Goal: Obtain resource: Download file/media

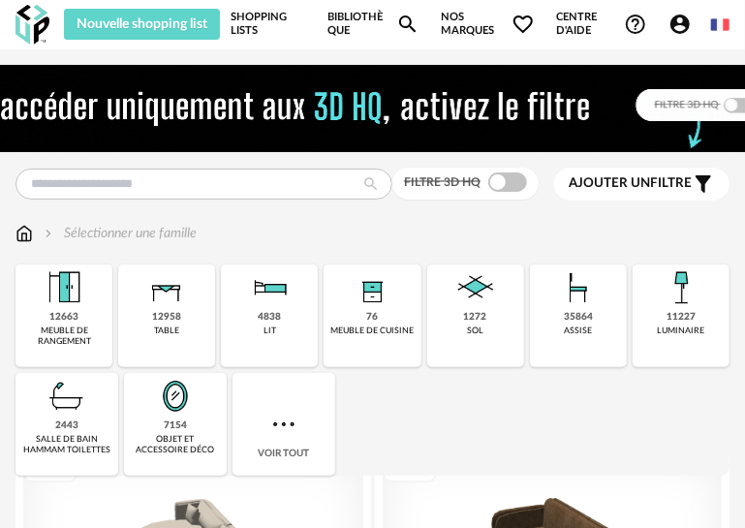
click at [267, 24] on link "Shopping Lists" at bounding box center [268, 24] width 75 height 31
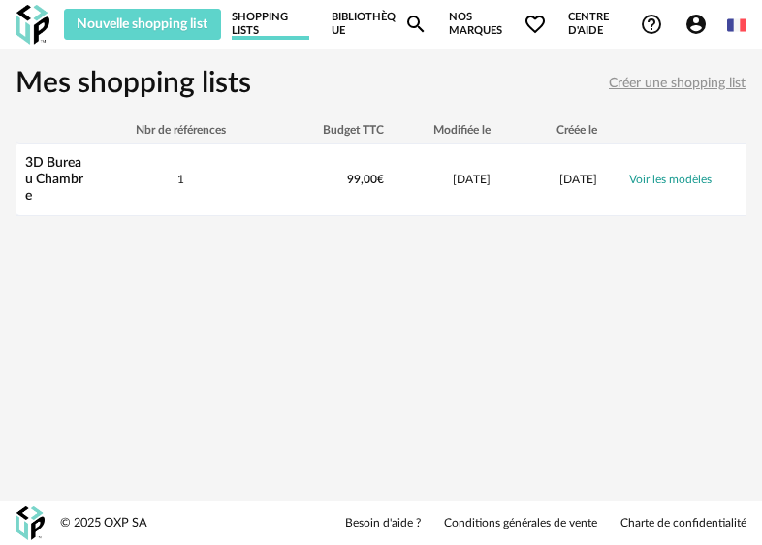
click at [21, 24] on img at bounding box center [33, 25] width 34 height 40
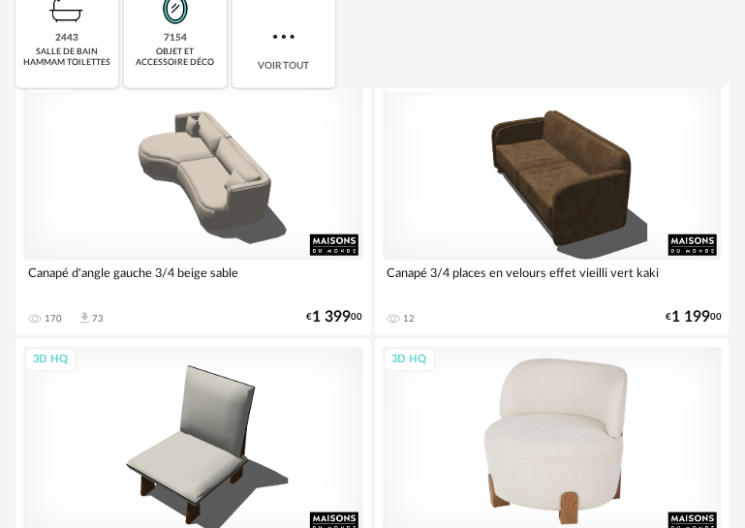
scroll to position [678, 0]
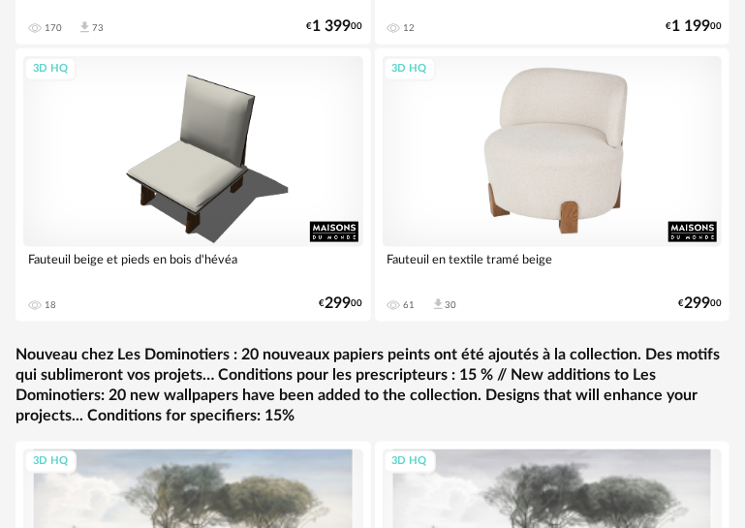
click at [524, 211] on div "3D HQ" at bounding box center [553, 151] width 340 height 191
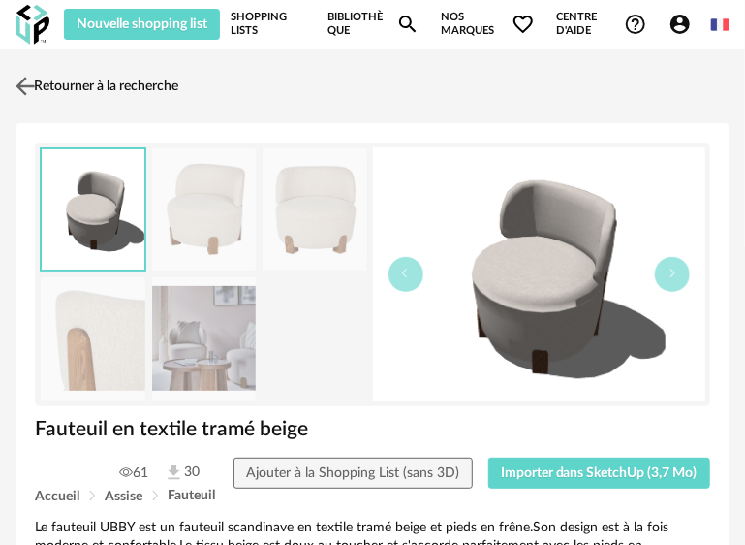
click at [31, 86] on img at bounding box center [26, 86] width 28 height 28
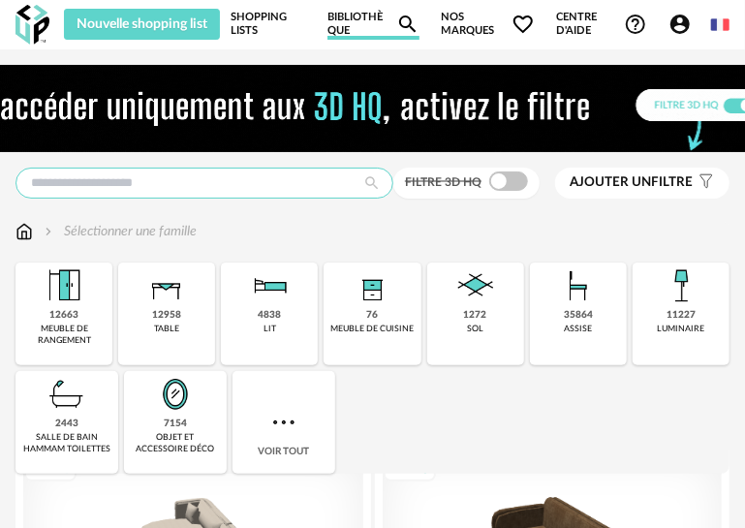
click at [183, 184] on input "text" at bounding box center [205, 183] width 378 height 31
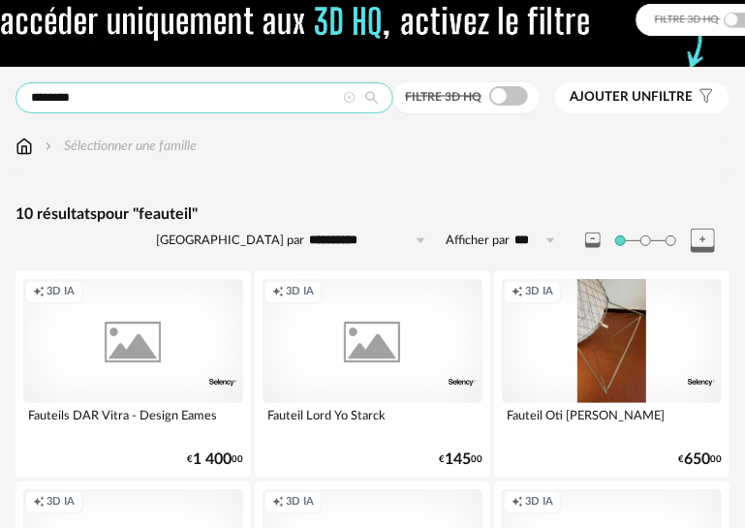
scroll to position [97, 0]
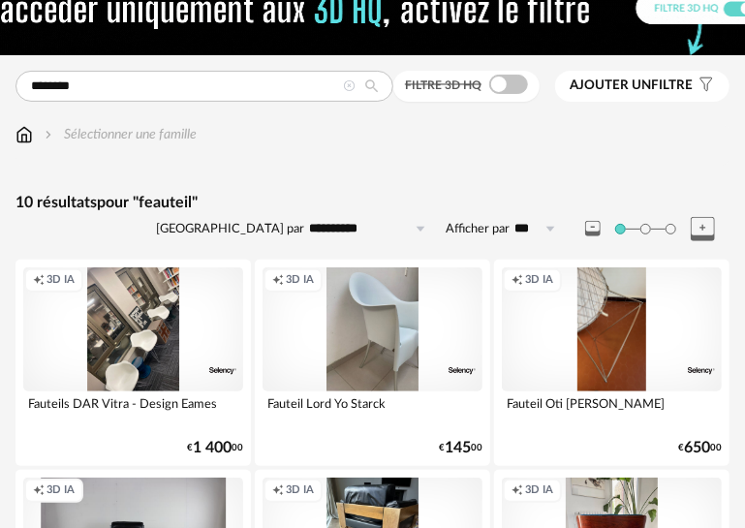
click at [509, 86] on span at bounding box center [508, 84] width 39 height 19
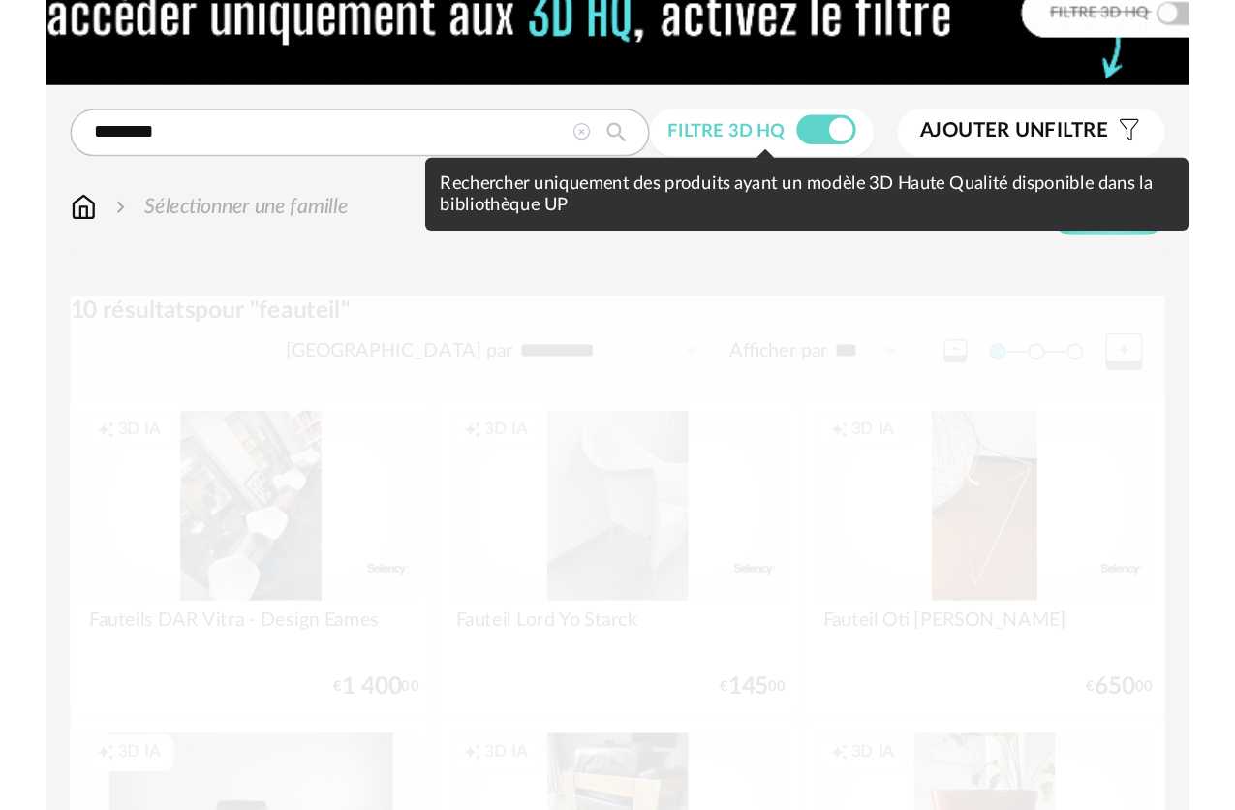
scroll to position [16, 0]
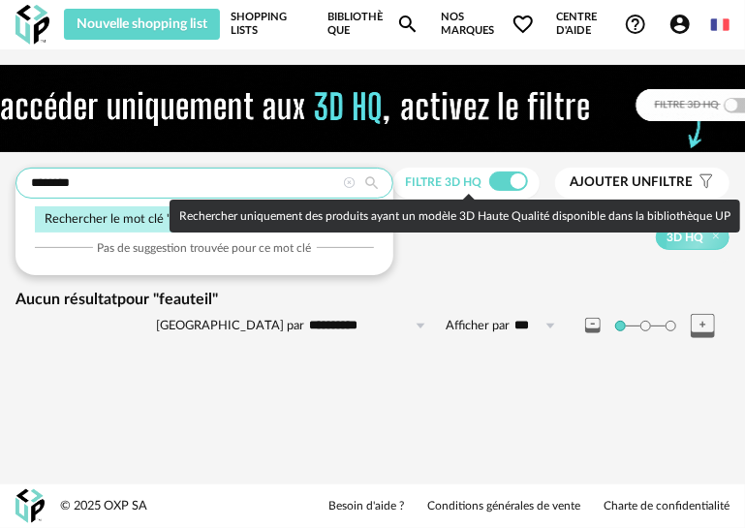
drag, startPoint x: 205, startPoint y: 163, endPoint x: -97, endPoint y: 164, distance: 302.3
click at [0, 164] on html "**********" at bounding box center [372, 264] width 745 height 528
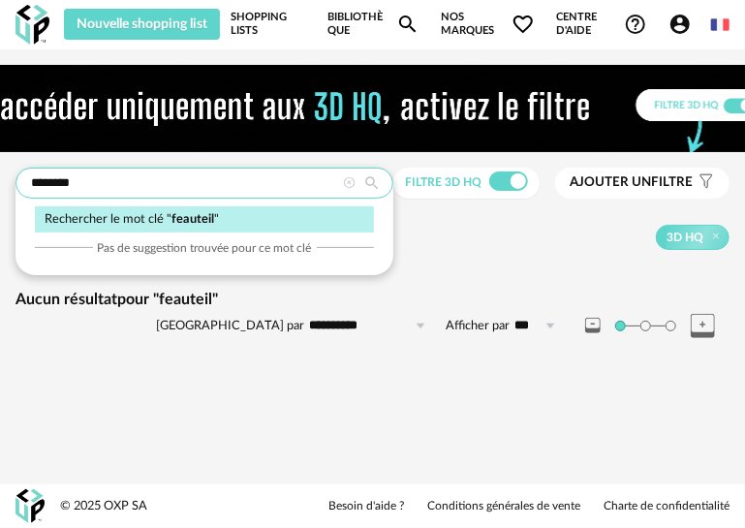
paste input "text"
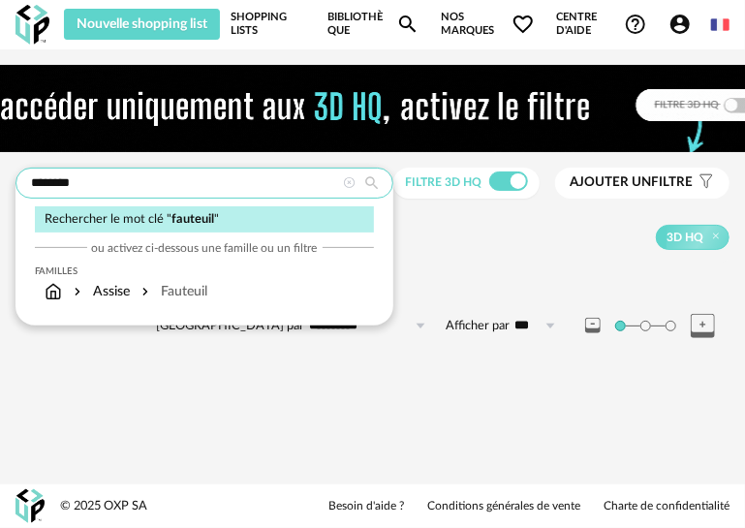
type input "********"
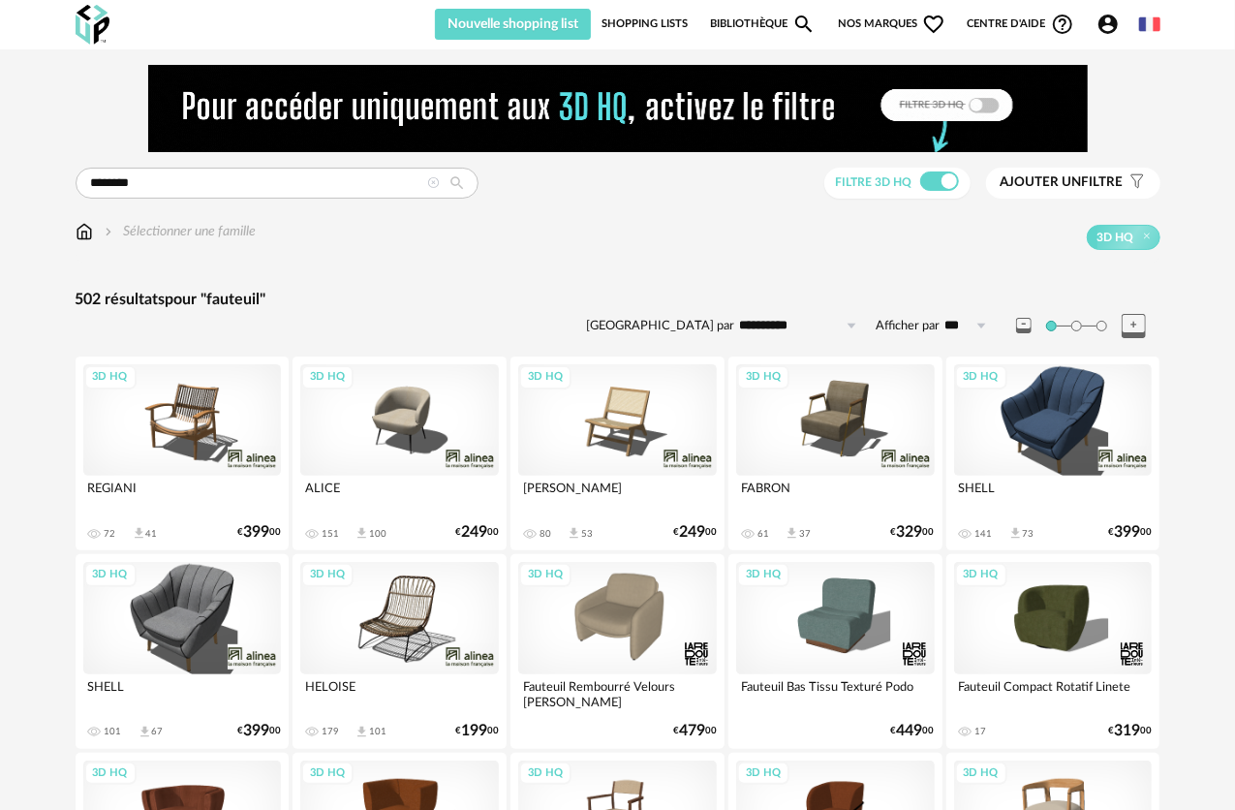
click at [744, 194] on button "Ajouter un filtre s Filter icon" at bounding box center [1073, 183] width 174 height 31
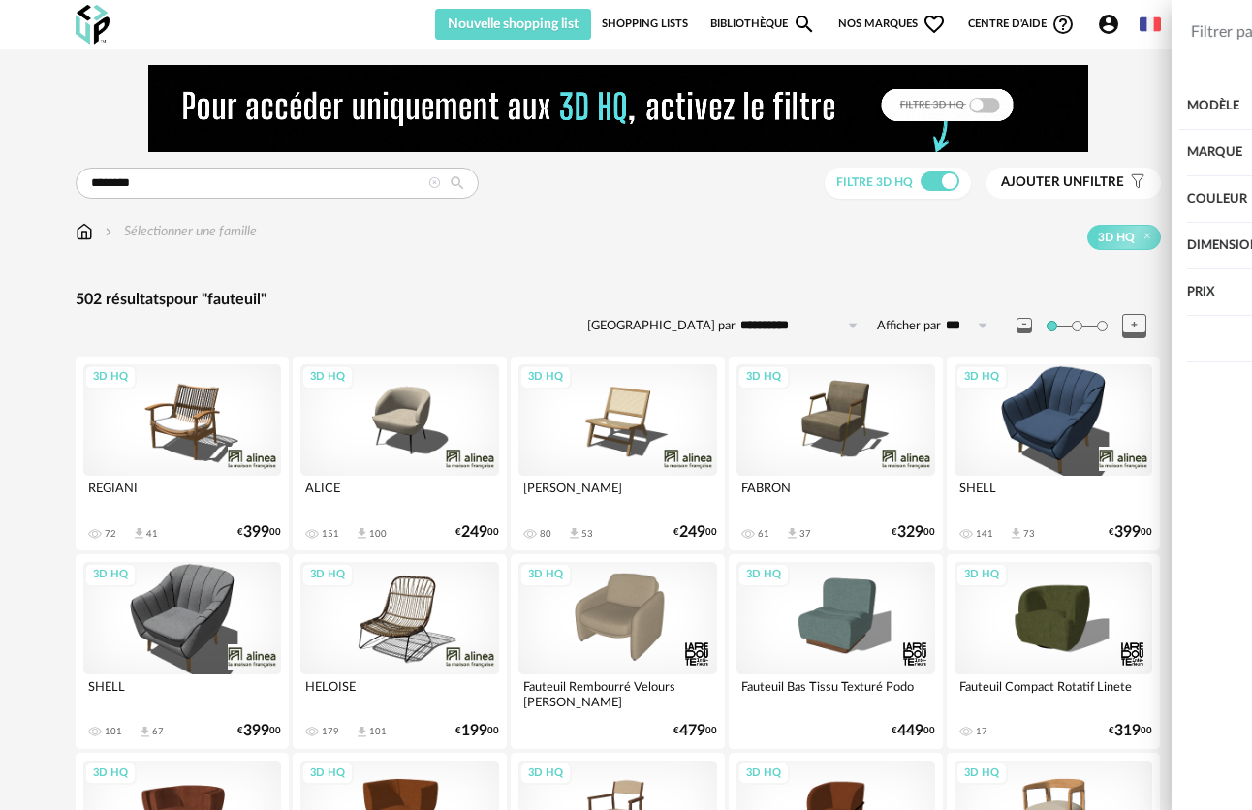
click at [744, 276] on div "Prix" at bounding box center [1053, 292] width 325 height 47
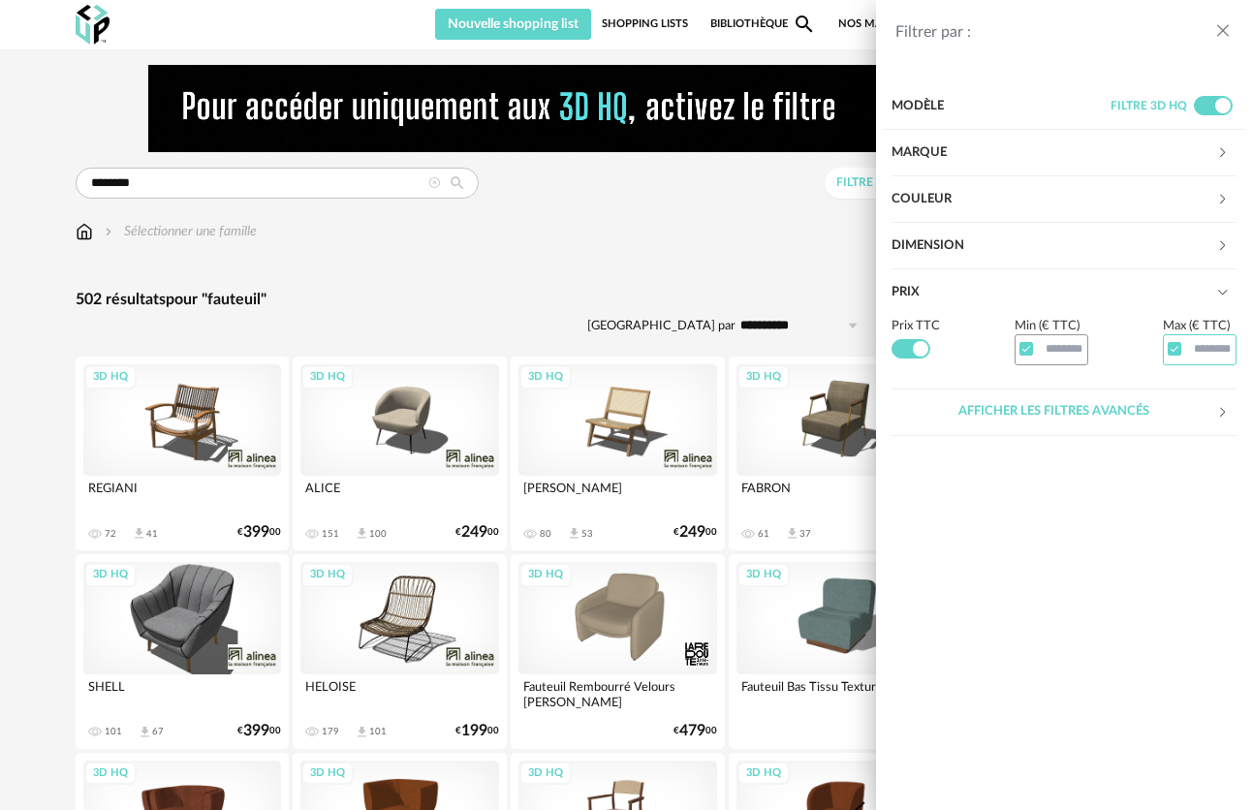
click at [744, 351] on input "text" at bounding box center [1200, 349] width 74 height 30
type input "***"
click at [744, 419] on div "Afficher les filtres avancés" at bounding box center [1053, 412] width 325 height 47
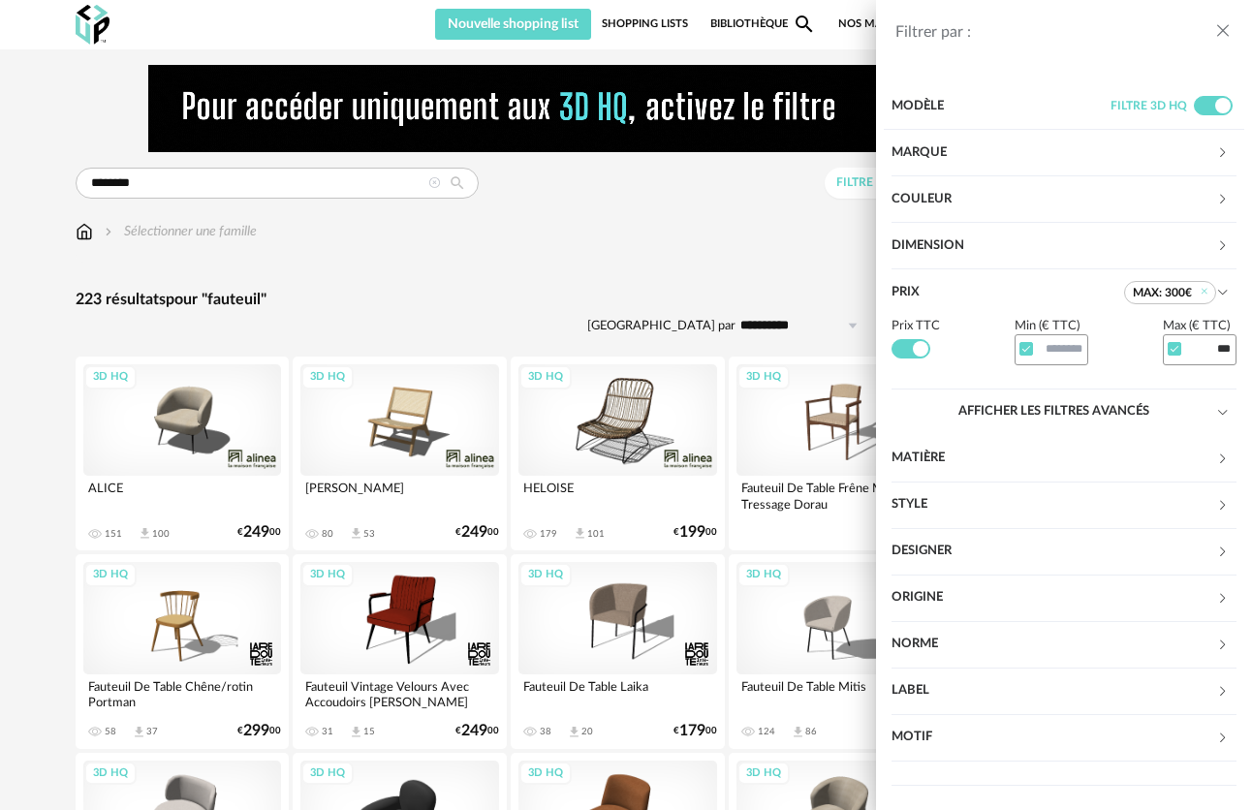
click at [511, 279] on div "Filtrer par : Modèle Filtre 3D HQ Marque &tradition 0 101 Copenhagen 0 366 Conc…" at bounding box center [626, 405] width 1252 height 810
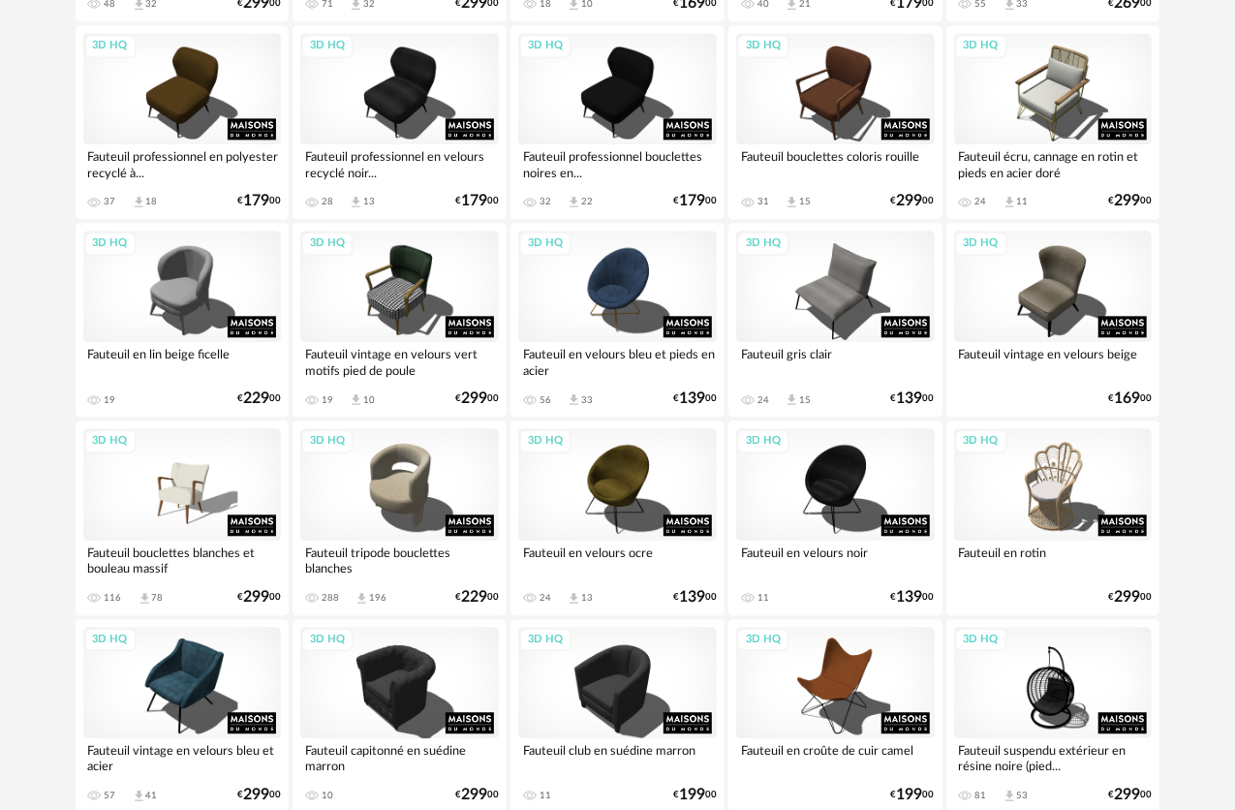
scroll to position [2132, 0]
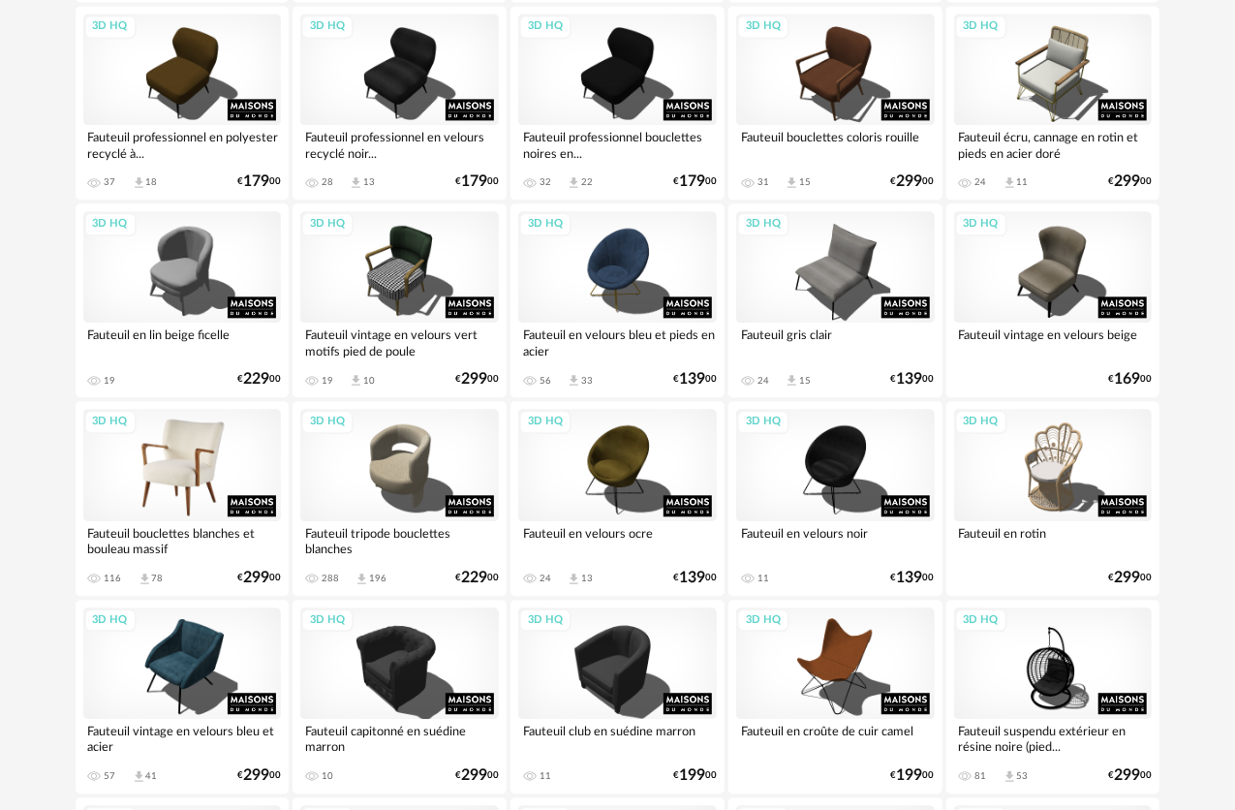
click at [222, 442] on div "3D HQ" at bounding box center [182, 464] width 199 height 111
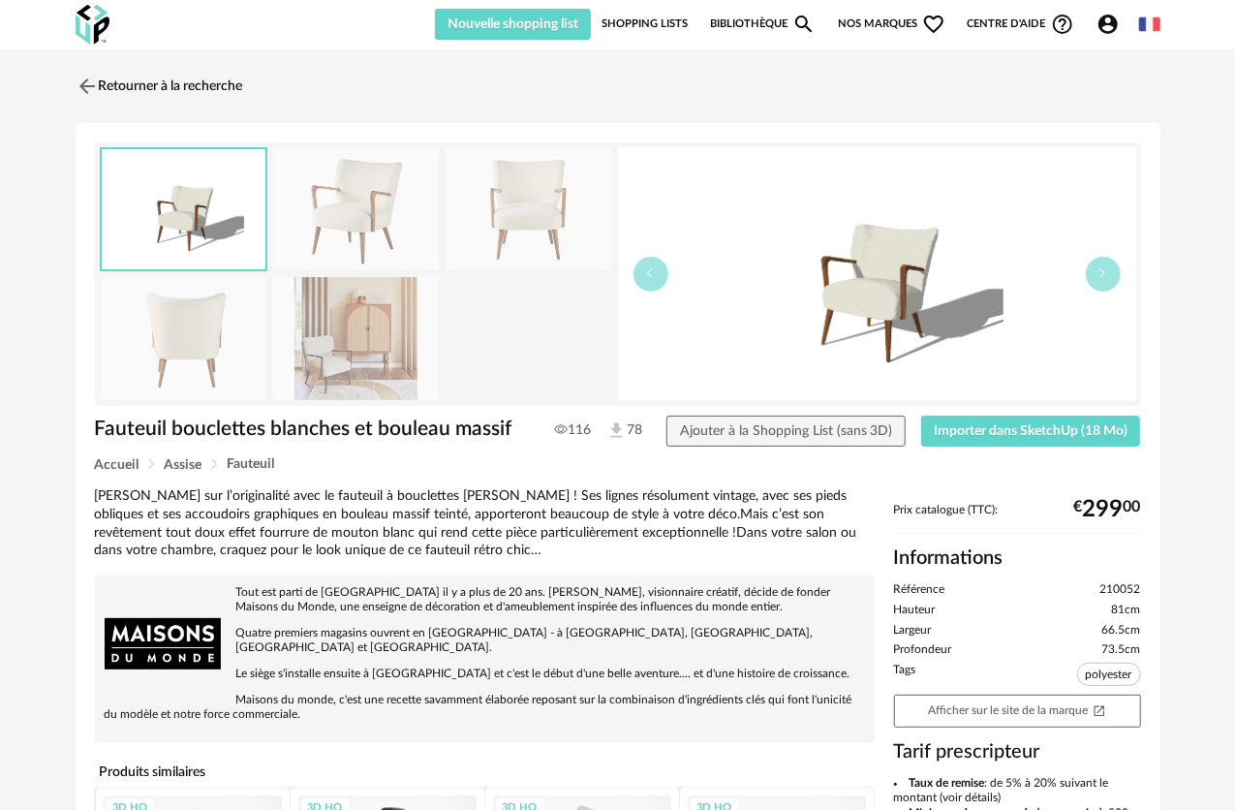
click at [197, 314] on img at bounding box center [184, 338] width 167 height 123
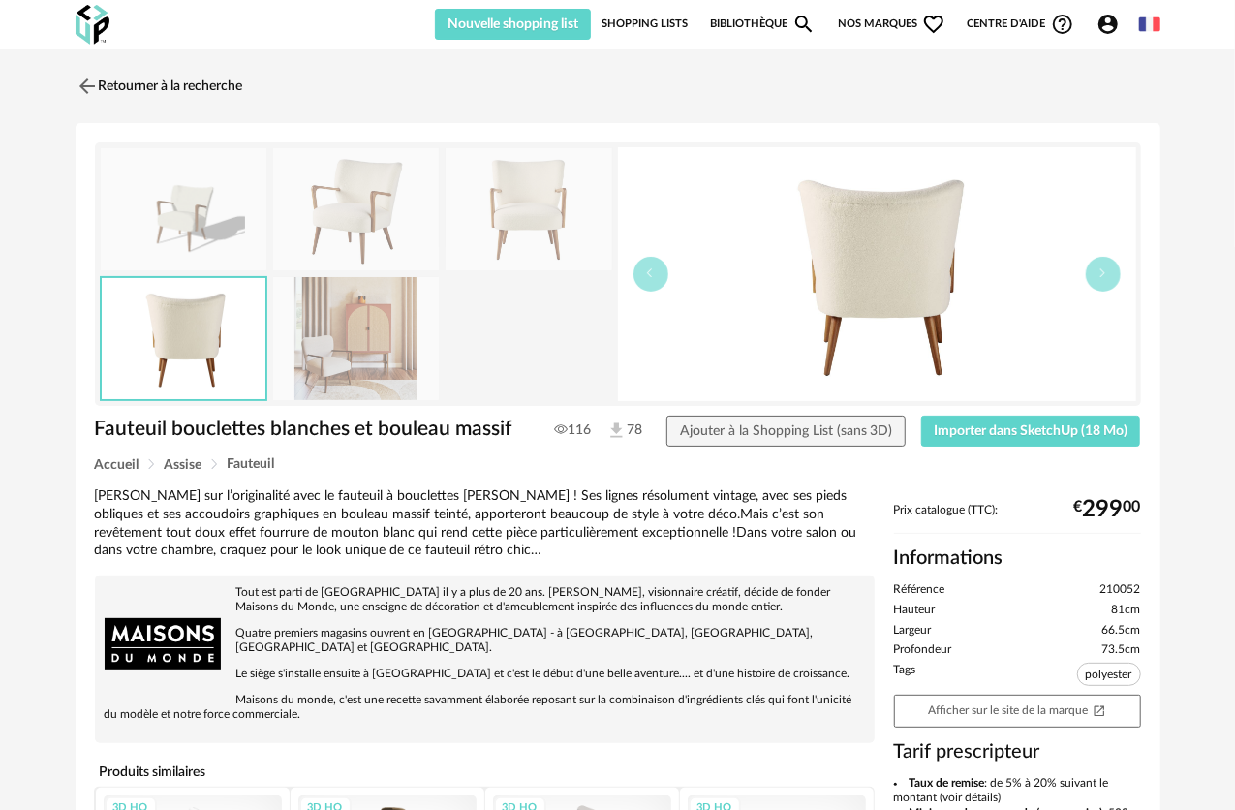
click at [362, 233] on img at bounding box center [356, 209] width 167 height 123
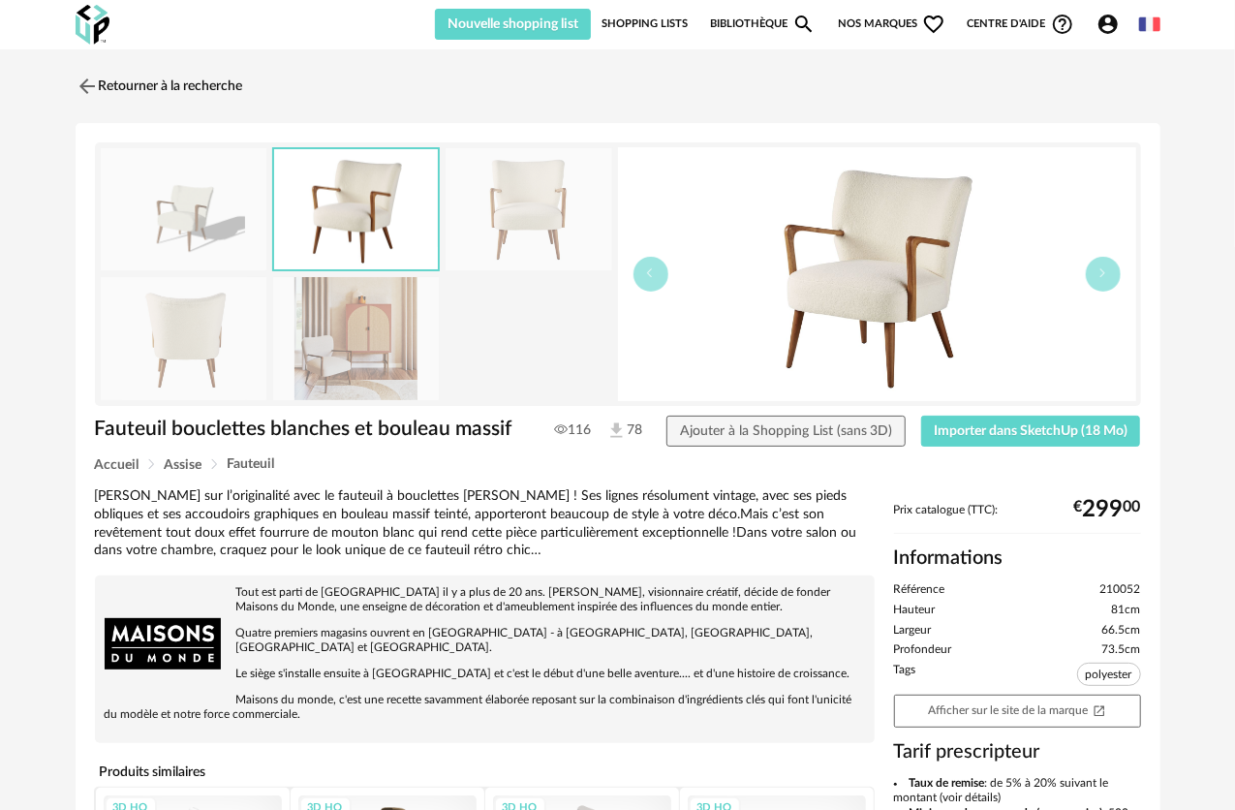
click at [495, 233] on img at bounding box center [529, 209] width 167 height 123
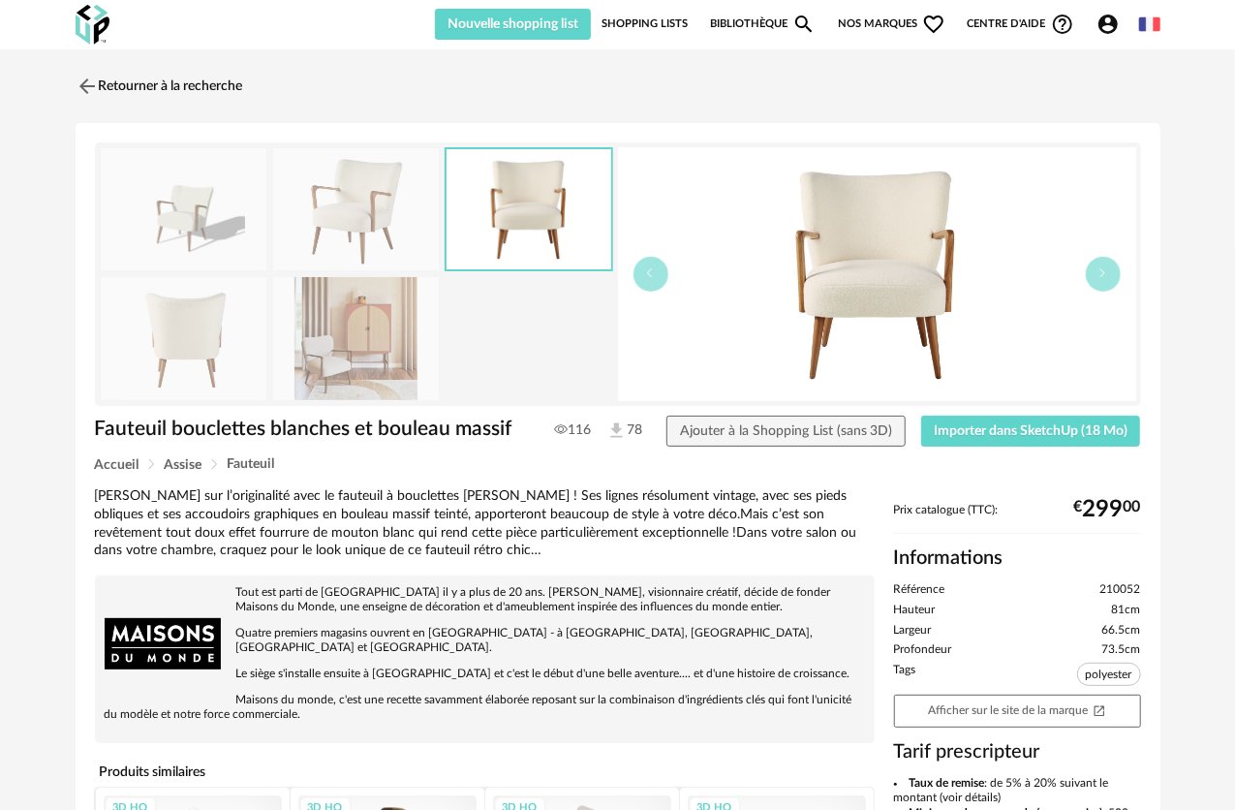
click at [155, 350] on img at bounding box center [184, 338] width 167 height 123
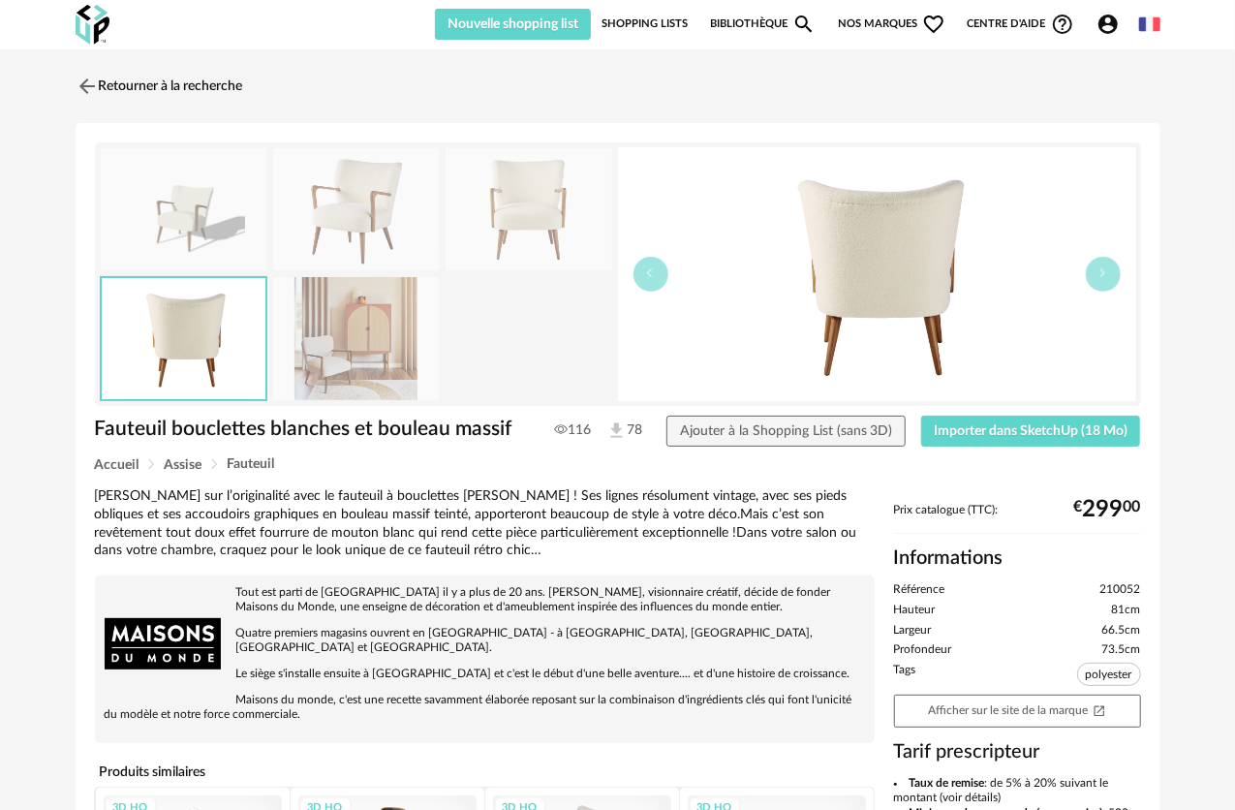
click at [502, 229] on img at bounding box center [529, 209] width 167 height 123
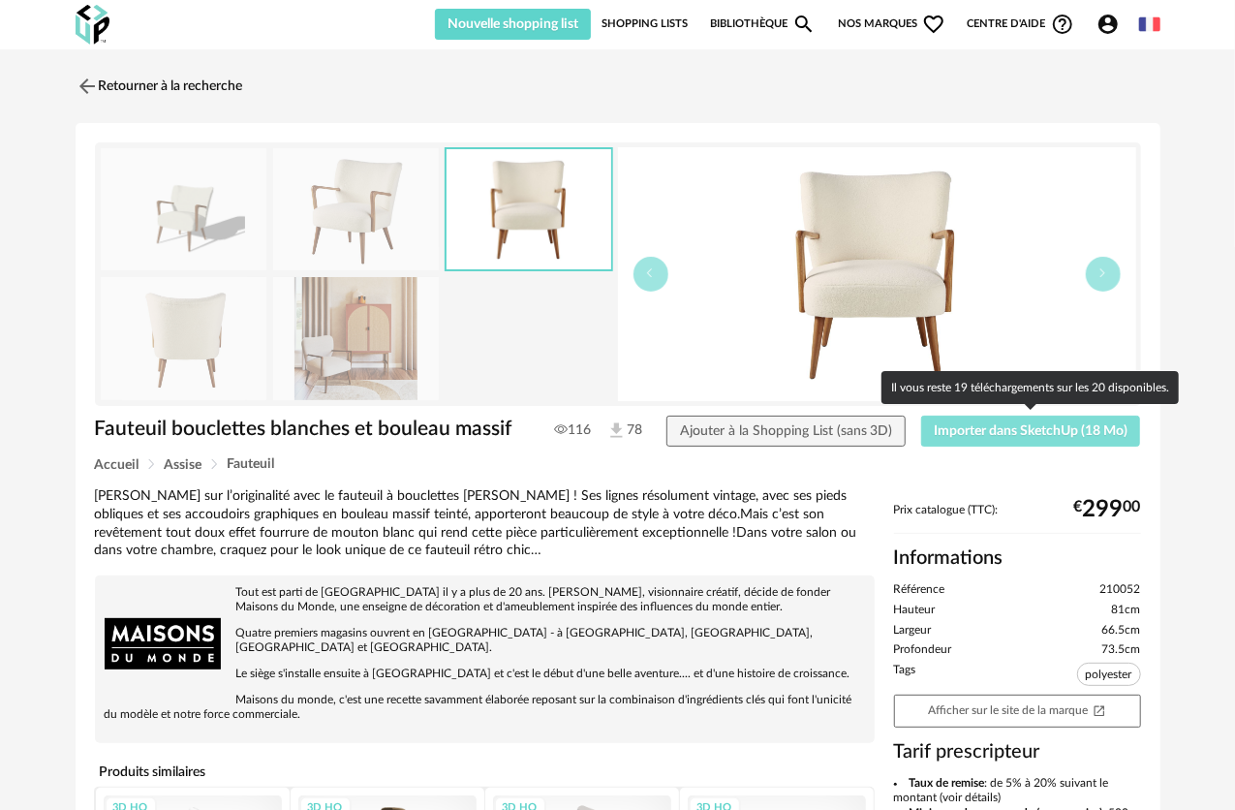
click at [744, 442] on button "Importer dans SketchUp (18 Mo)" at bounding box center [1032, 431] width 220 height 31
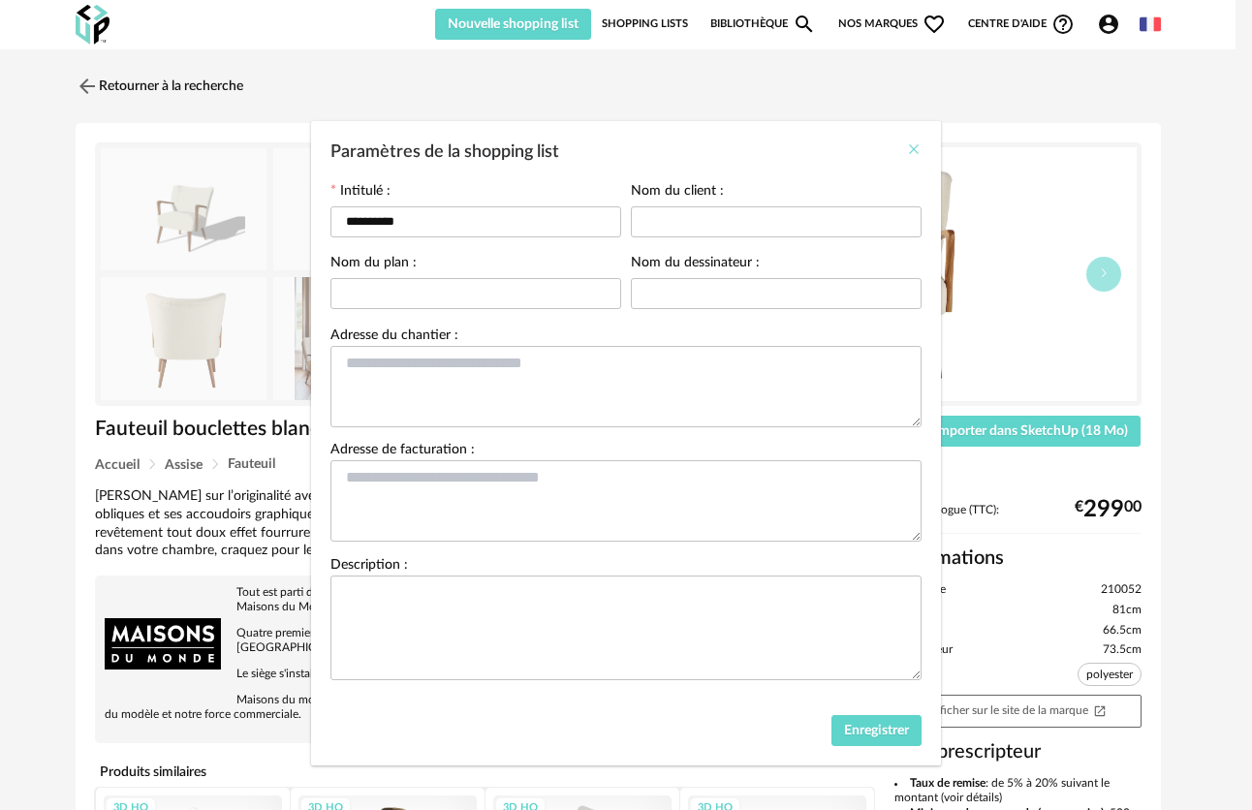
click at [744, 151] on icon "Close" at bounding box center [914, 149] width 16 height 16
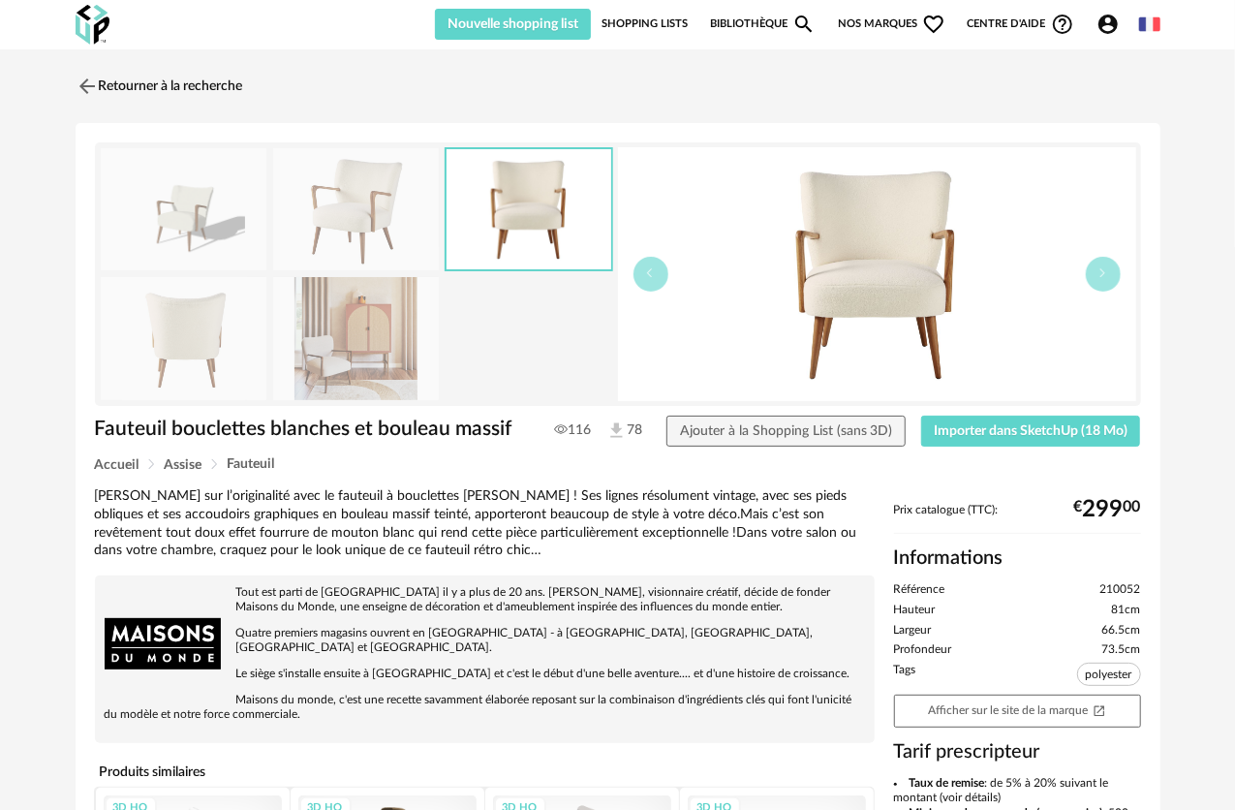
click at [661, 23] on link "Shopping Lists" at bounding box center [645, 24] width 86 height 31
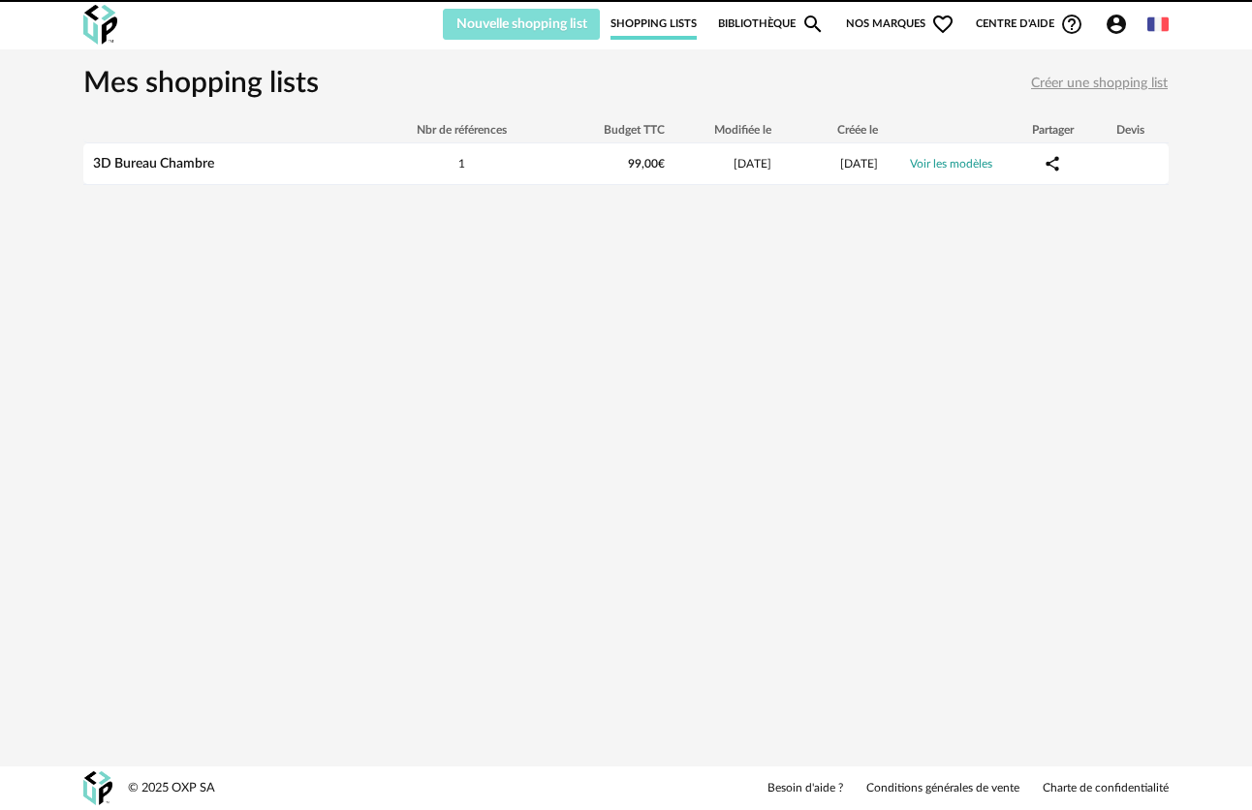
click at [561, 20] on span "Nouvelle shopping list" at bounding box center [521, 24] width 131 height 14
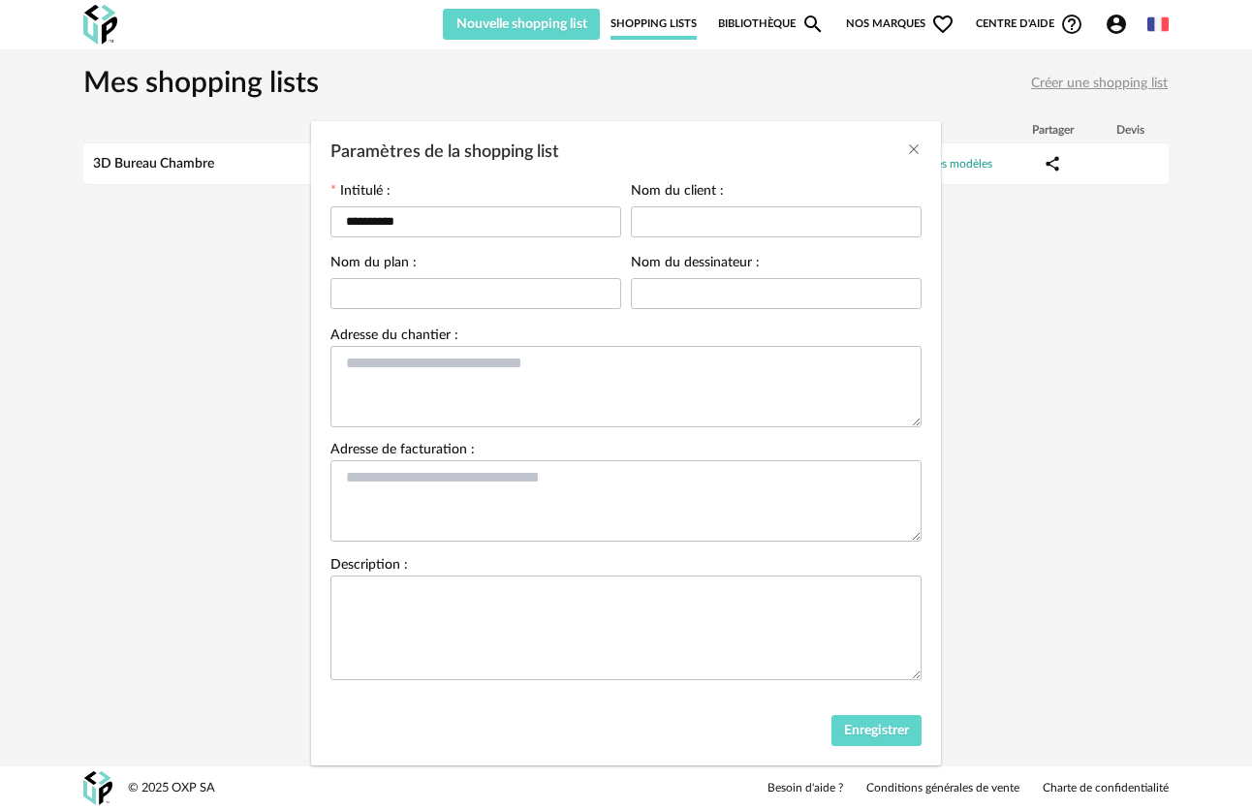
click at [744, 147] on div "Paramètres de la shopping list" at bounding box center [626, 147] width 630 height 52
click at [744, 145] on icon "Close" at bounding box center [914, 149] width 16 height 16
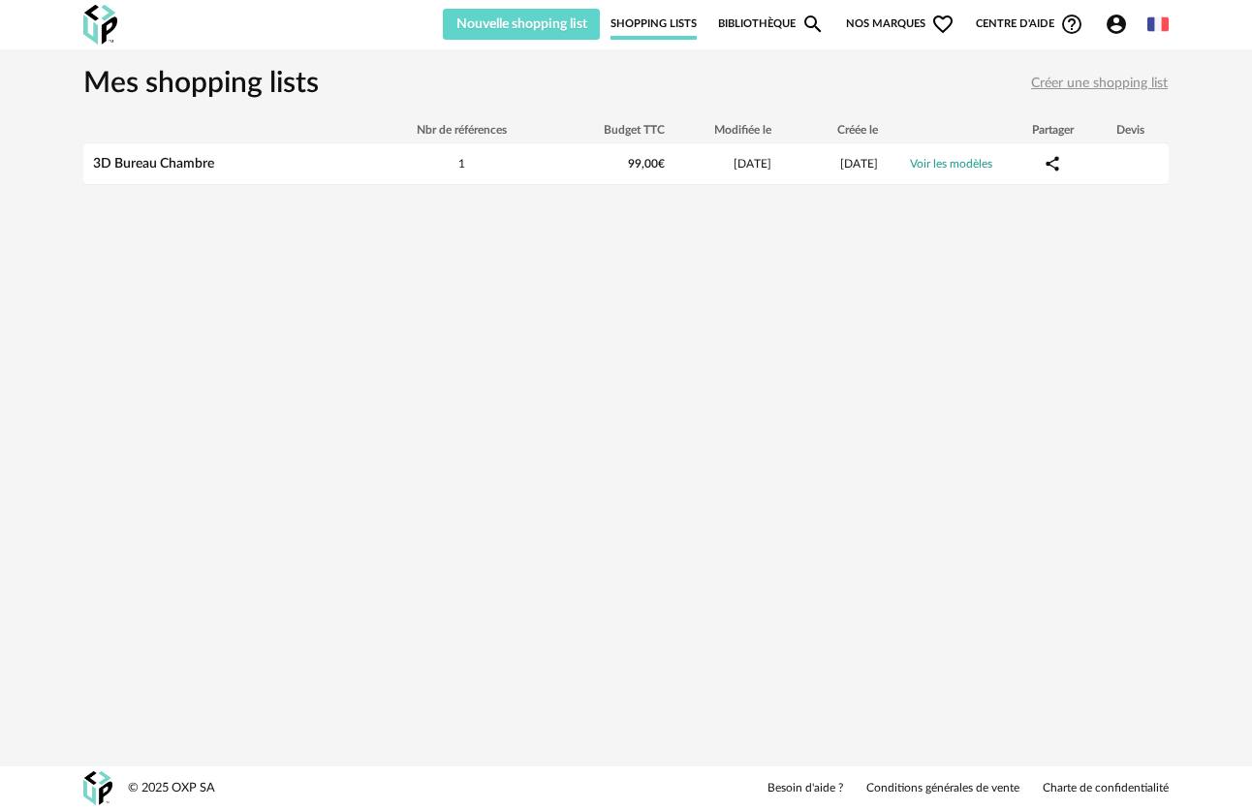
click at [97, 21] on img at bounding box center [100, 25] width 34 height 40
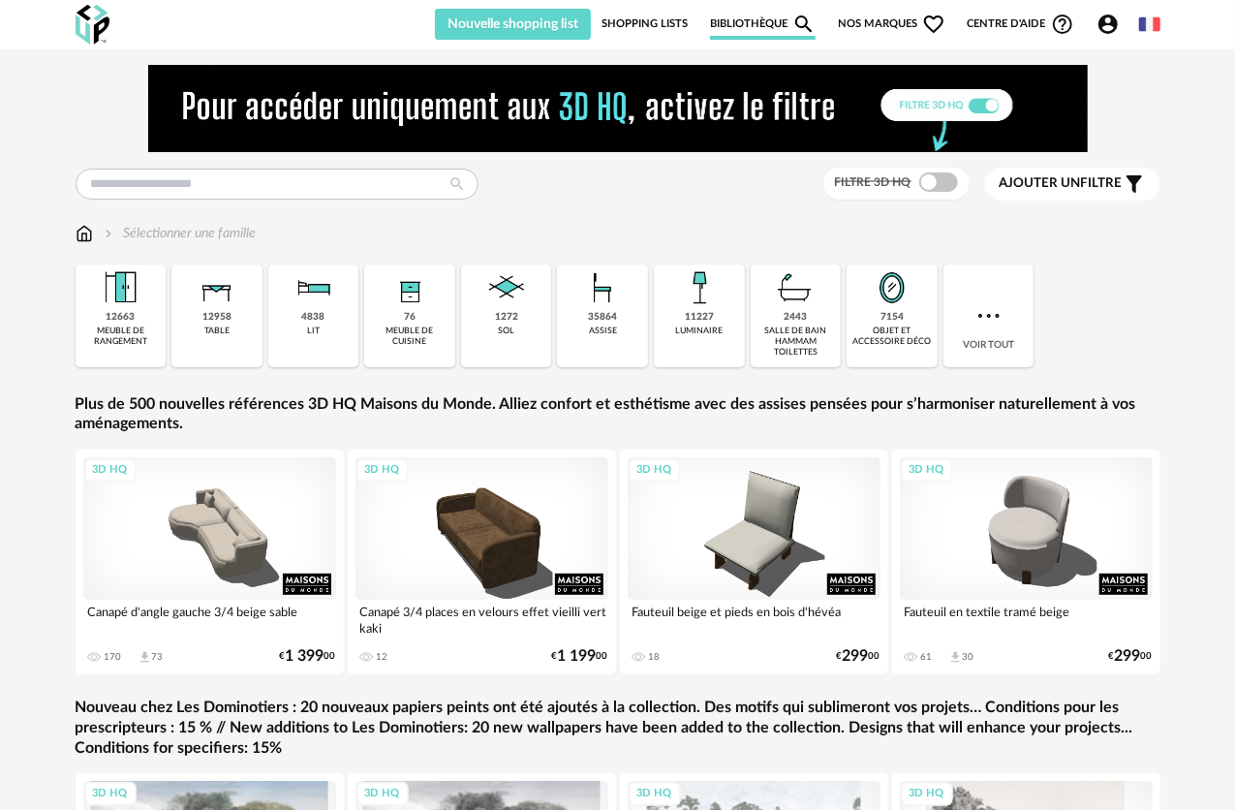
click at [265, 201] on div "Filtre 3D HQ Ajouter un filtre s Filter icon Filtrer par : Sélectionner une fam…" at bounding box center [618, 559] width 1116 height 988
click at [257, 190] on input "text" at bounding box center [277, 184] width 403 height 31
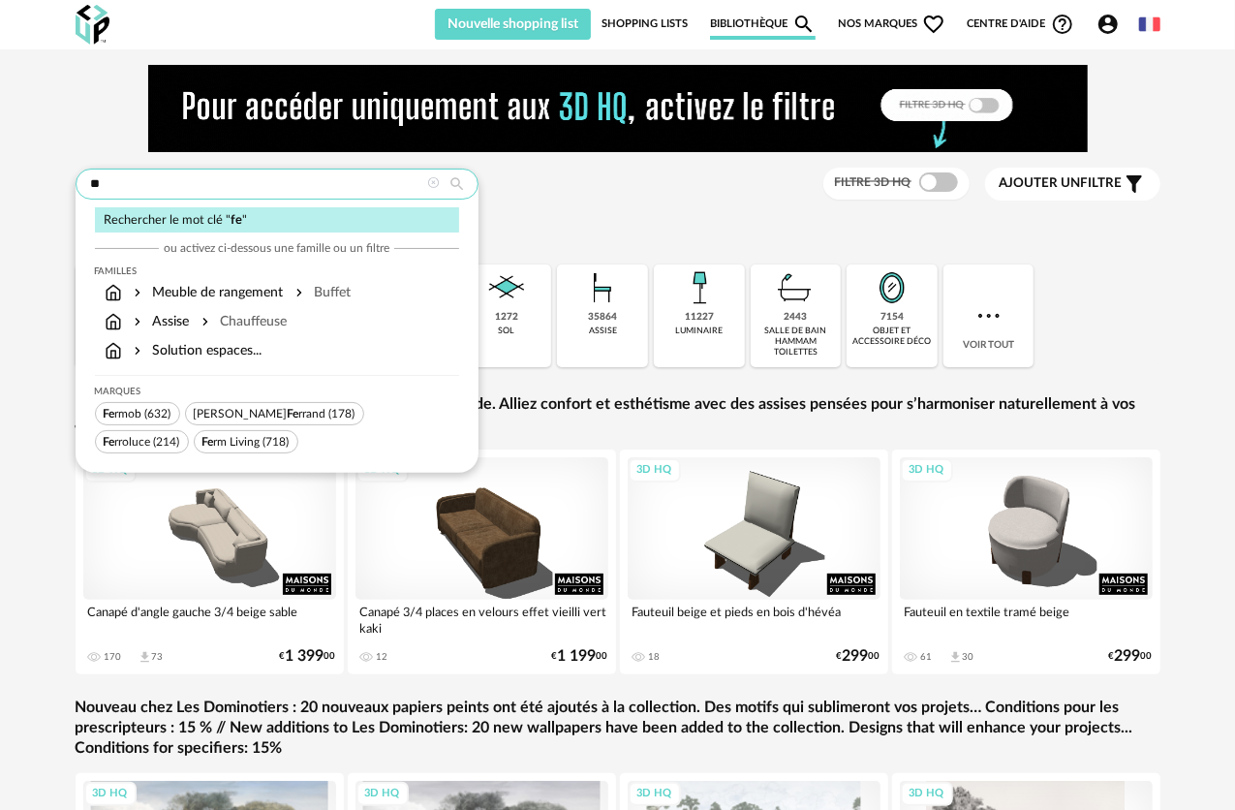
type input "**"
click at [647, 25] on link "Shopping Lists" at bounding box center [645, 24] width 86 height 31
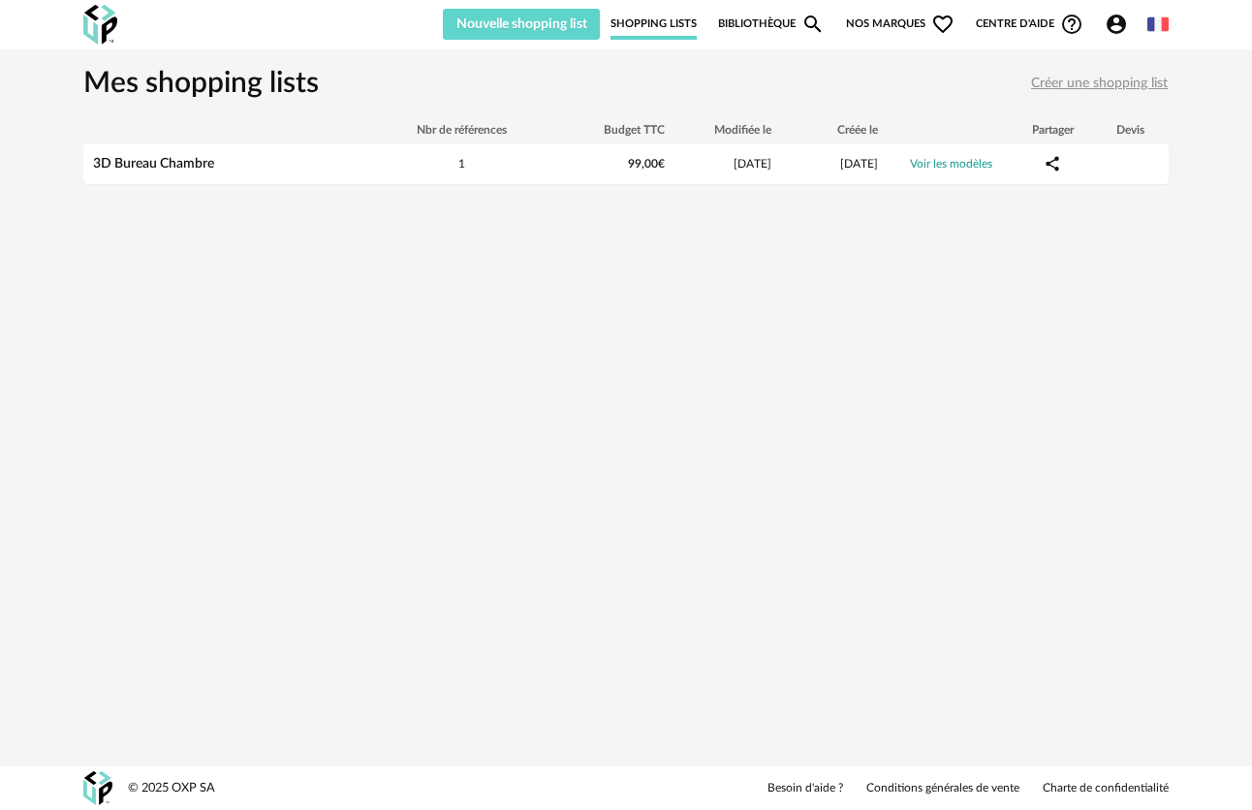
click at [102, 33] on img at bounding box center [100, 25] width 34 height 40
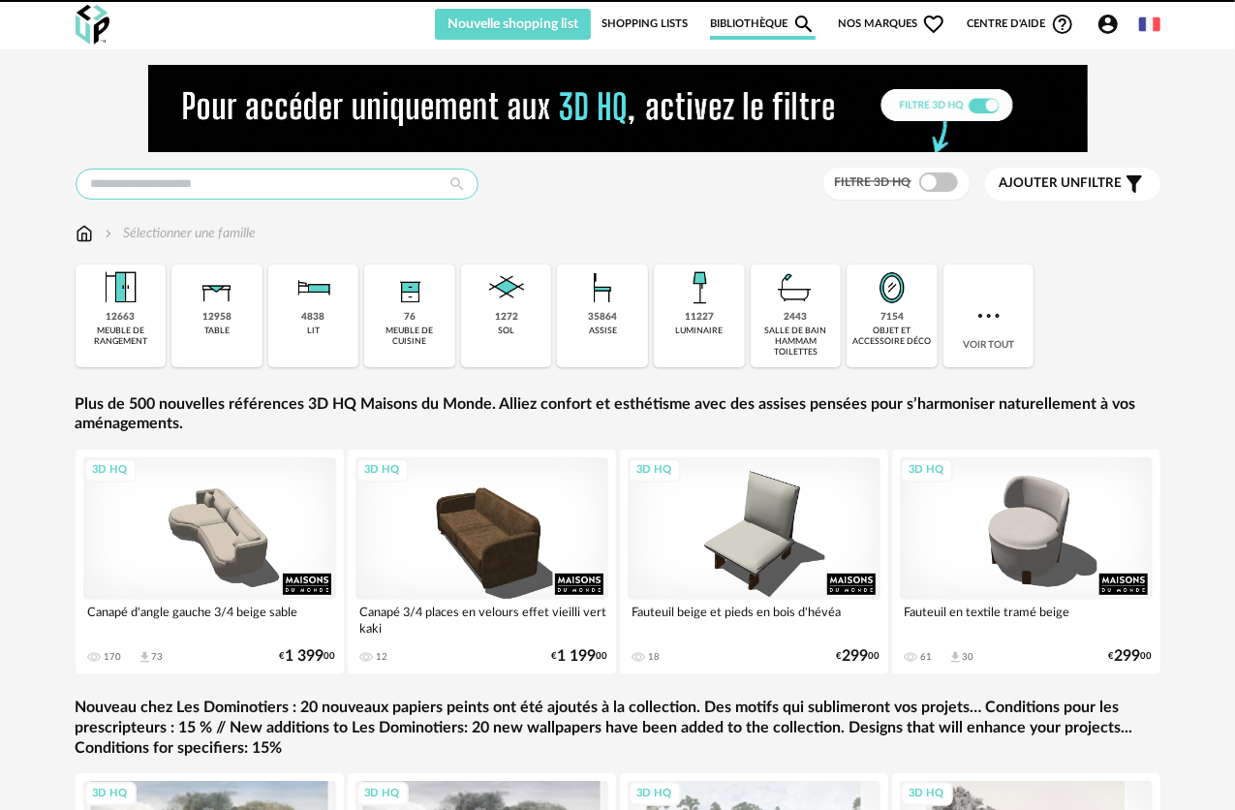
click at [204, 188] on input "text" at bounding box center [277, 184] width 403 height 31
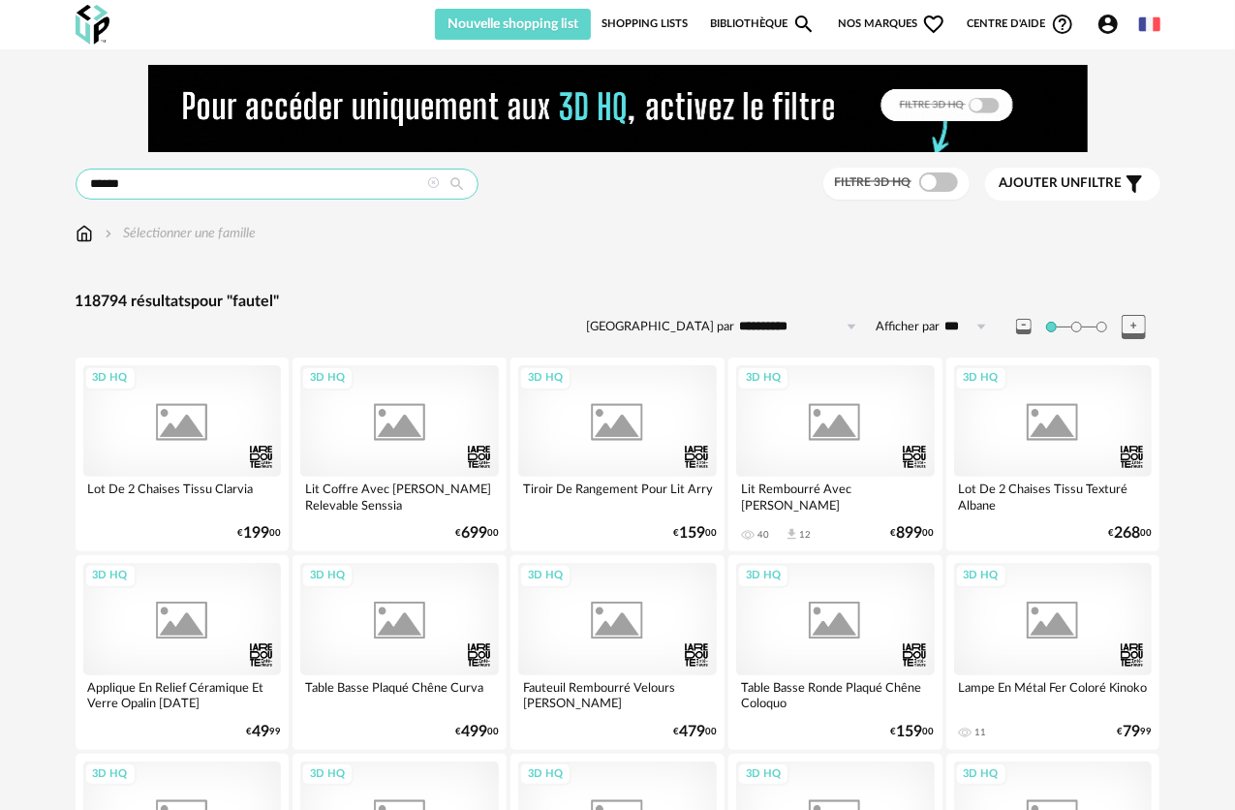
type input "******"
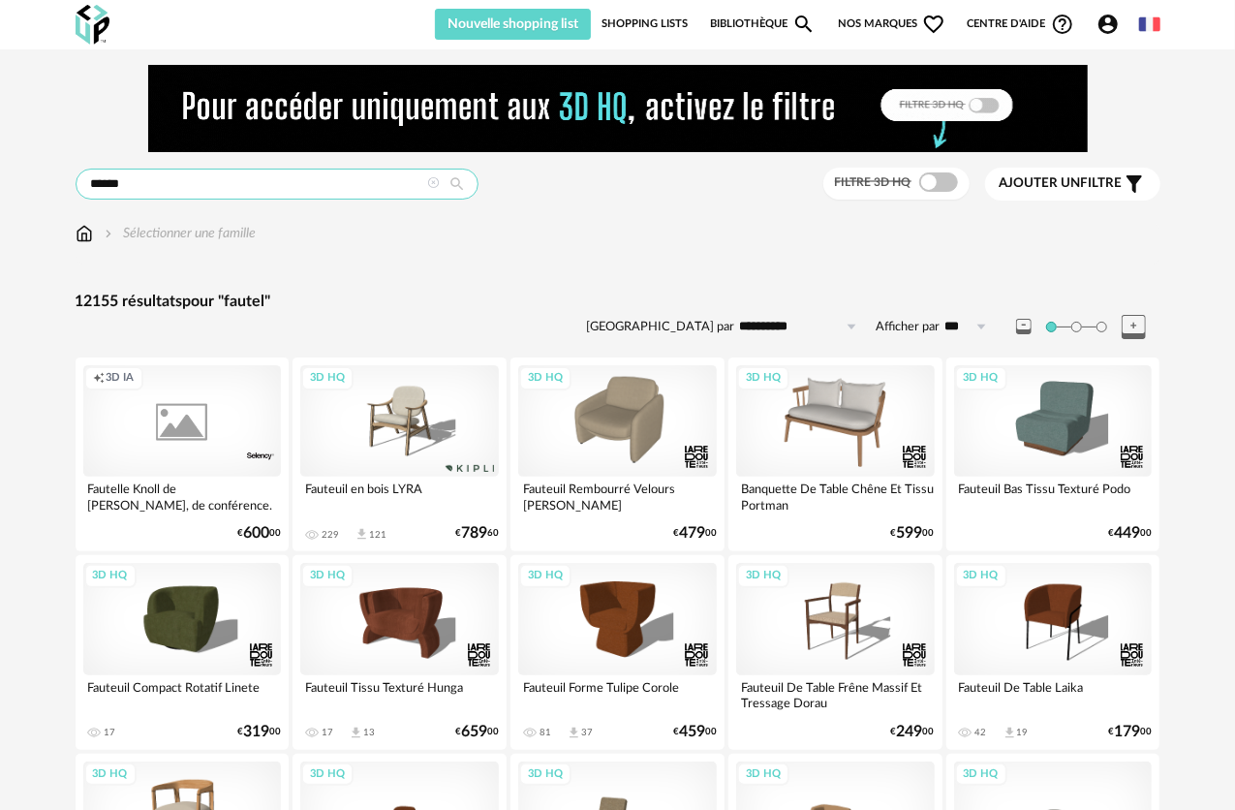
drag, startPoint x: 203, startPoint y: 187, endPoint x: -81, endPoint y: 186, distance: 284.9
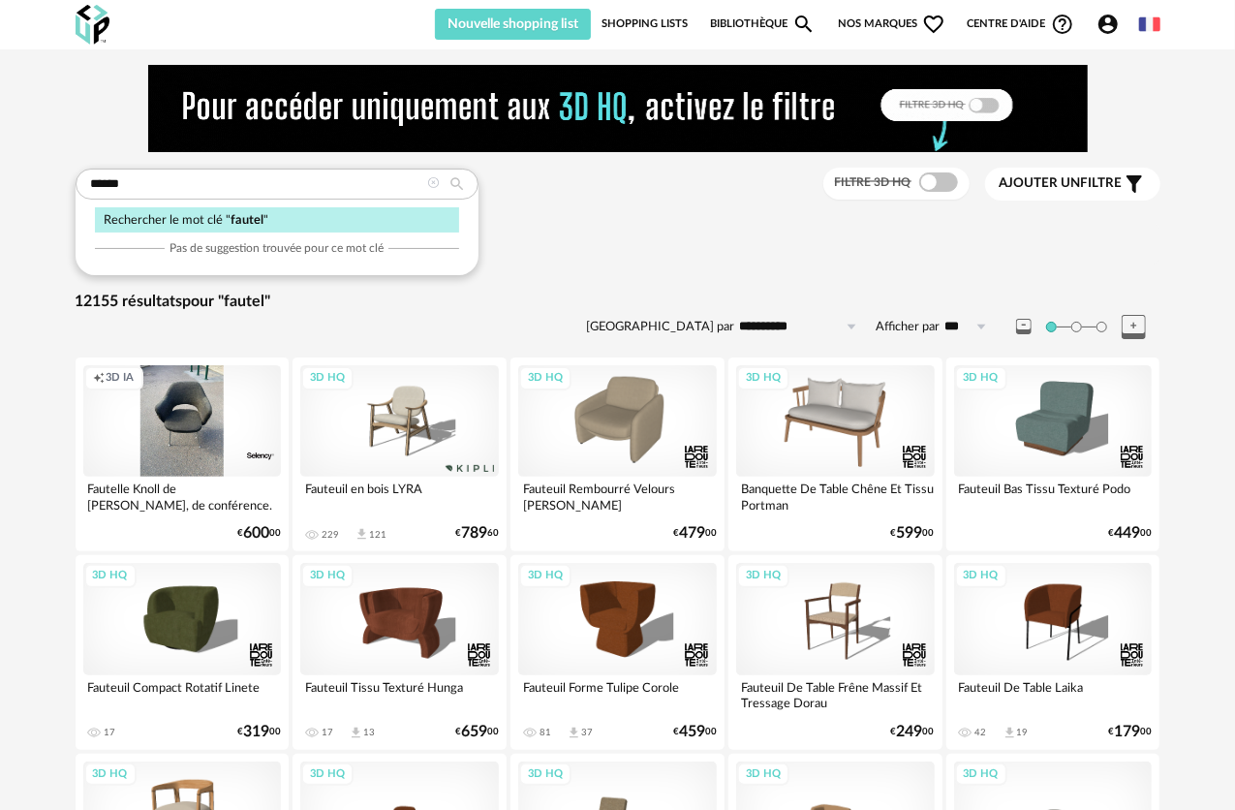
click at [1112, 195] on div "Ajouter un filtre s Filter icon" at bounding box center [1073, 183] width 146 height 23
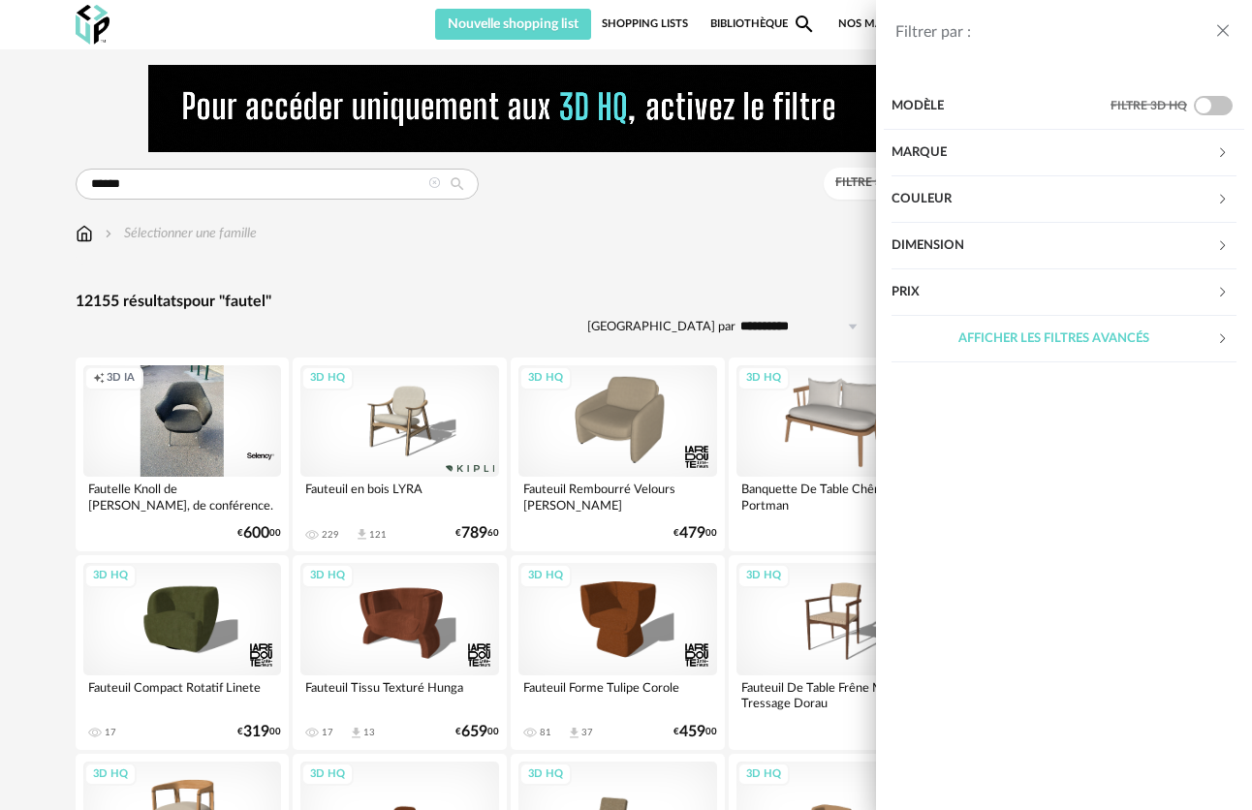
click at [1060, 232] on div "Dimension" at bounding box center [1053, 246] width 325 height 47
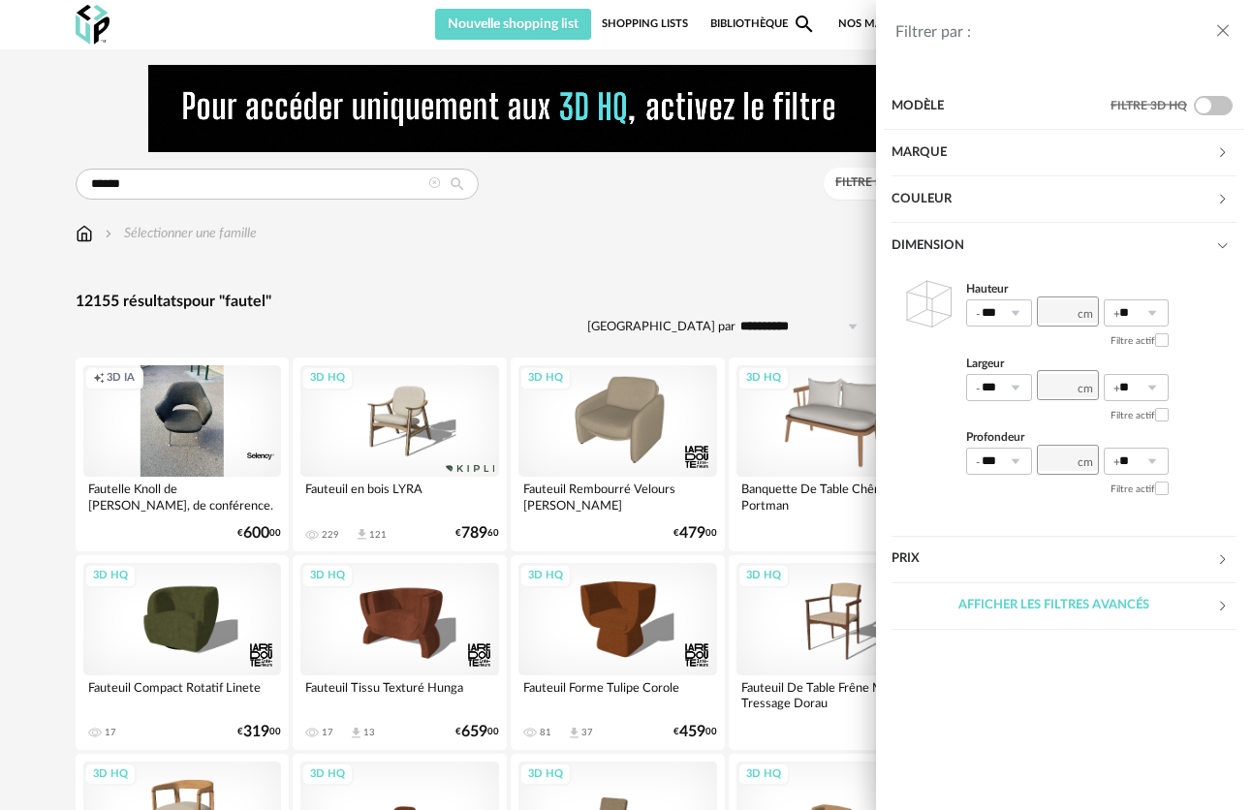
click at [1060, 232] on div "Dimension" at bounding box center [1053, 246] width 325 height 47
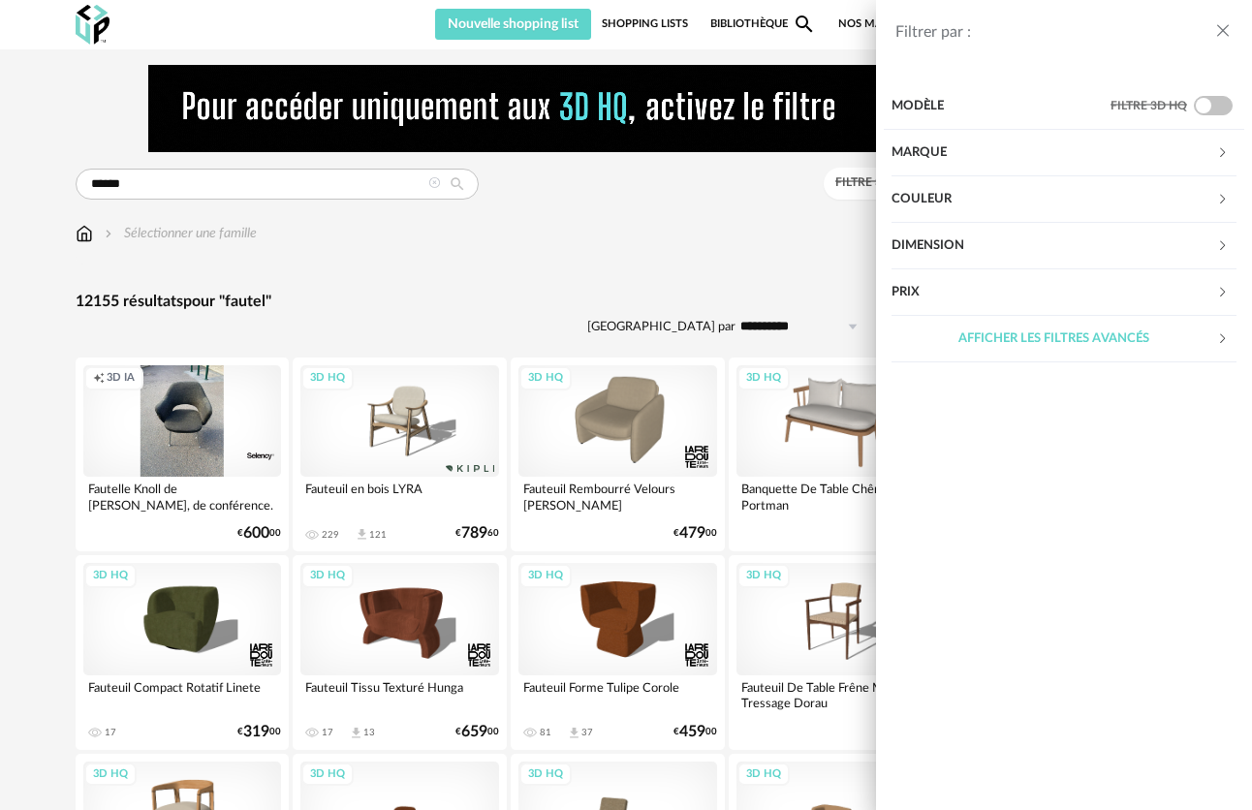
click at [981, 291] on div "Prix" at bounding box center [1053, 292] width 325 height 47
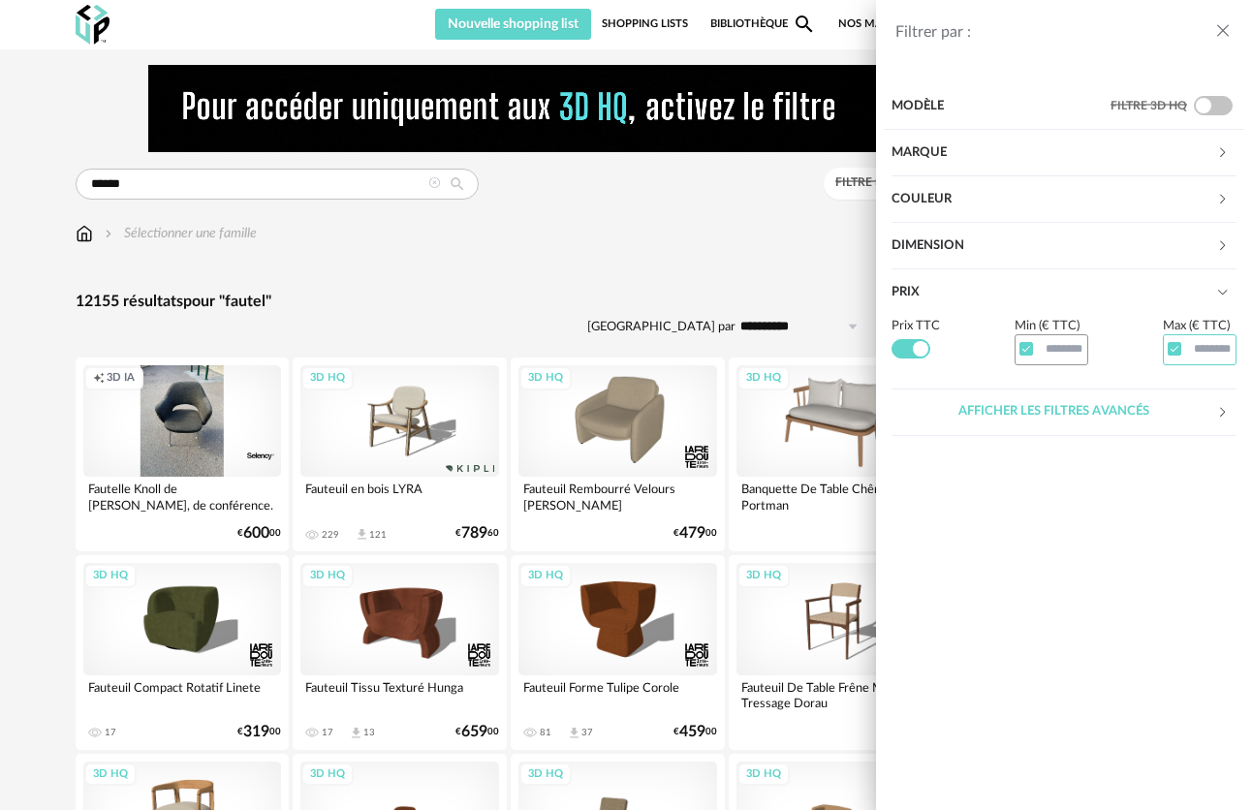
click at [1200, 349] on input "text" at bounding box center [1200, 349] width 74 height 30
type input "***"
click at [1145, 402] on div "Afficher les filtres avancés" at bounding box center [1053, 412] width 325 height 47
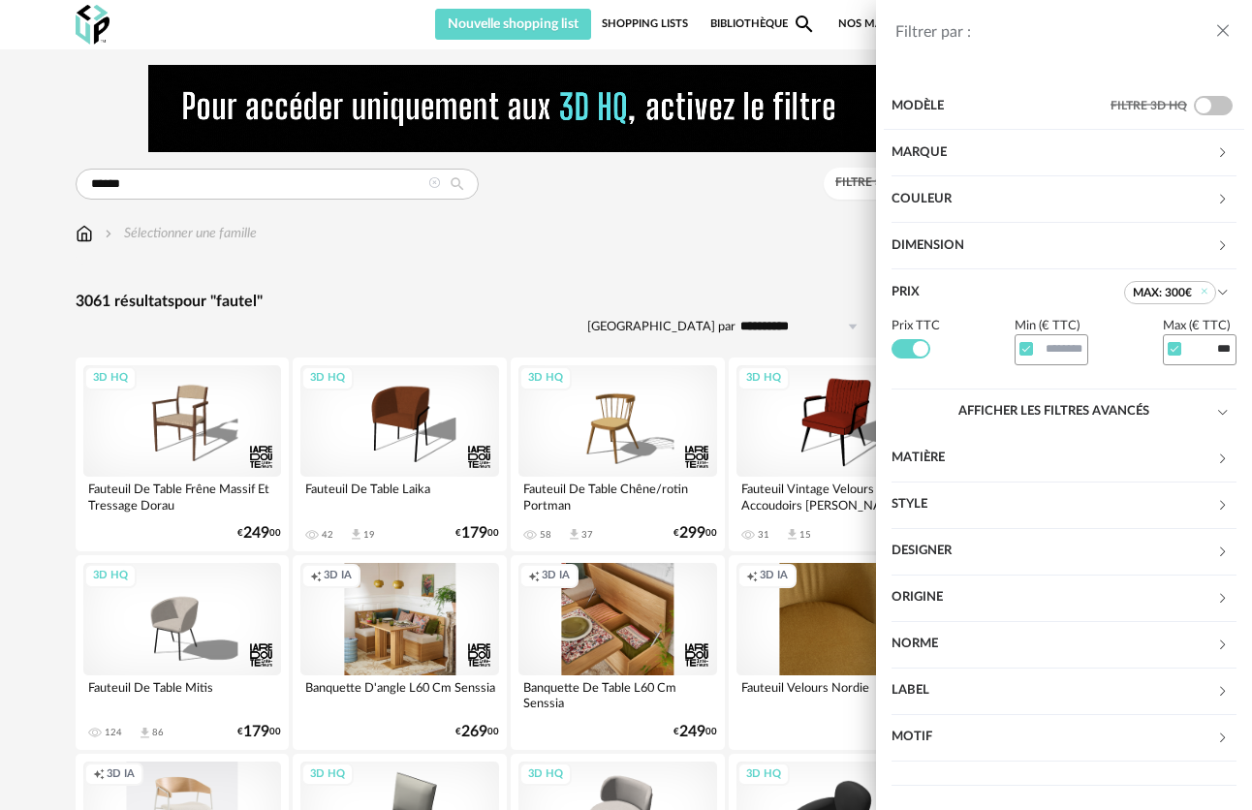
click at [560, 256] on div "Filtrer par : Modèle Filtre 3D HQ Marque &tradition 6 101 Copenhagen 0 366 Conc…" at bounding box center [626, 405] width 1252 height 810
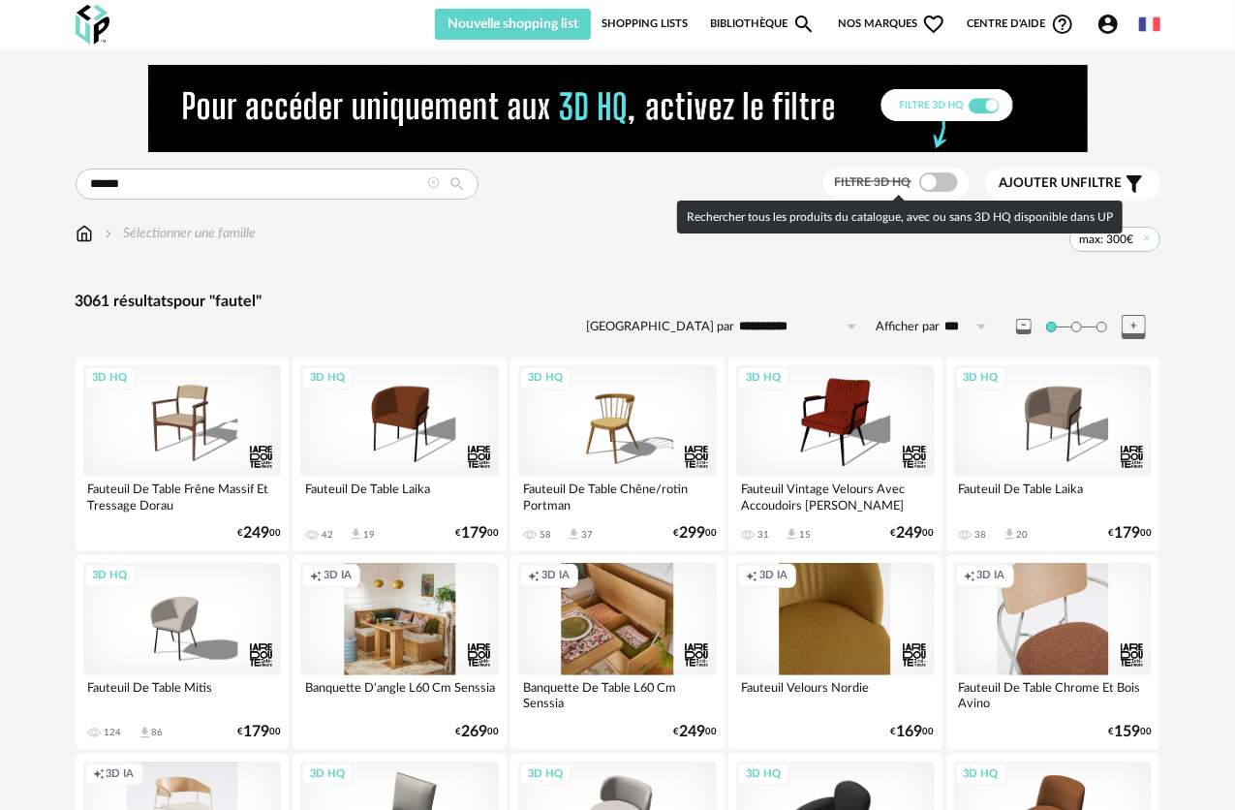
click at [945, 177] on span at bounding box center [939, 181] width 39 height 19
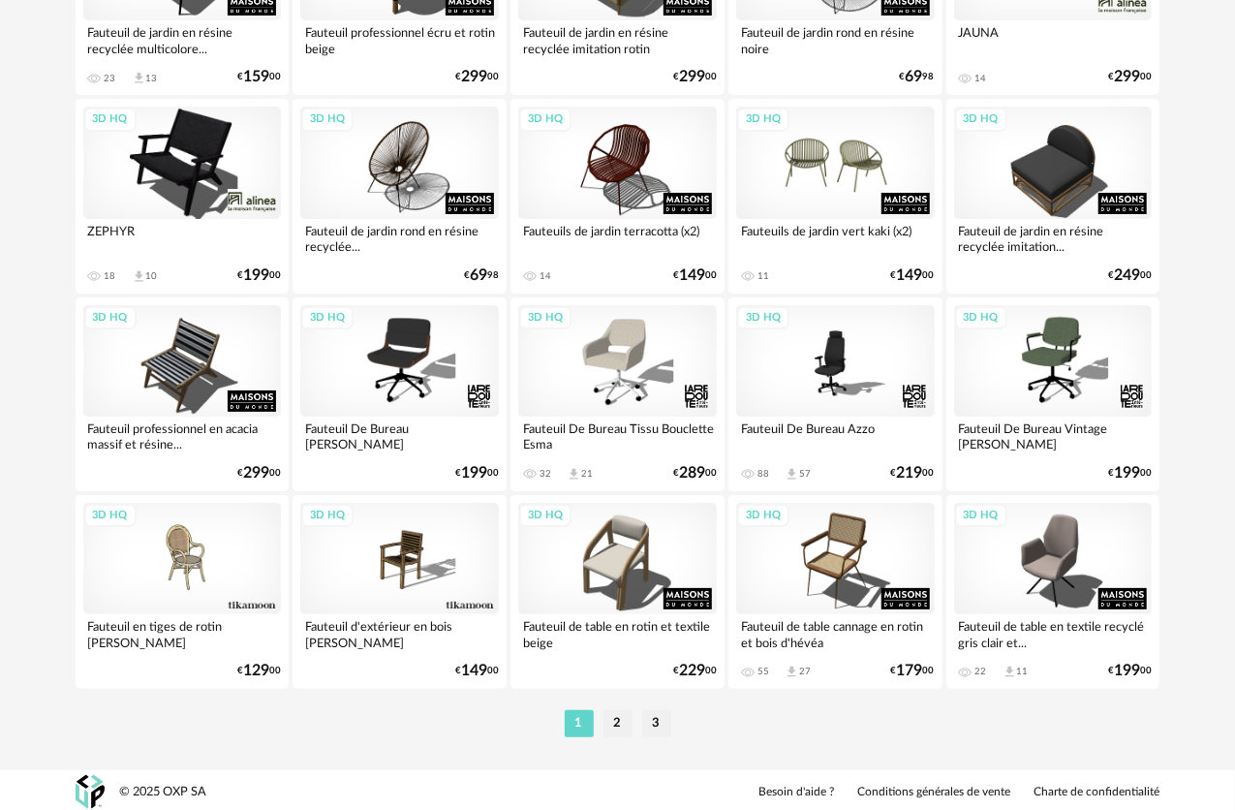
scroll to position [3626, 0]
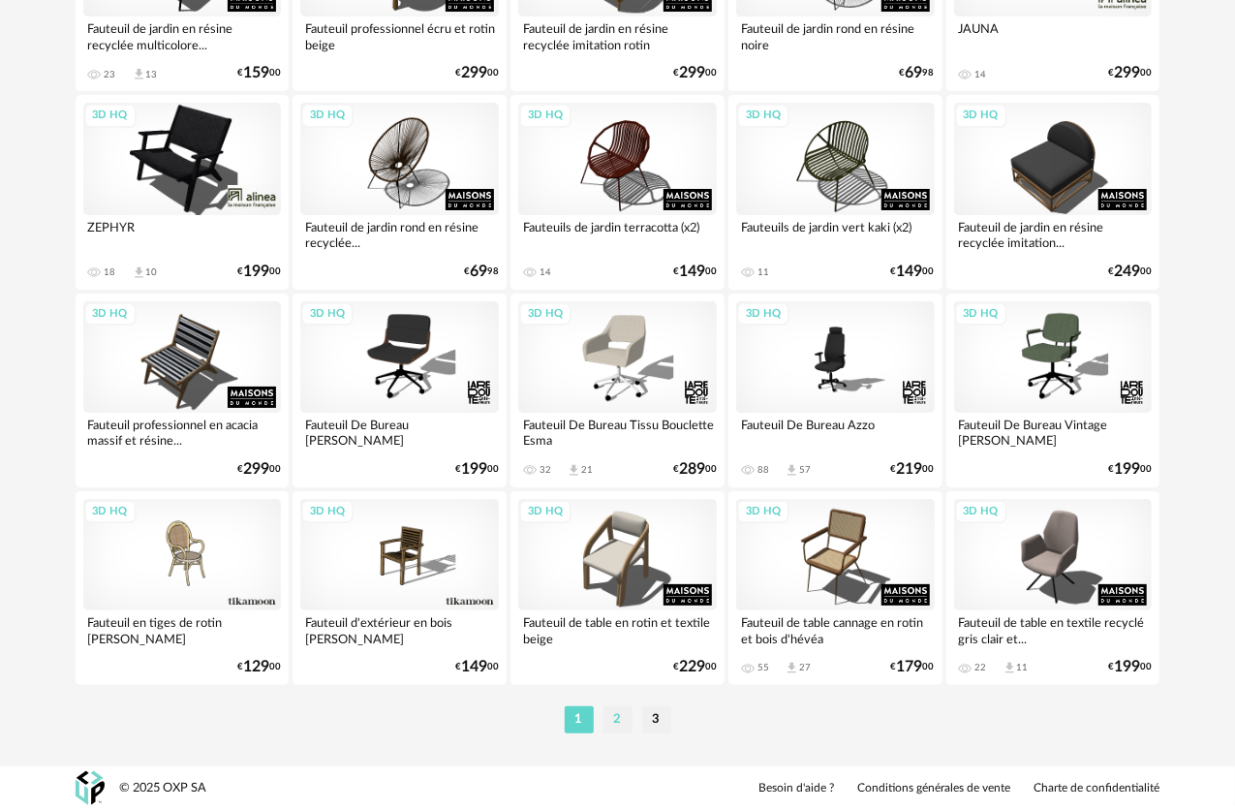
click at [610, 717] on li "2" at bounding box center [618, 719] width 29 height 27
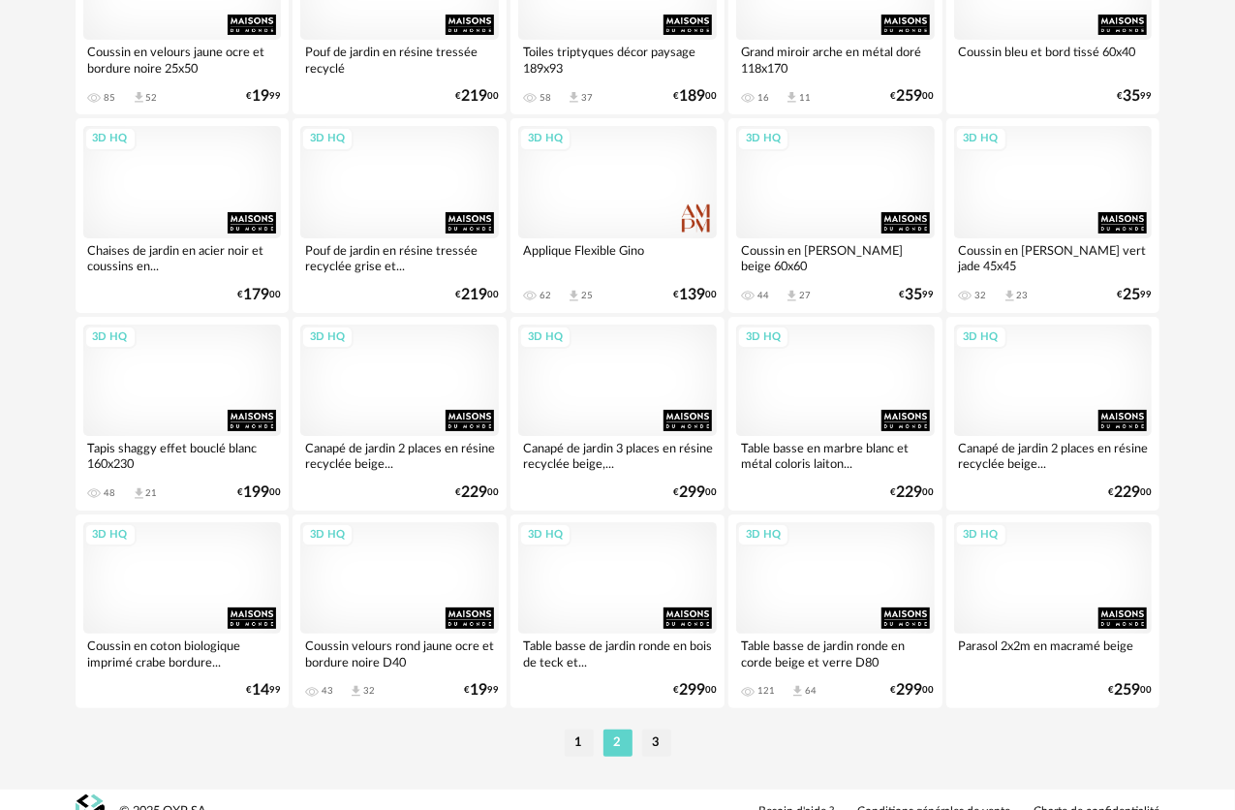
scroll to position [3626, 0]
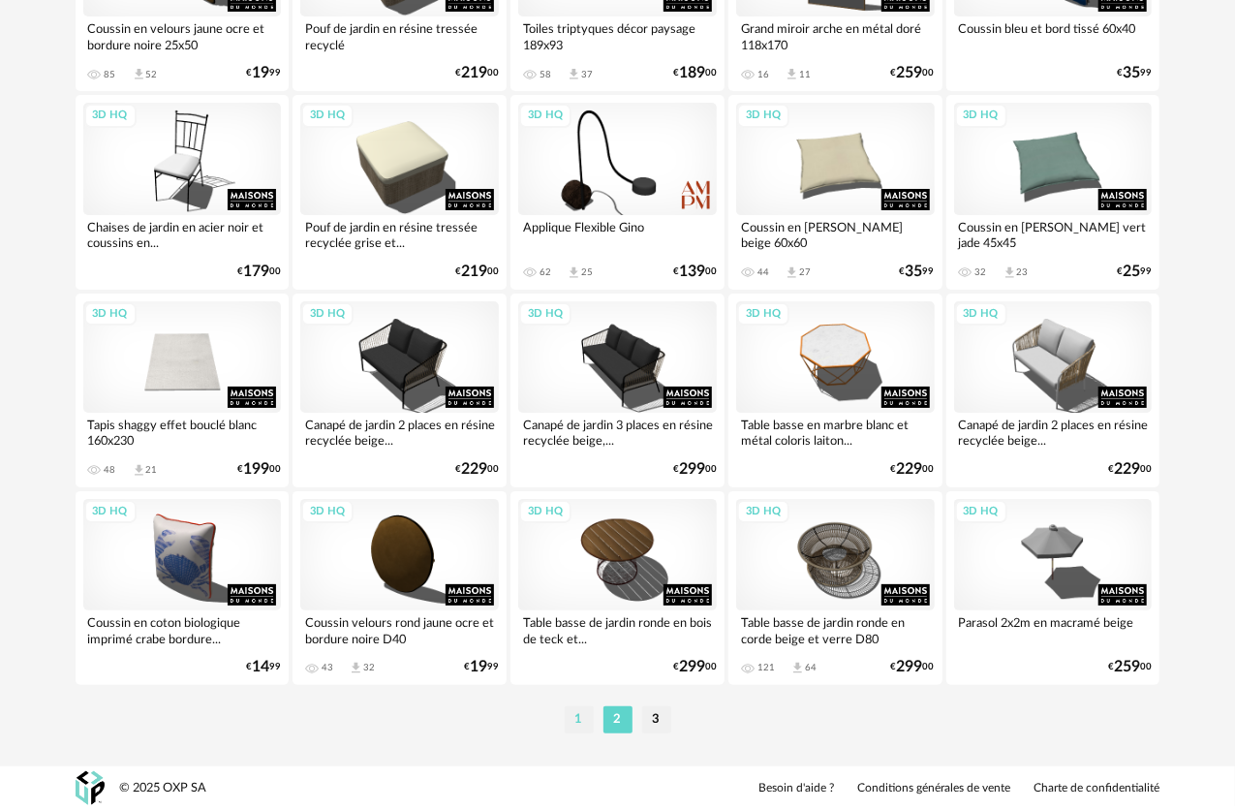
click at [574, 722] on li "1" at bounding box center [579, 719] width 29 height 27
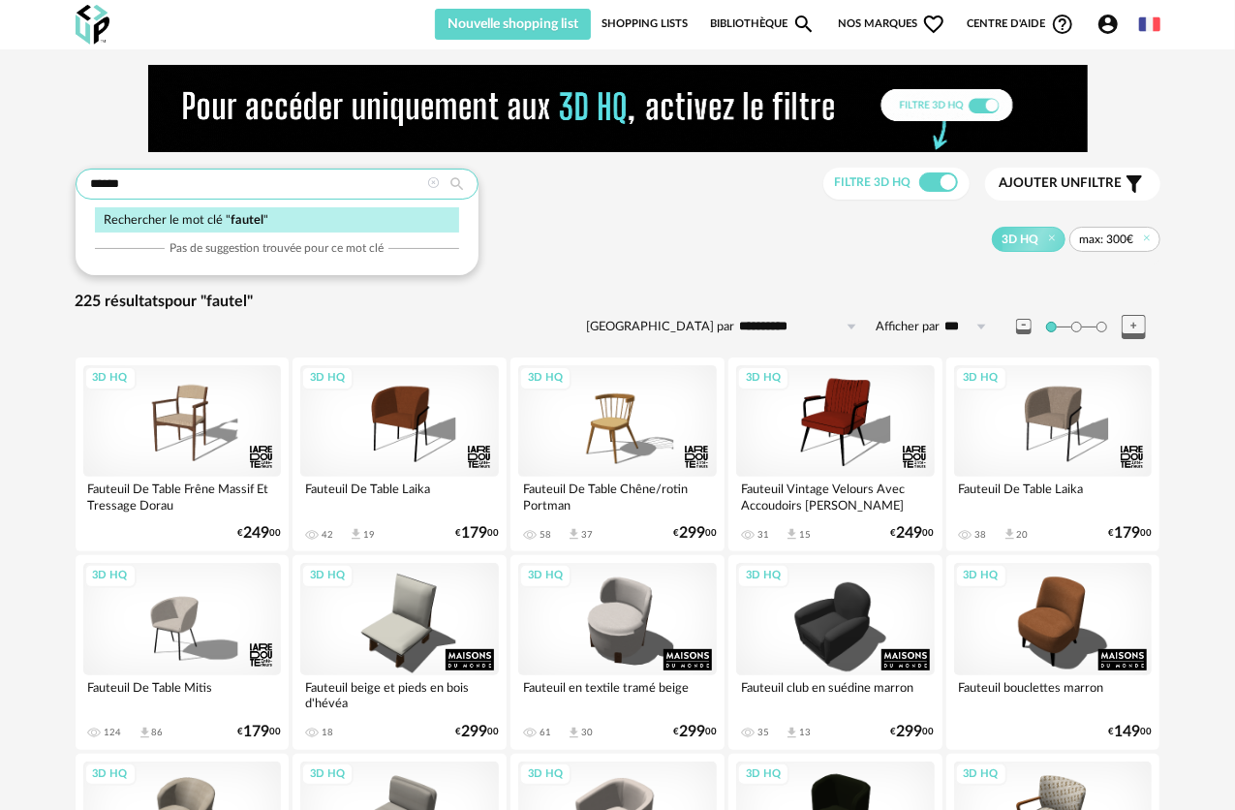
drag, startPoint x: 199, startPoint y: 180, endPoint x: -42, endPoint y: 165, distance: 240.8
paste input "**"
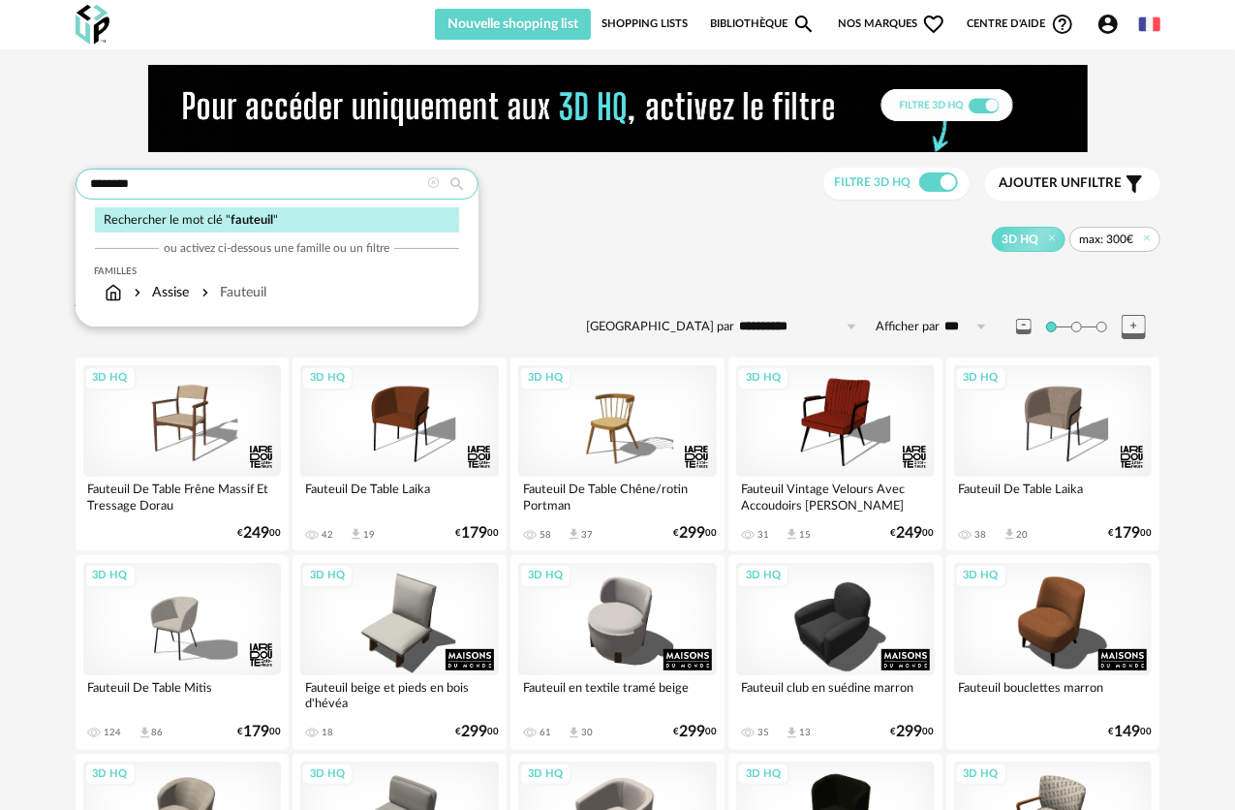
type input "********"
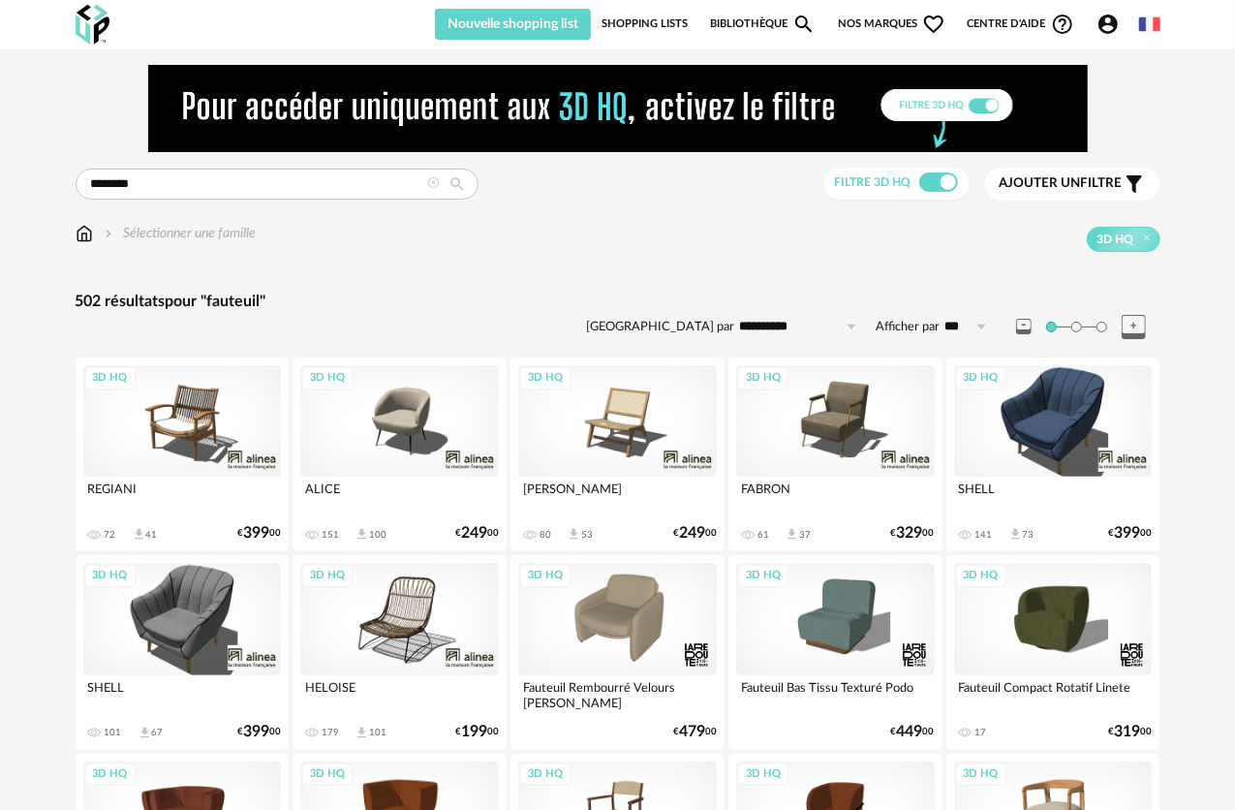
click at [1115, 187] on span "Ajouter un filtre" at bounding box center [1061, 183] width 123 height 16
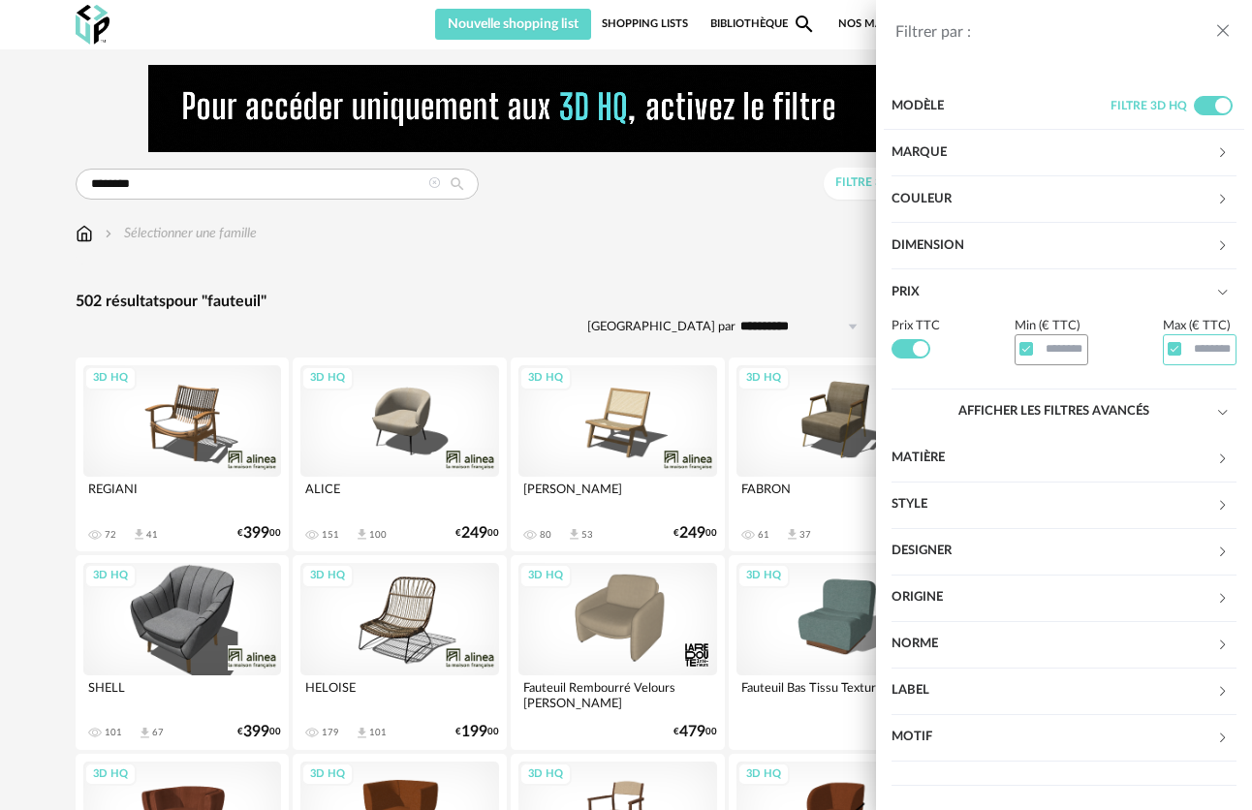
click at [1190, 350] on input "text" at bounding box center [1200, 349] width 74 height 30
type input "***"
click at [556, 265] on div "Filtrer par : Modèle Filtre 3D HQ Marque &tradition 0 101 Copenhagen 0 366 Conc…" at bounding box center [626, 405] width 1252 height 810
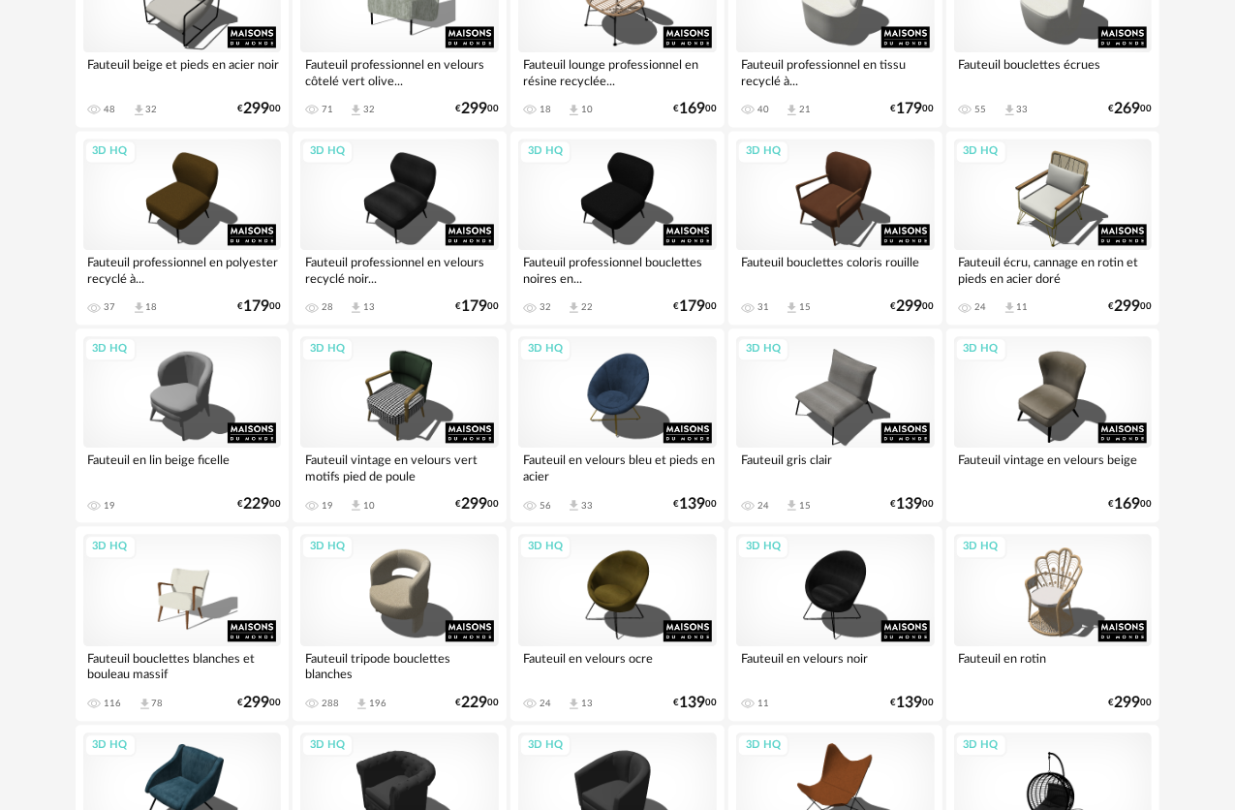
scroll to position [2229, 0]
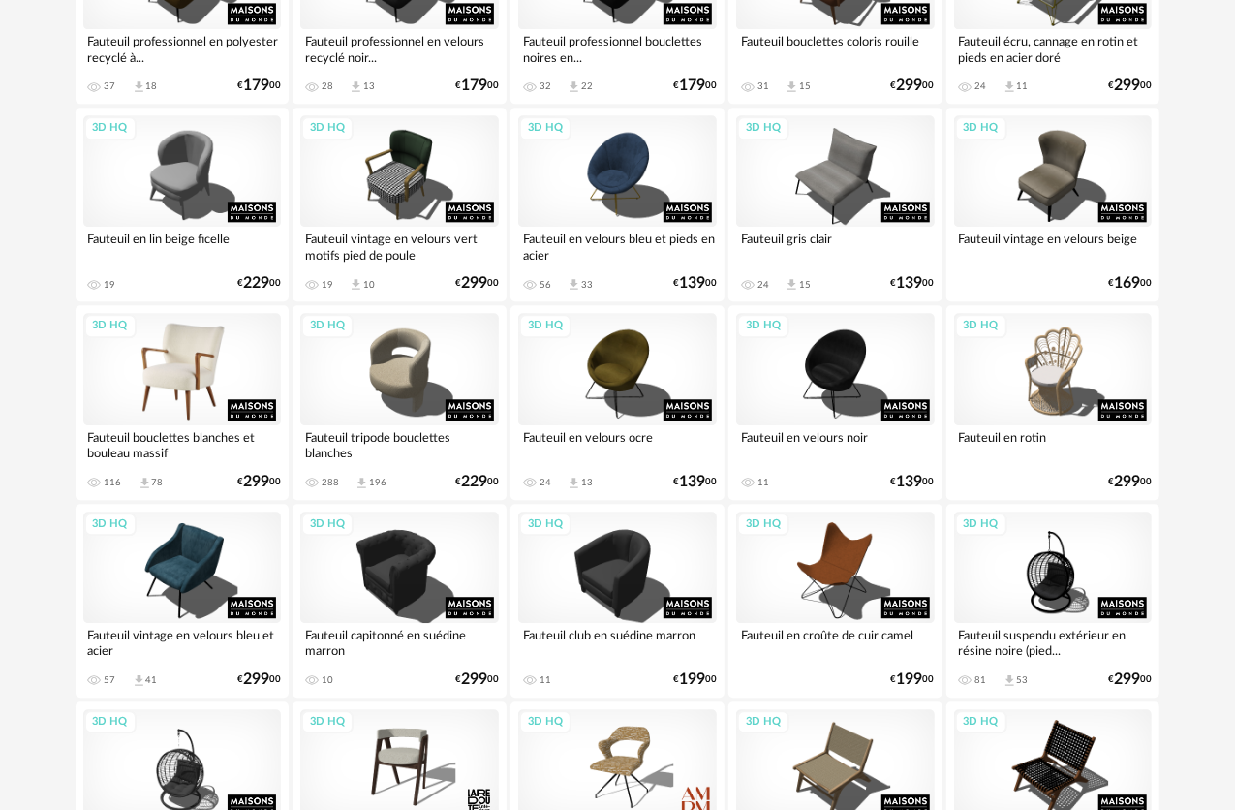
click at [207, 370] on div "3D HQ" at bounding box center [182, 368] width 199 height 111
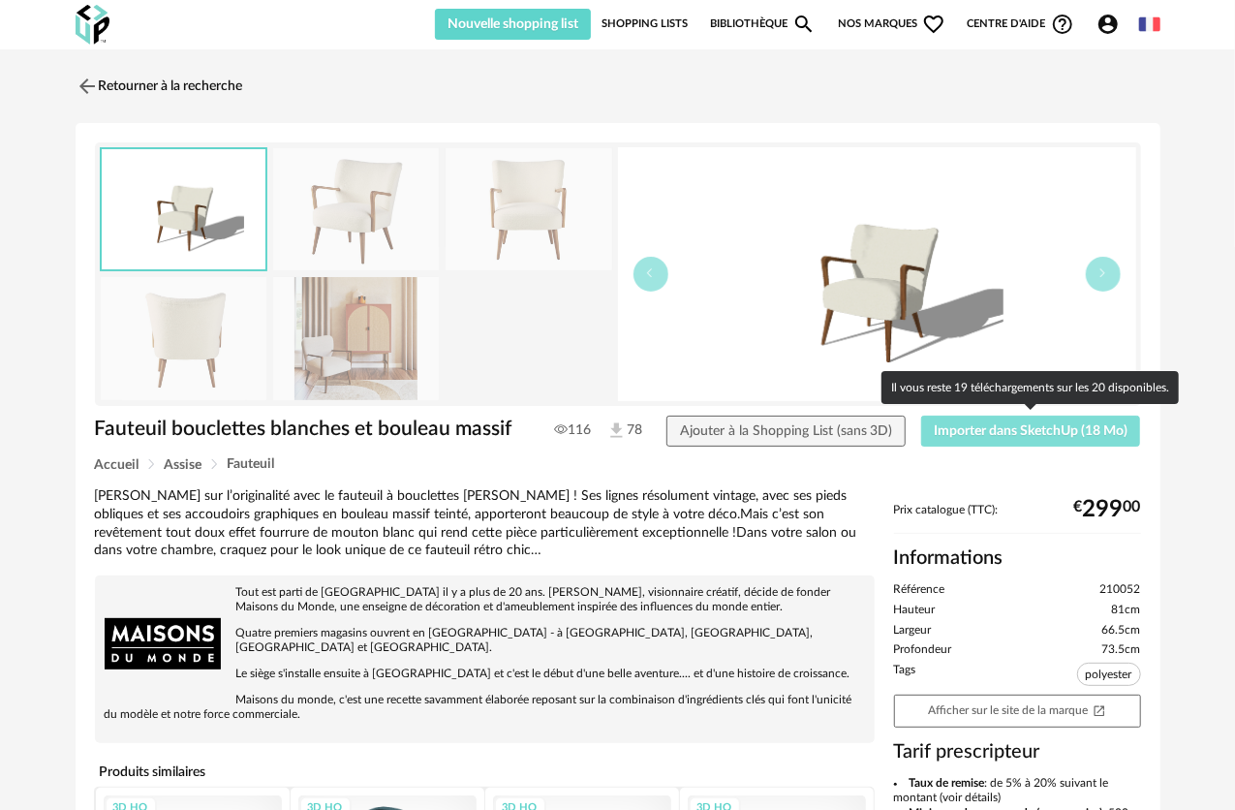
click at [955, 427] on span "Importer dans SketchUp (18 Mo)" at bounding box center [1031, 431] width 194 height 14
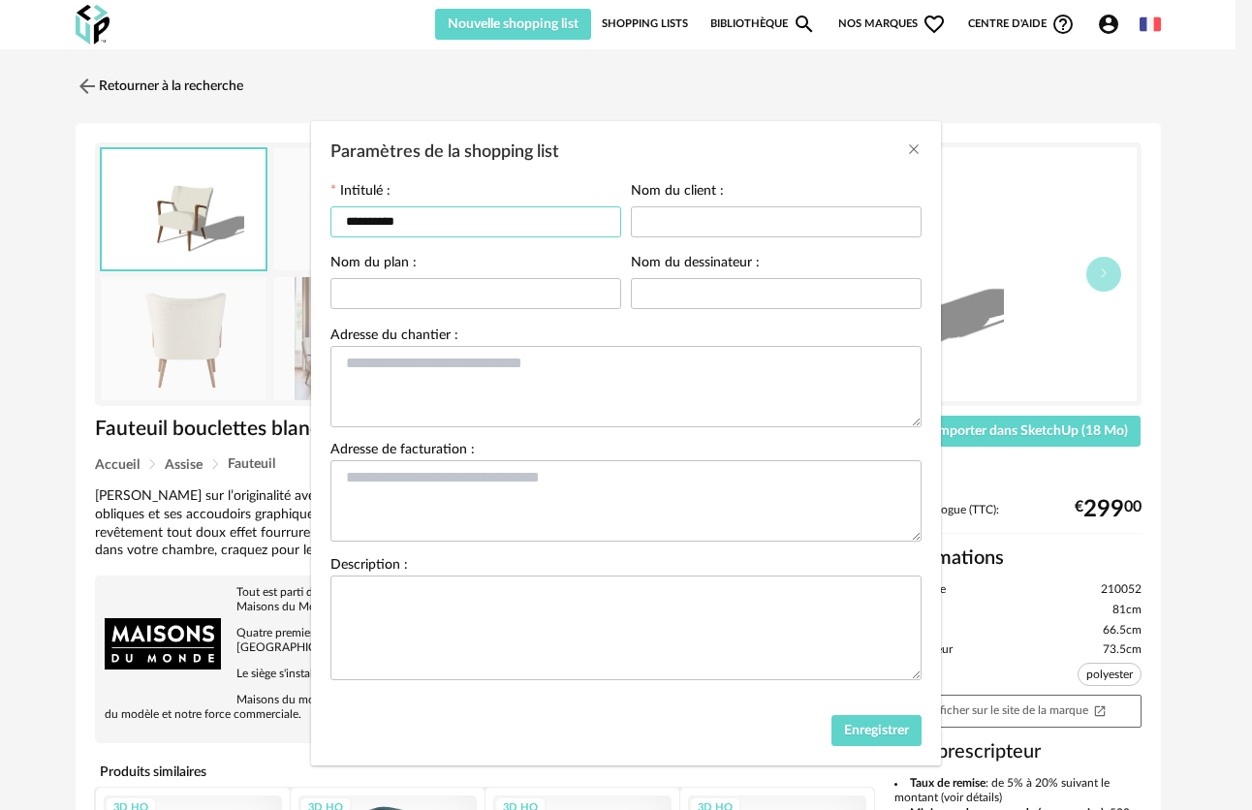
click at [413, 212] on input "**********" at bounding box center [475, 221] width 291 height 31
drag, startPoint x: 738, startPoint y: 134, endPoint x: 411, endPoint y: 122, distance: 327.7
click at [409, 122] on div "Paramètres de la shopping list" at bounding box center [626, 147] width 630 height 52
click at [906, 145] on icon "Close" at bounding box center [914, 149] width 16 height 16
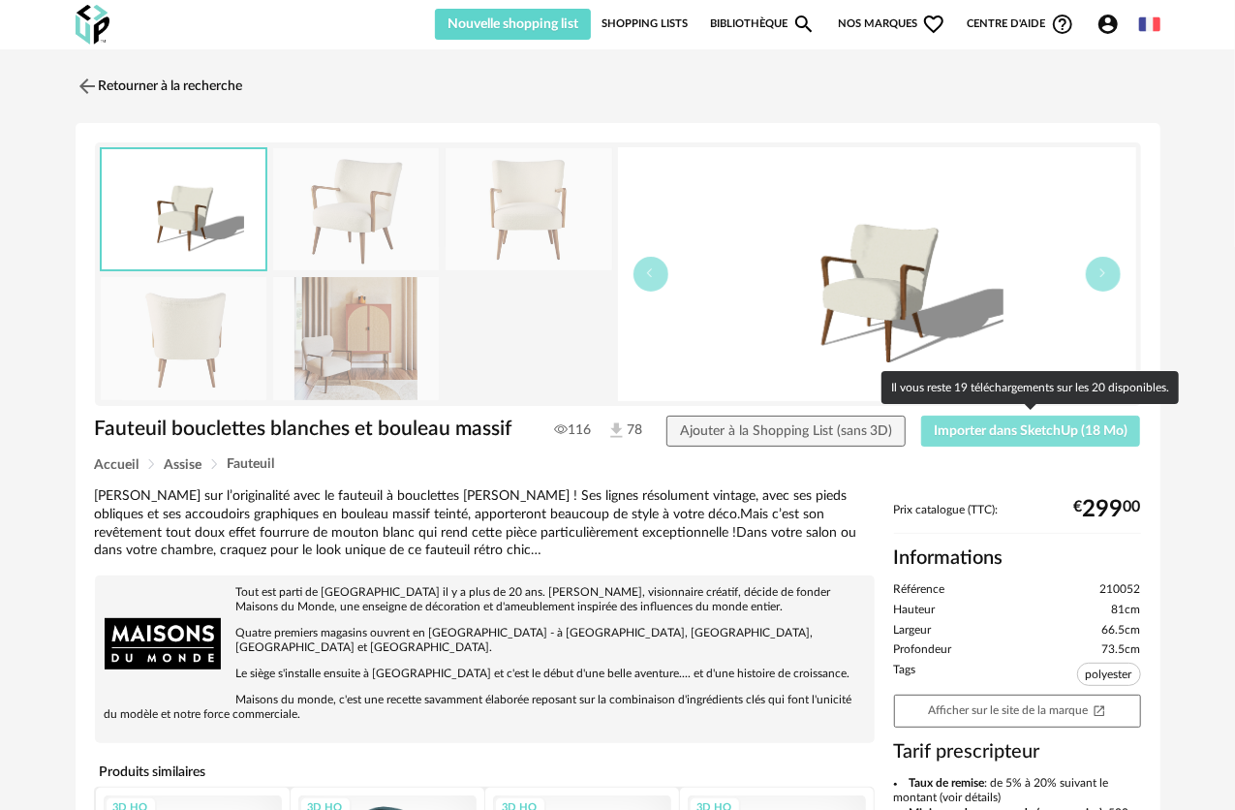
click at [994, 425] on span "Importer dans SketchUp (18 Mo)" at bounding box center [1031, 431] width 194 height 14
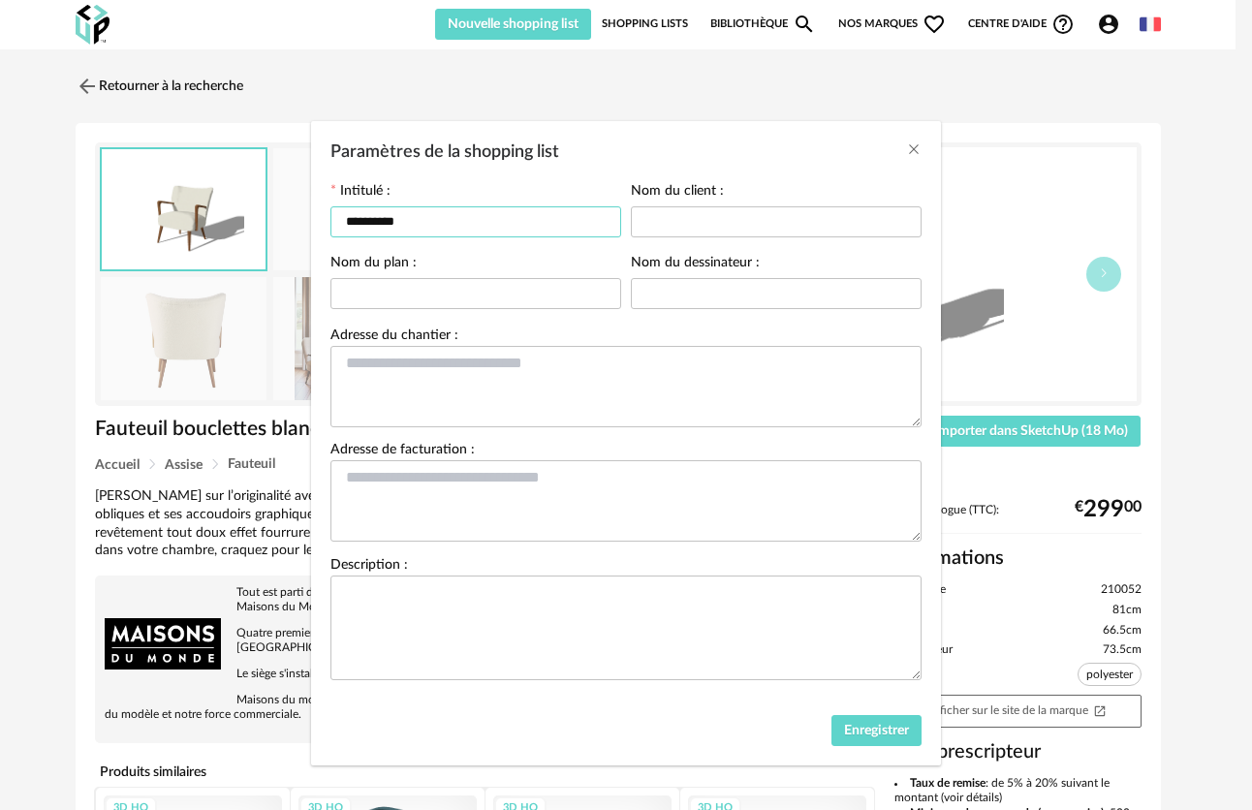
click at [469, 230] on input "**********" at bounding box center [475, 221] width 291 height 31
drag, startPoint x: 403, startPoint y: 215, endPoint x: 38, endPoint y: 209, distance: 365.4
click at [64, 210] on div "**********" at bounding box center [626, 405] width 1252 height 810
type input "**********"
click at [719, 234] on input "Paramètres de la shopping list" at bounding box center [776, 221] width 291 height 31
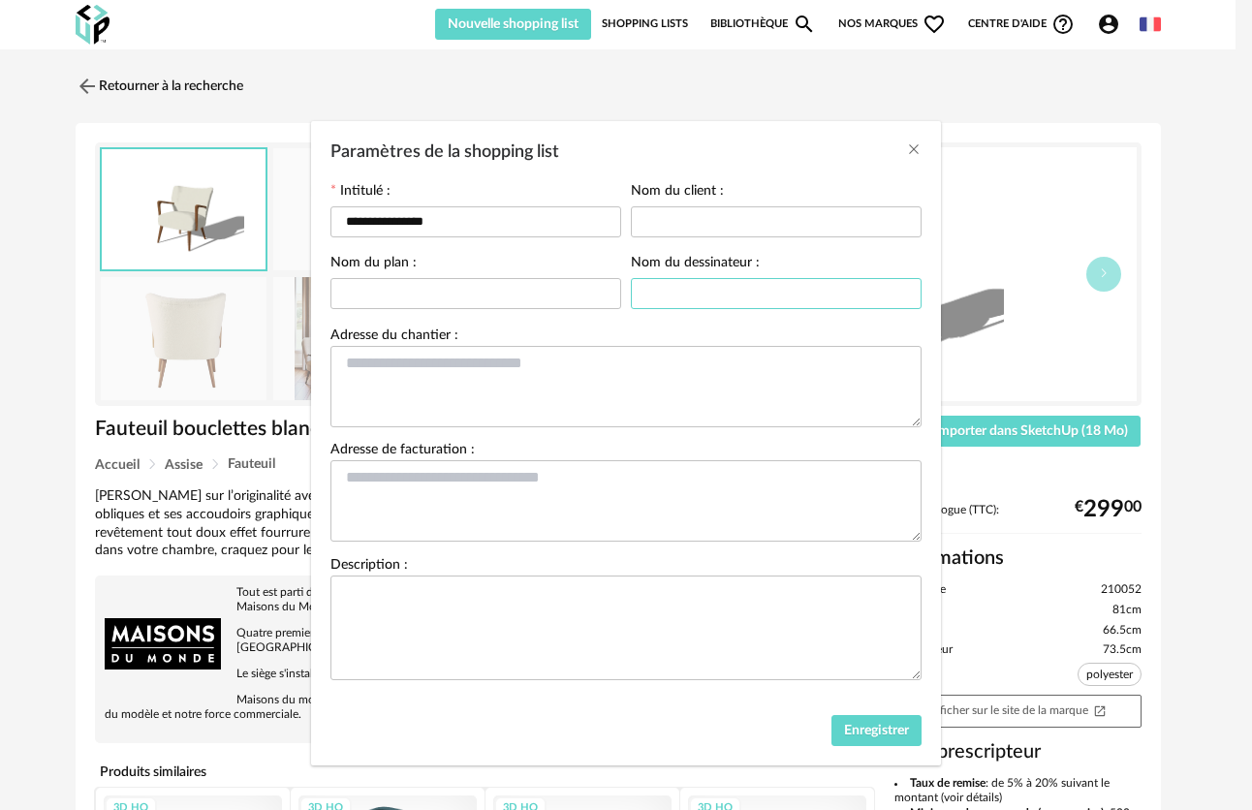
click at [680, 292] on input "Paramètres de la shopping list" at bounding box center [776, 293] width 291 height 31
type input "*****"
click at [845, 757] on div "Enregistrer" at bounding box center [626, 735] width 630 height 60
click at [851, 736] on span "Enregistrer" at bounding box center [876, 731] width 65 height 14
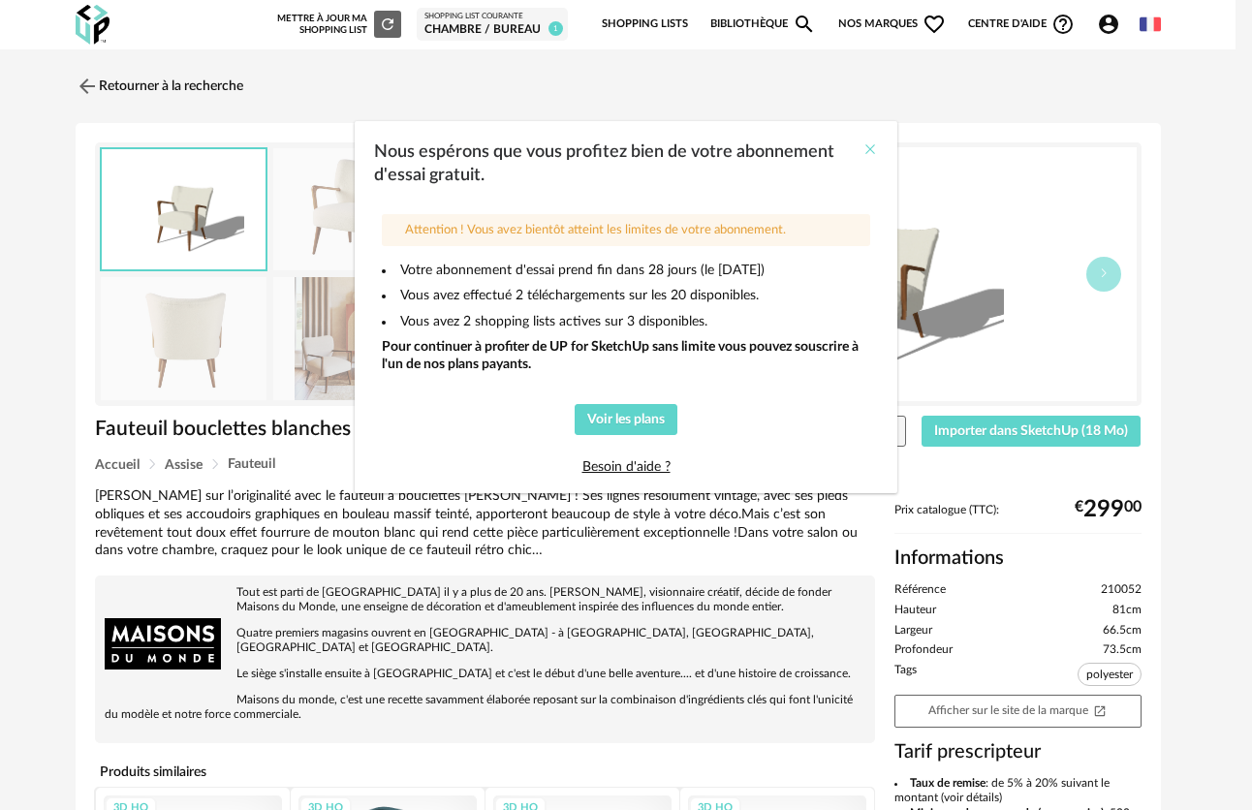
click at [872, 147] on icon "Close" at bounding box center [870, 149] width 16 height 16
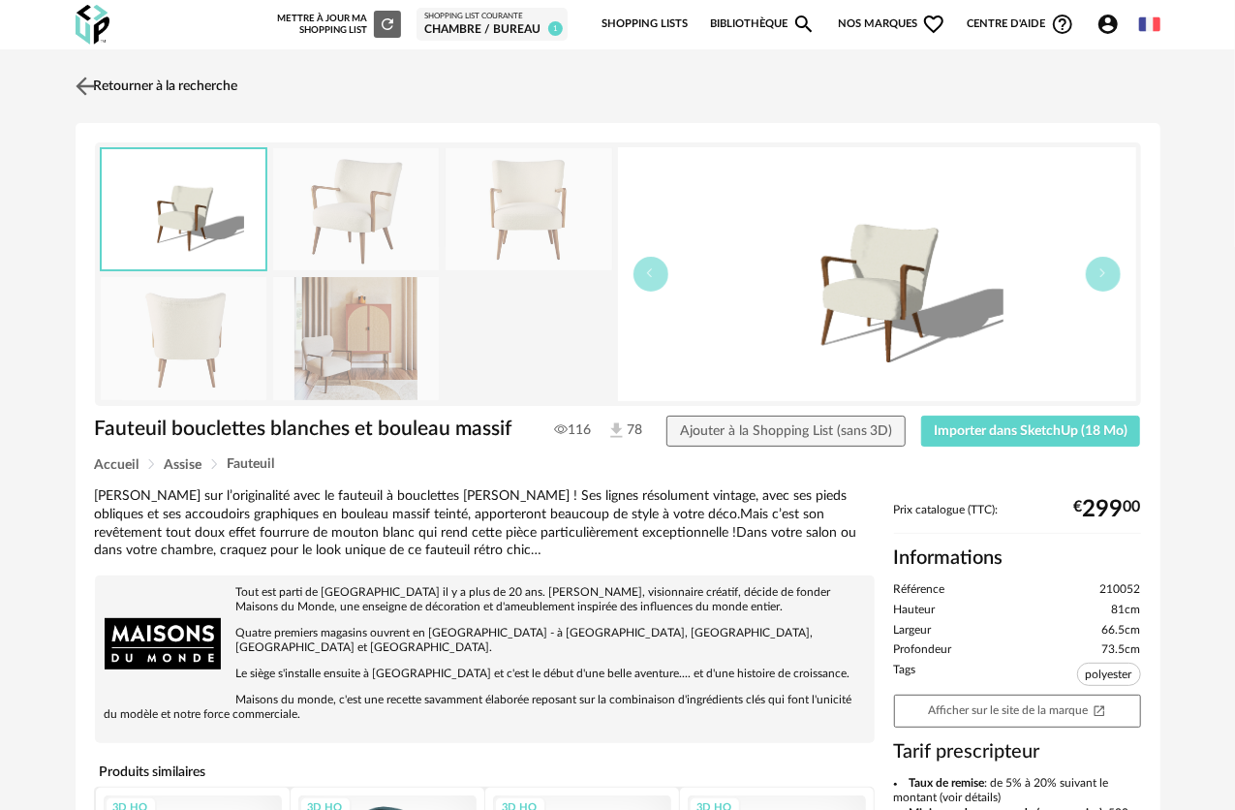
click at [87, 76] on img at bounding box center [85, 86] width 28 height 28
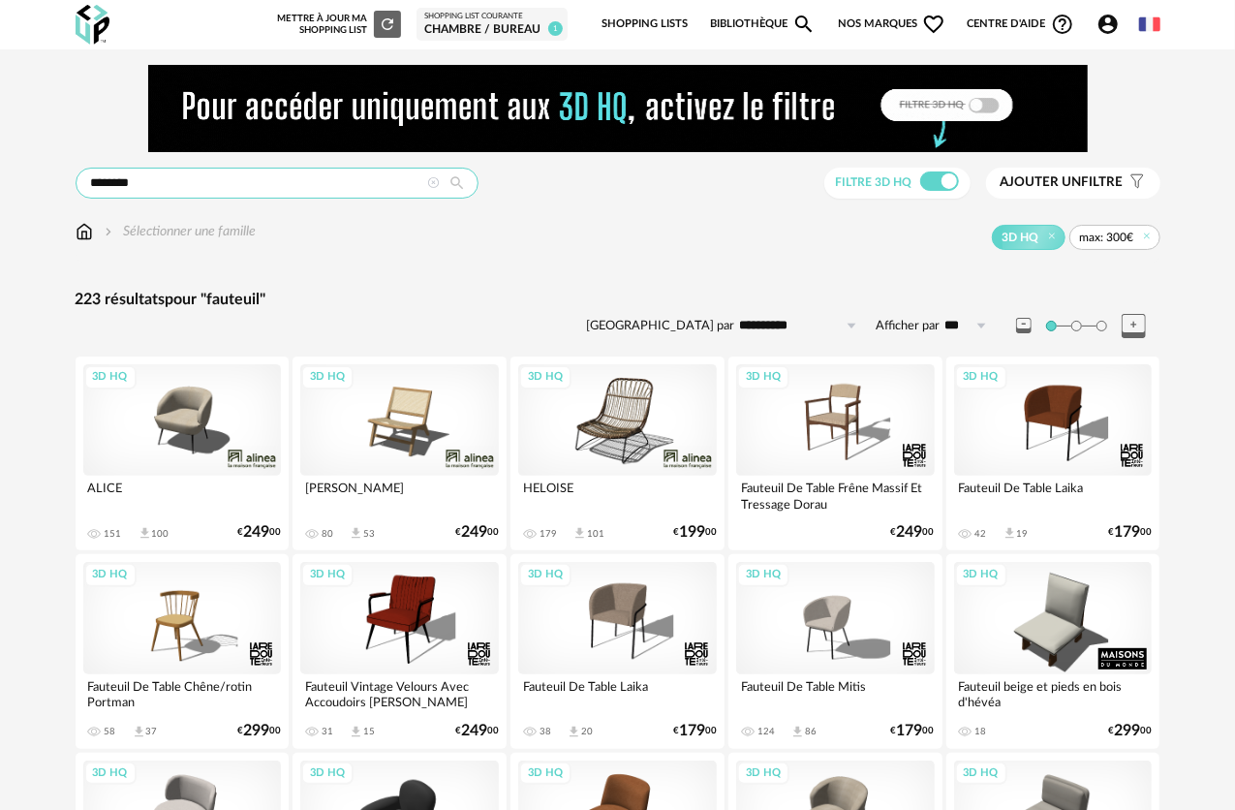
click at [215, 186] on input "********" at bounding box center [277, 183] width 403 height 31
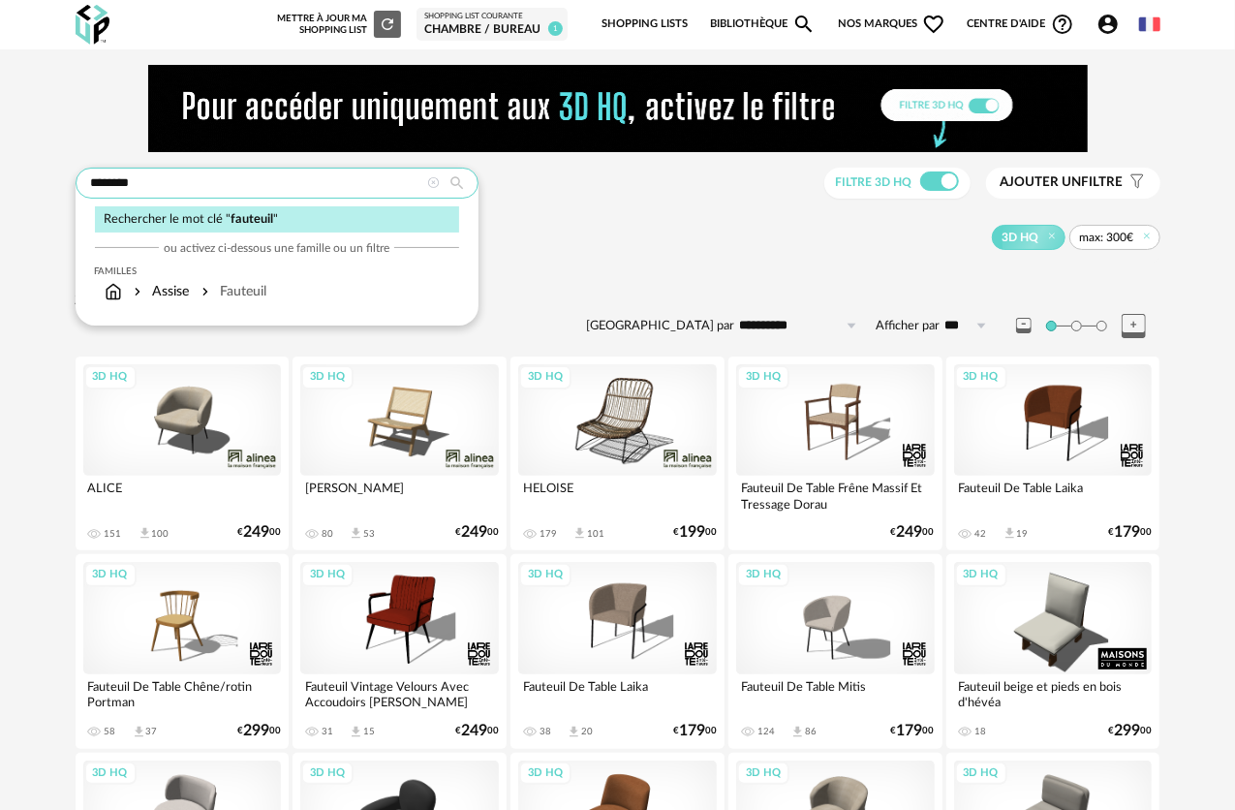
drag, startPoint x: 191, startPoint y: 178, endPoint x: 0, endPoint y: 153, distance: 192.5
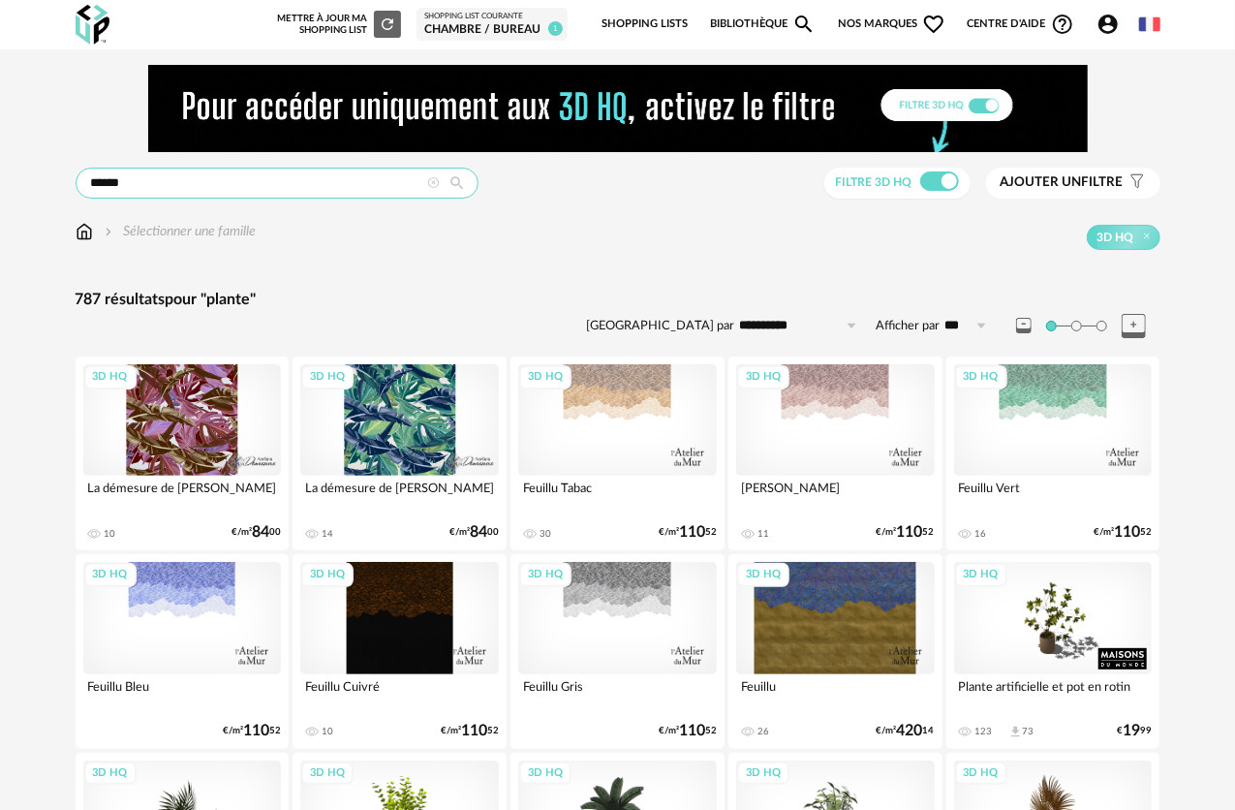
click at [92, 188] on input "******" at bounding box center [277, 183] width 403 height 31
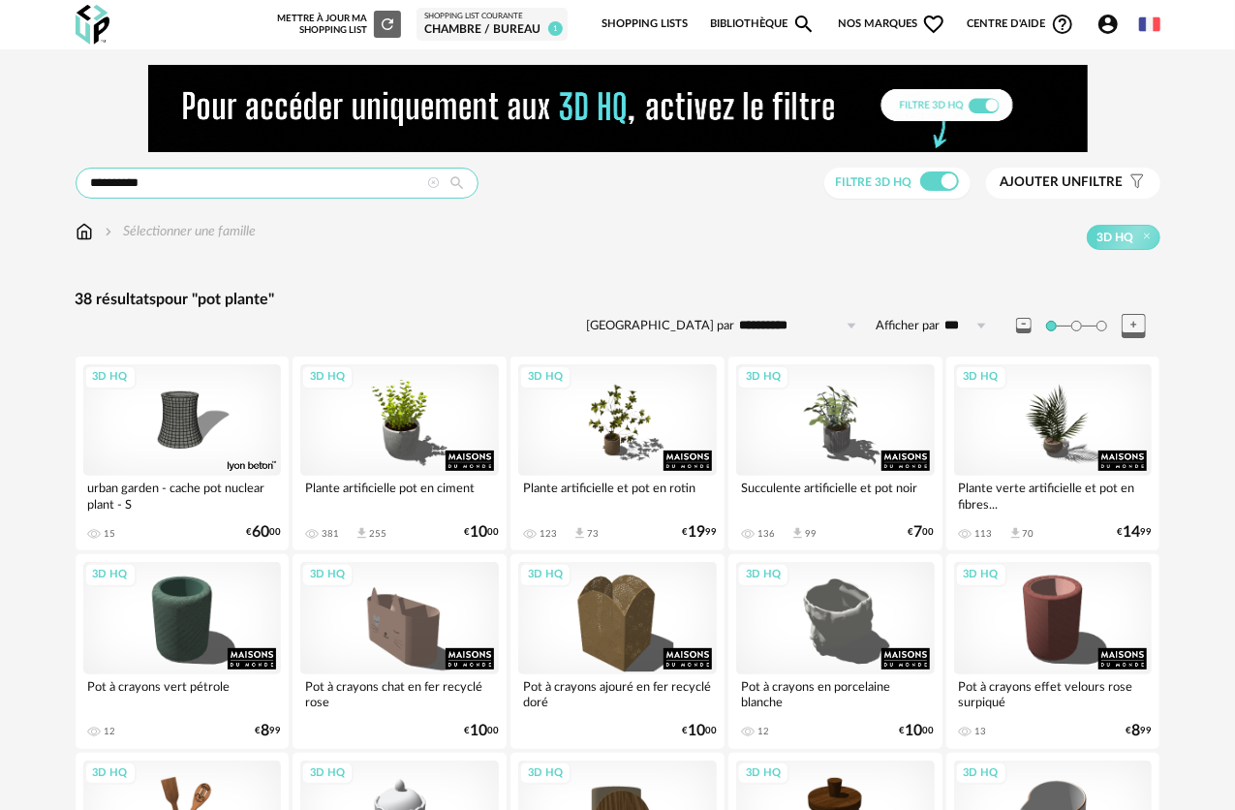
click at [153, 171] on input "**********" at bounding box center [277, 183] width 403 height 31
drag, startPoint x: 151, startPoint y: 188, endPoint x: -97, endPoint y: 172, distance: 248.5
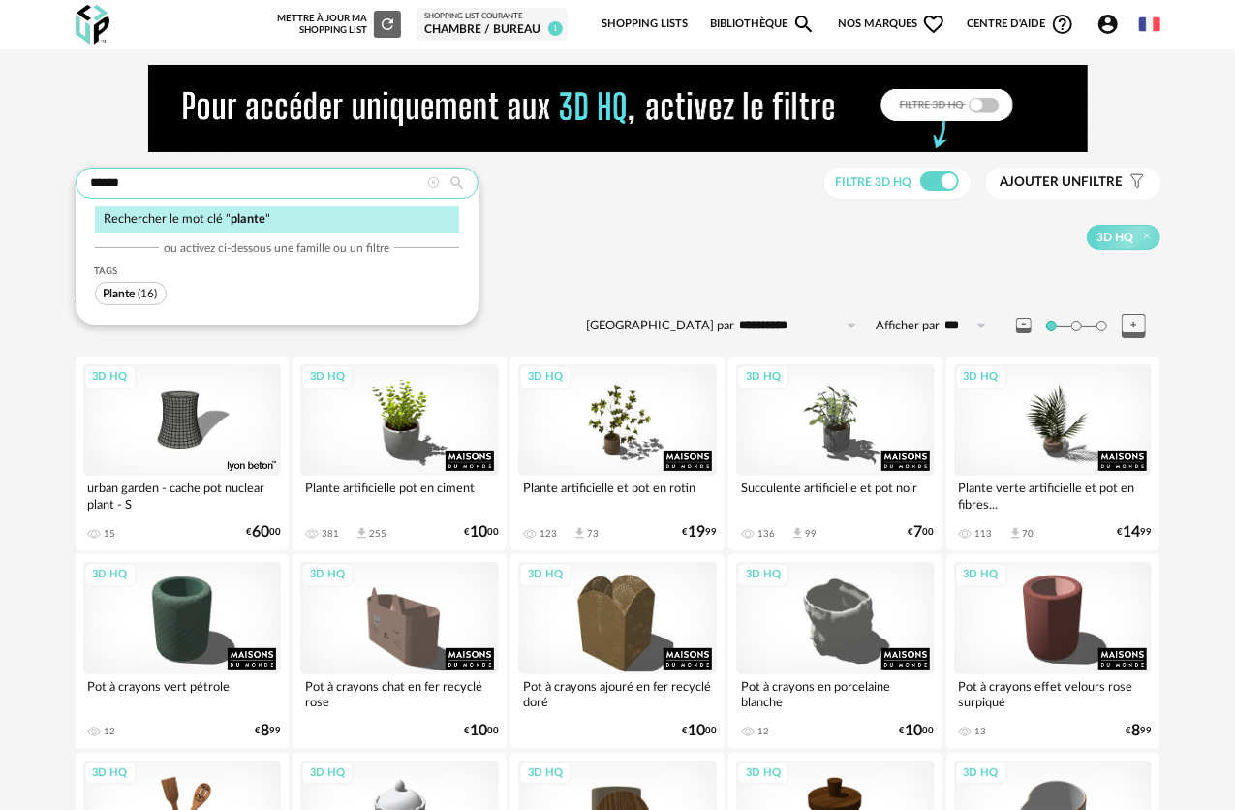
type input "******"
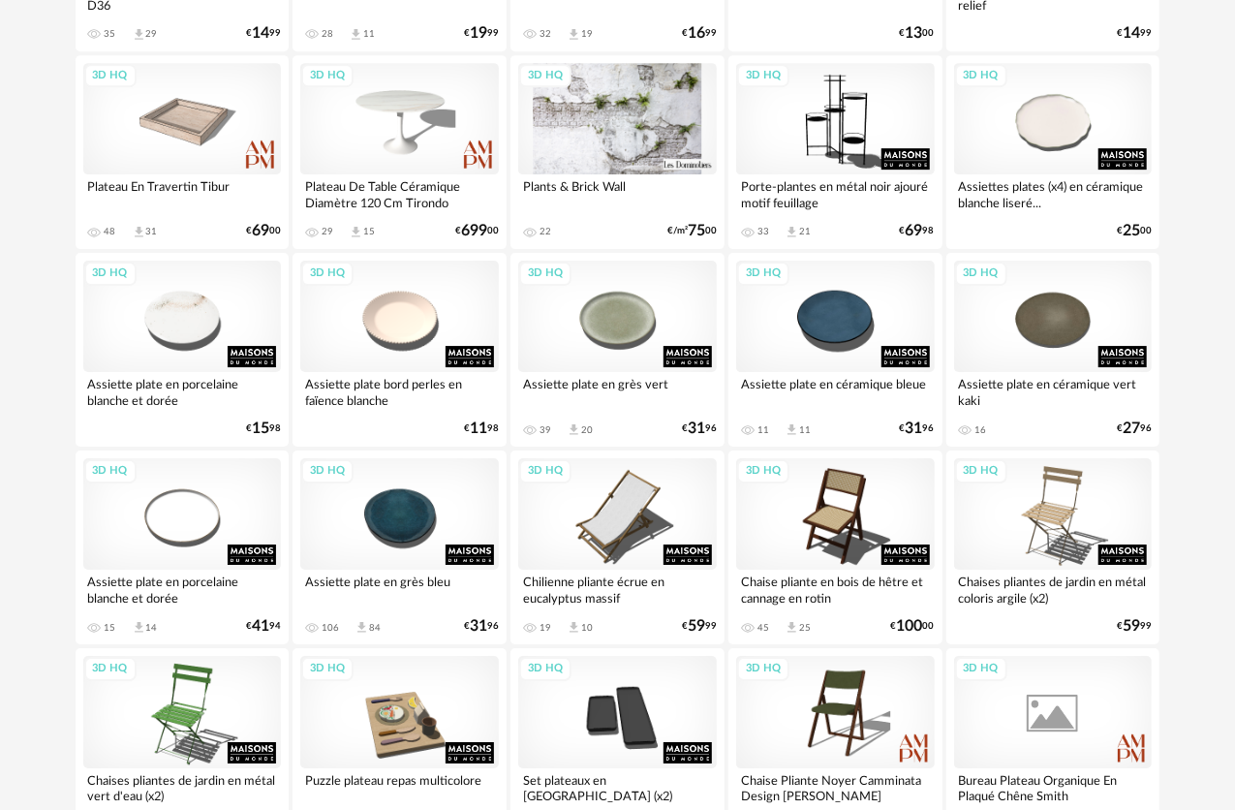
scroll to position [3624, 0]
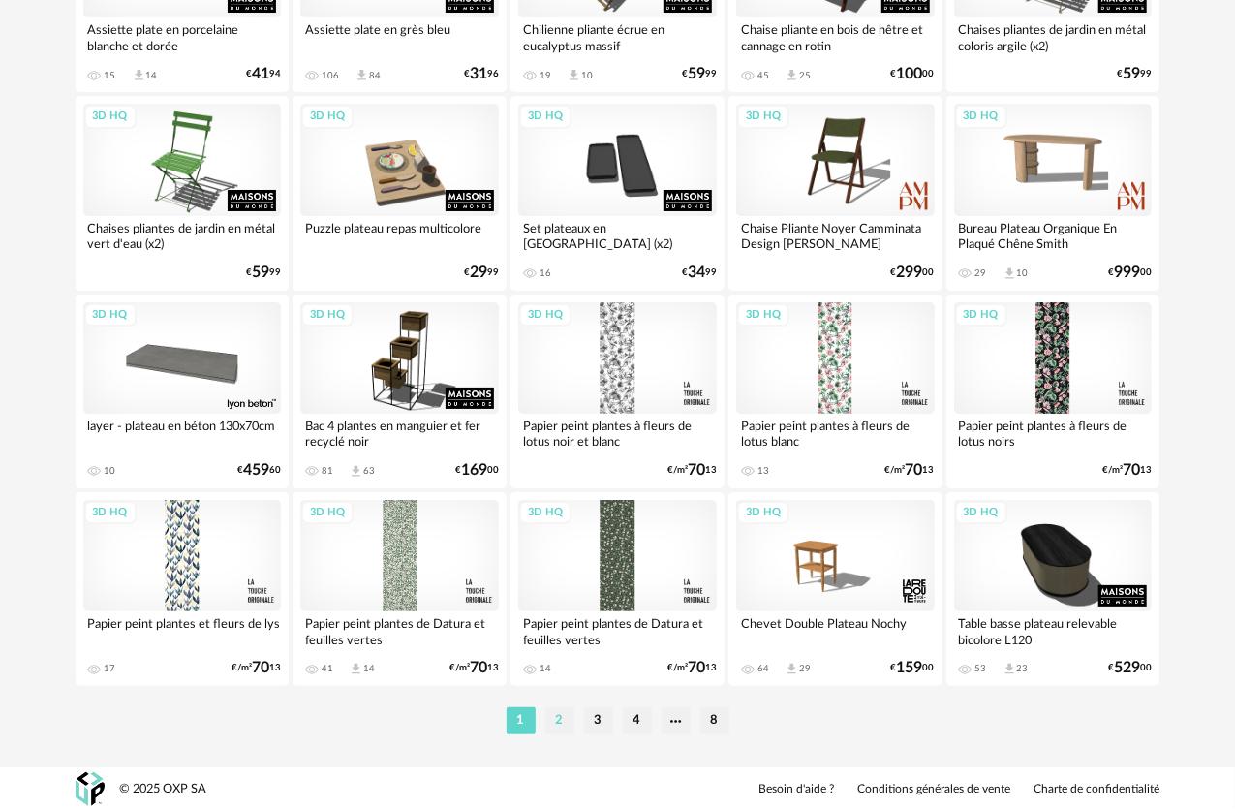
click at [566, 728] on li "2" at bounding box center [560, 720] width 29 height 27
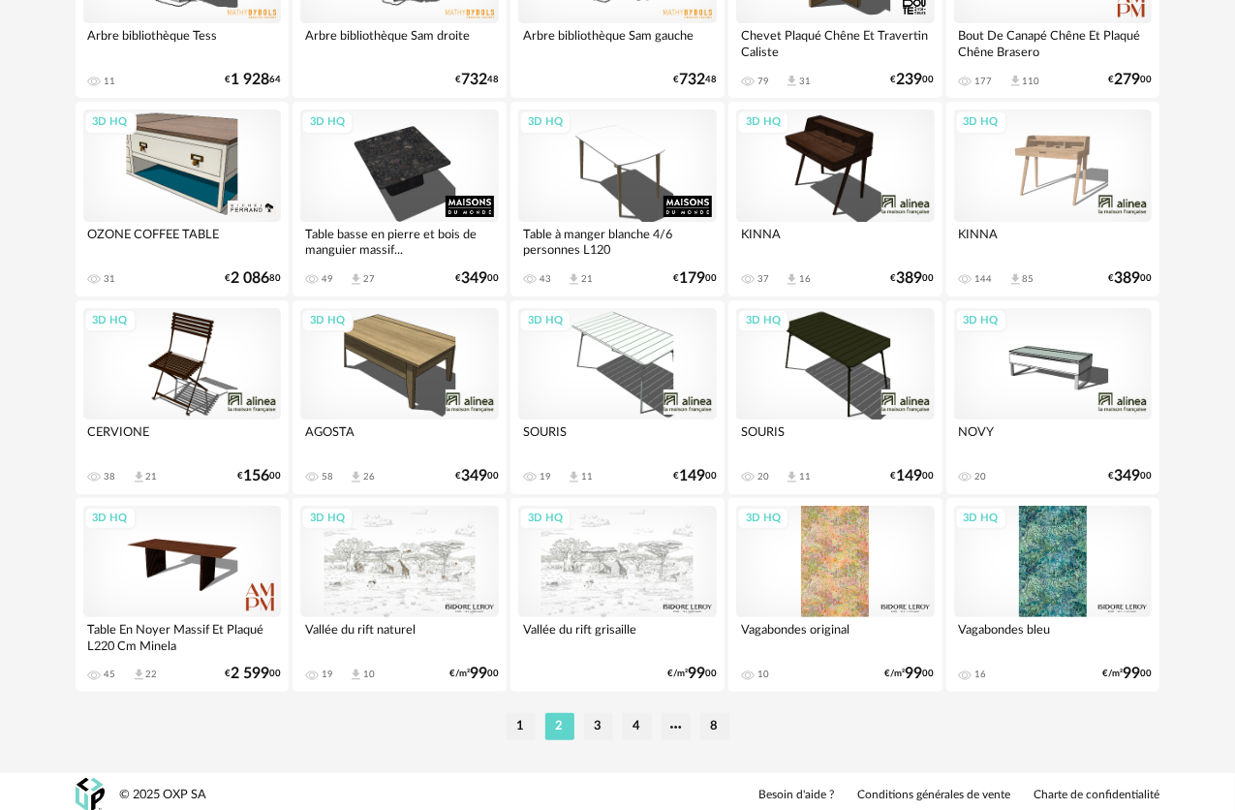
scroll to position [3624, 0]
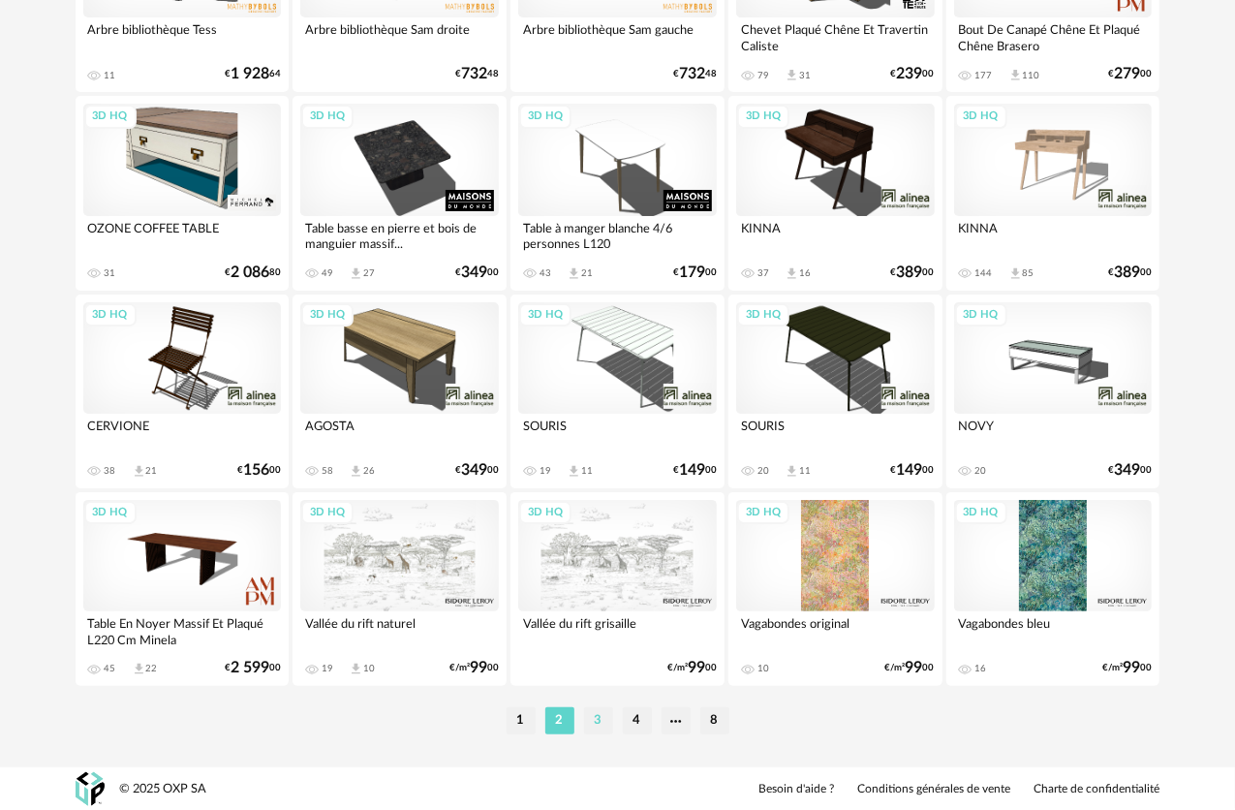
click at [589, 707] on li "3" at bounding box center [598, 720] width 29 height 27
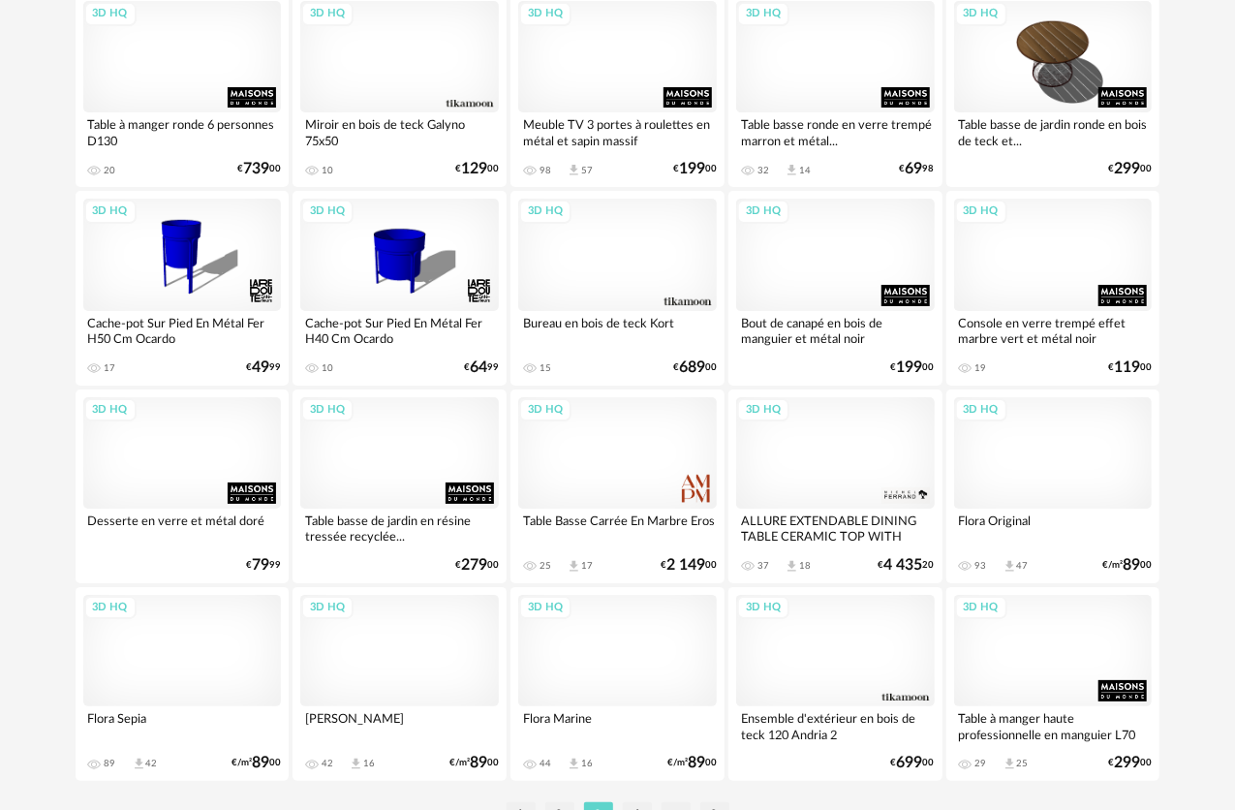
scroll to position [3624, 0]
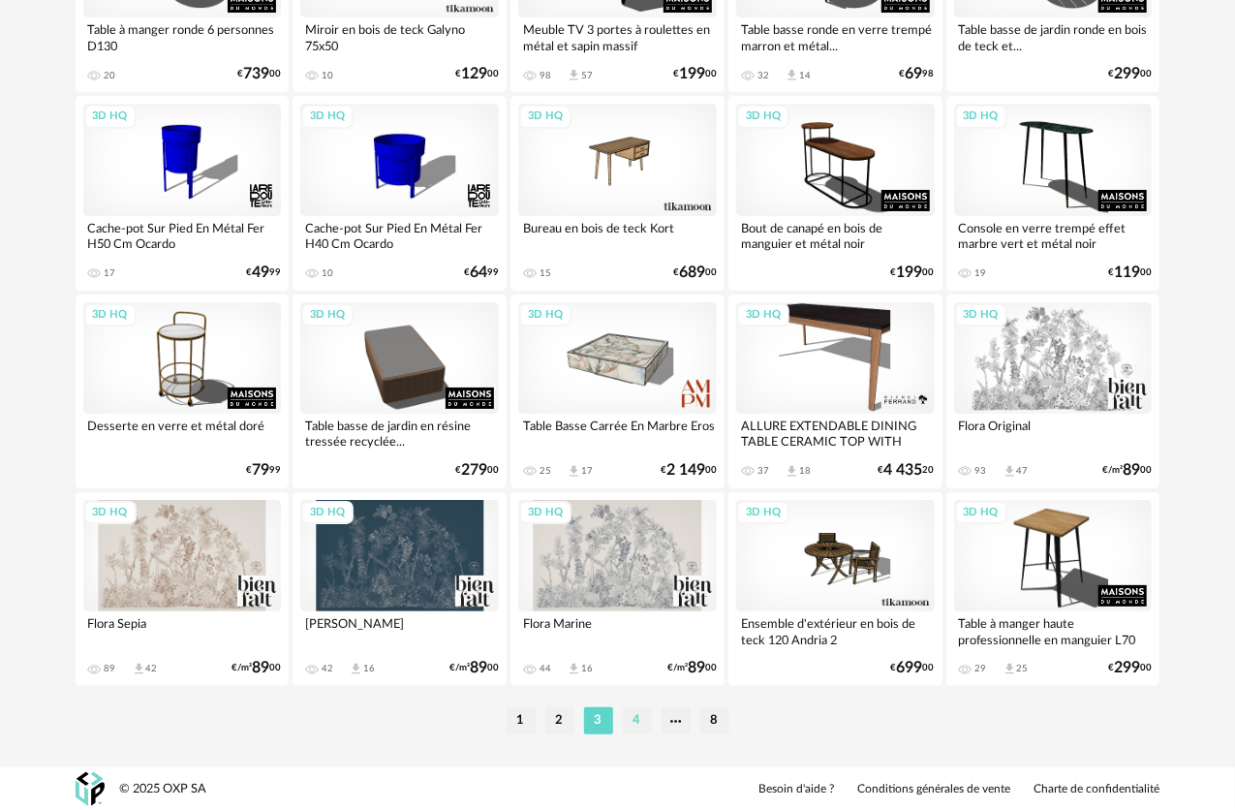
click at [640, 728] on li "4" at bounding box center [637, 720] width 29 height 27
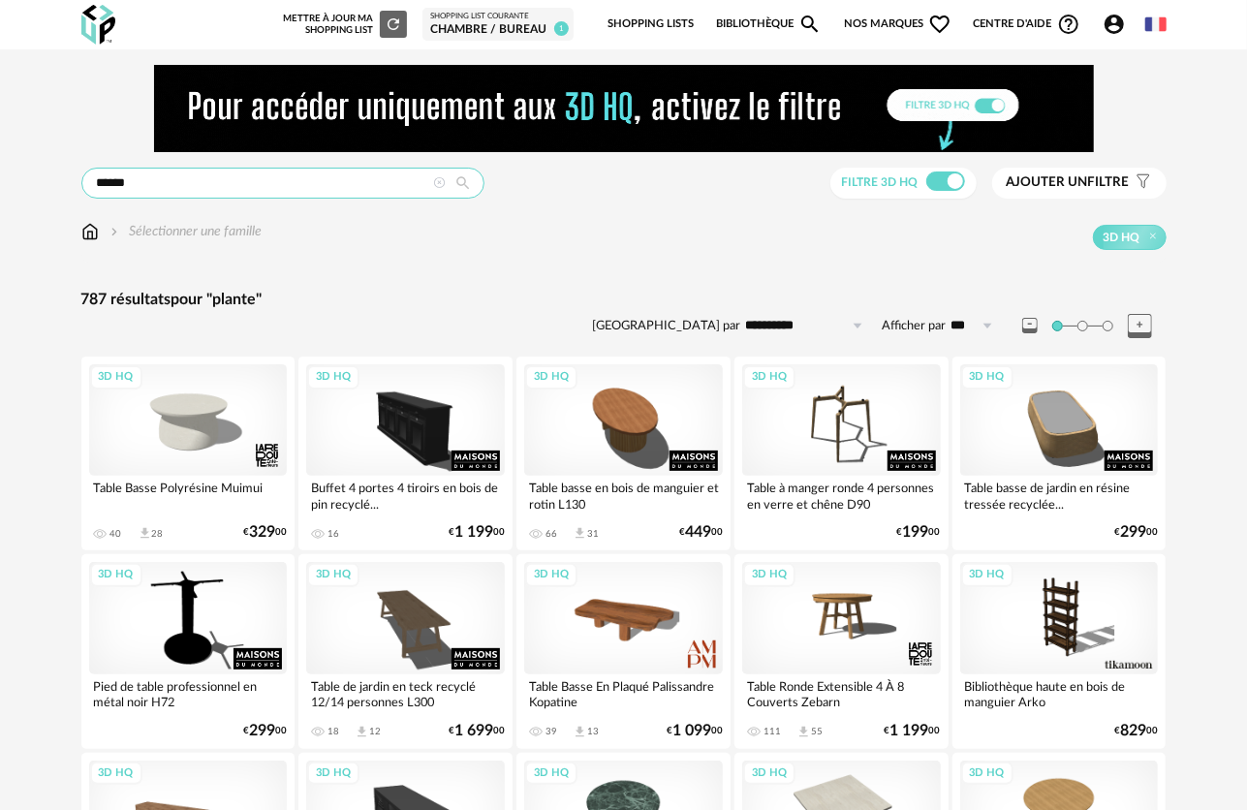
click at [188, 188] on input "******" at bounding box center [282, 183] width 403 height 31
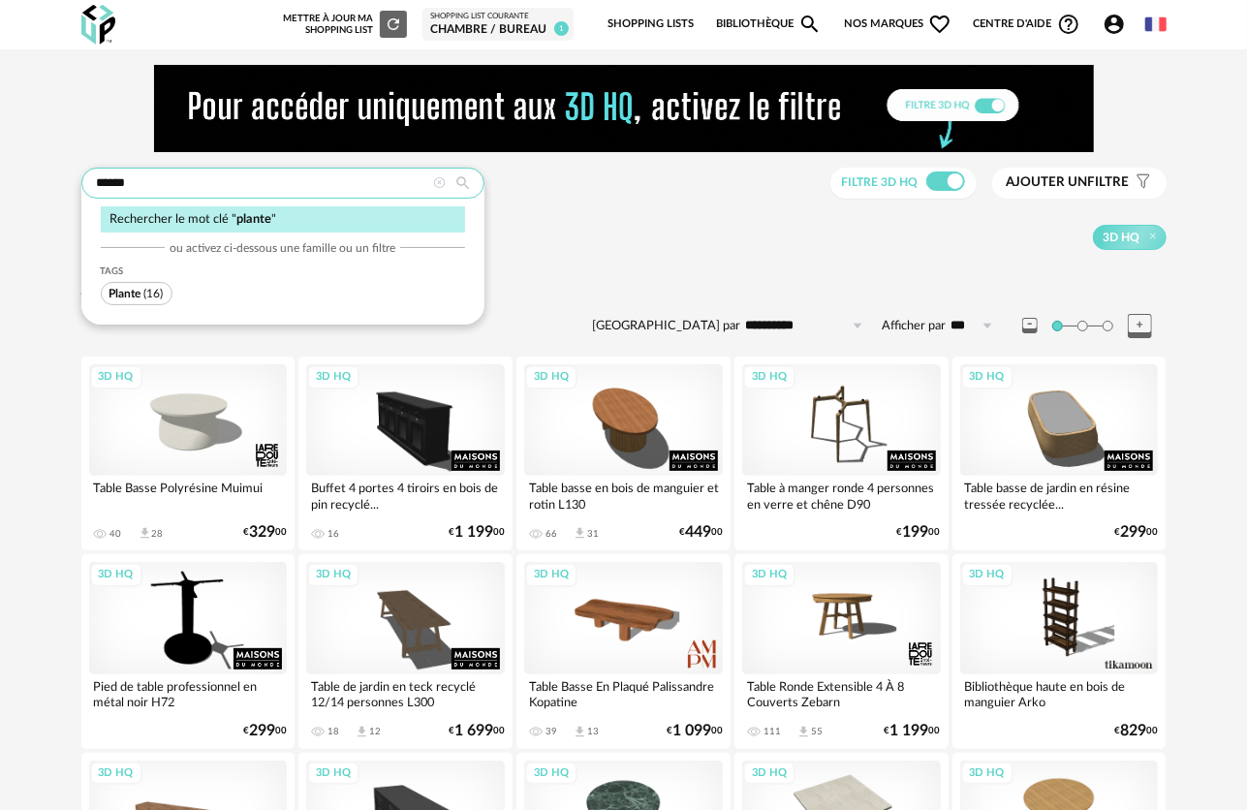
drag, startPoint x: -97, startPoint y: 120, endPoint x: -97, endPoint y: 98, distance: 22.3
type input "**********"
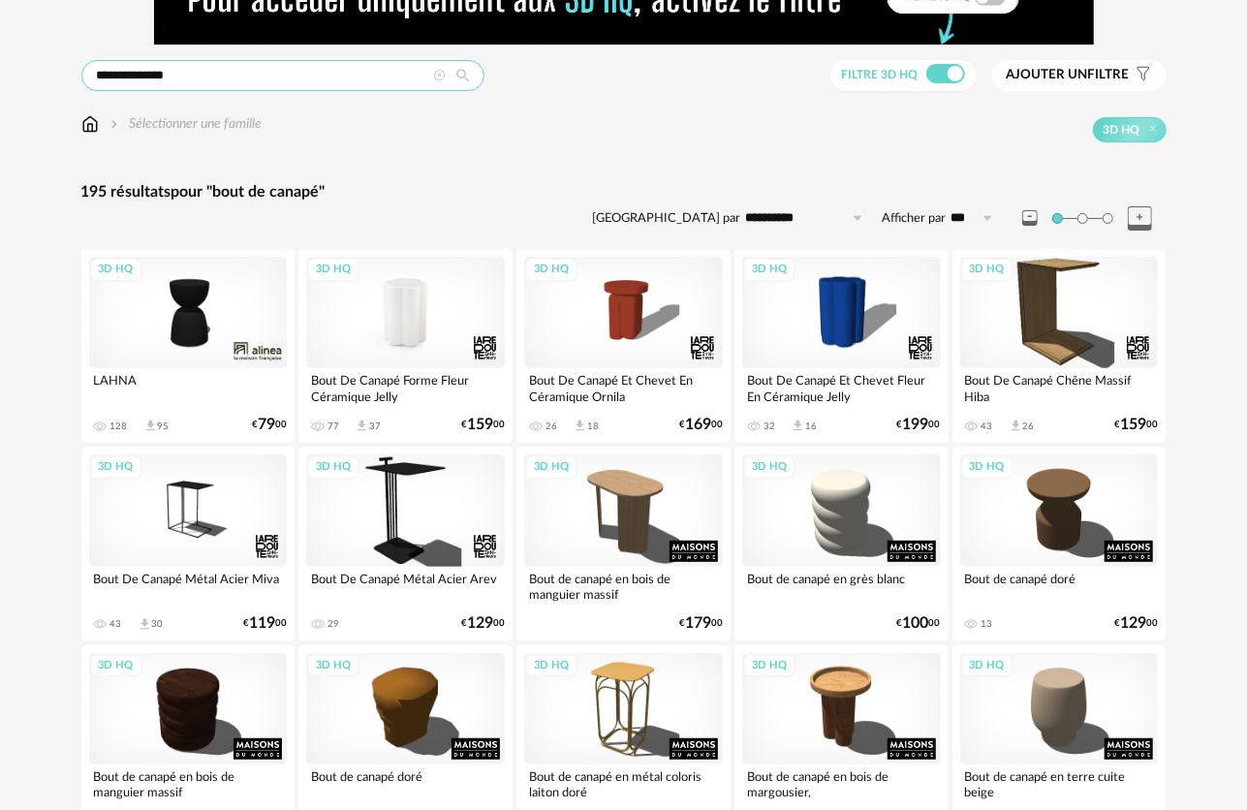
scroll to position [388, 0]
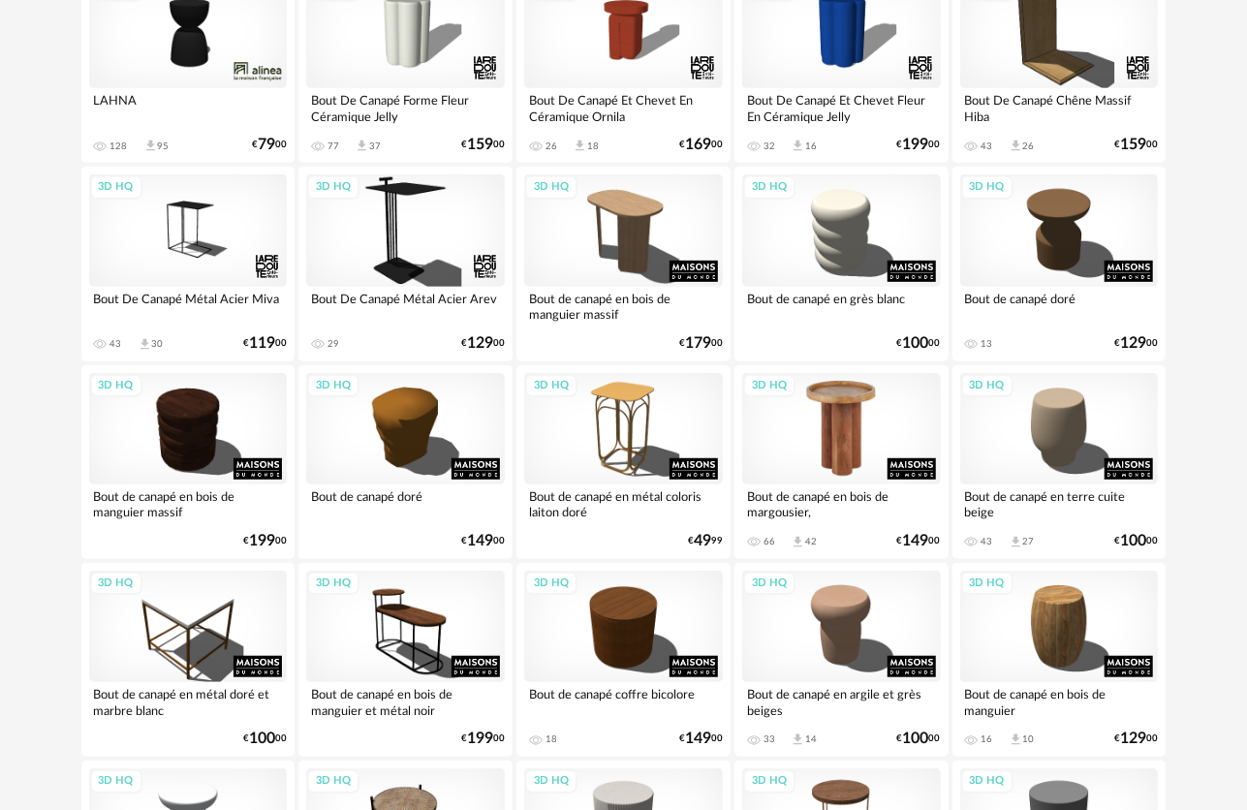
click at [883, 422] on div "3D HQ" at bounding box center [841, 428] width 199 height 111
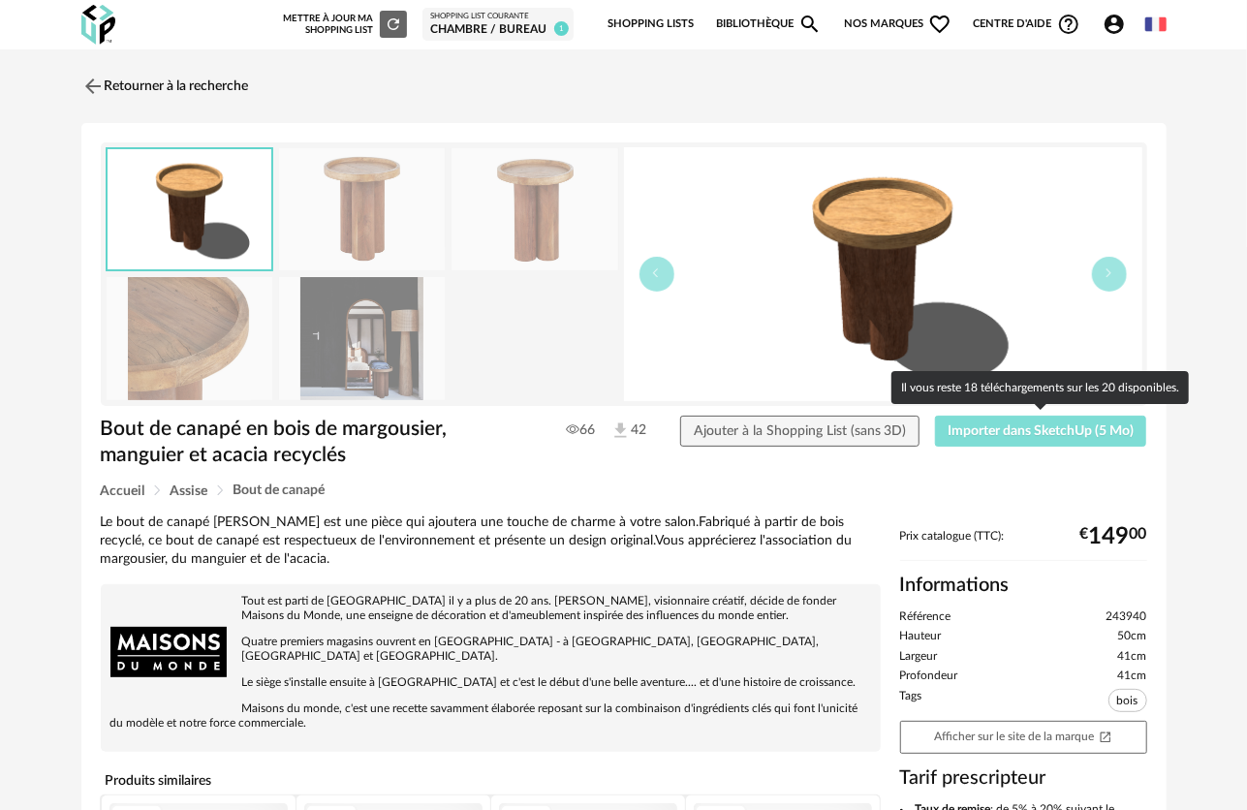
click at [1007, 421] on button "Importer dans SketchUp (5 Mo)" at bounding box center [1041, 431] width 212 height 31
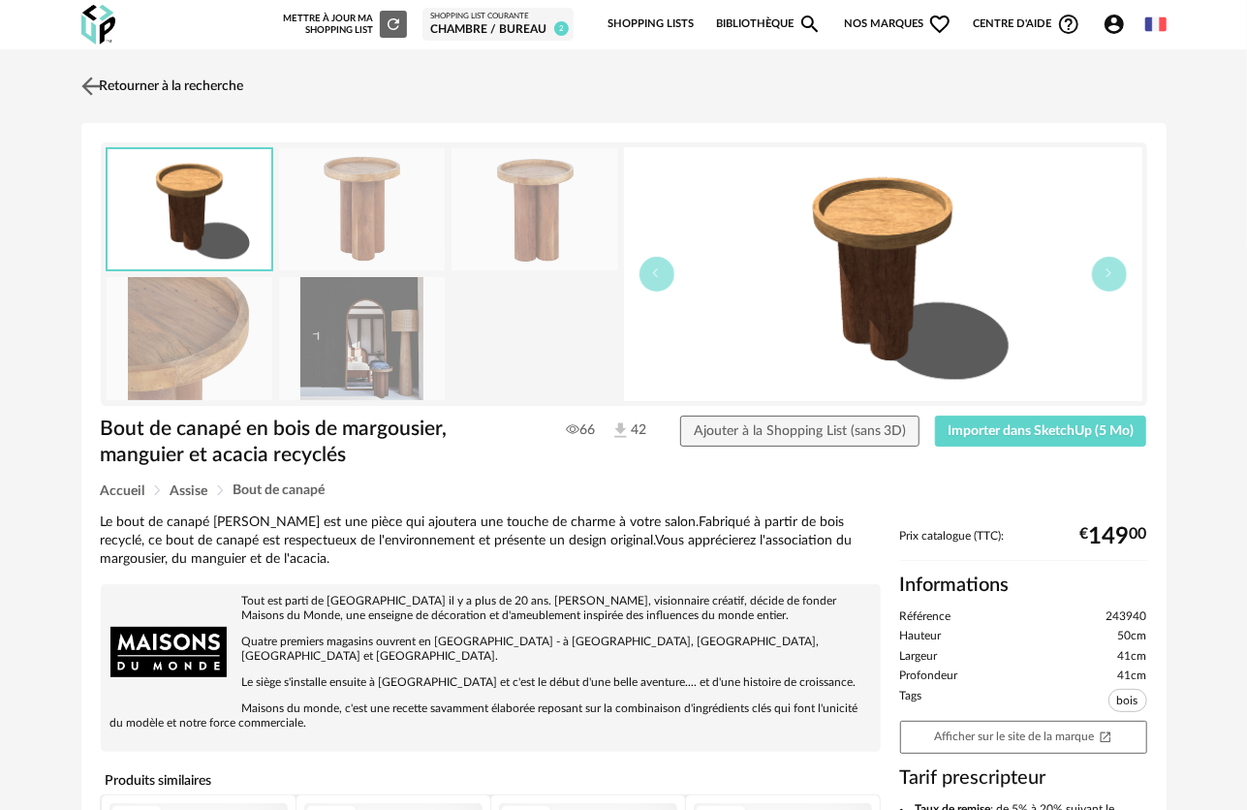
click at [88, 86] on img at bounding box center [91, 86] width 28 height 28
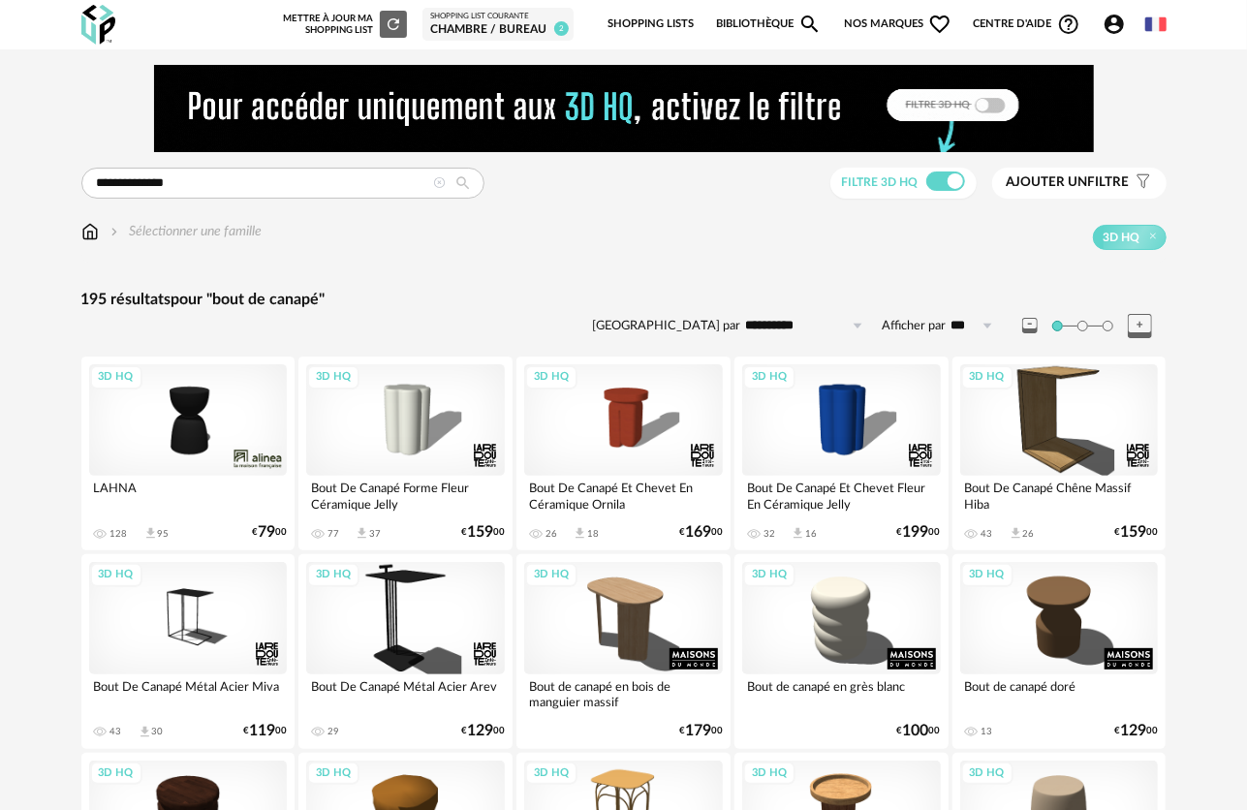
click at [531, 25] on div "Chambre / bureau" at bounding box center [498, 30] width 136 height 16
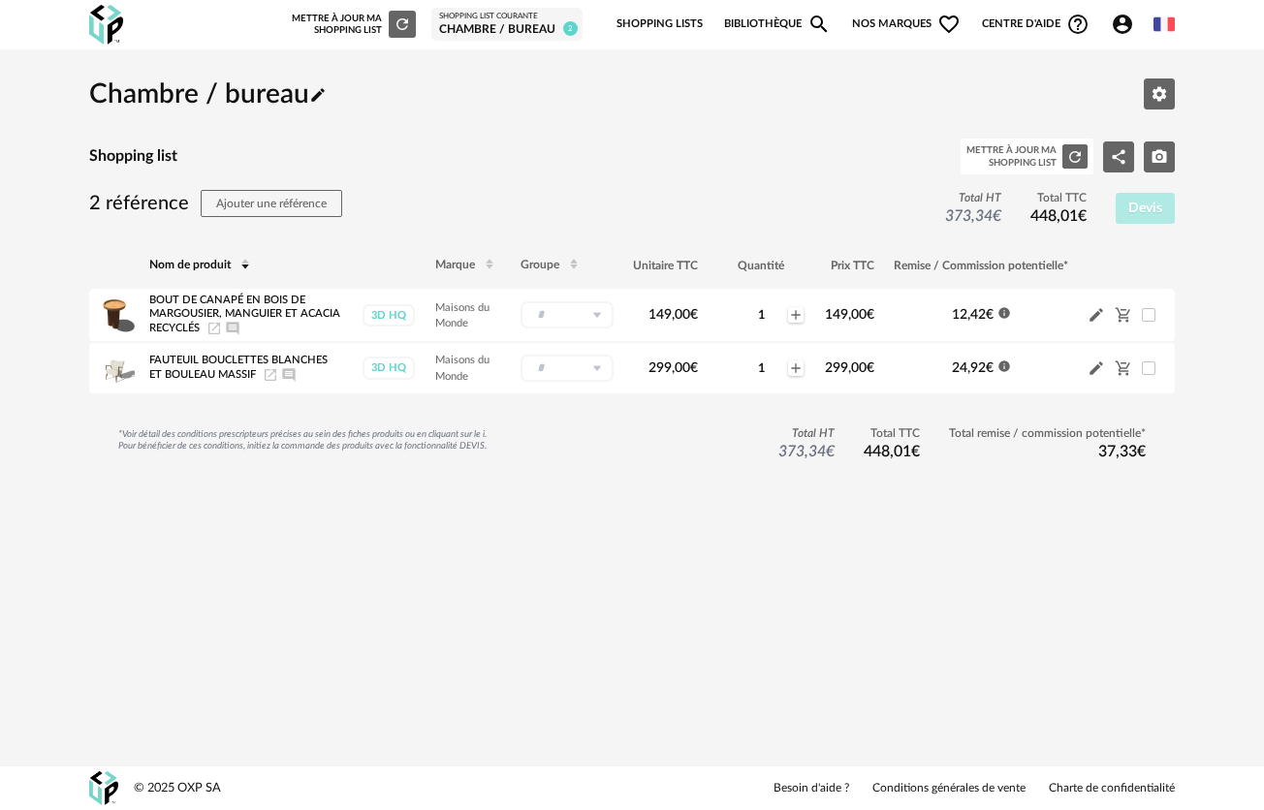
click at [98, 23] on img at bounding box center [106, 25] width 34 height 40
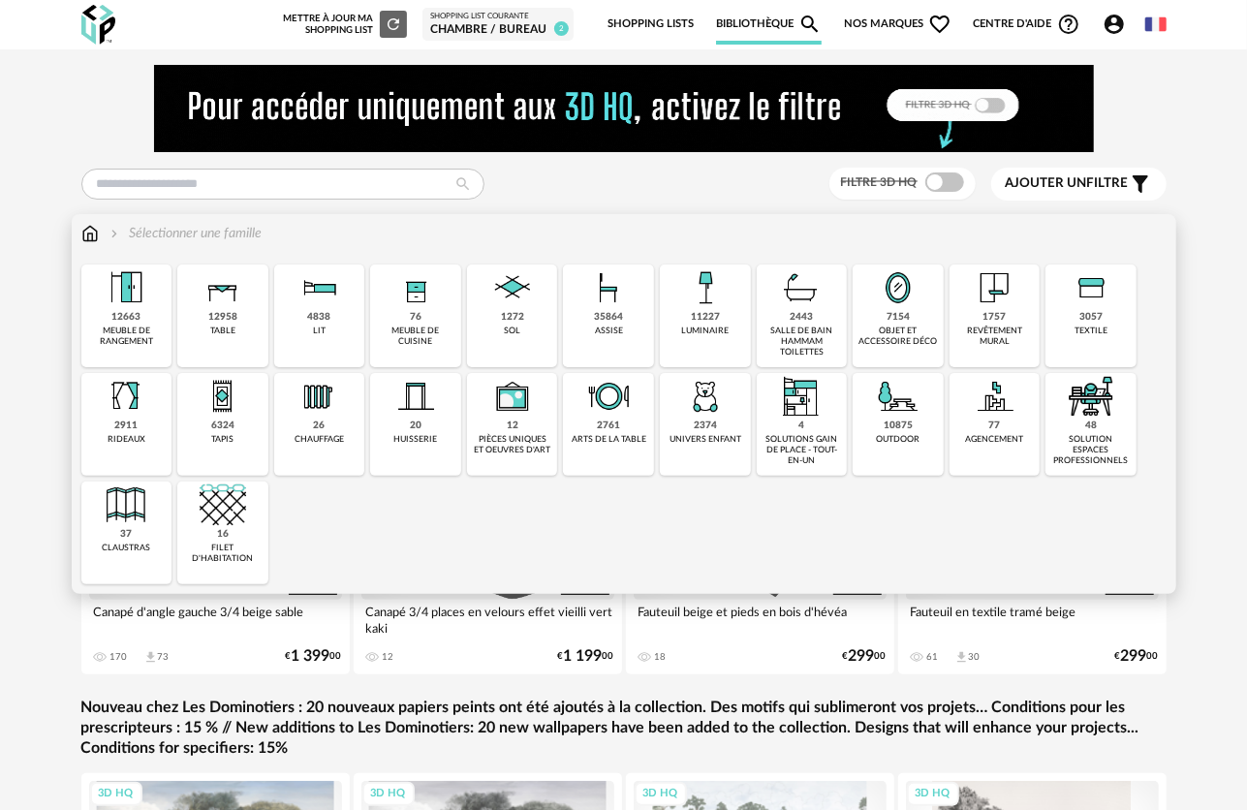
click at [235, 316] on div "12958" at bounding box center [222, 317] width 29 height 13
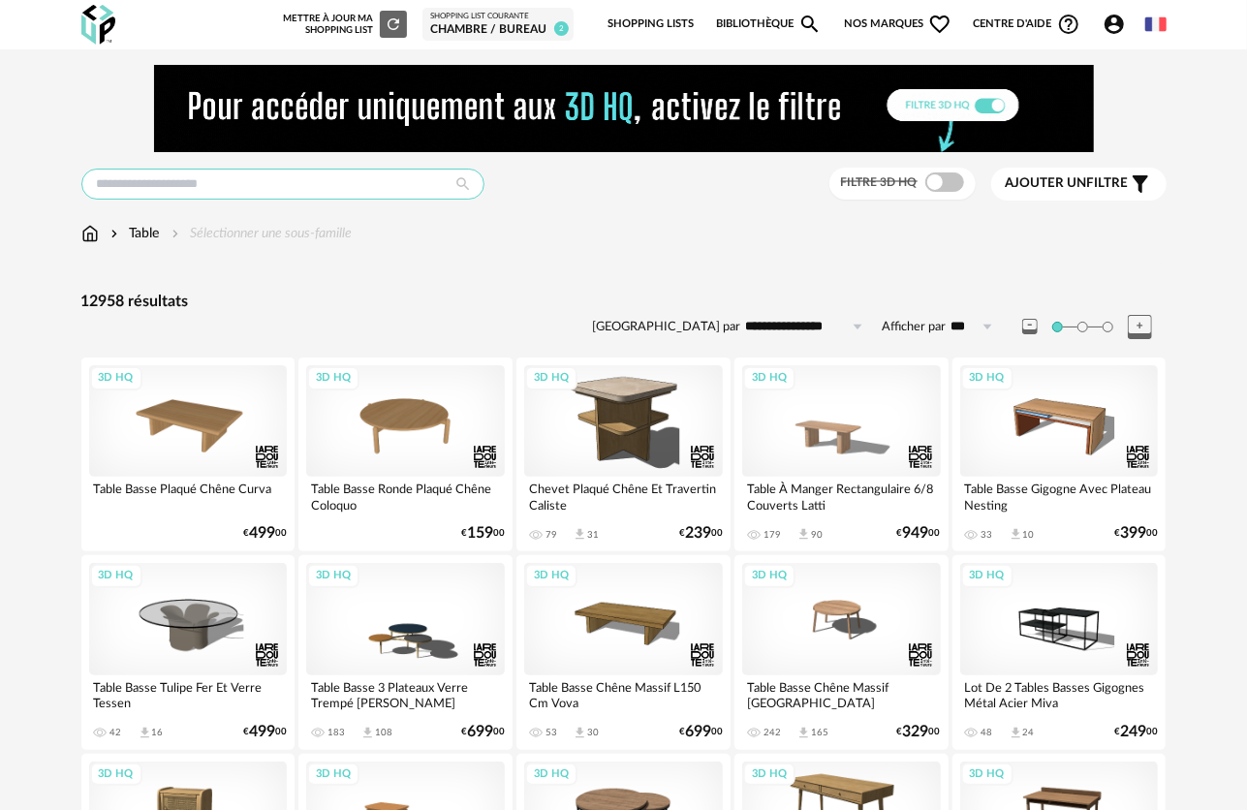
click at [290, 184] on input "text" at bounding box center [282, 184] width 403 height 31
type input "*****"
type input "**********"
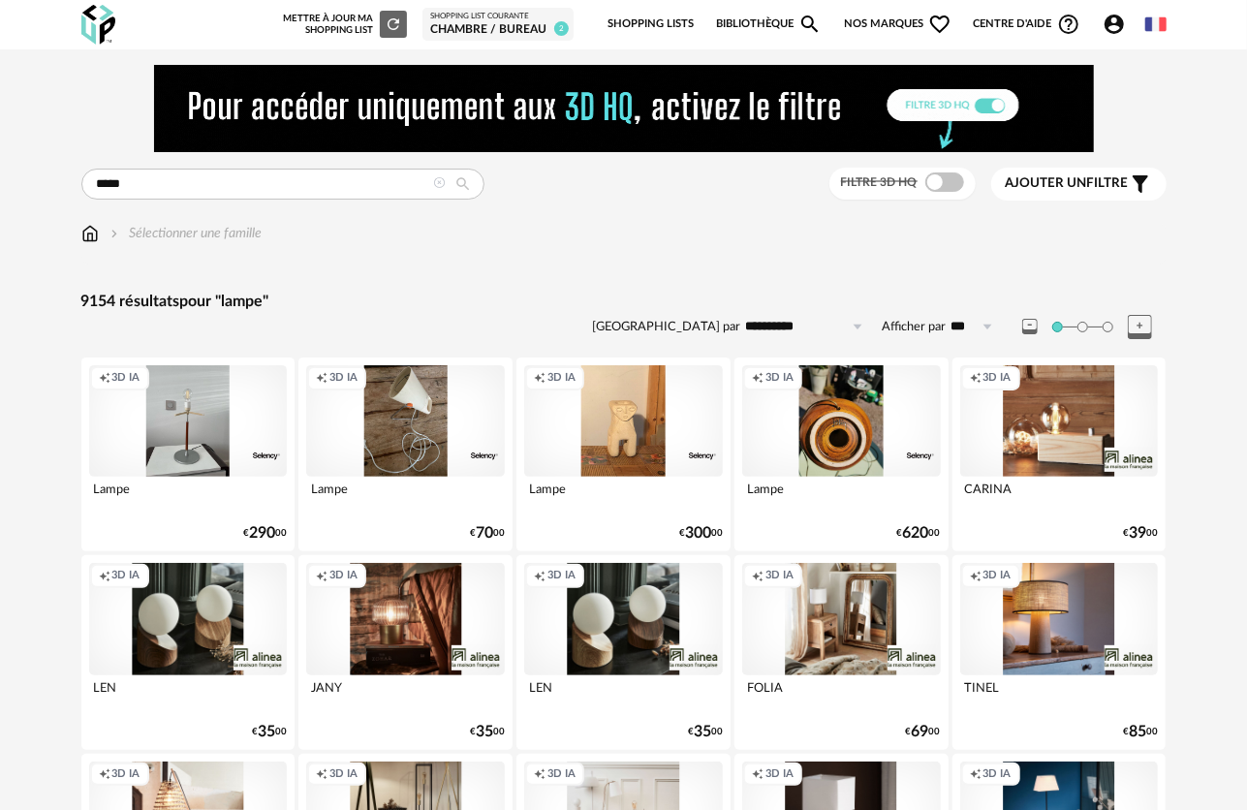
click at [959, 186] on span at bounding box center [944, 181] width 39 height 19
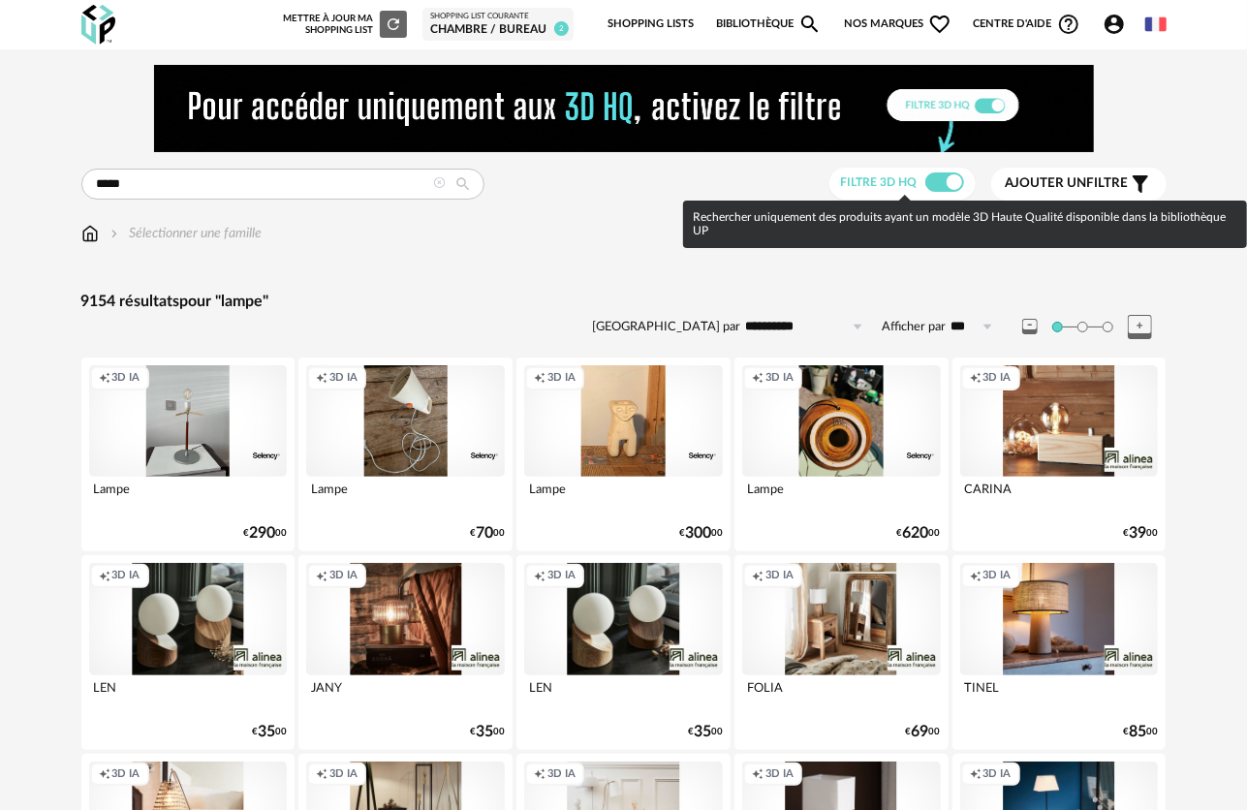
click at [950, 183] on span at bounding box center [944, 181] width 39 height 19
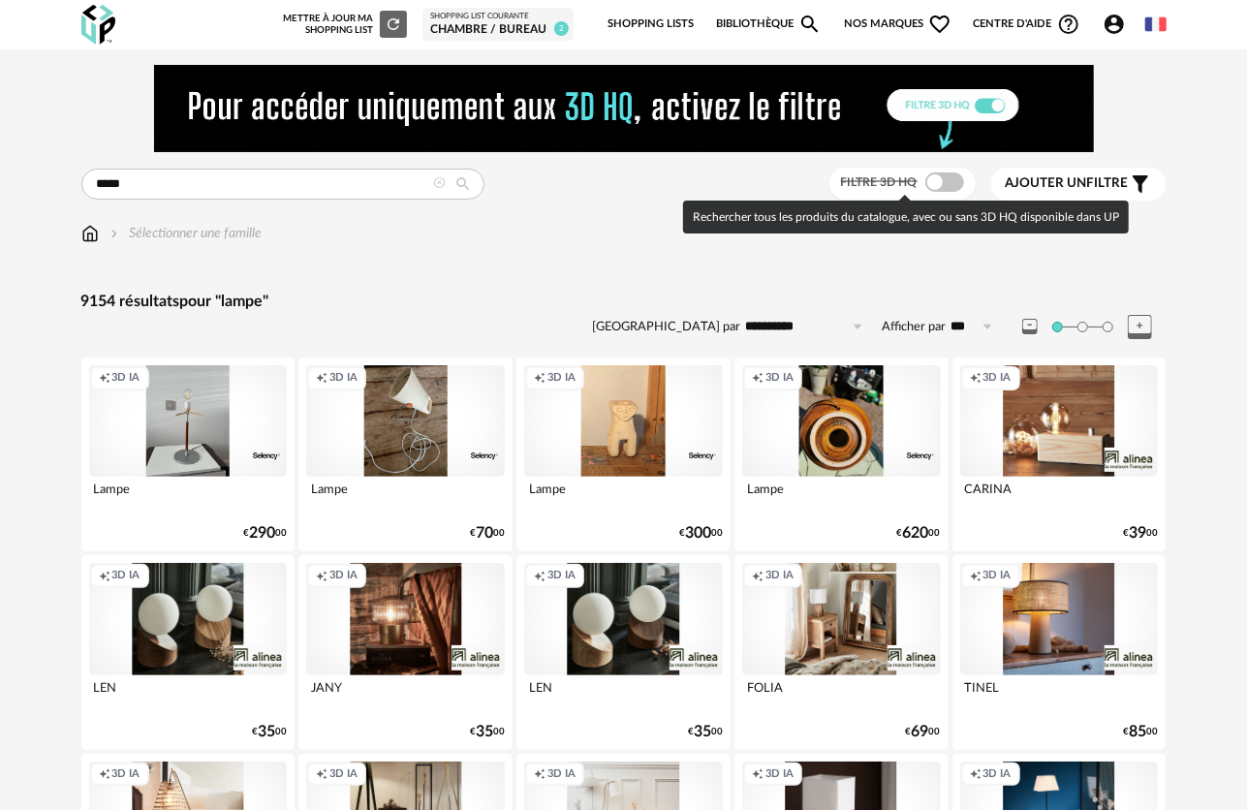
click at [948, 184] on span at bounding box center [944, 181] width 39 height 19
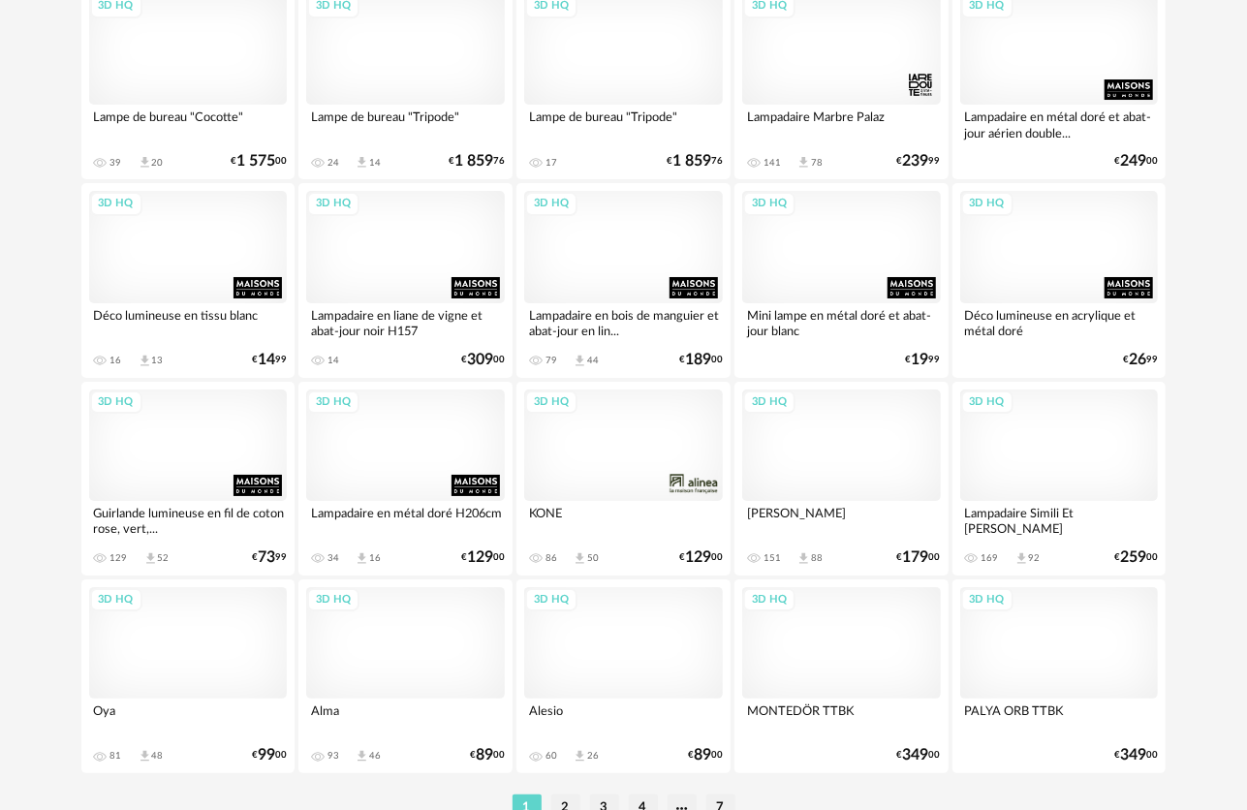
scroll to position [3585, 0]
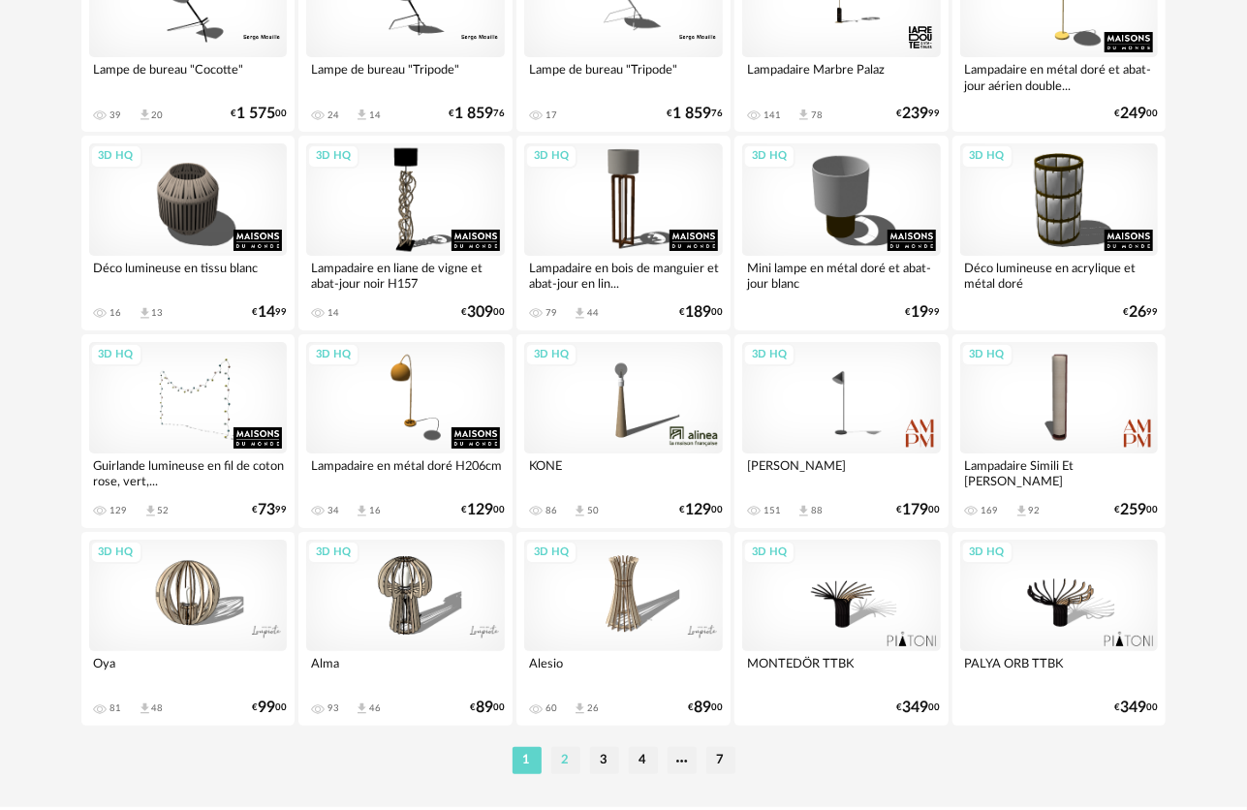
click at [564, 760] on li "2" at bounding box center [565, 760] width 29 height 27
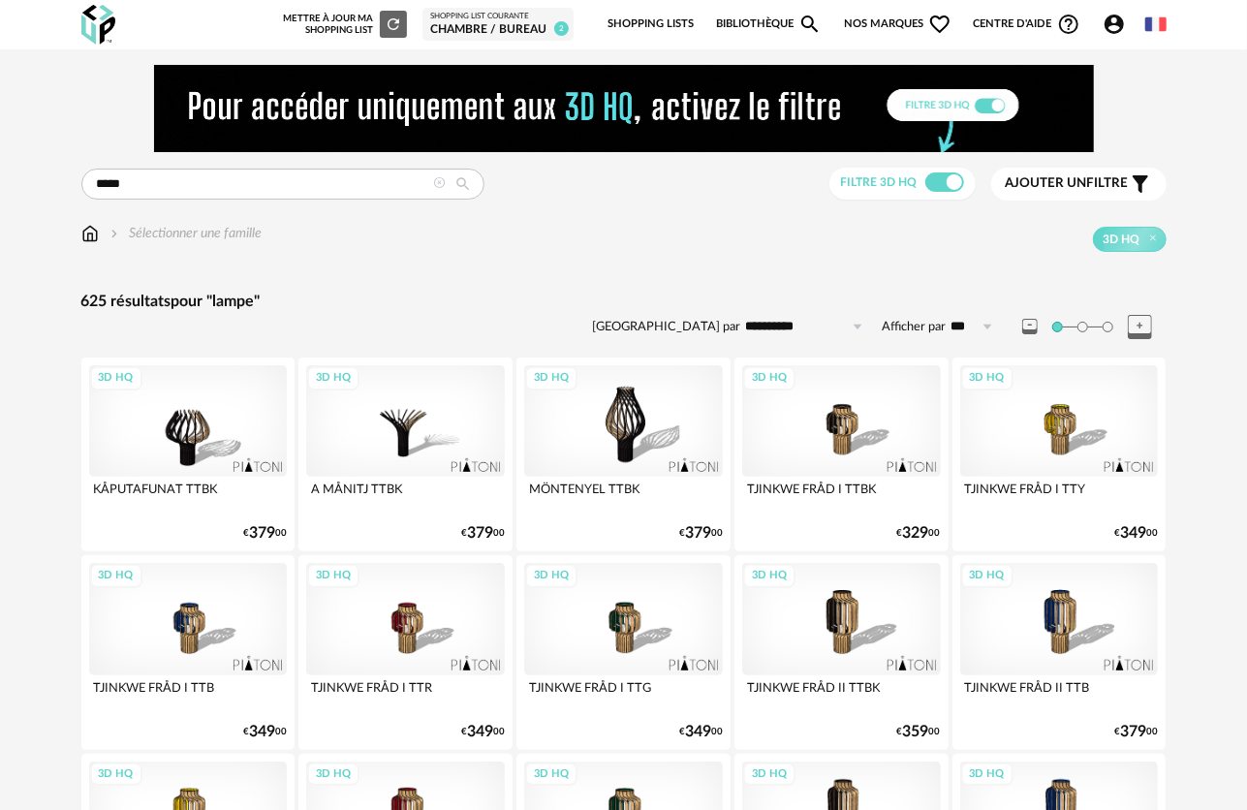
click at [1108, 185] on span "Ajouter un filtre" at bounding box center [1067, 183] width 123 height 16
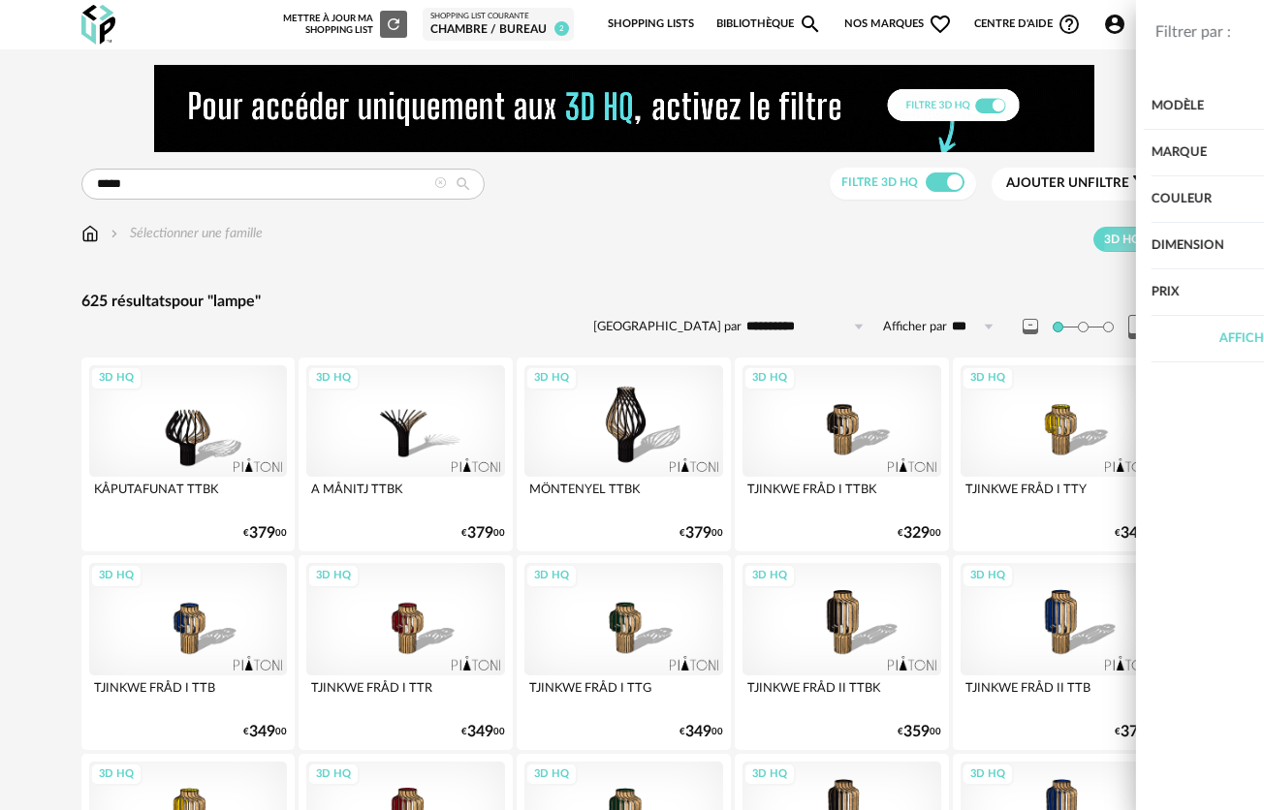
click at [1053, 287] on div "Prix" at bounding box center [1064, 292] width 328 height 47
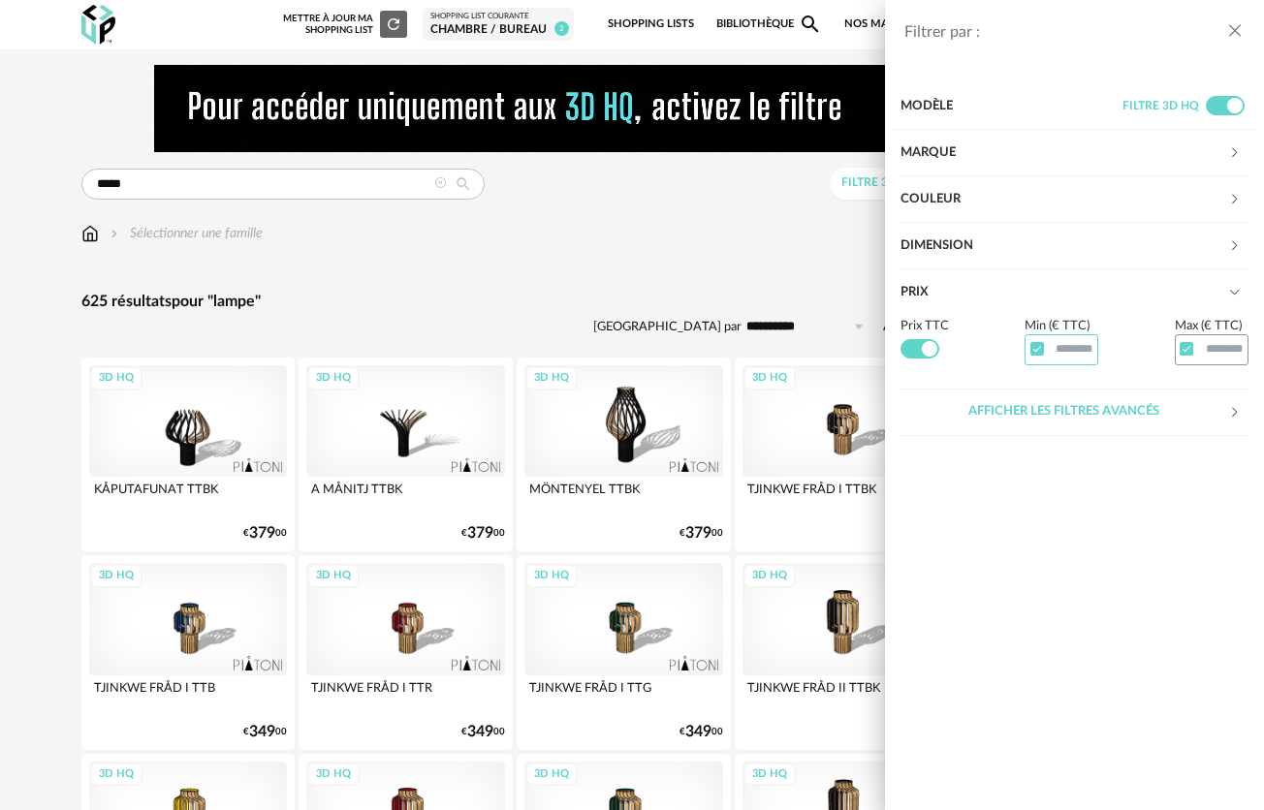
click at [1075, 349] on input "text" at bounding box center [1061, 349] width 74 height 30
type input "***"
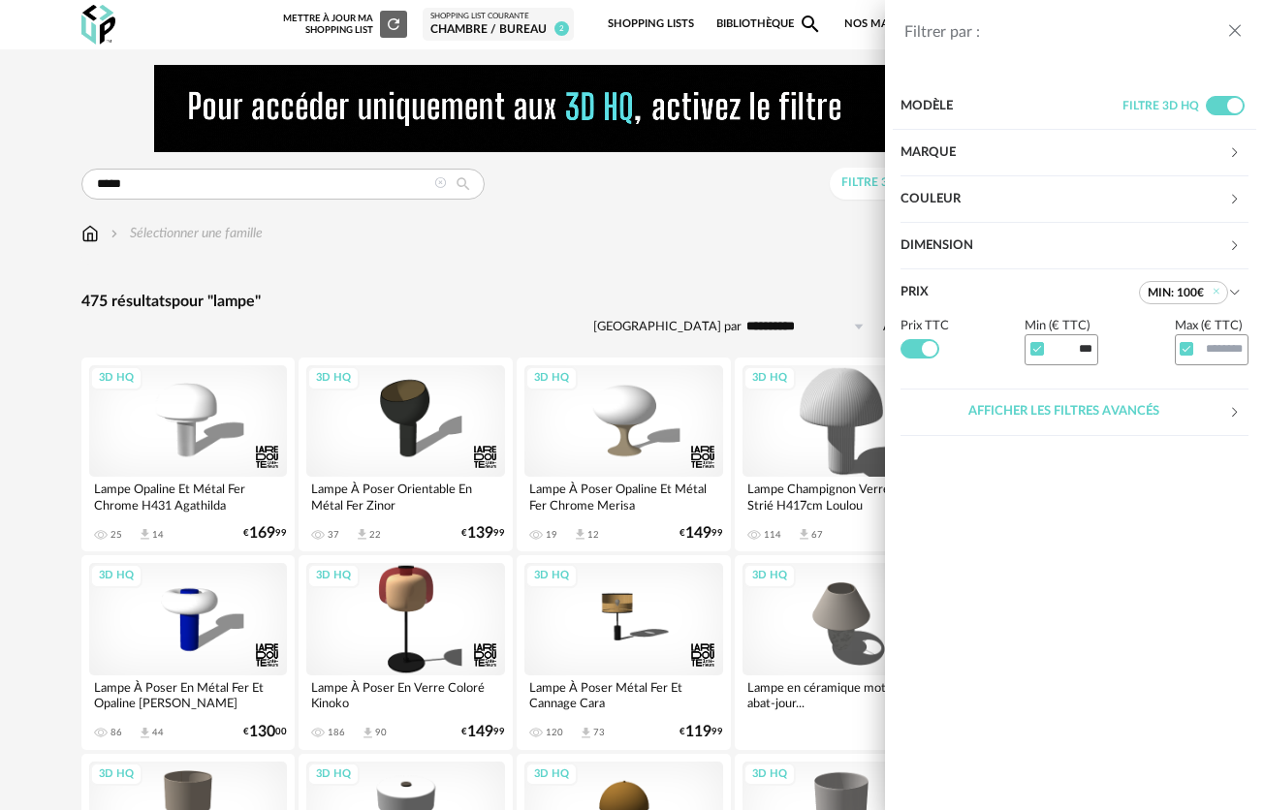
click at [462, 262] on div "Filtrer par : Modèle Filtre 3D HQ Marque &tradition 0 101 Copenhagen 0 366 Conc…" at bounding box center [632, 405] width 1264 height 810
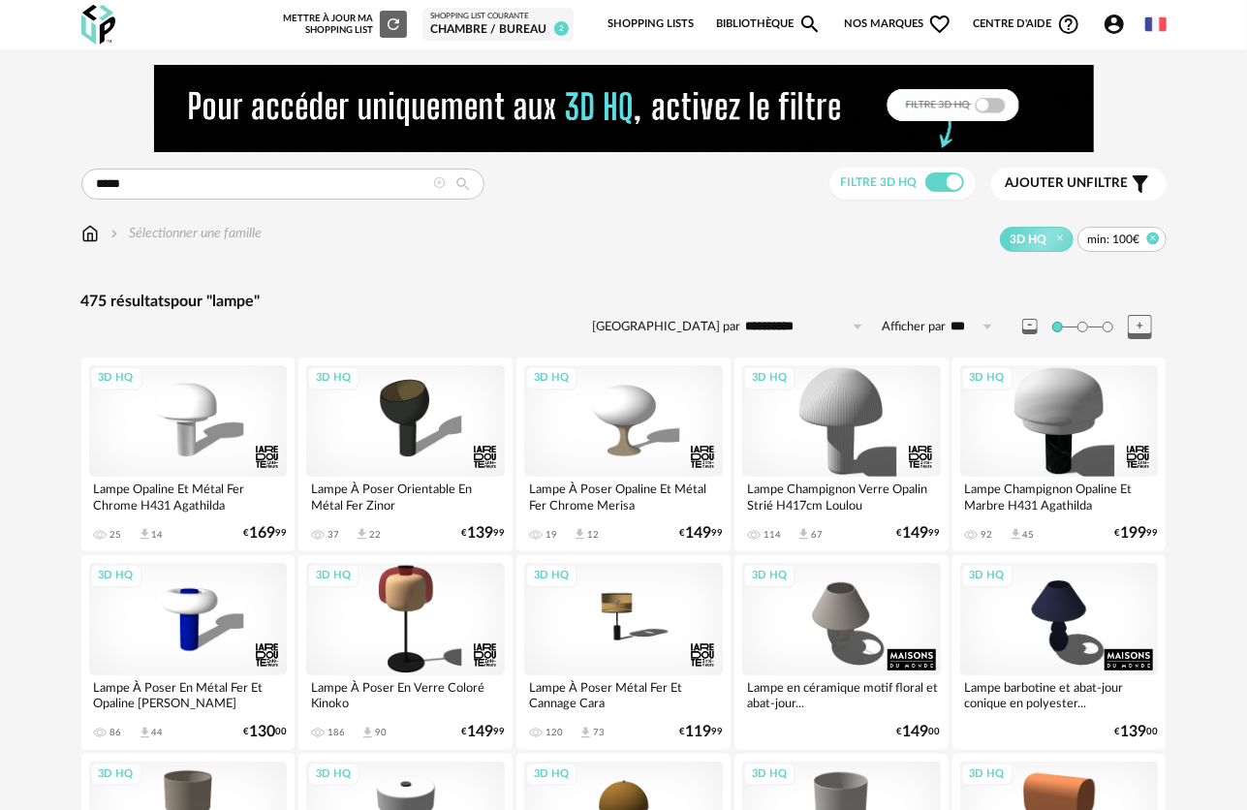
click at [1150, 239] on icon at bounding box center [1152, 238] width 13 height 13
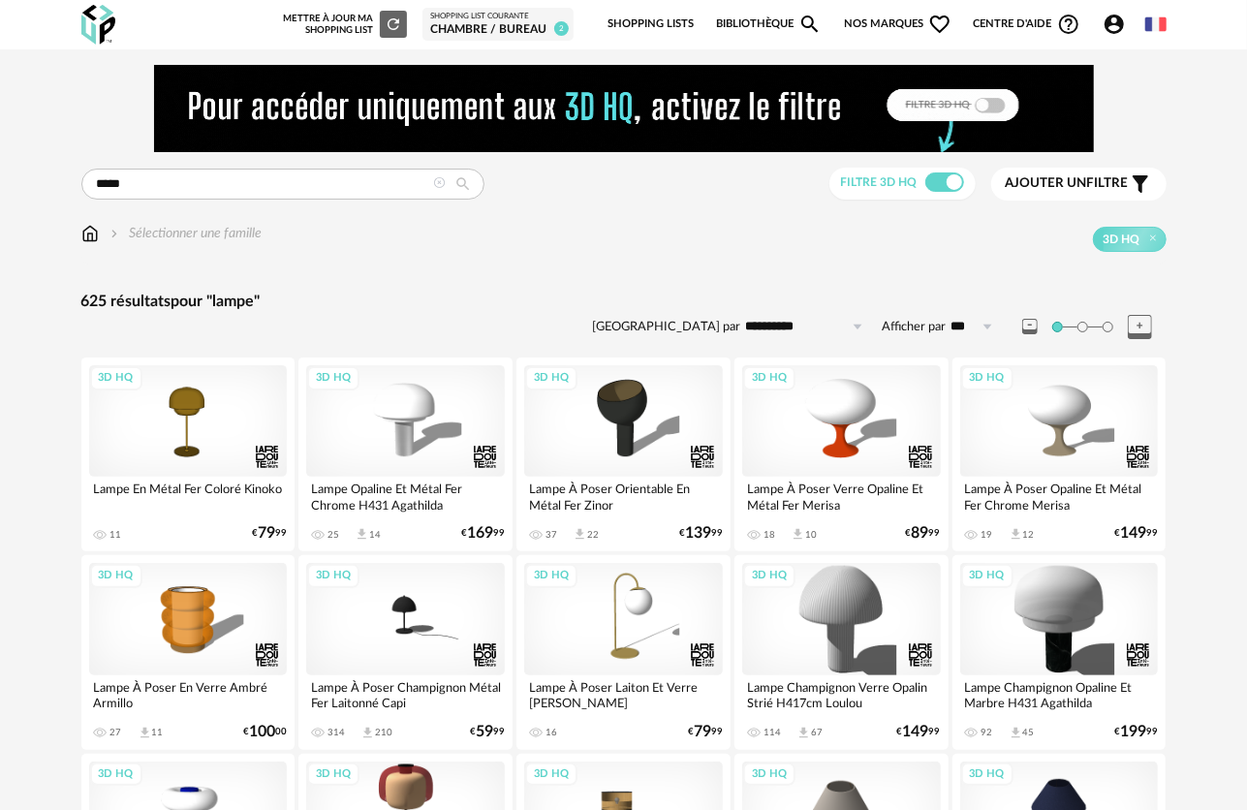
click at [1099, 180] on span "Ajouter un filtre" at bounding box center [1067, 183] width 123 height 16
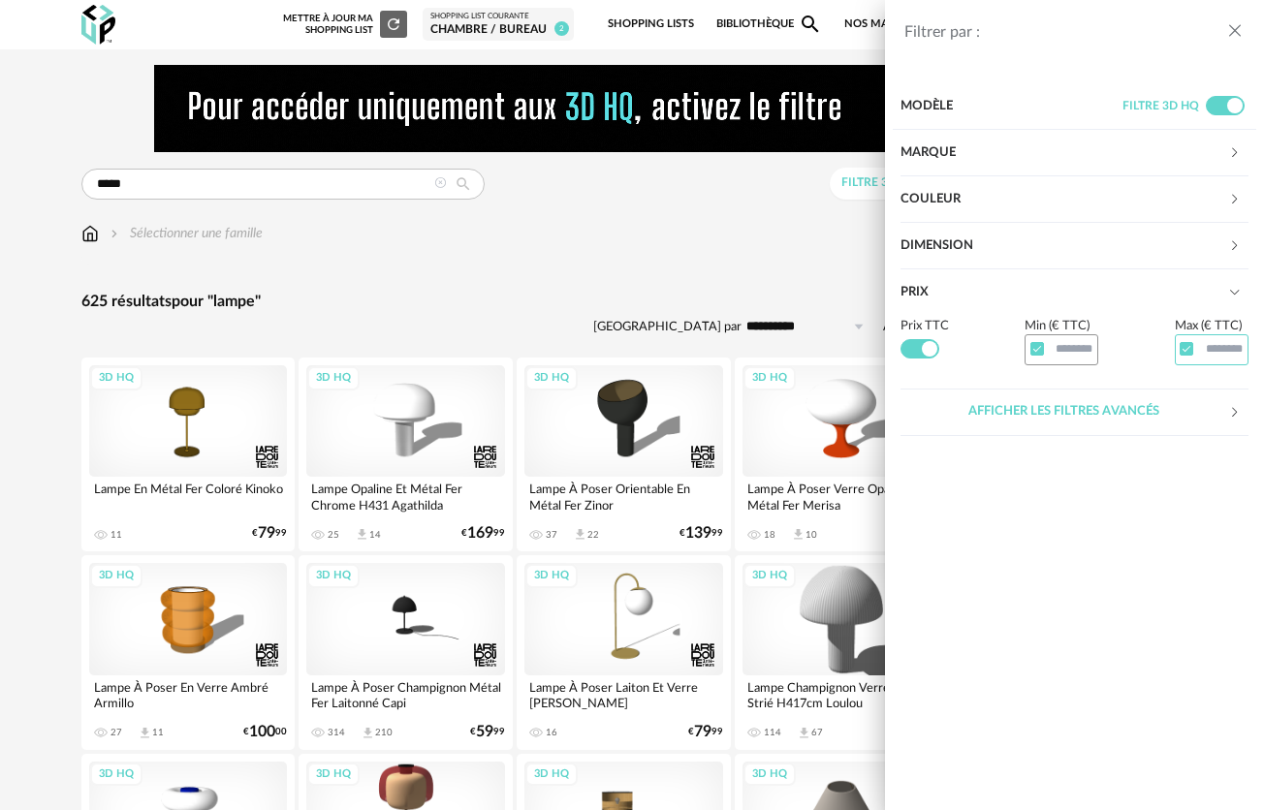
click at [1200, 345] on input "text" at bounding box center [1211, 349] width 74 height 30
type input "***"
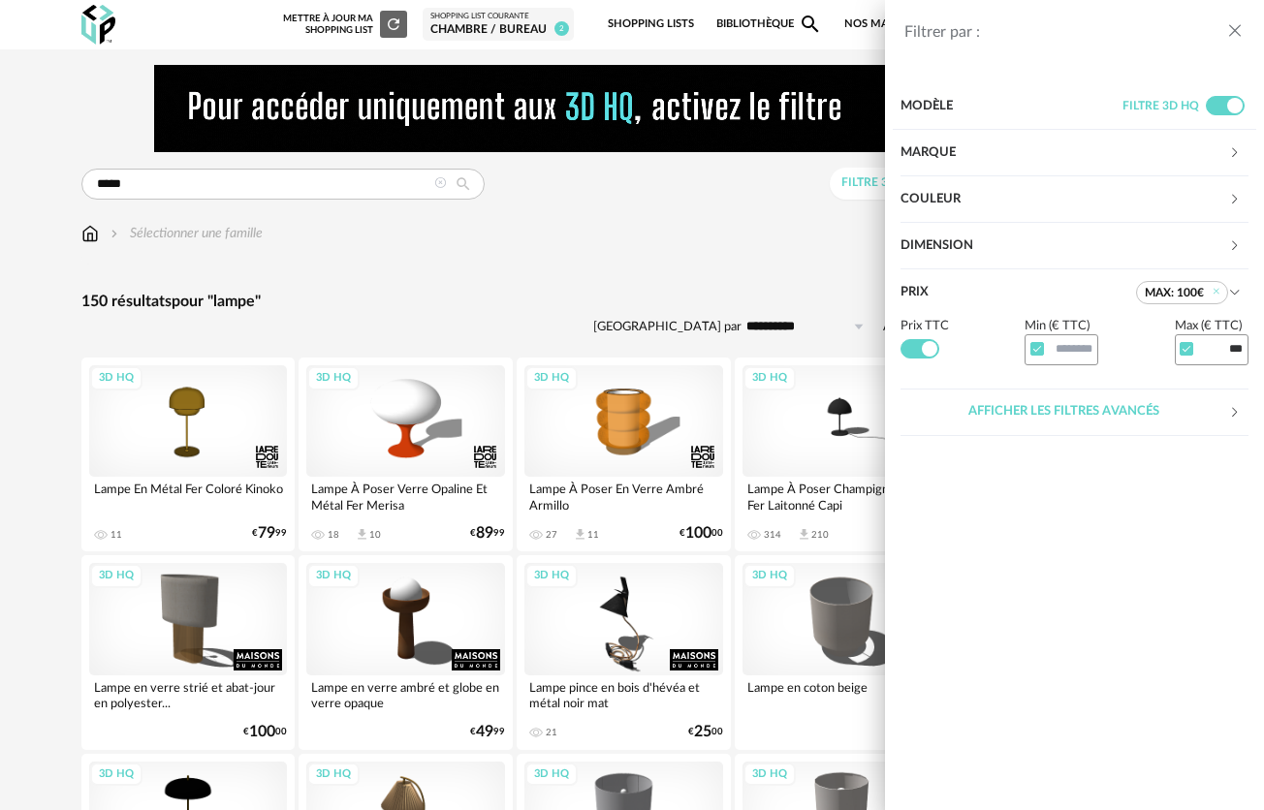
click at [497, 252] on div "Filtrer par : Modèle Filtre 3D HQ Marque &tradition 0 101 Copenhagen 0 366 Conc…" at bounding box center [632, 405] width 1264 height 810
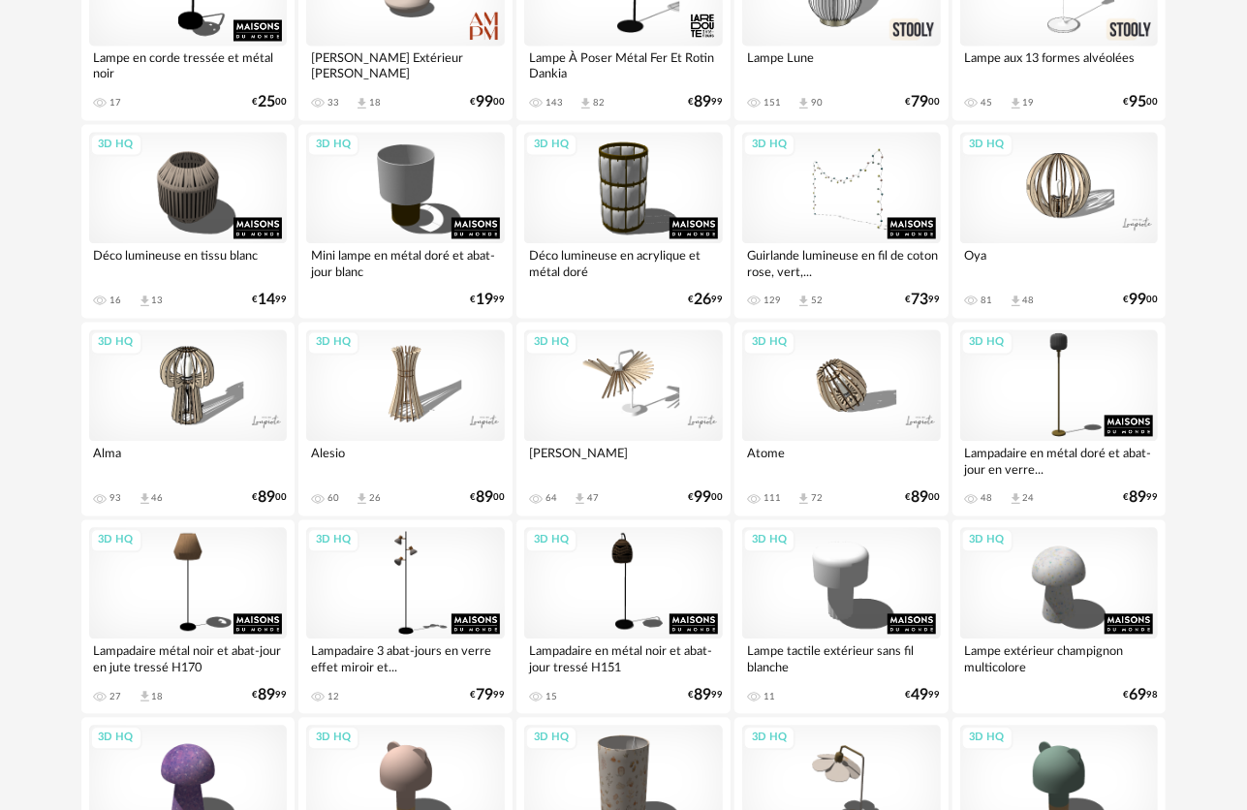
scroll to position [1841, 0]
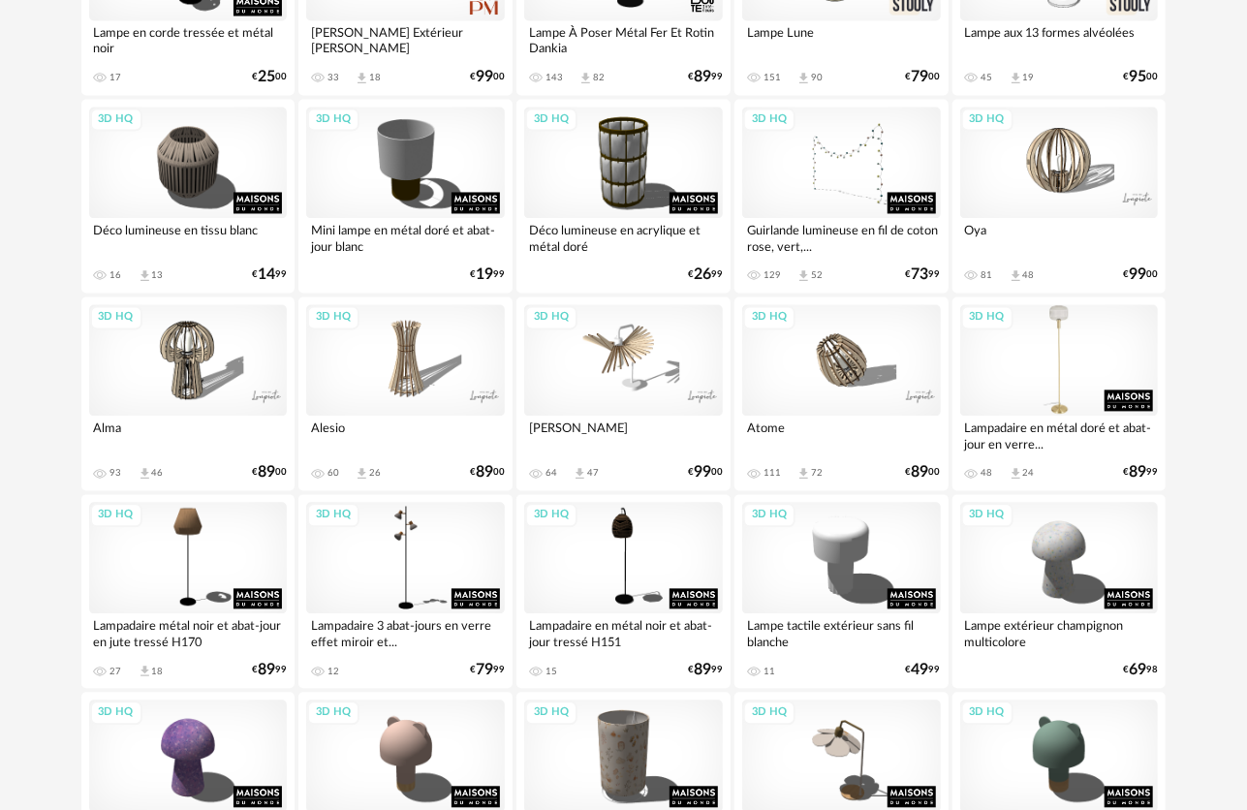
click at [1067, 366] on div "3D HQ" at bounding box center [1059, 360] width 199 height 111
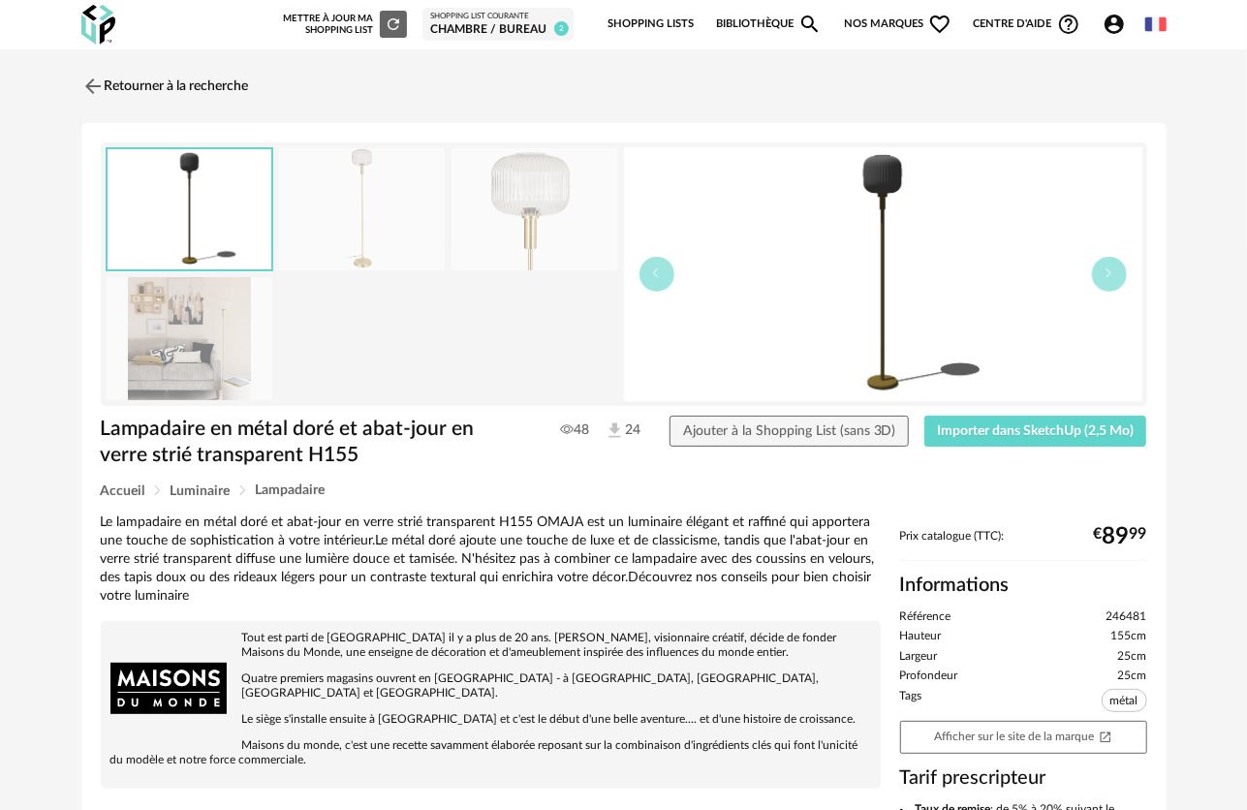
click at [360, 228] on img at bounding box center [362, 209] width 167 height 123
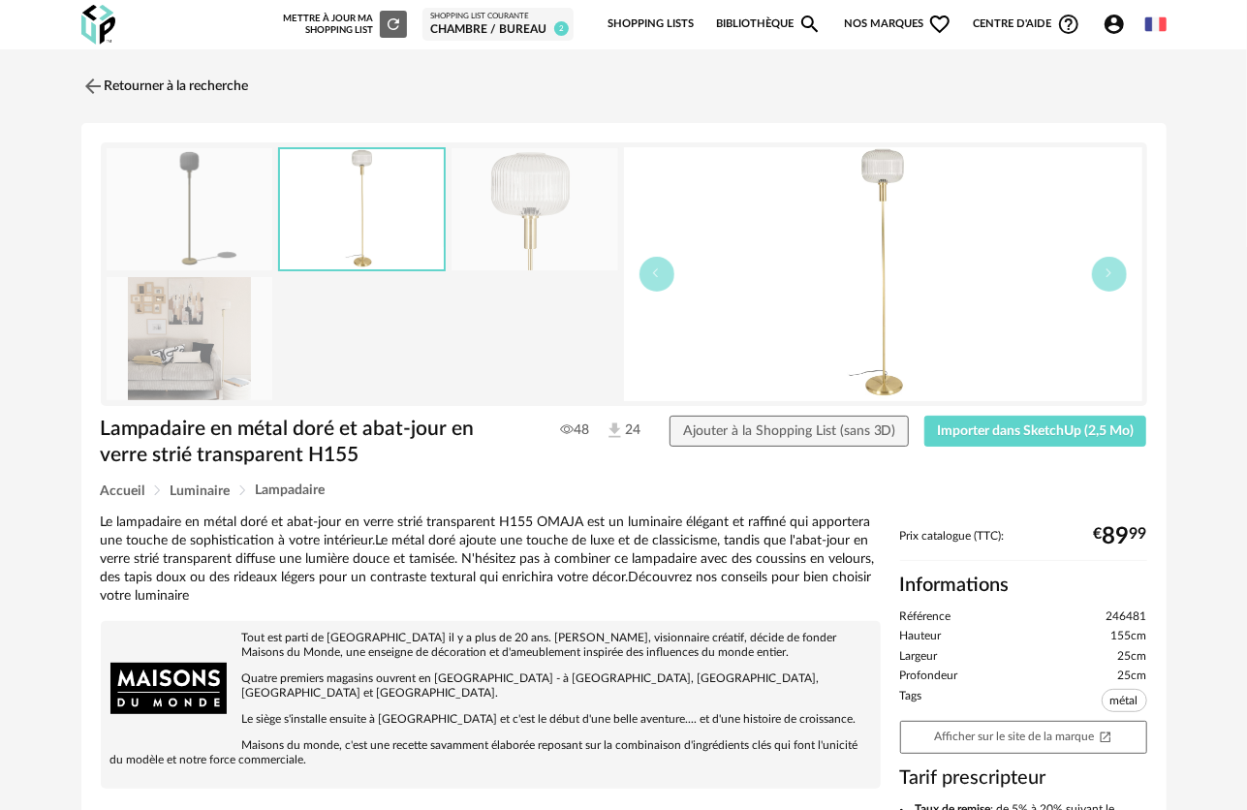
click at [176, 343] on img at bounding box center [190, 338] width 167 height 123
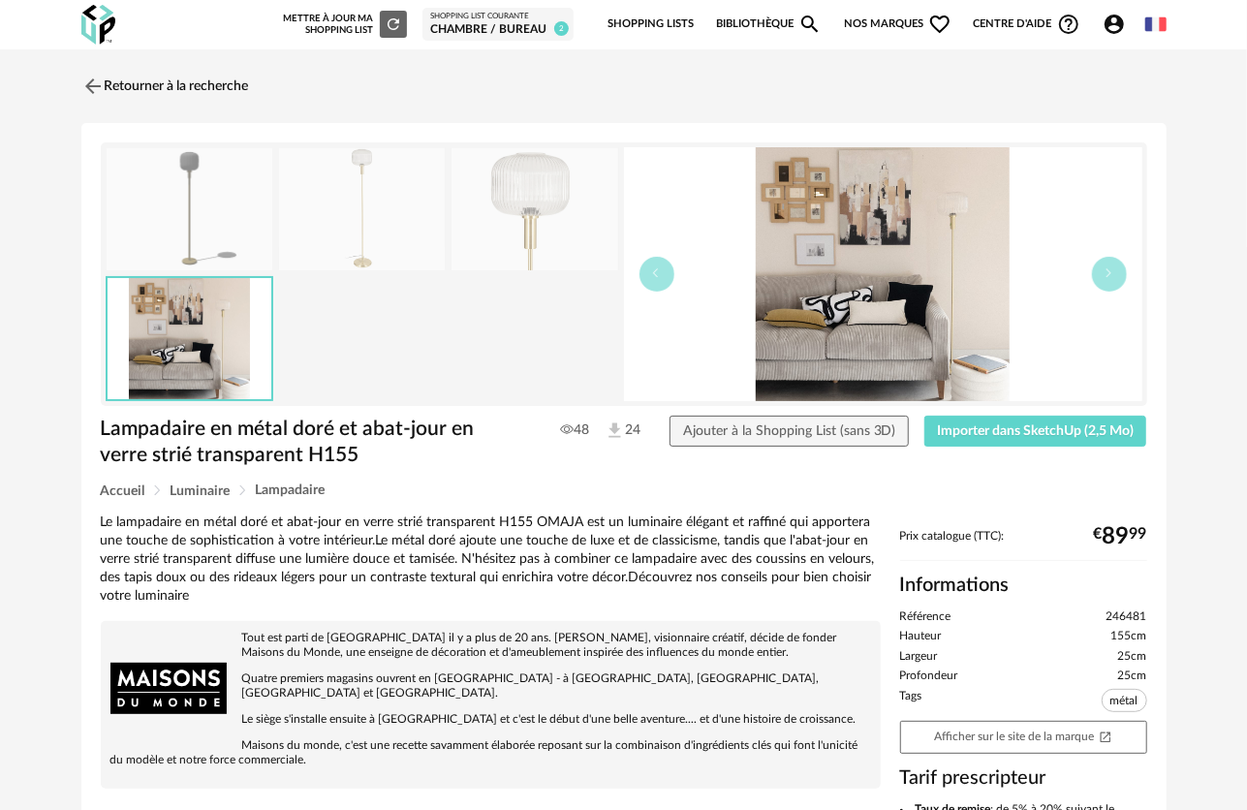
click at [488, 223] on img at bounding box center [535, 209] width 167 height 123
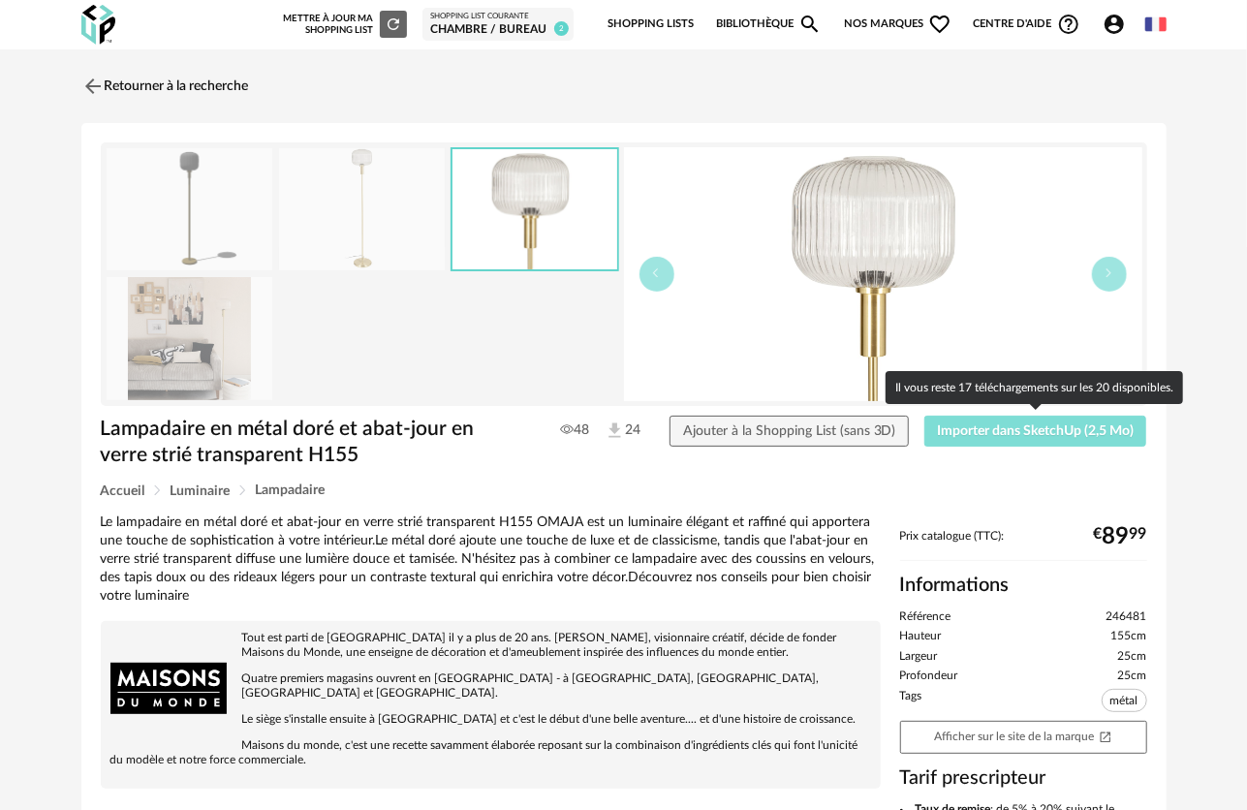
click at [1037, 430] on span "Importer dans SketchUp (2,5 Mo)" at bounding box center [1035, 431] width 197 height 14
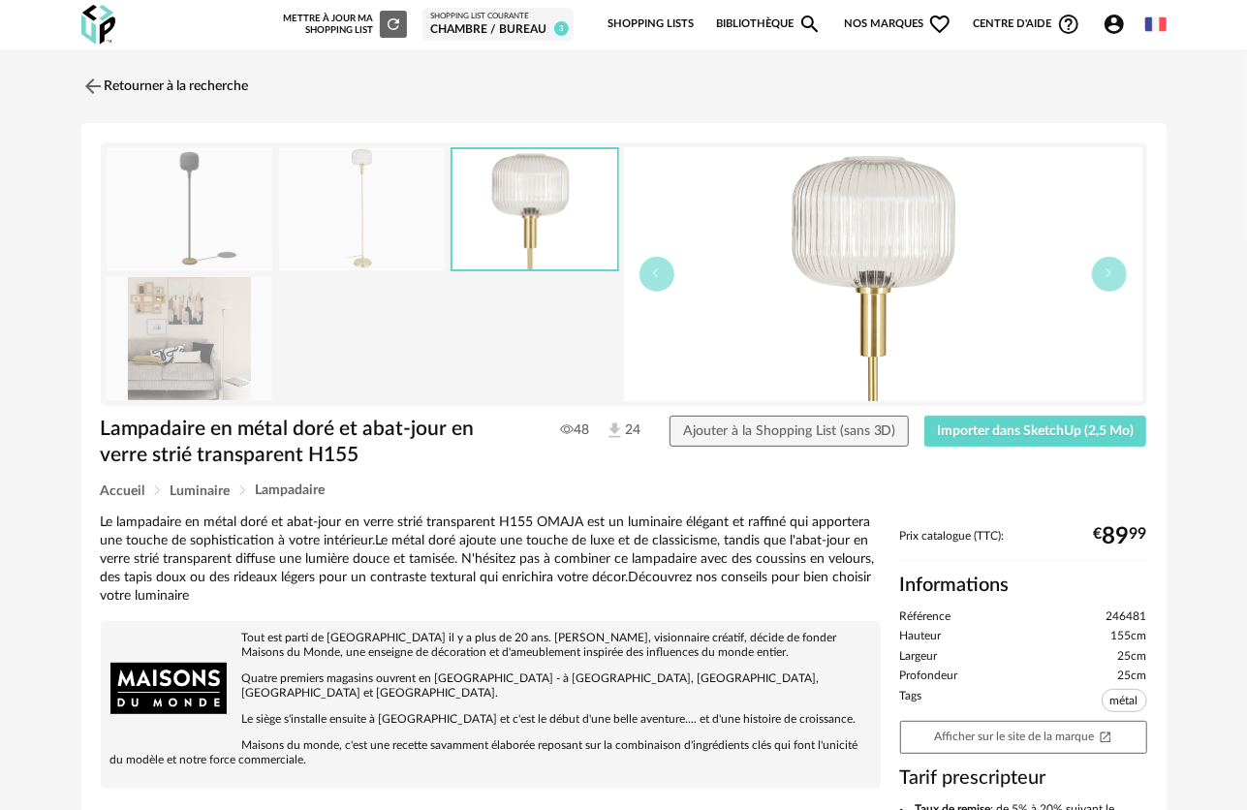
click at [475, 23] on div "Chambre / bureau" at bounding box center [498, 30] width 136 height 16
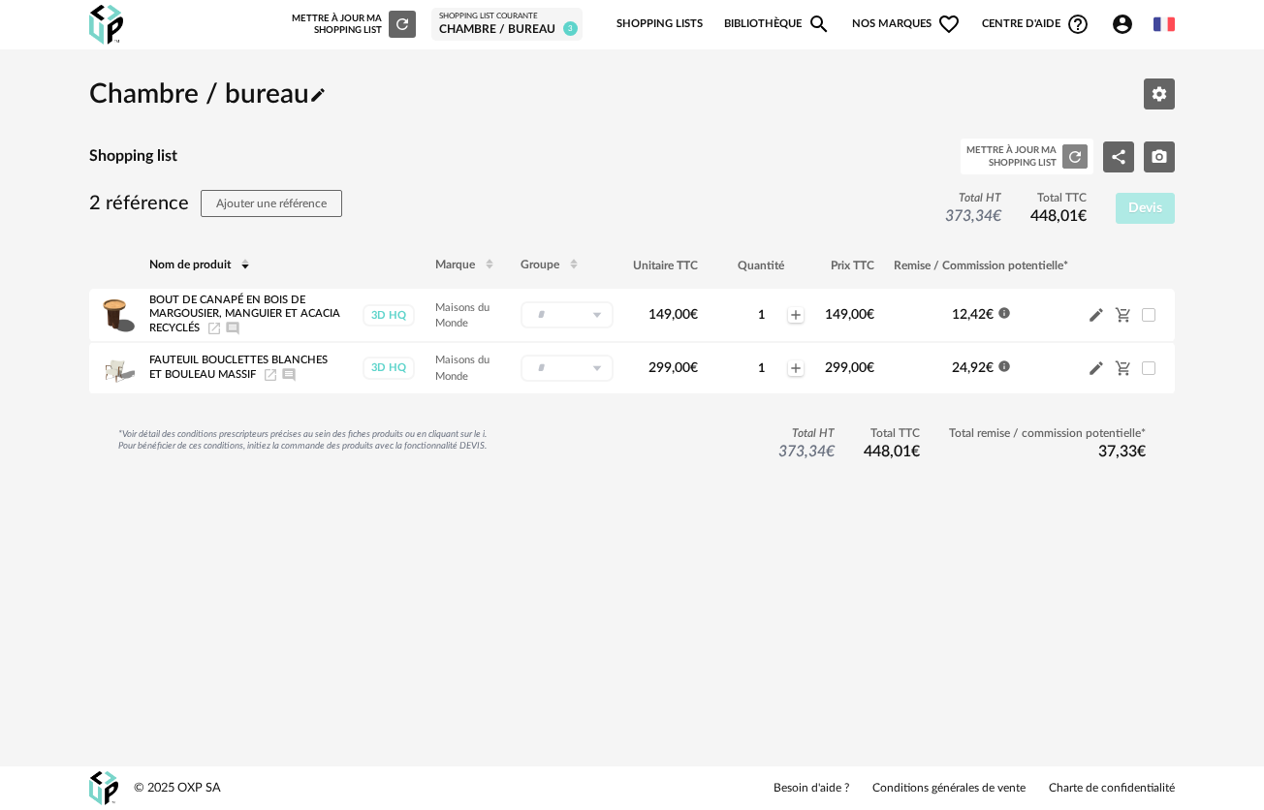
click at [1083, 153] on icon "Refresh icon" at bounding box center [1074, 156] width 17 height 17
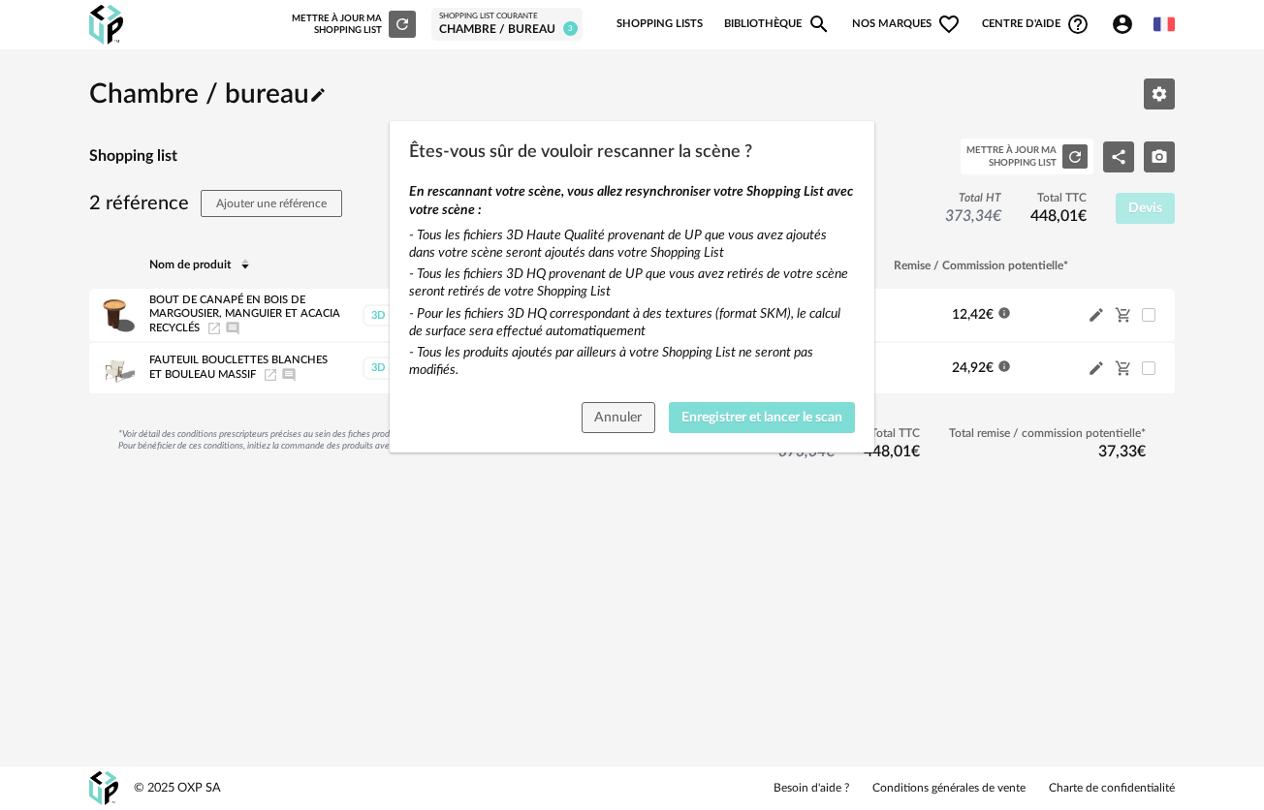
click at [765, 407] on button "Enregistrer et lancer le scan" at bounding box center [762, 417] width 187 height 31
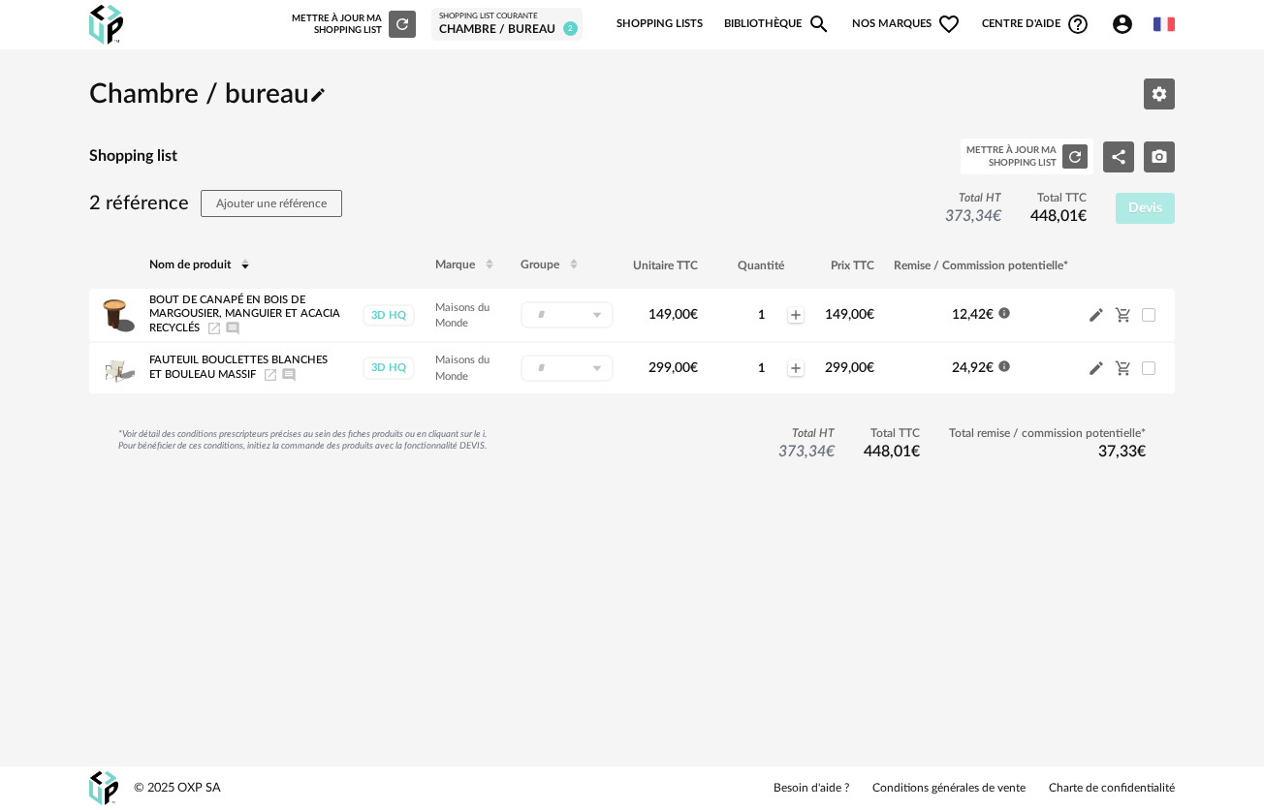
click at [657, 35] on link "Shopping Lists" at bounding box center [659, 24] width 86 height 41
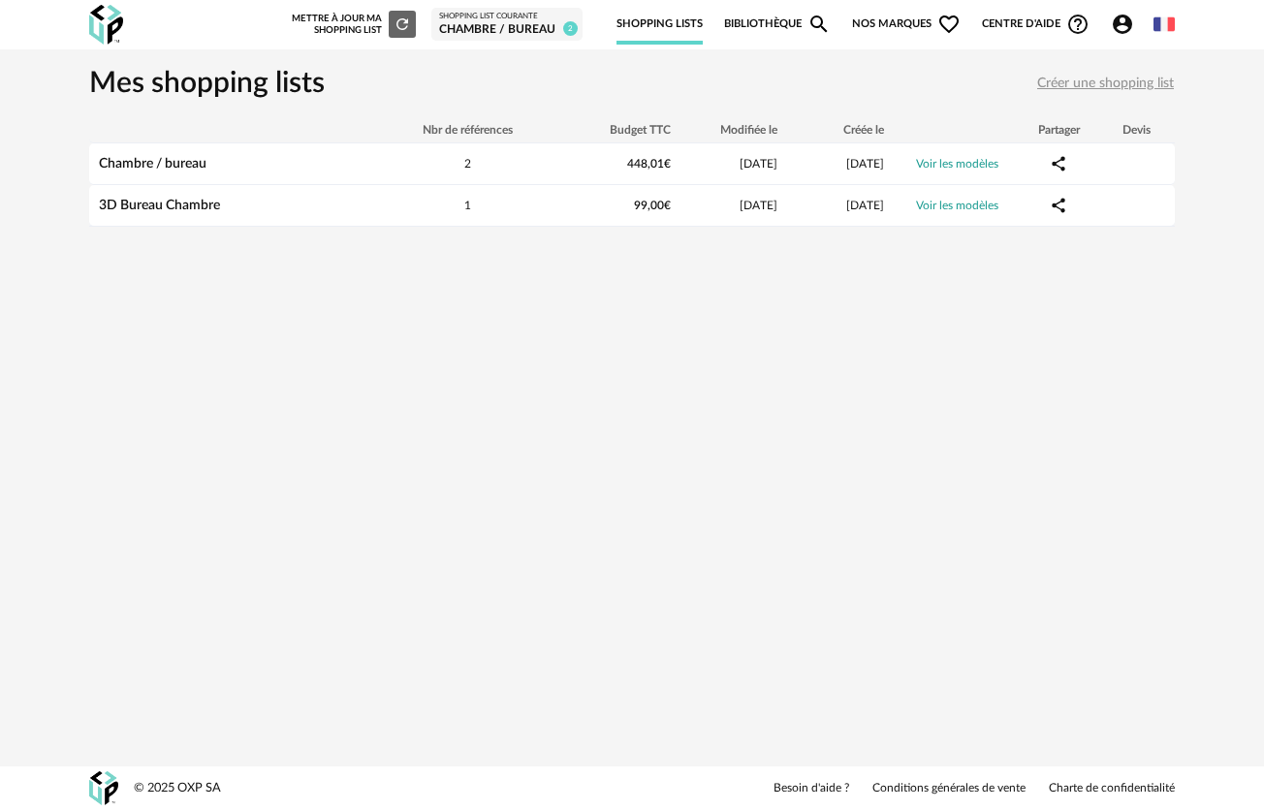
click at [329, 23] on div "Mettre à jour ma Shopping List Refresh icon" at bounding box center [354, 24] width 124 height 27
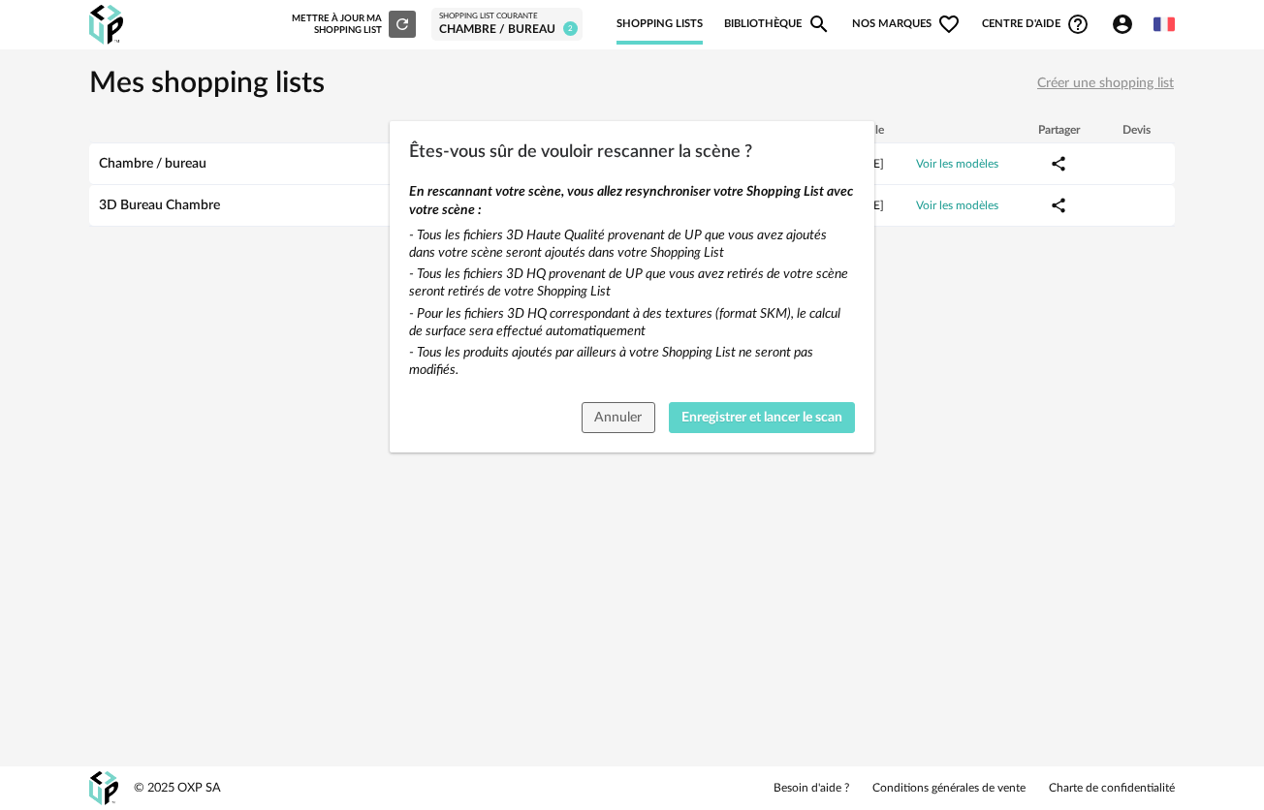
click at [1069, 301] on div "Êtes-vous sûr de vouloir rescanner la scène ? En rescannant votre scène, vous a…" at bounding box center [632, 405] width 1264 height 810
click at [594, 413] on span "Annuler" at bounding box center [617, 418] width 47 height 14
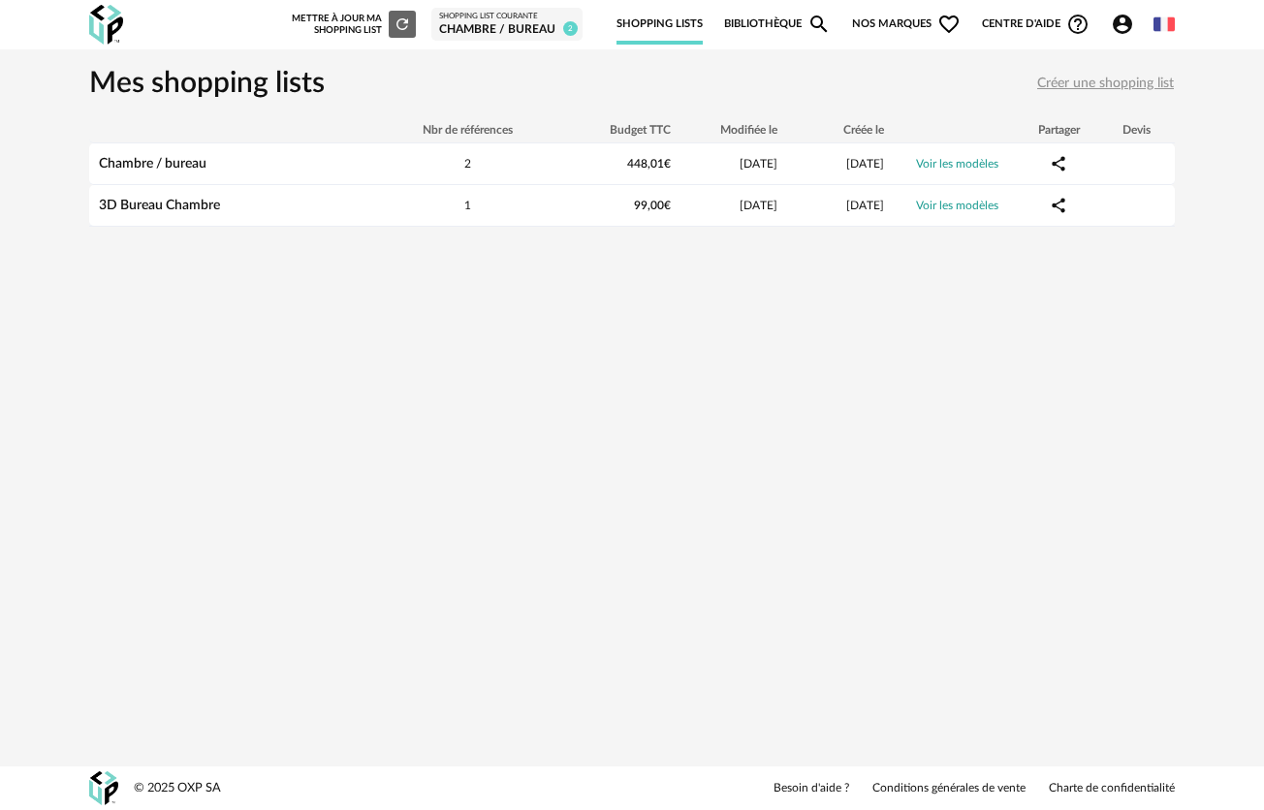
click at [103, 25] on img at bounding box center [106, 25] width 34 height 40
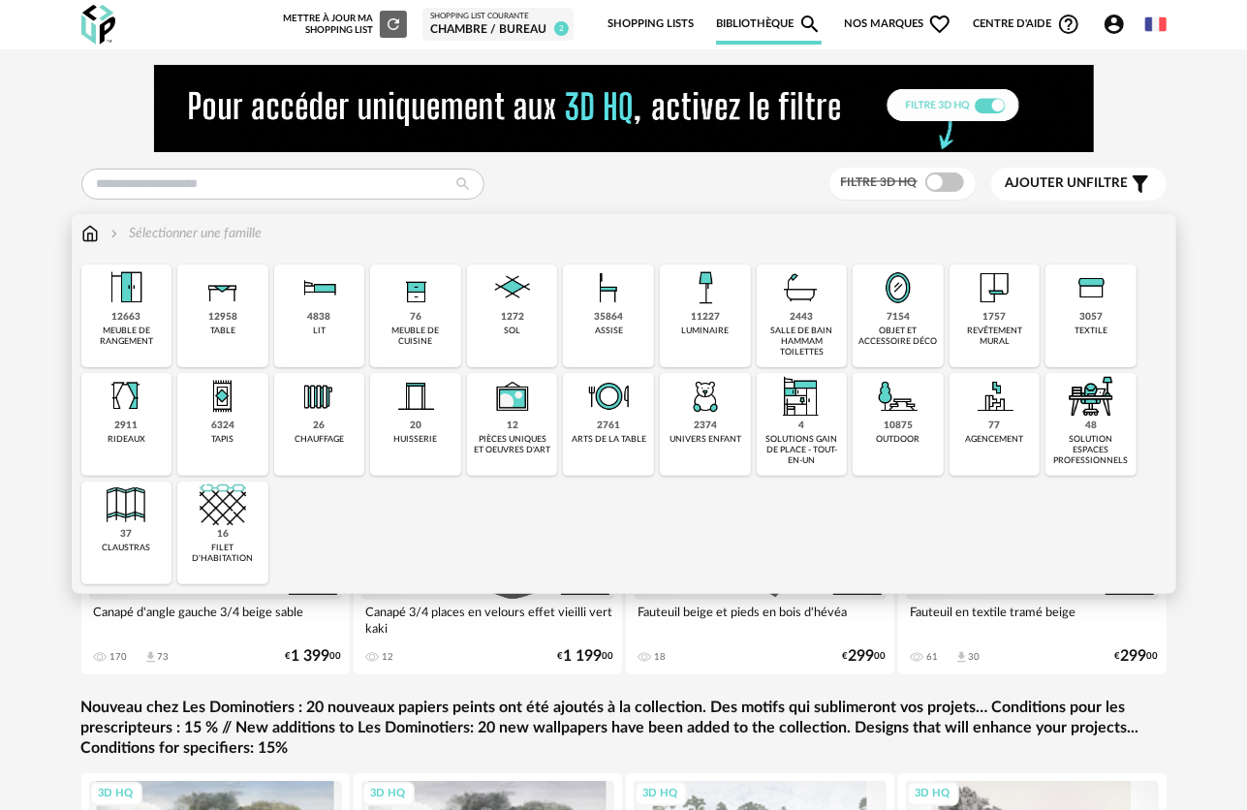
click at [891, 436] on div "outdoor" at bounding box center [899, 439] width 44 height 11
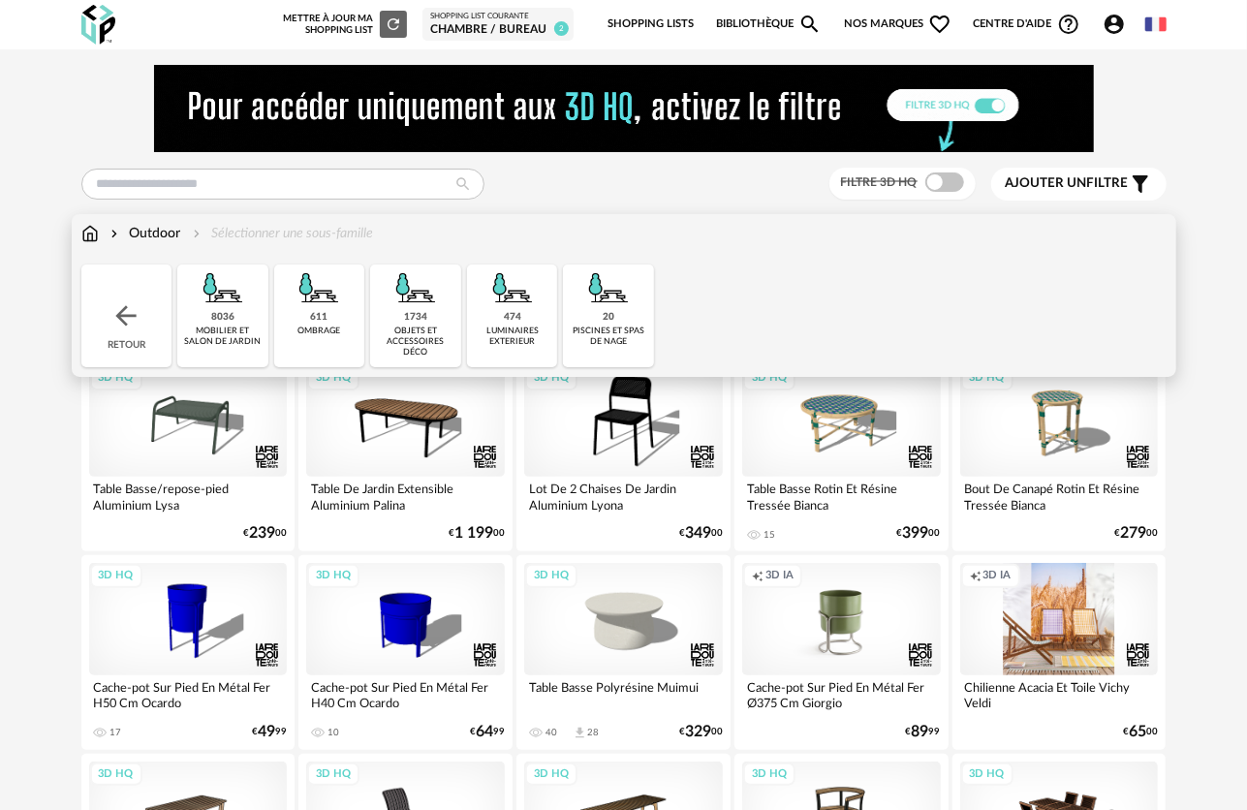
click at [136, 319] on img at bounding box center [125, 315] width 31 height 31
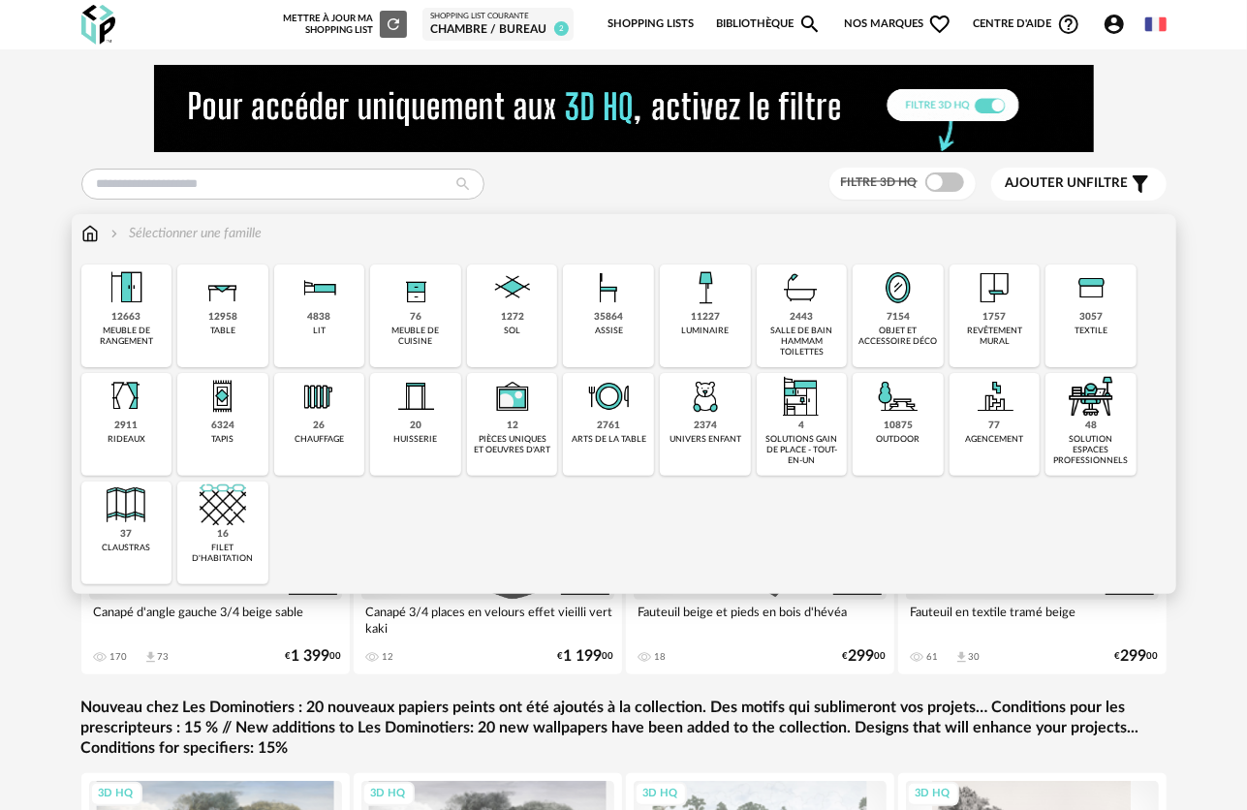
drag, startPoint x: 140, startPoint y: 438, endPoint x: 245, endPoint y: 424, distance: 106.5
click at [139, 439] on div "rideaux" at bounding box center [127, 439] width 38 height 11
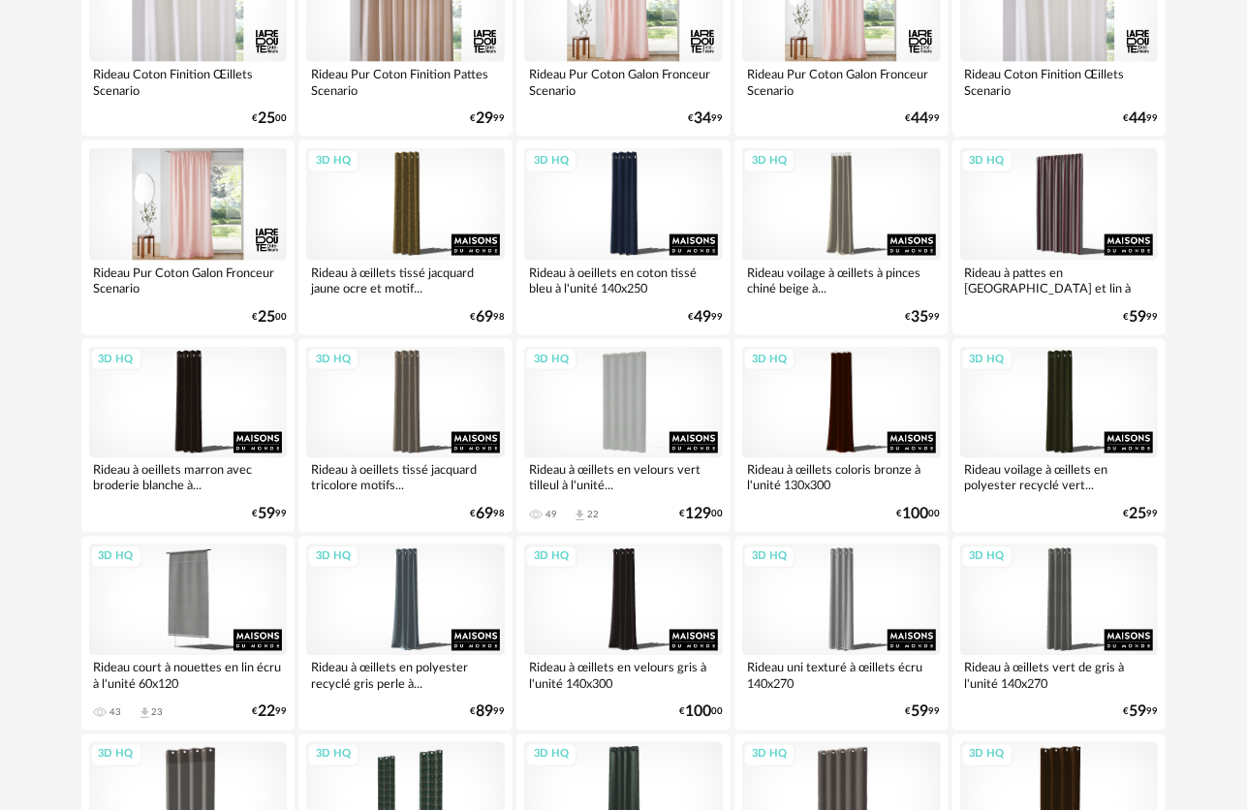
scroll to position [1453, 0]
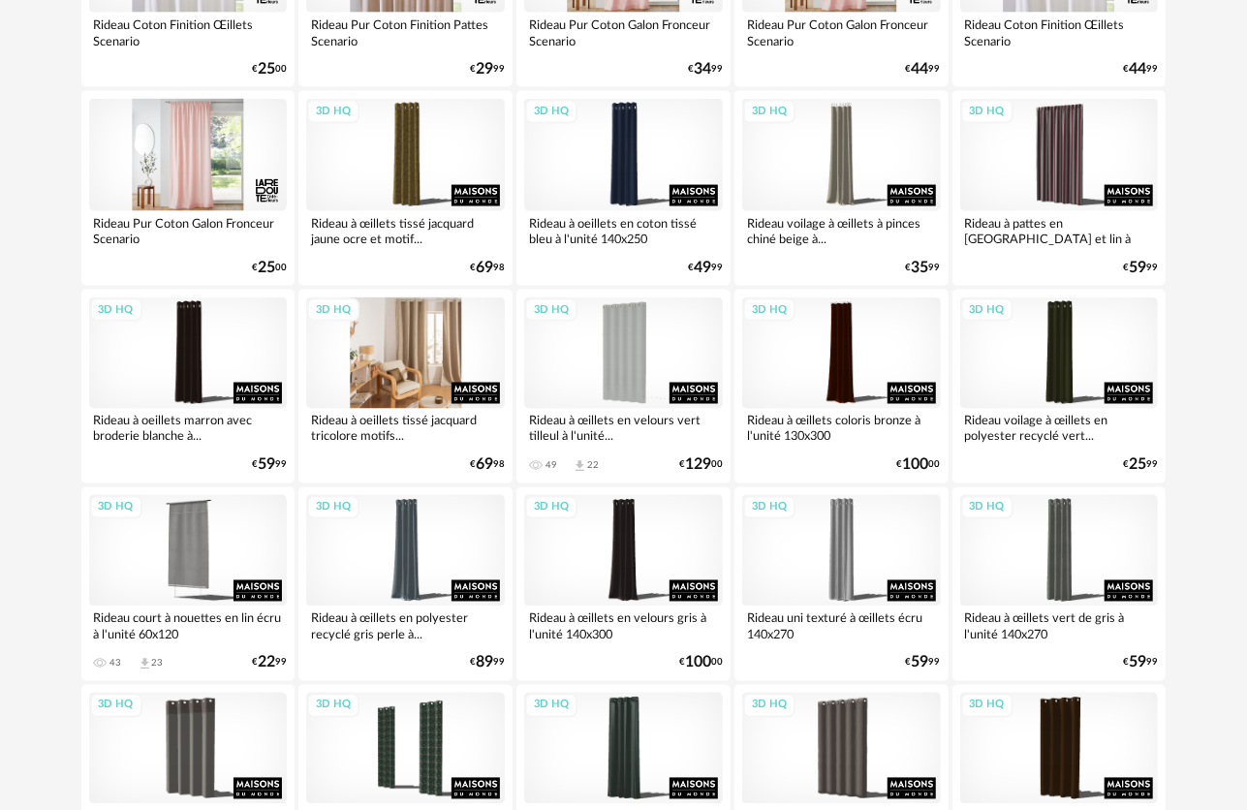
click at [421, 336] on div "3D HQ" at bounding box center [405, 352] width 199 height 111
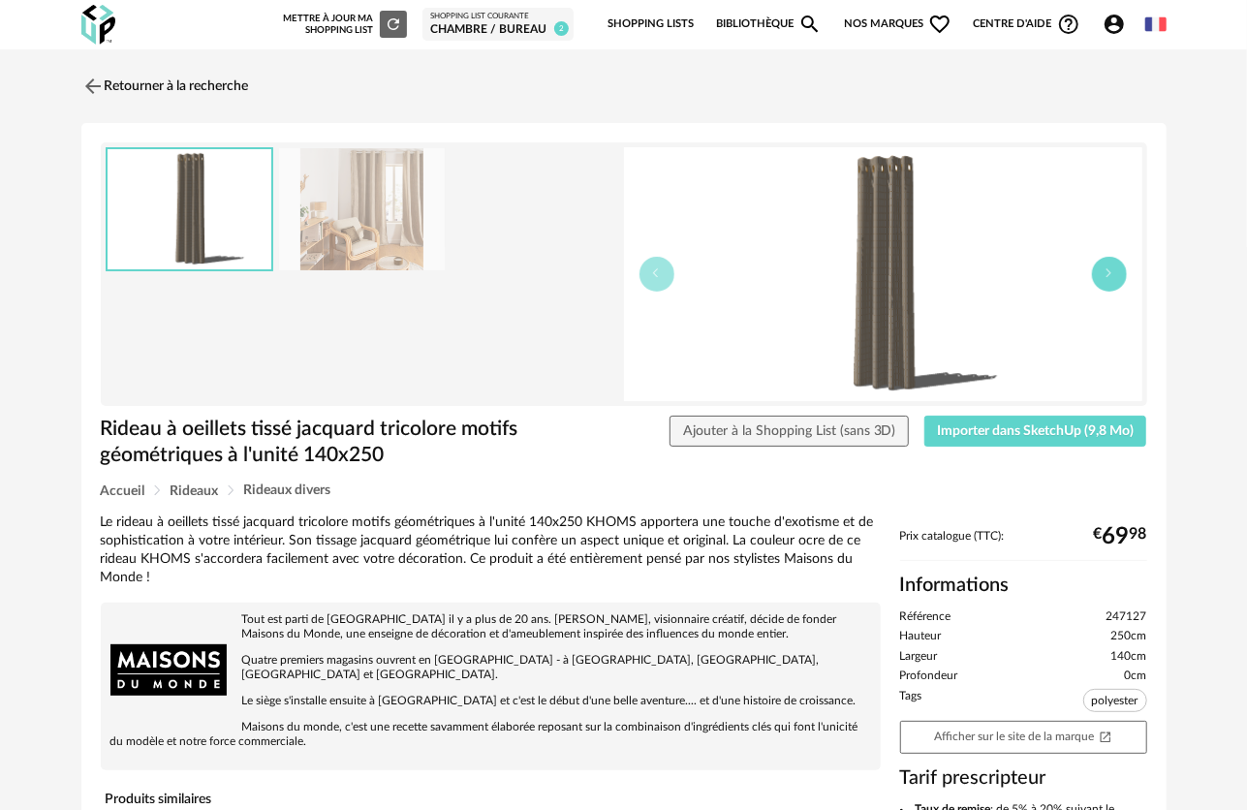
click at [1105, 283] on button "button" at bounding box center [1109, 274] width 35 height 35
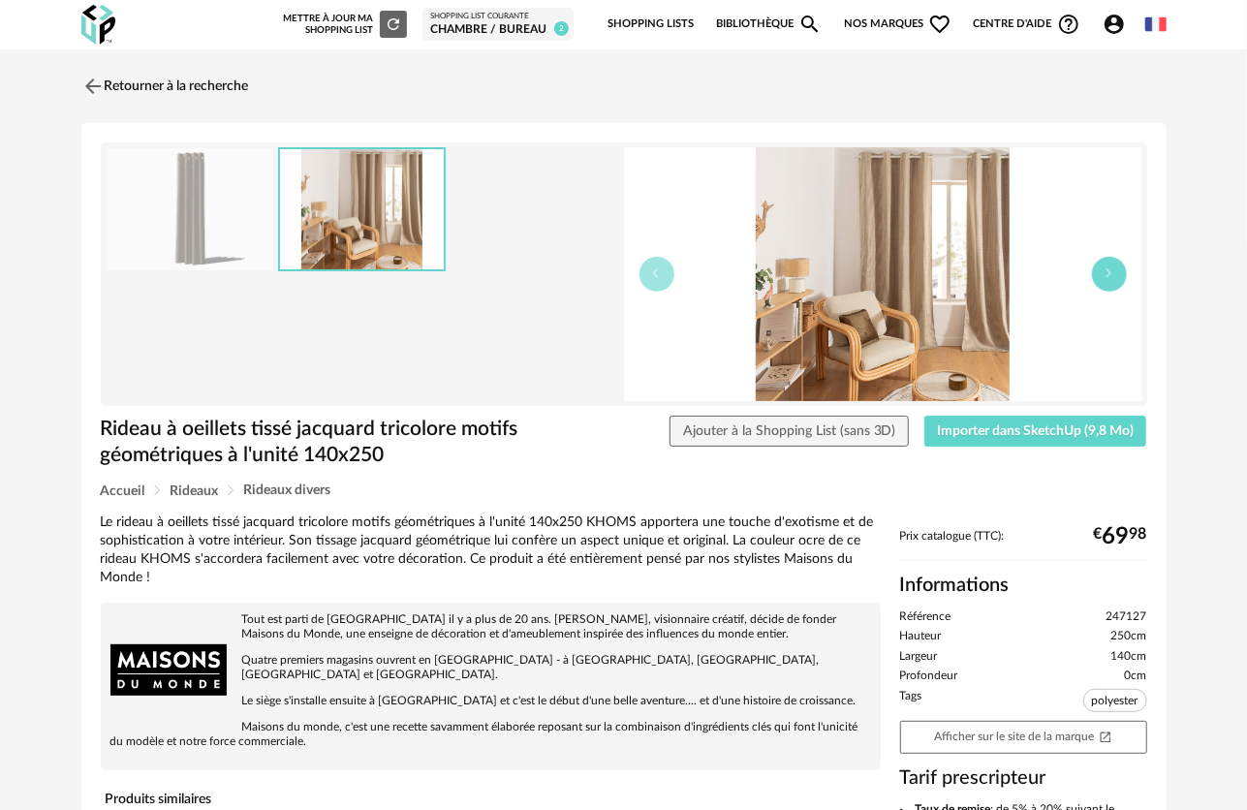
click at [1105, 283] on button "button" at bounding box center [1109, 274] width 35 height 35
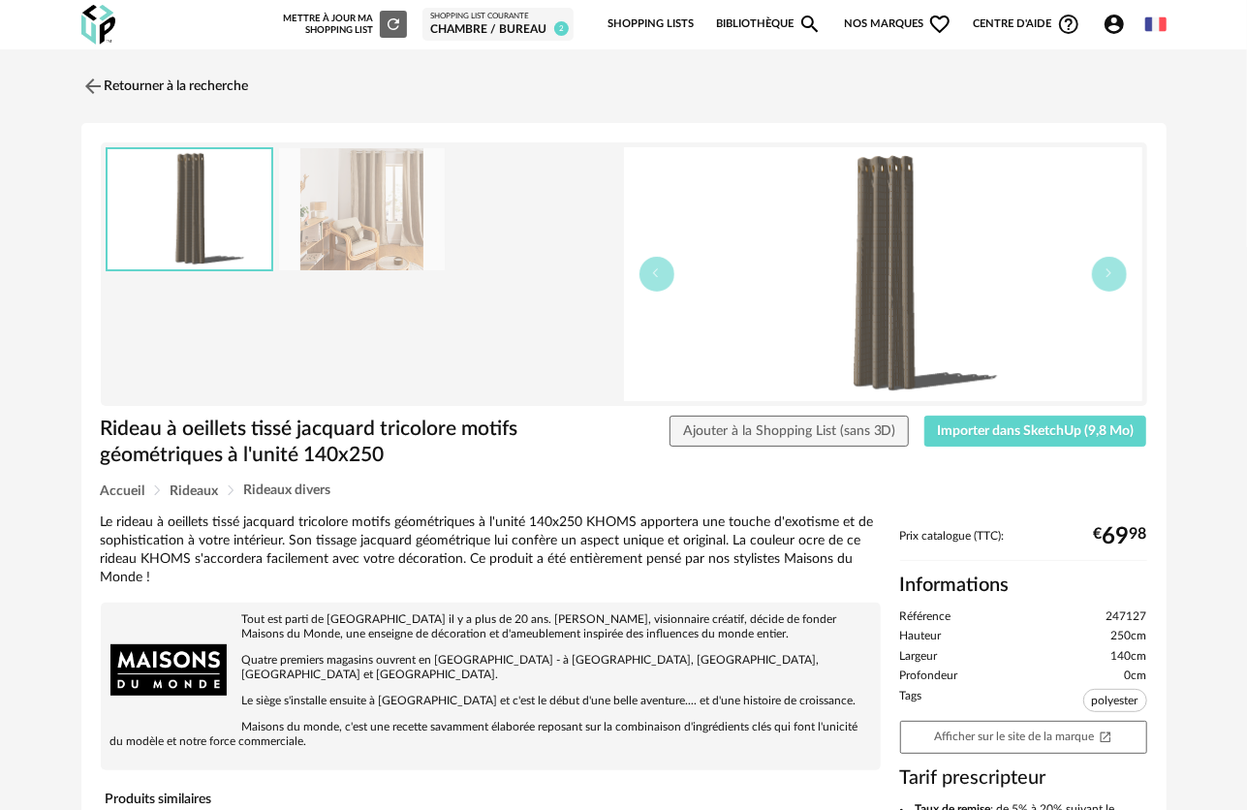
click at [74, 90] on div "Retourner à la recherche Rideau à oeillets tissé jacquard tricolore motifs géom…" at bounding box center [624, 648] width 1116 height 1166
click at [87, 82] on img at bounding box center [91, 86] width 28 height 28
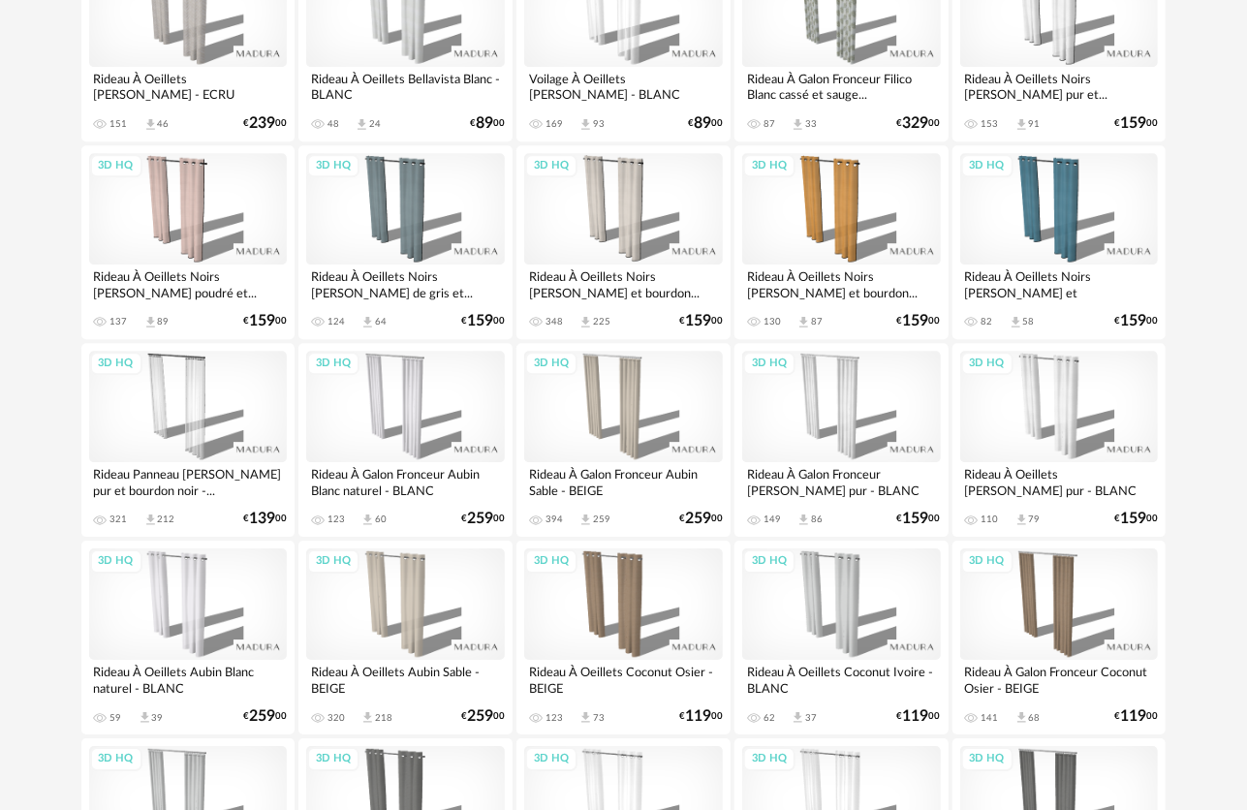
scroll to position [2810, 0]
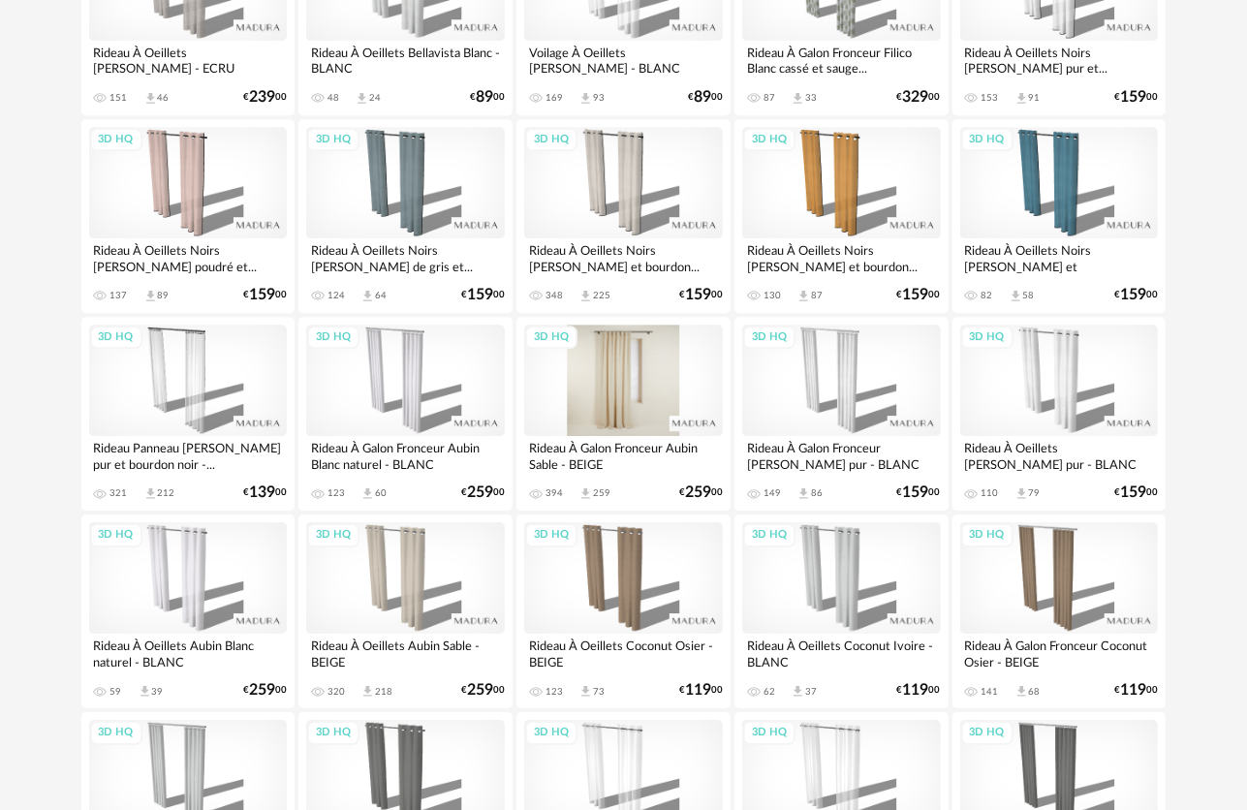
click at [604, 376] on div "3D HQ" at bounding box center [623, 380] width 199 height 111
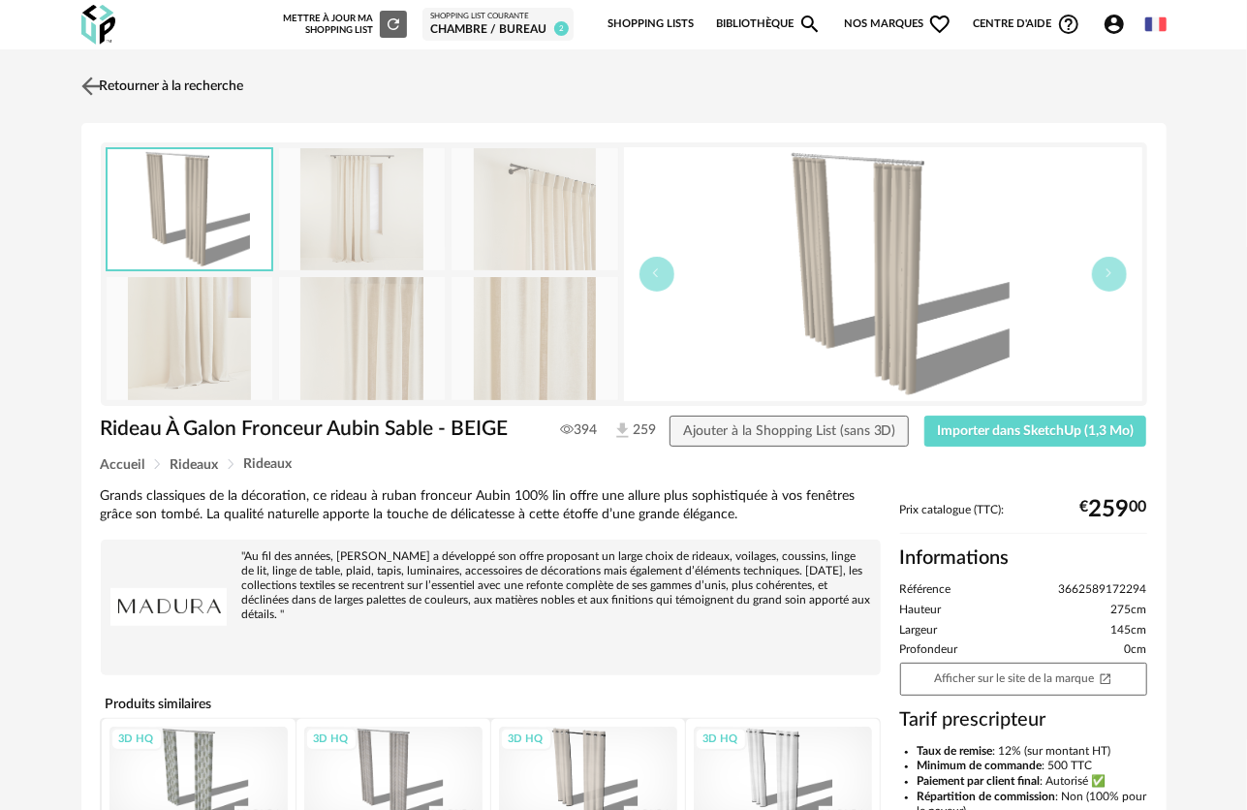
click at [80, 83] on img at bounding box center [91, 86] width 28 height 28
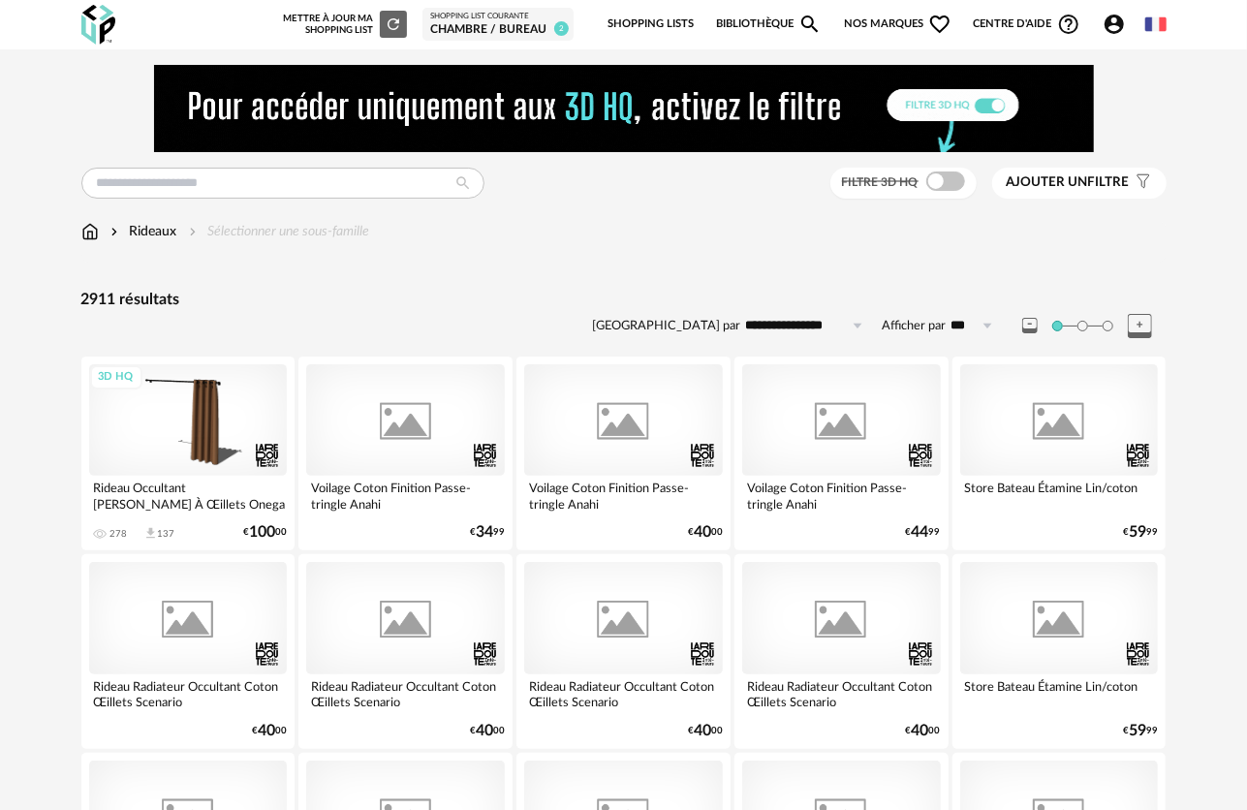
scroll to position [2810, 0]
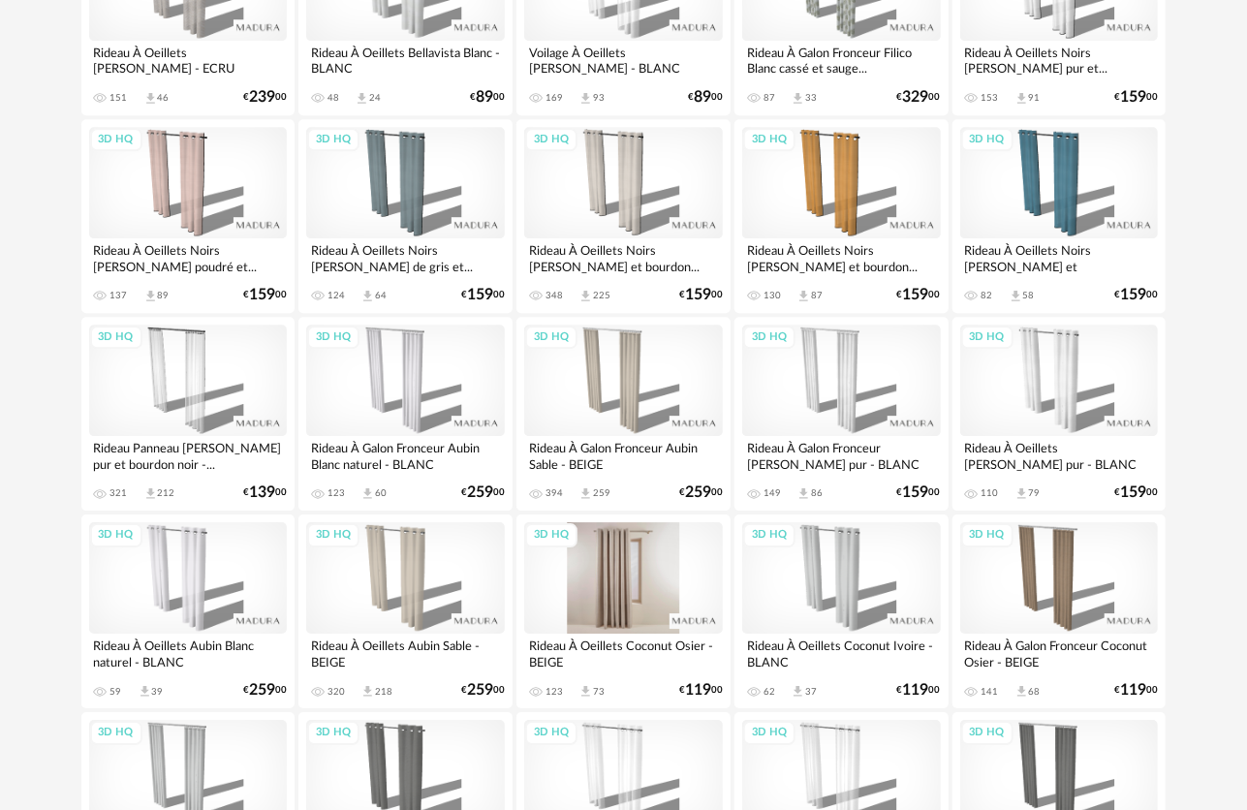
click at [602, 577] on div "3D HQ" at bounding box center [623, 577] width 199 height 111
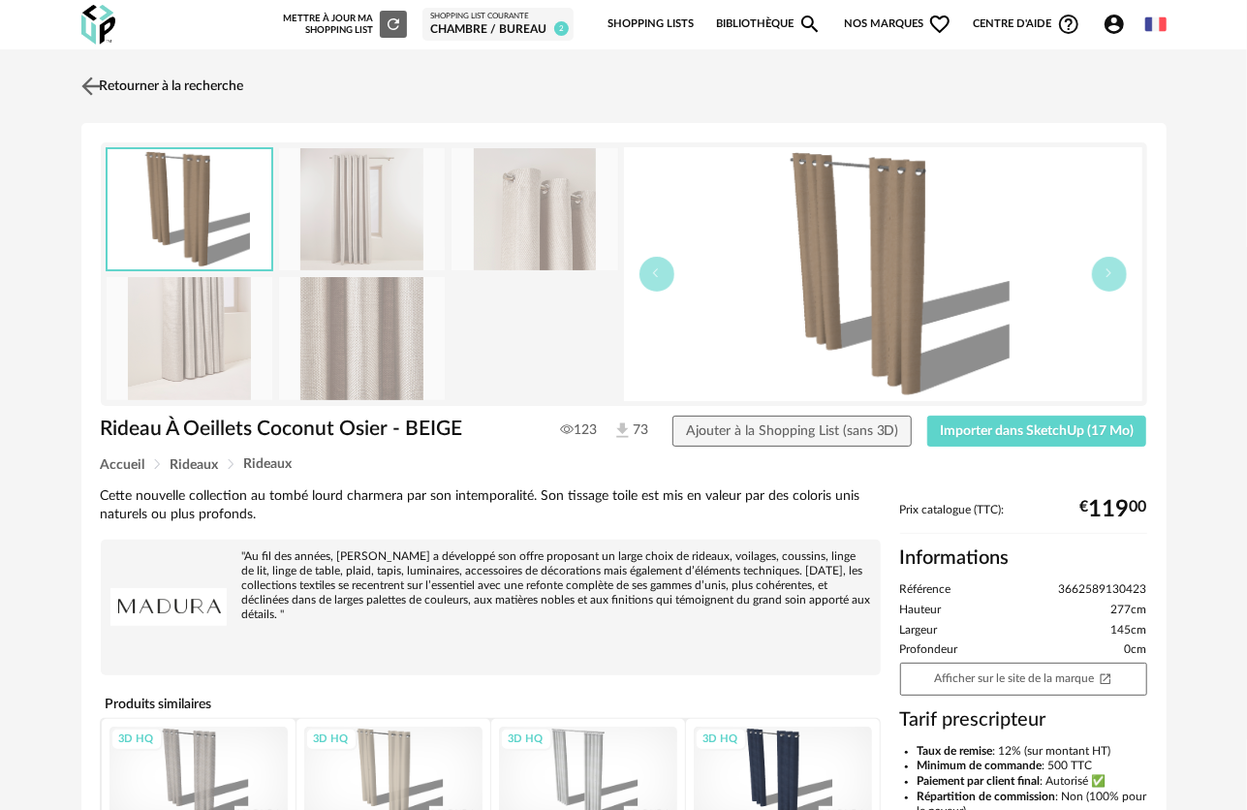
click at [87, 95] on img at bounding box center [91, 86] width 28 height 28
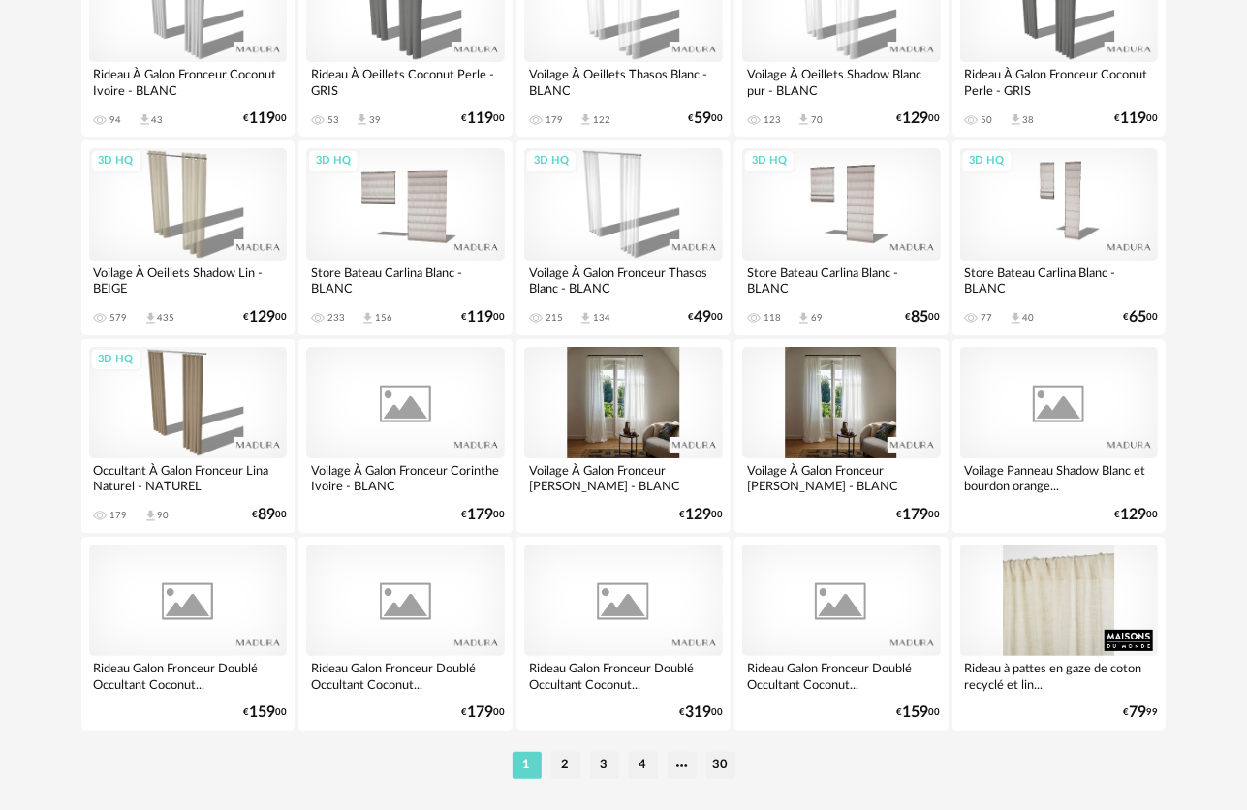
scroll to position [3585, 0]
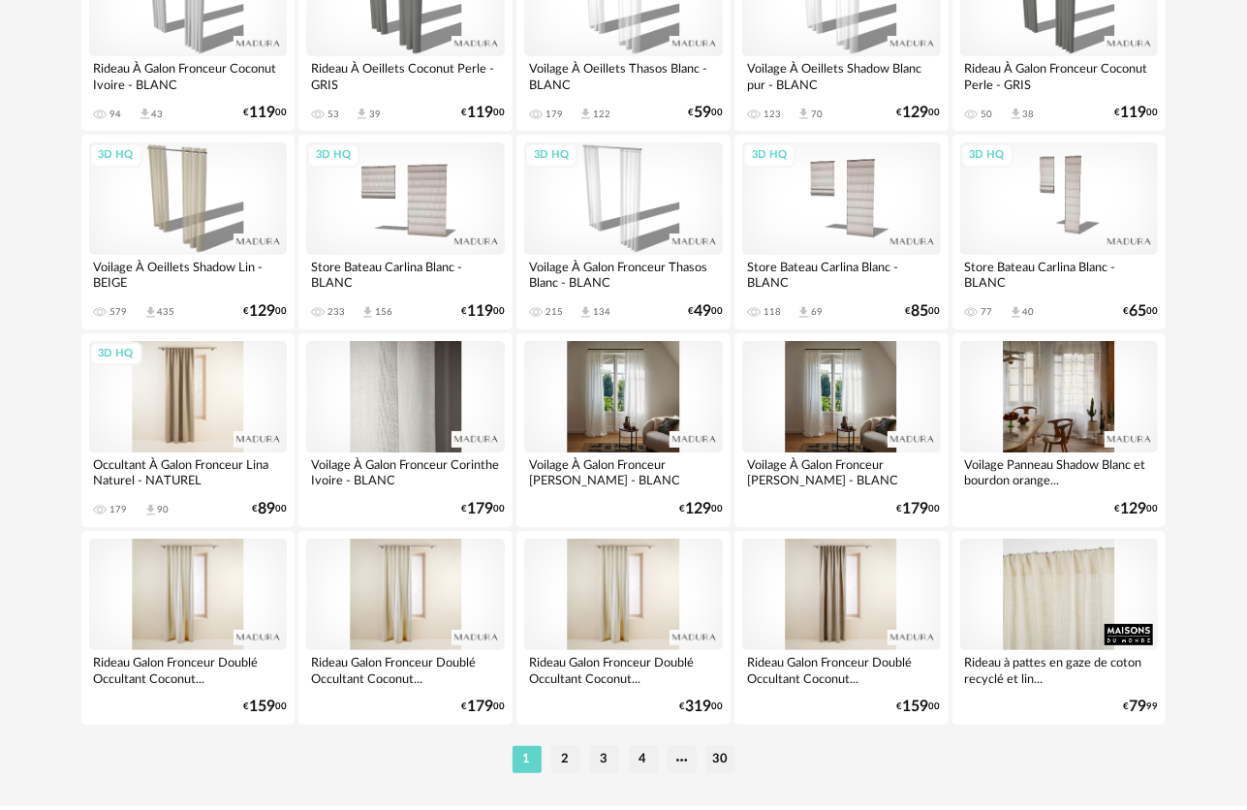
click at [207, 380] on div "3D HQ" at bounding box center [188, 396] width 199 height 111
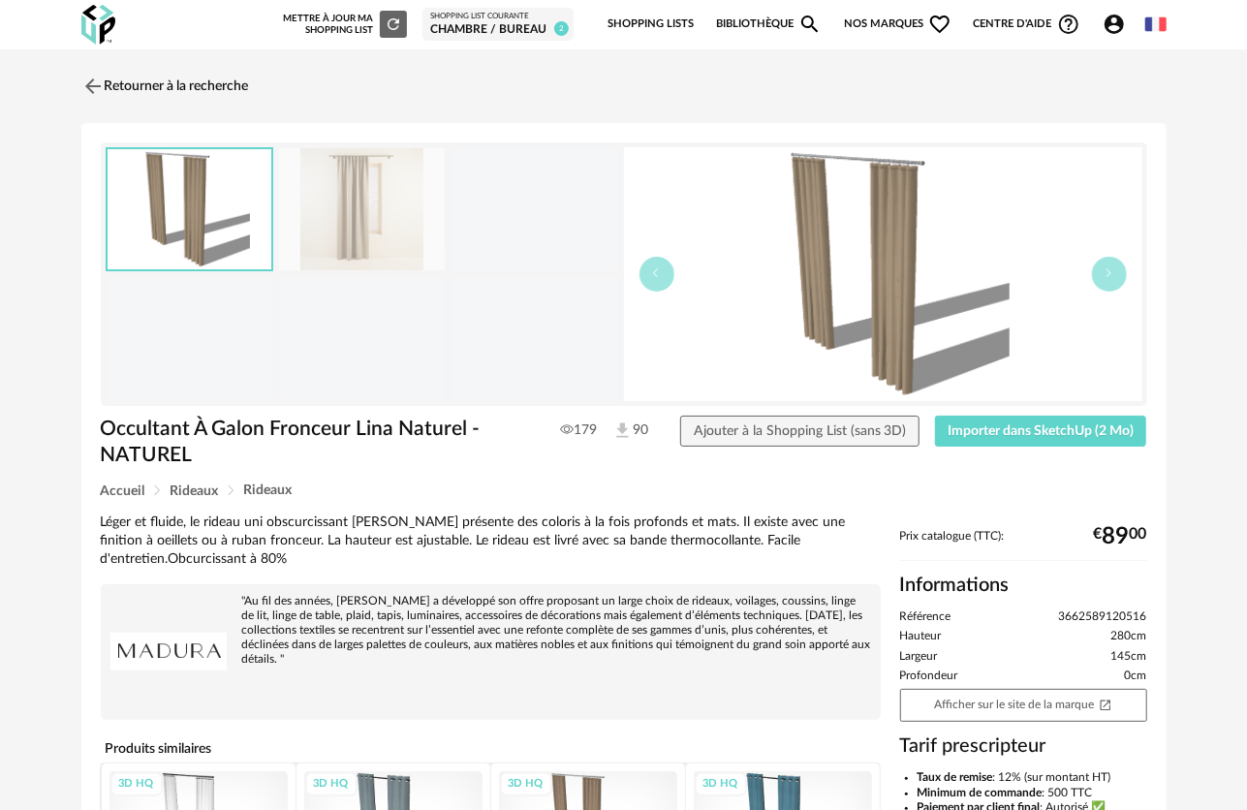
click at [354, 231] on img at bounding box center [362, 209] width 167 height 123
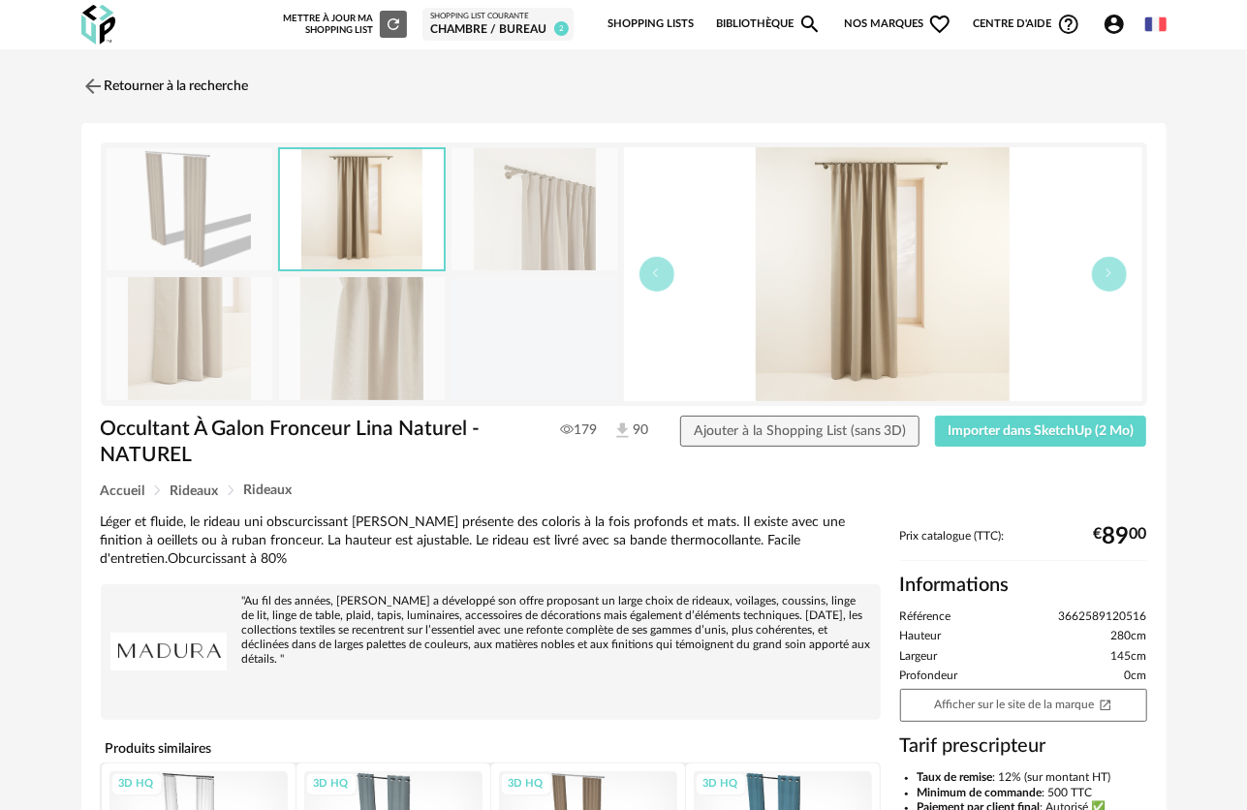
click at [209, 221] on img at bounding box center [190, 209] width 167 height 123
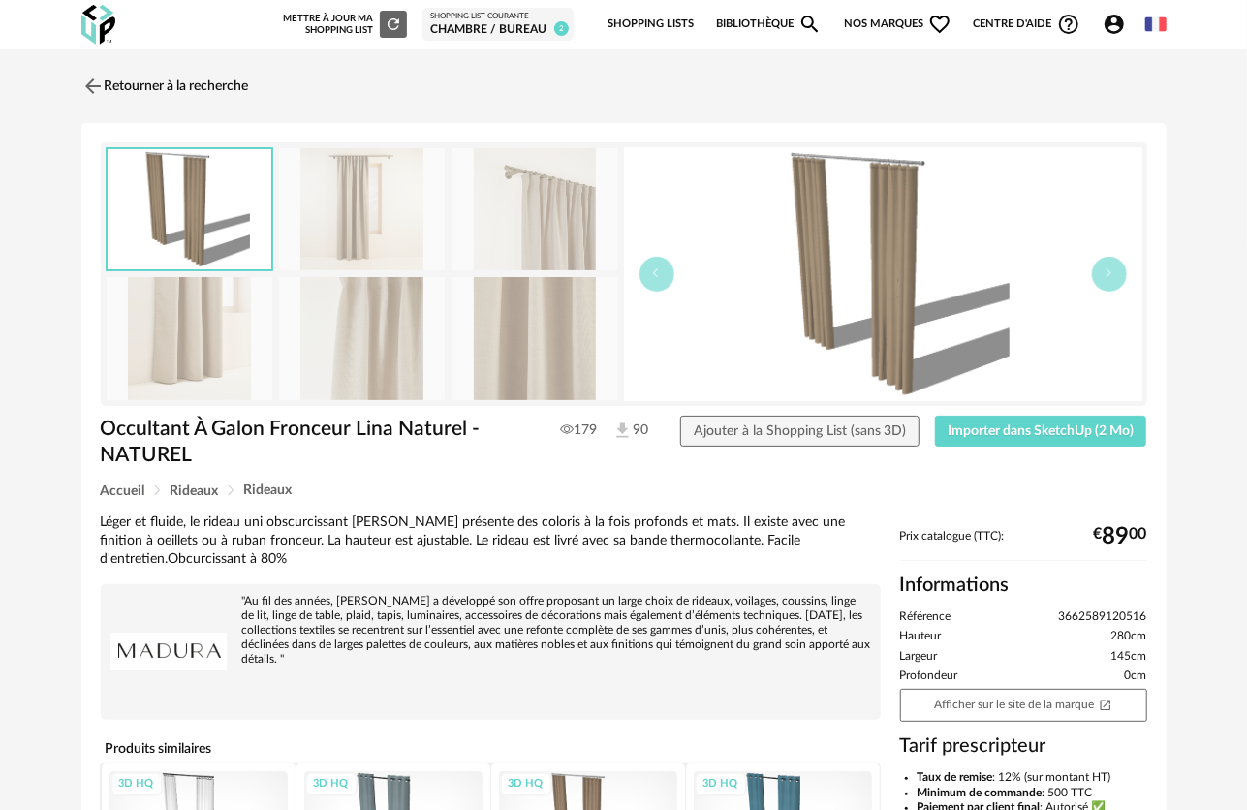
click at [328, 344] on img at bounding box center [362, 338] width 167 height 123
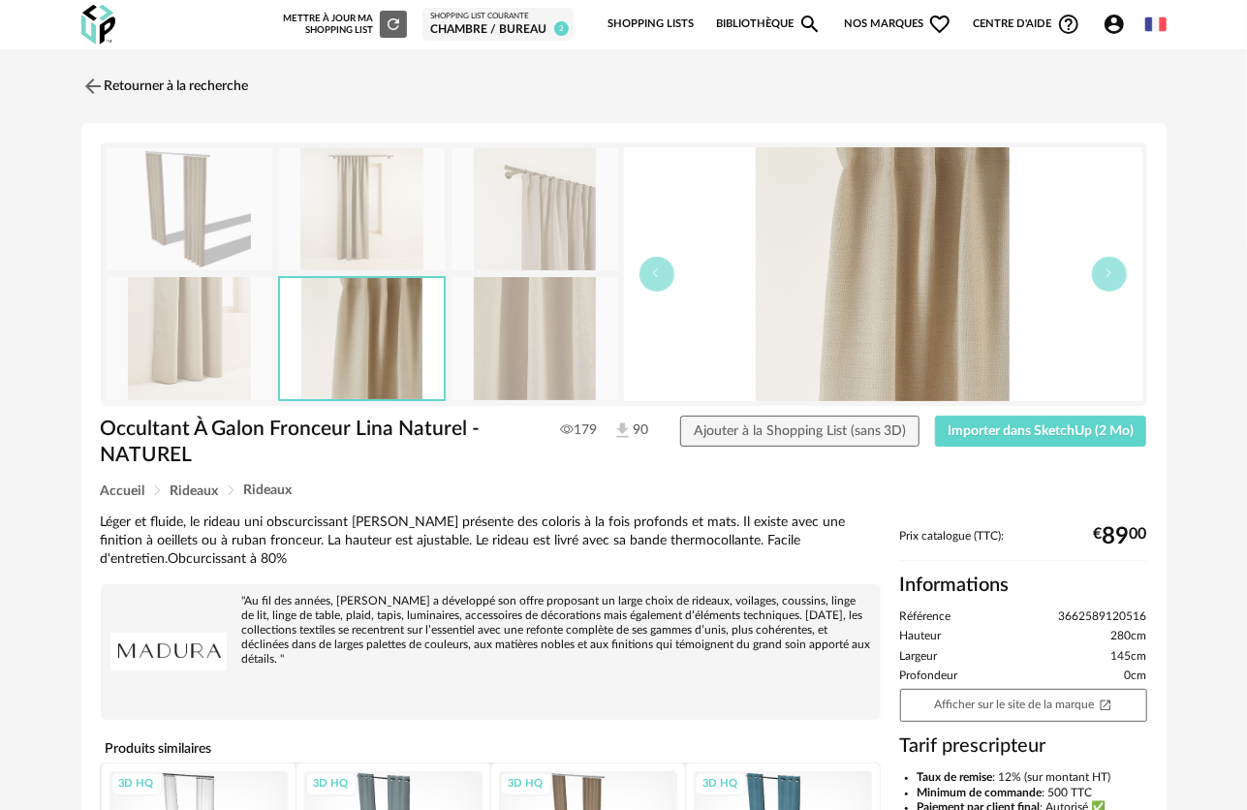
click at [529, 217] on img at bounding box center [535, 209] width 167 height 123
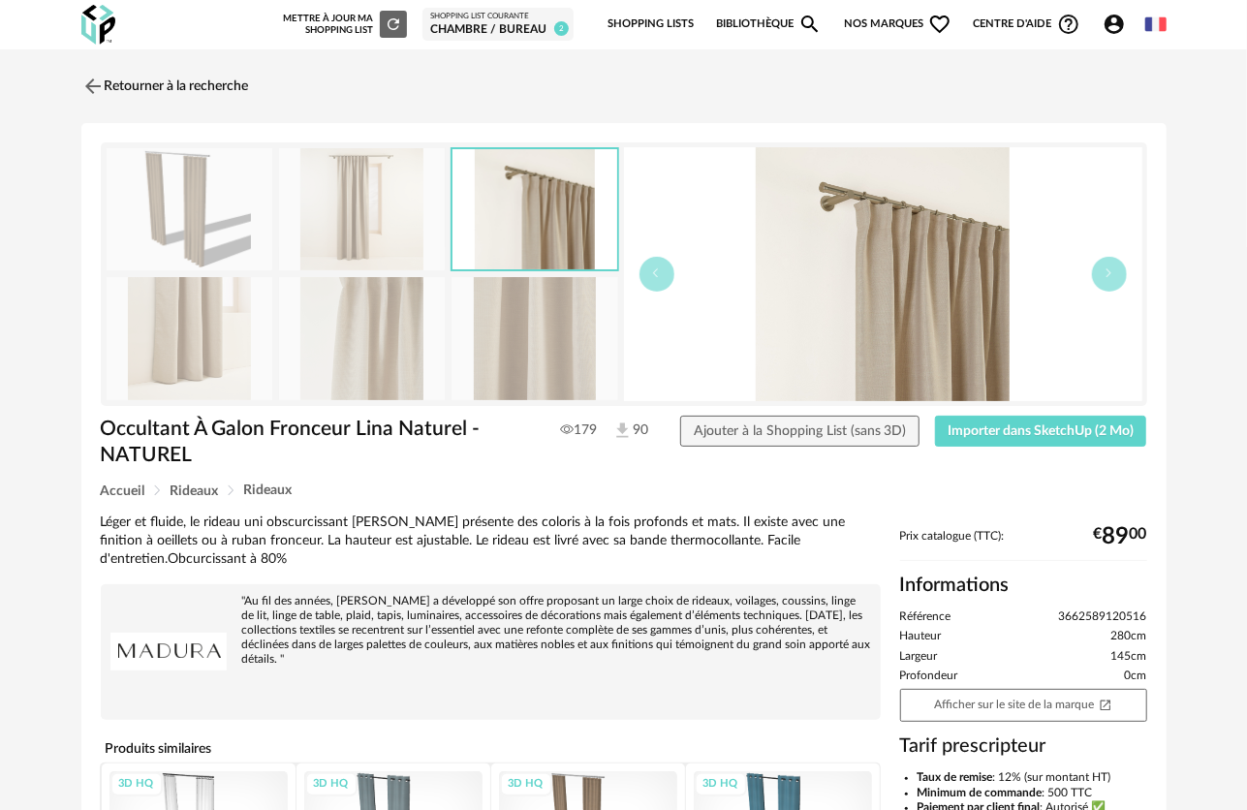
click at [182, 341] on img at bounding box center [190, 338] width 167 height 123
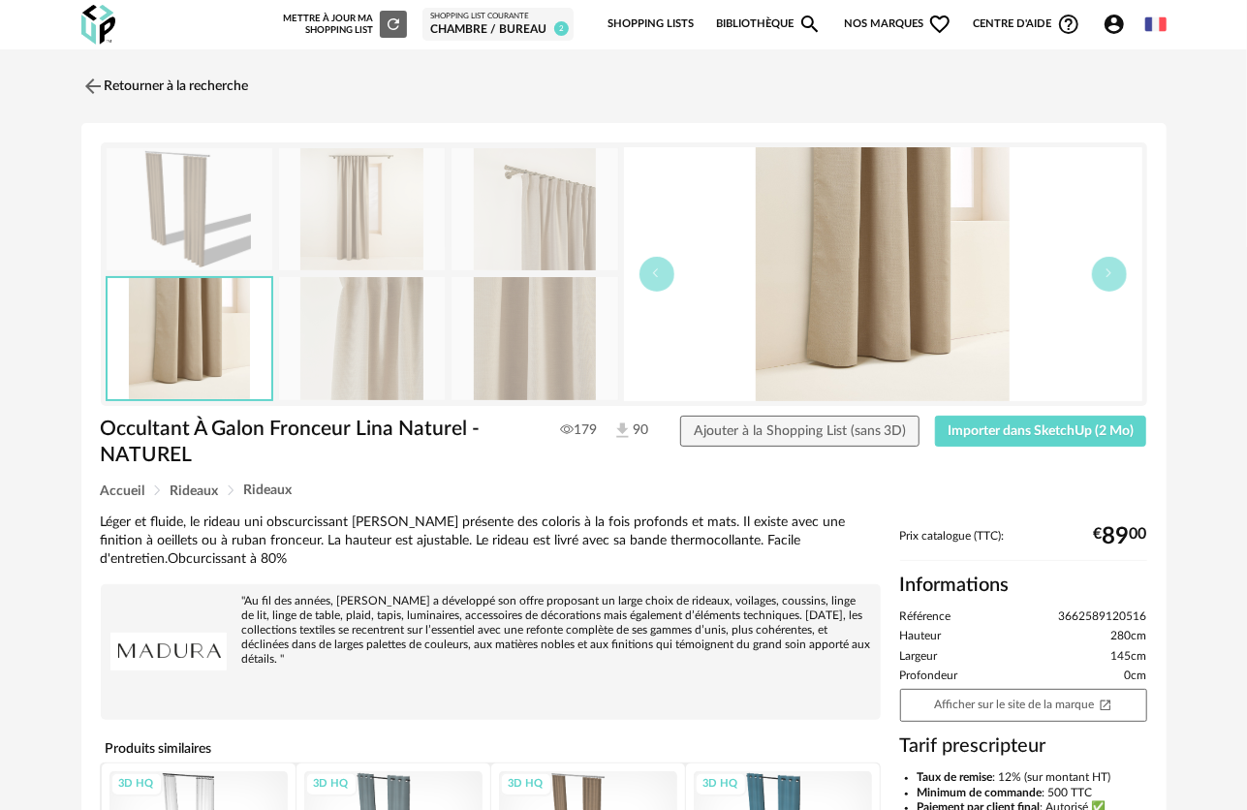
click at [360, 219] on img at bounding box center [362, 209] width 167 height 123
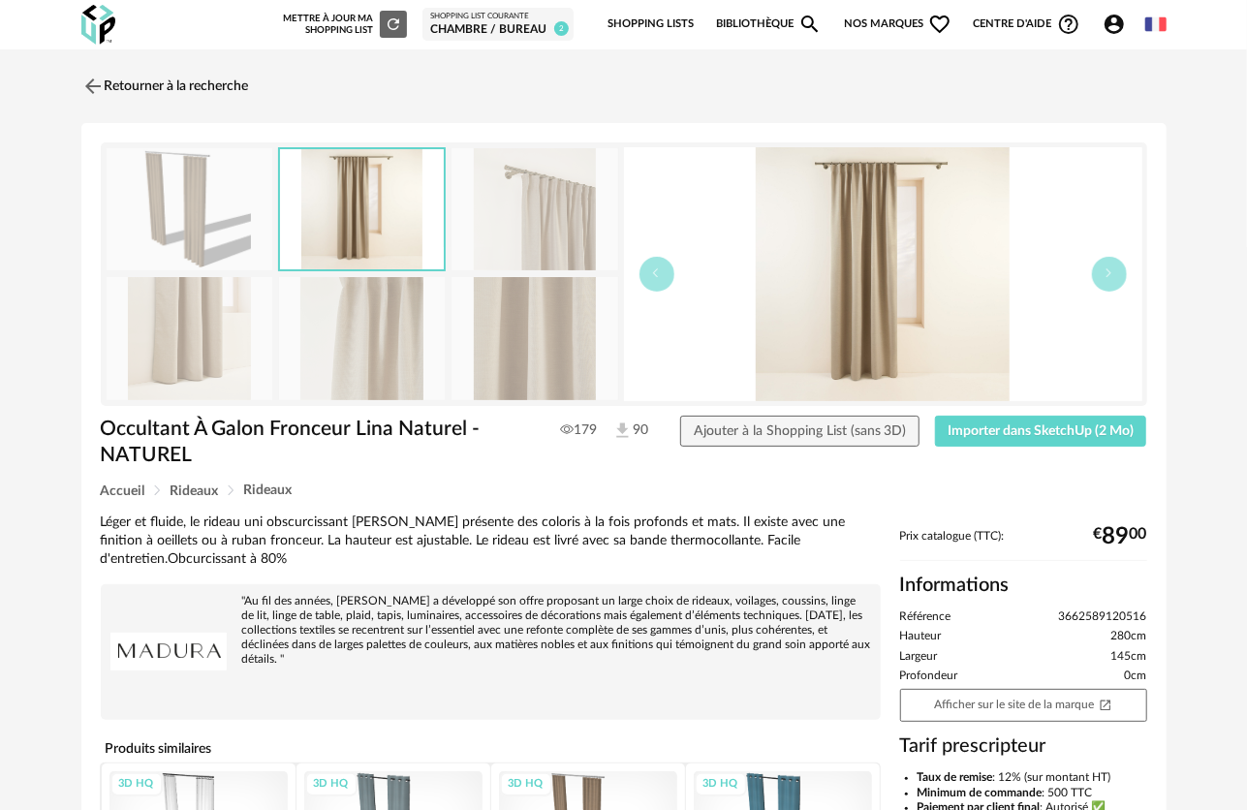
click at [254, 227] on img at bounding box center [190, 209] width 167 height 123
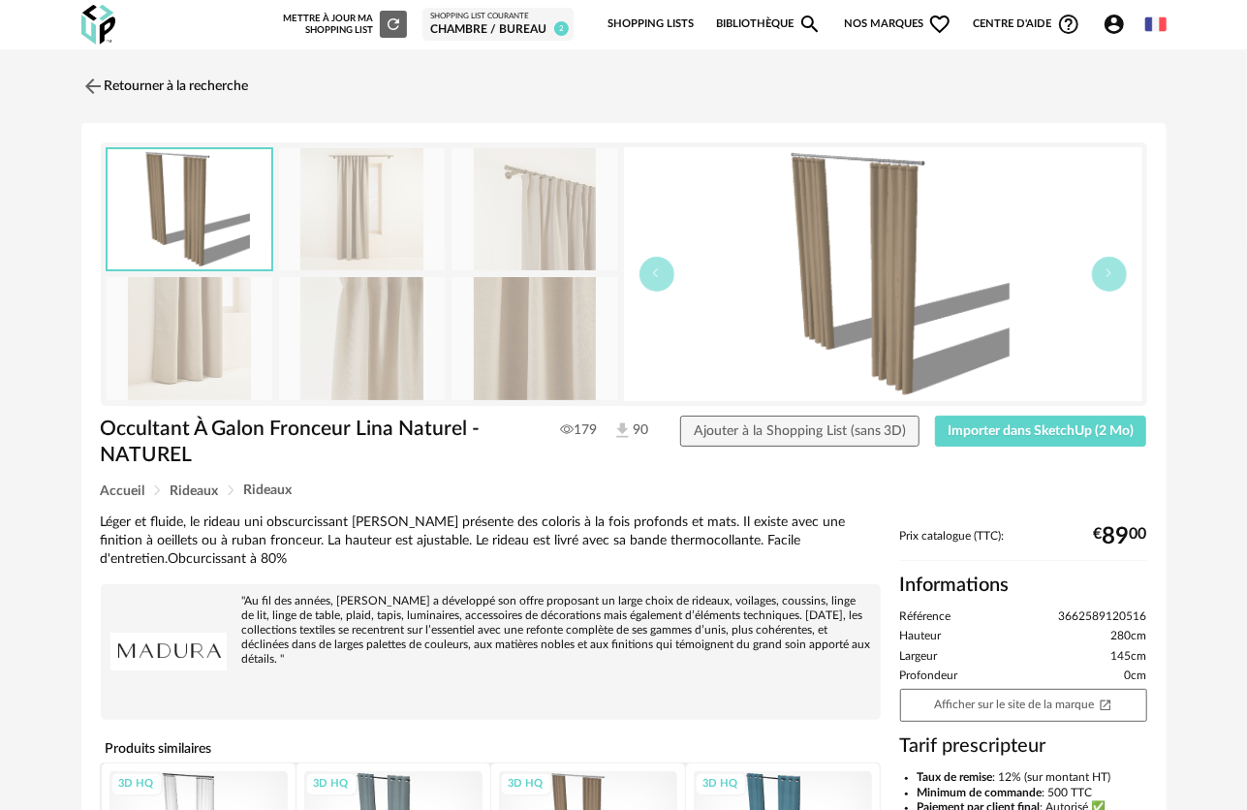
click at [320, 200] on img at bounding box center [362, 209] width 167 height 123
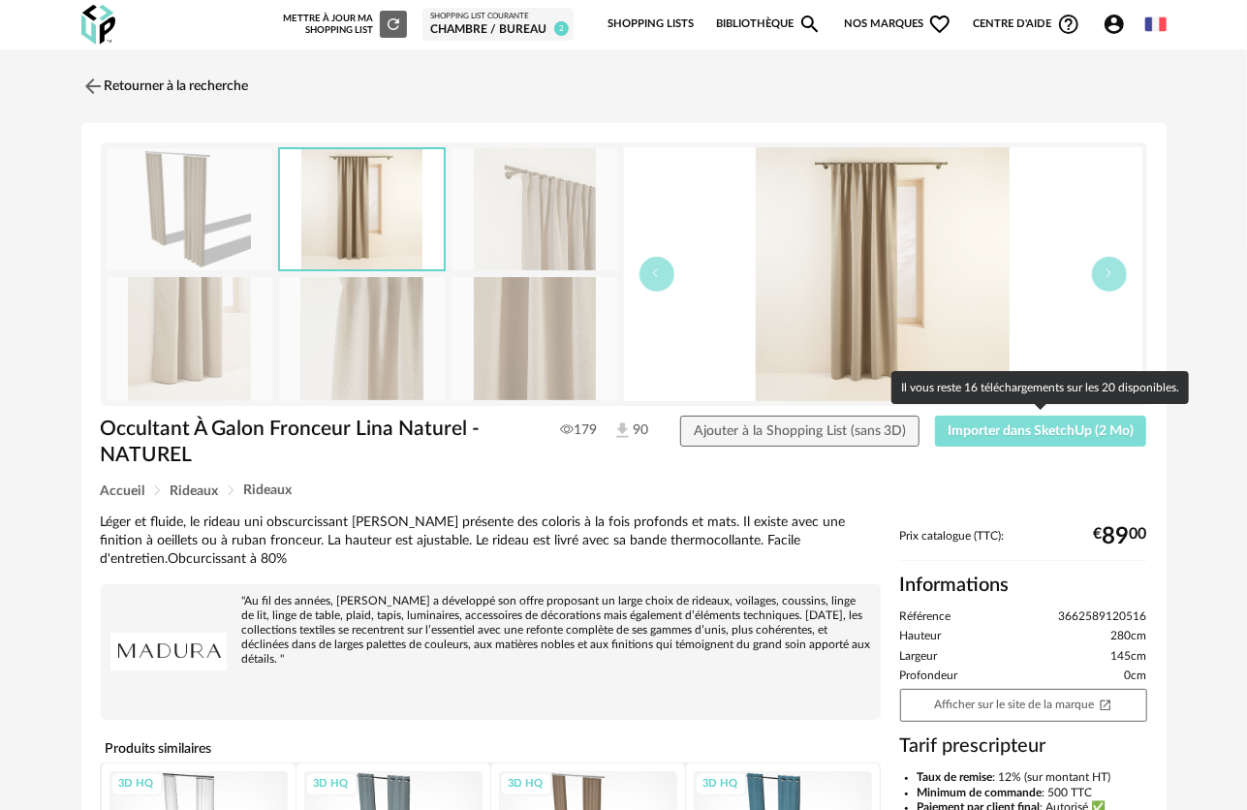
click at [1043, 422] on button "Importer dans SketchUp (2 Mo)" at bounding box center [1041, 431] width 212 height 31
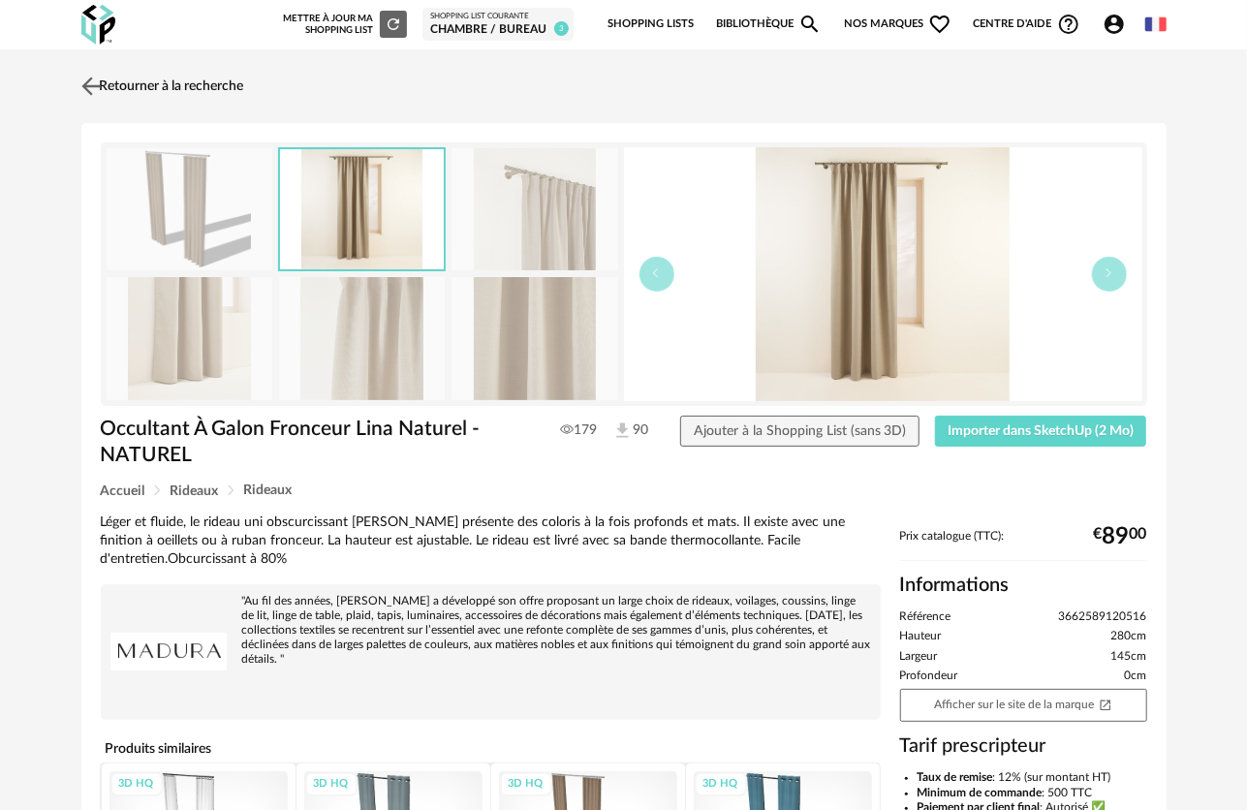
click at [102, 78] on img at bounding box center [91, 86] width 28 height 28
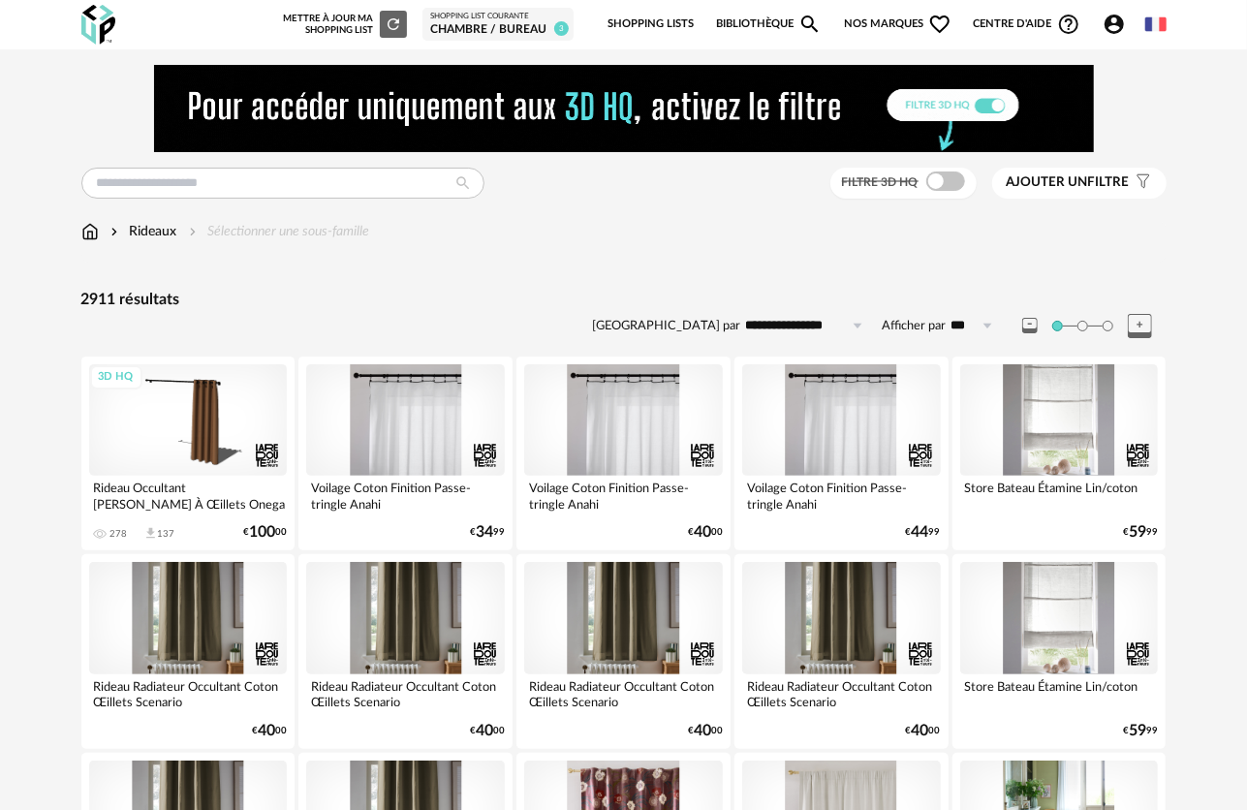
click at [478, 22] on div "Chambre / bureau" at bounding box center [498, 30] width 136 height 16
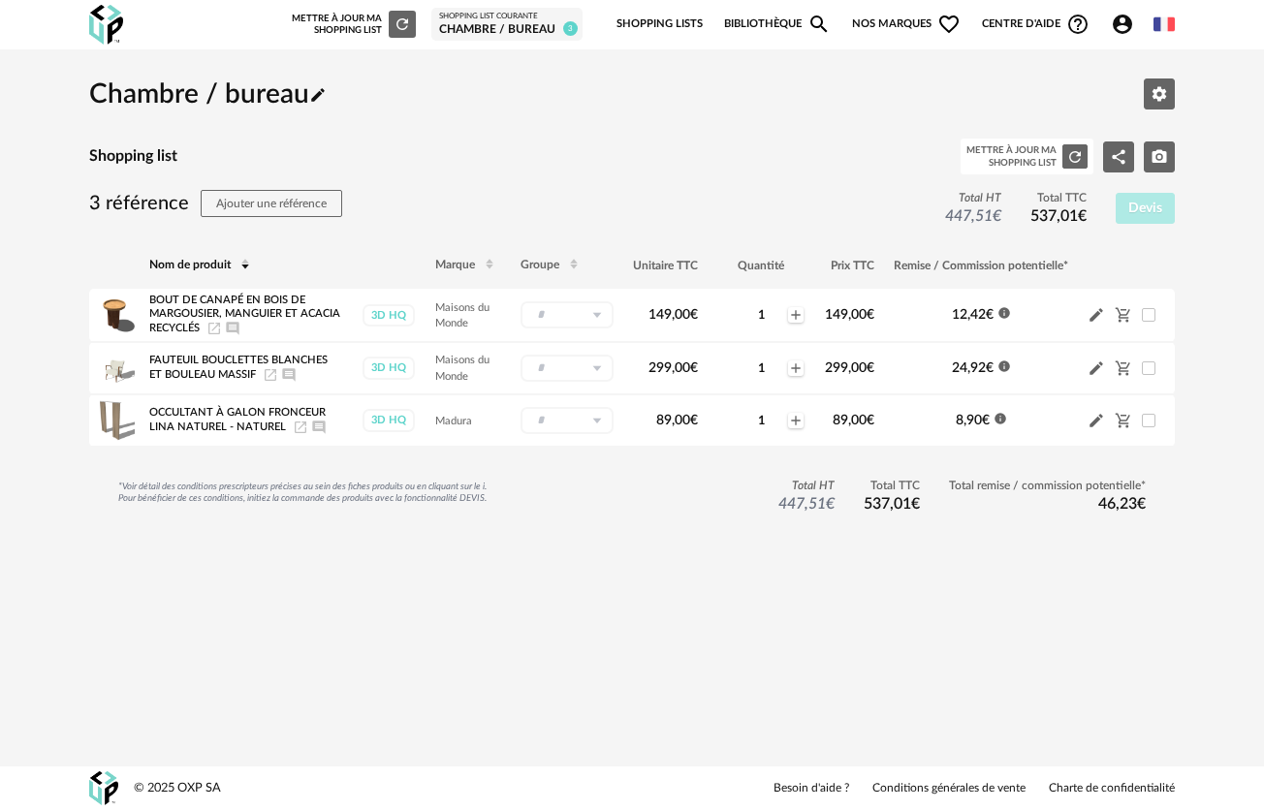
click at [109, 31] on img at bounding box center [106, 25] width 34 height 40
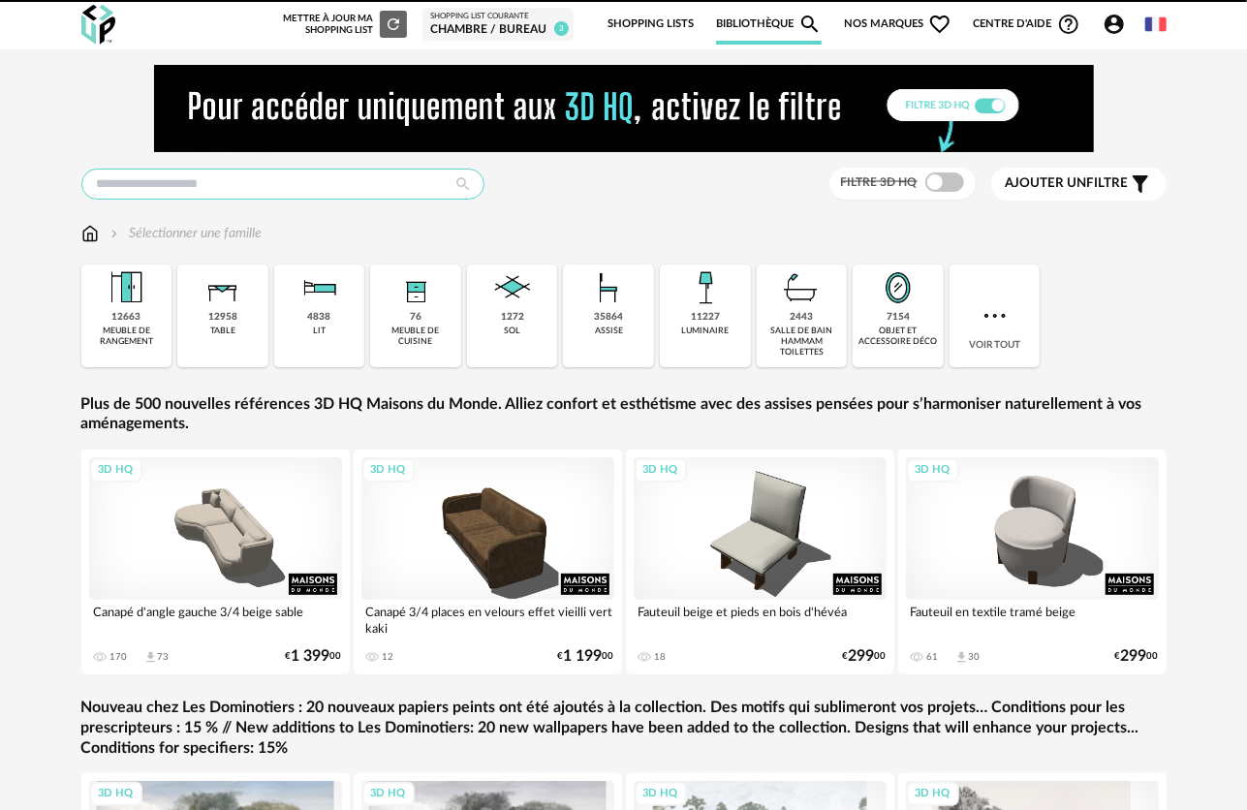
click at [324, 192] on input "text" at bounding box center [282, 184] width 403 height 31
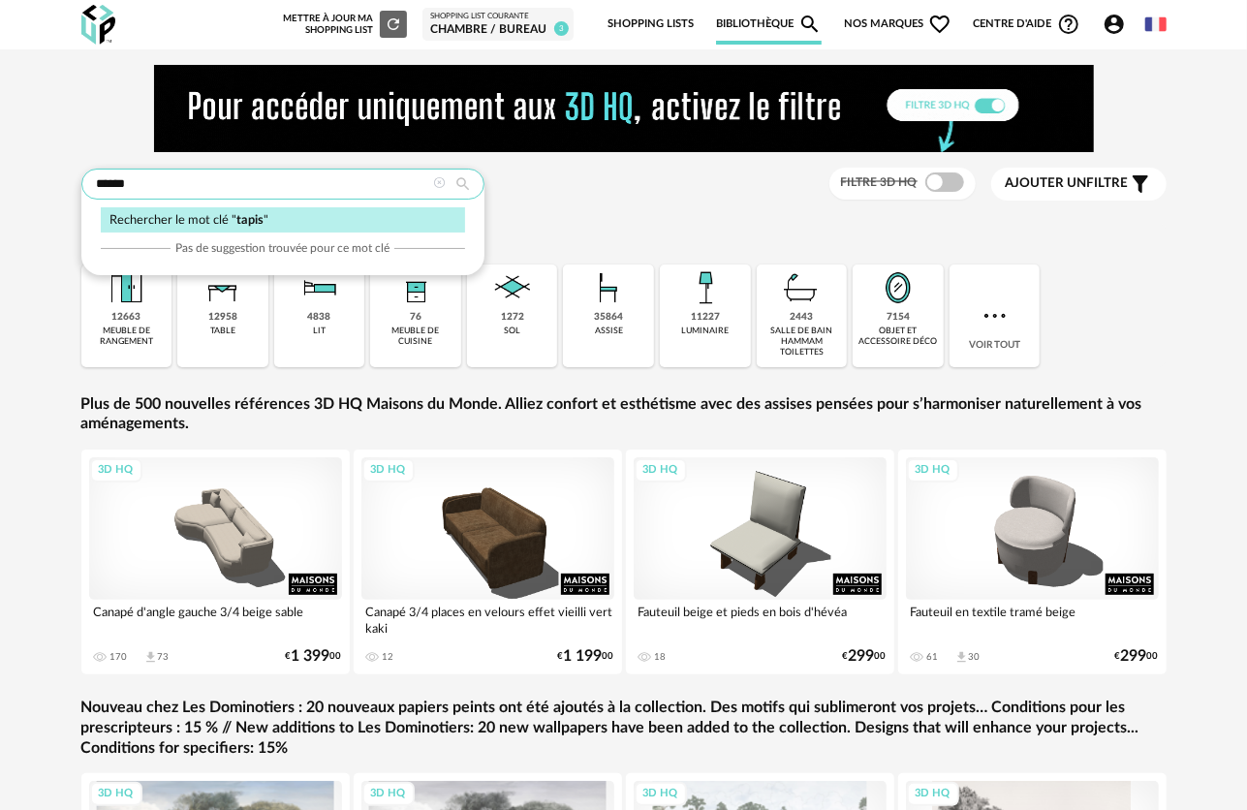
drag, startPoint x: 197, startPoint y: 185, endPoint x: -96, endPoint y: 181, distance: 292.7
click at [0, 181] on html "Nouvelle shopping list Mettre à jour ma Shopping List Refresh icon Shopping Lis…" at bounding box center [623, 548] width 1247 height 1096
paste input "********"
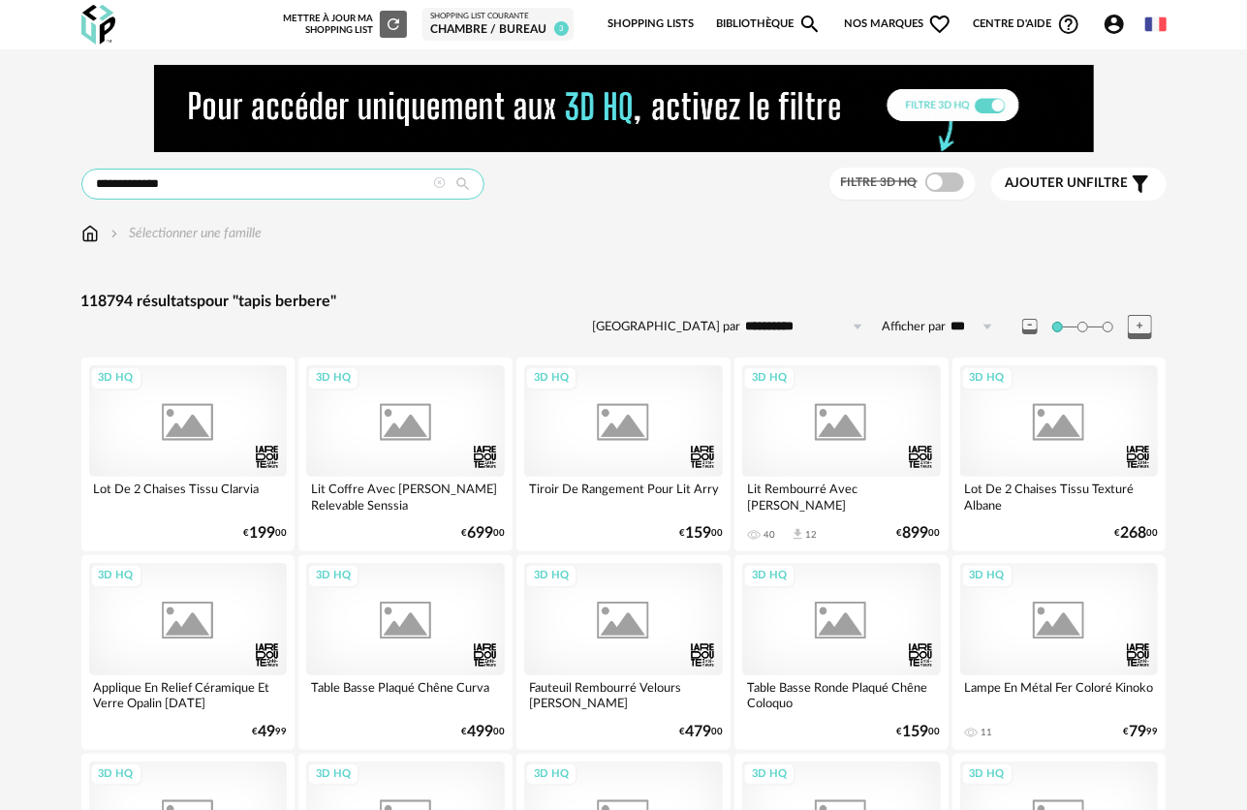
type input "**********"
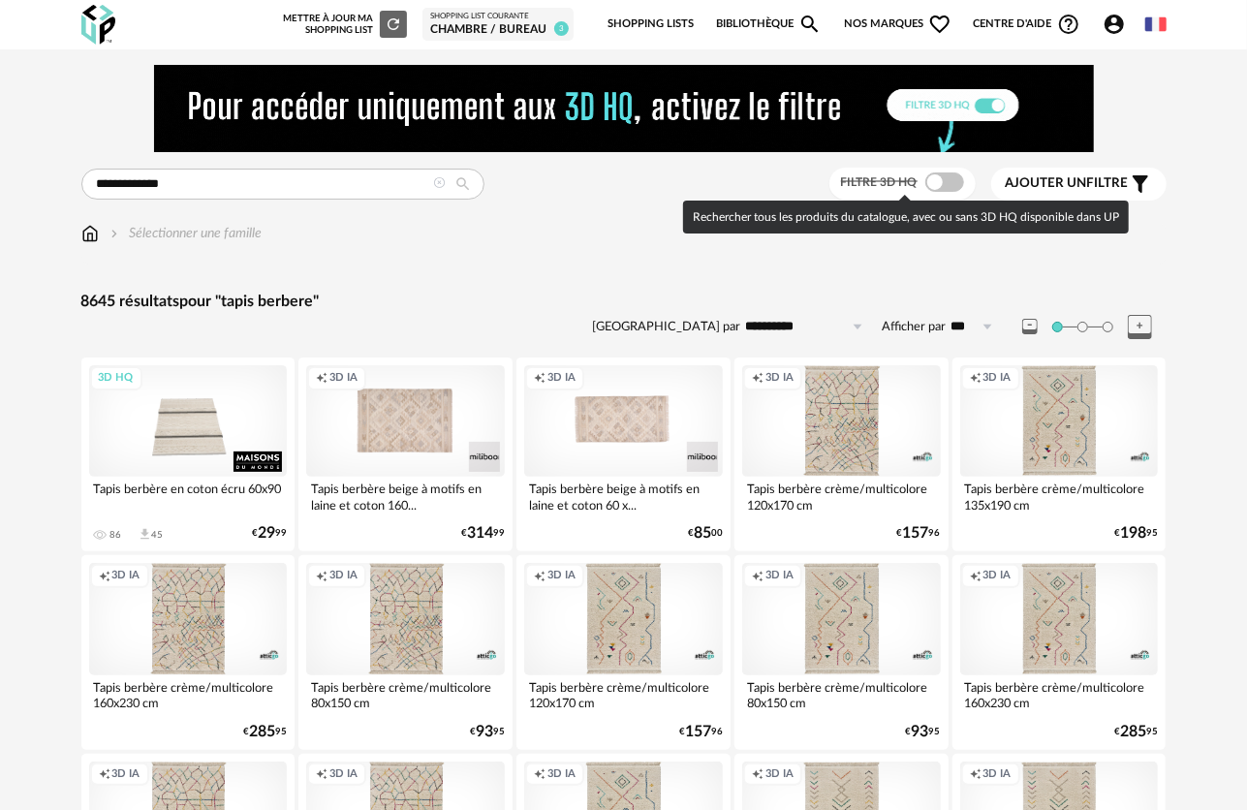
click at [942, 179] on span at bounding box center [944, 181] width 39 height 19
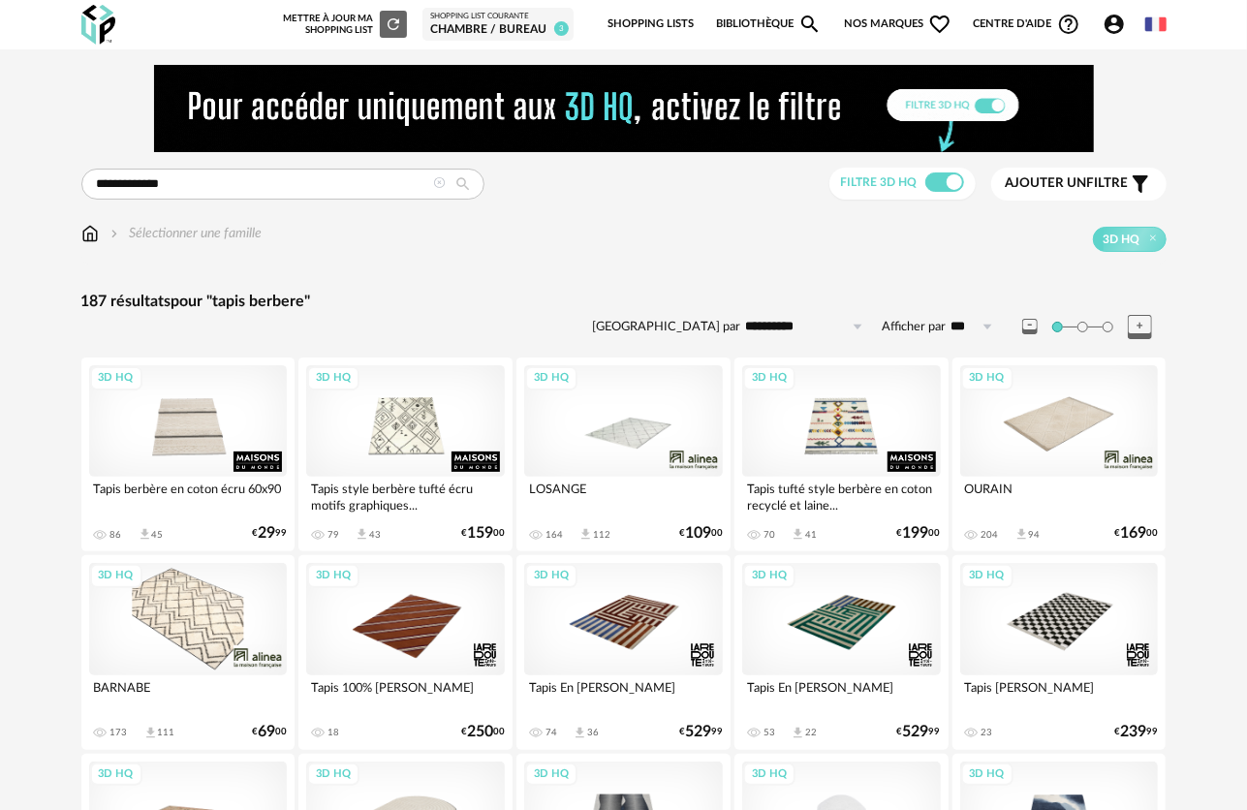
click at [1105, 186] on span "Ajouter un filtre" at bounding box center [1067, 183] width 123 height 16
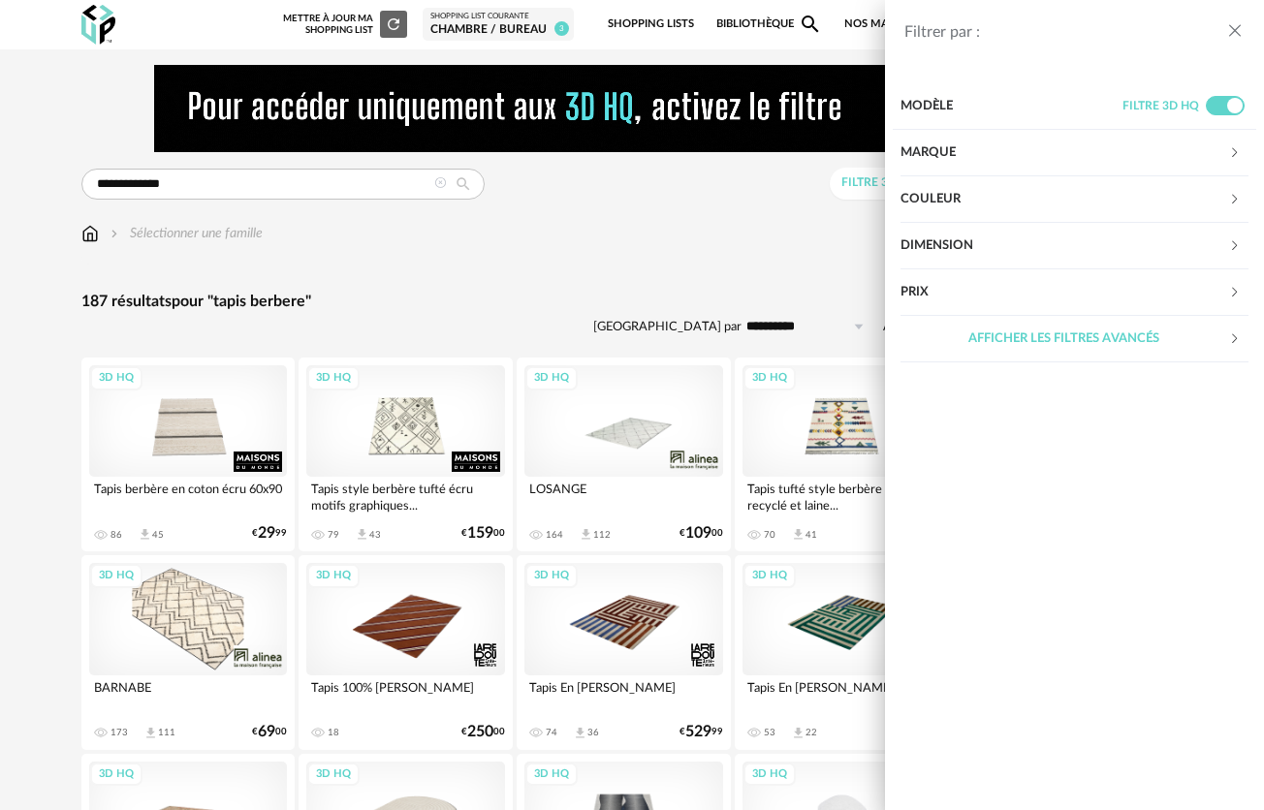
click at [1030, 284] on div "Prix" at bounding box center [1064, 292] width 328 height 47
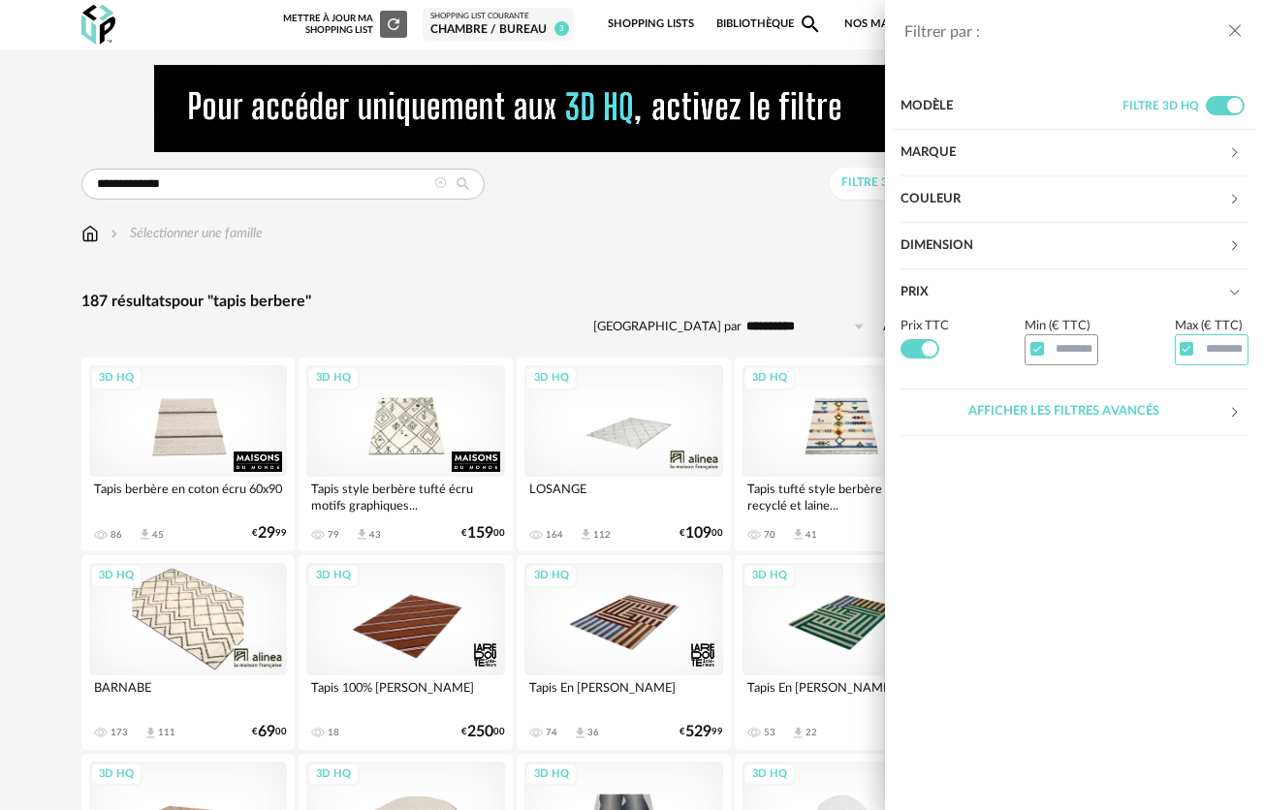
click at [1215, 339] on input "text" at bounding box center [1211, 349] width 74 height 30
type input "***"
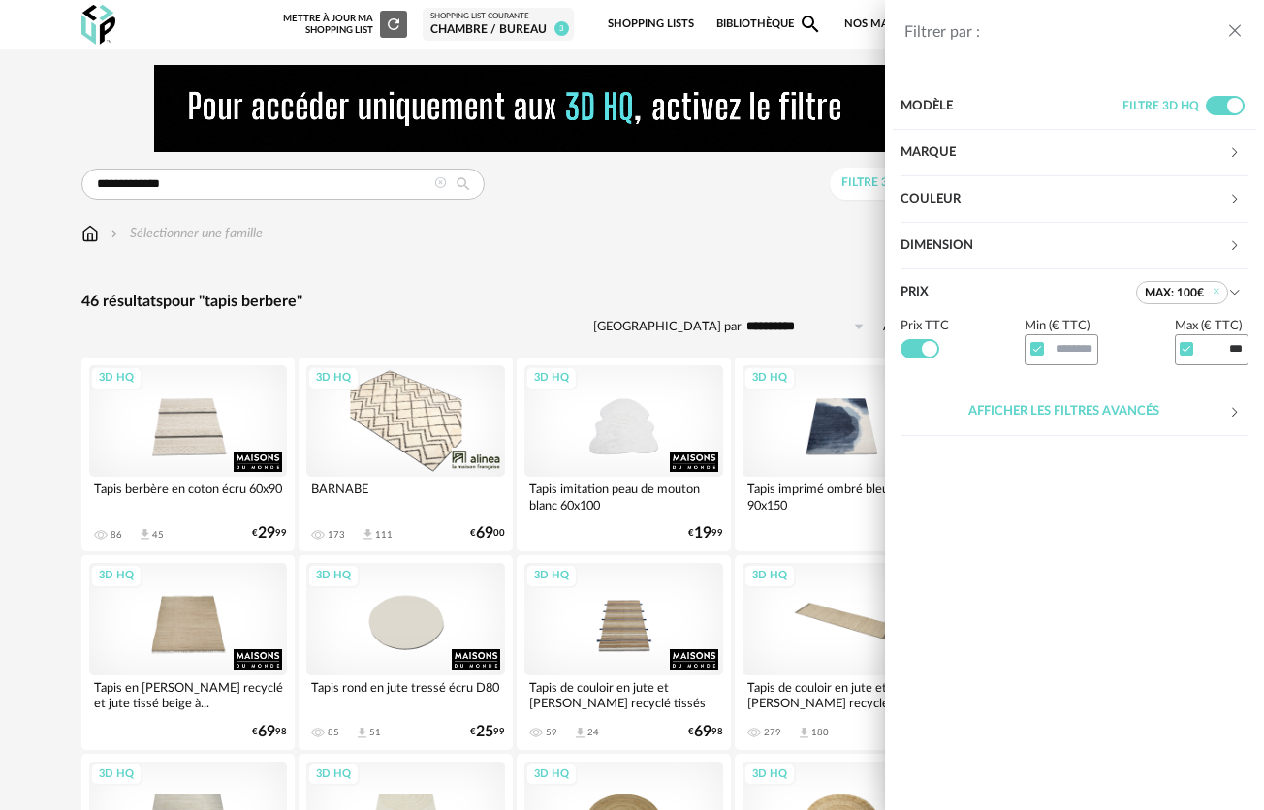
click at [430, 269] on div "Filtrer par : Modèle Filtre 3D HQ Marque &tradition 0 101 Copenhagen 0 366 Conc…" at bounding box center [632, 405] width 1264 height 810
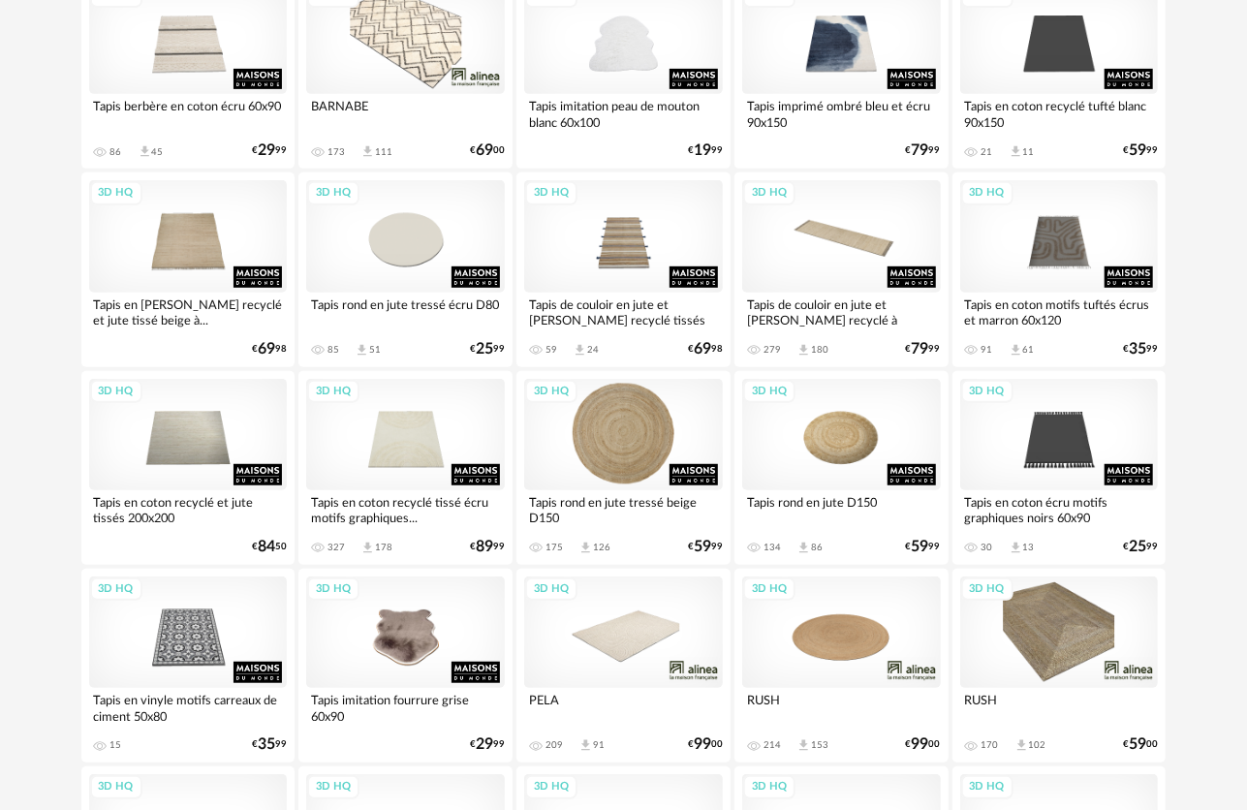
scroll to position [388, 0]
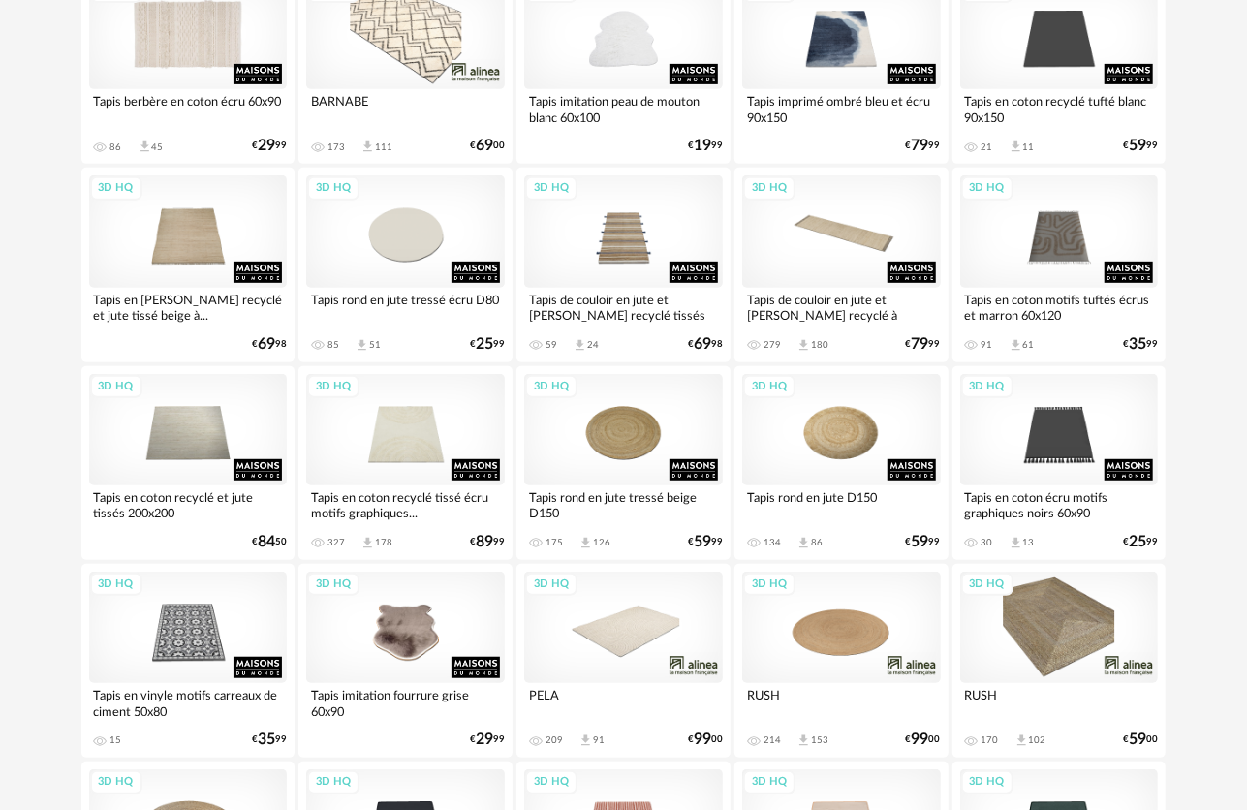
click at [176, 60] on div "3D HQ" at bounding box center [188, 33] width 199 height 111
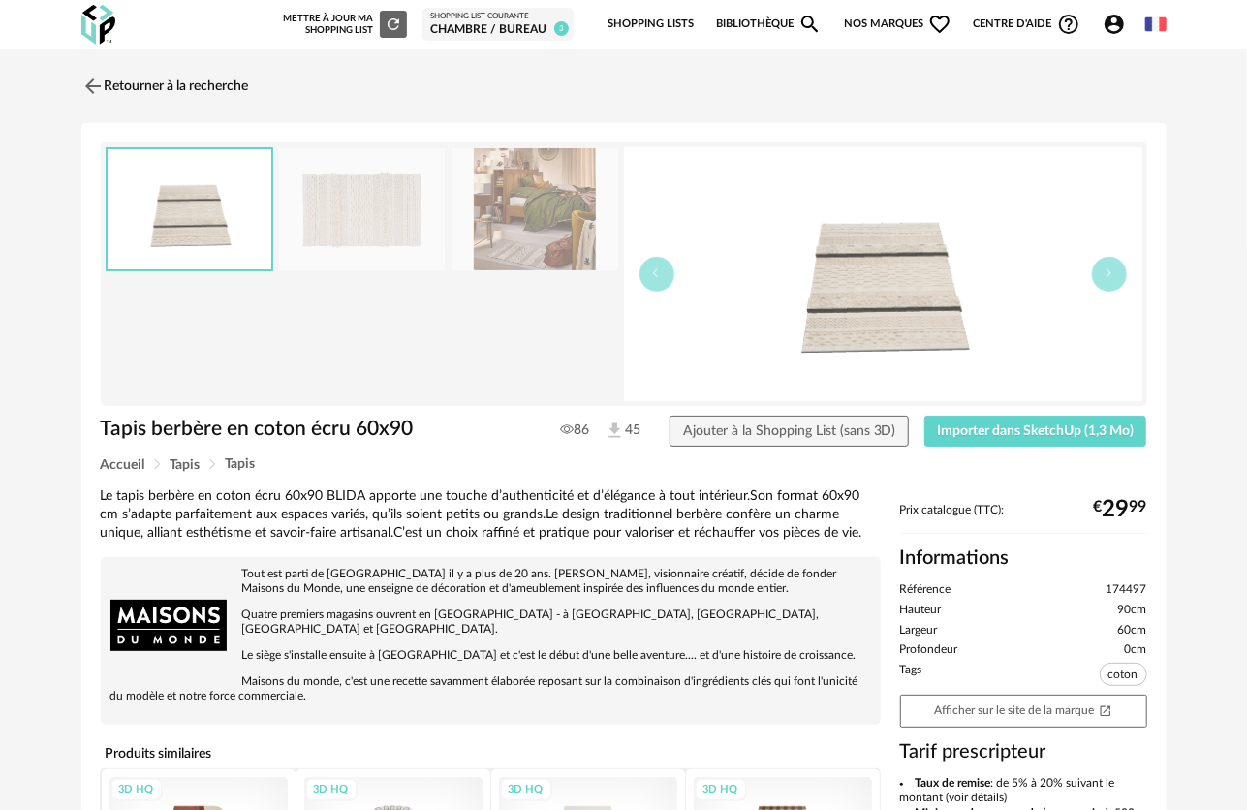
click at [339, 219] on img at bounding box center [362, 209] width 167 height 123
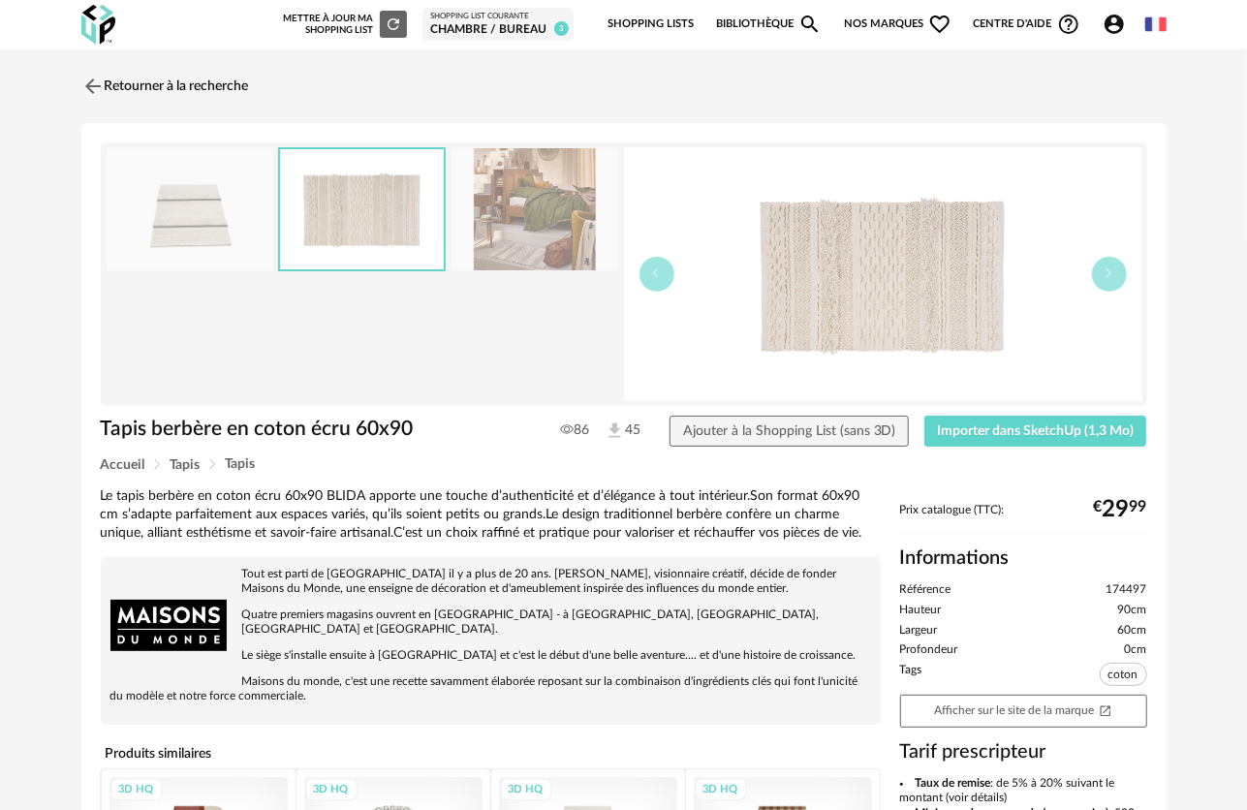
click at [512, 196] on img at bounding box center [535, 209] width 167 height 123
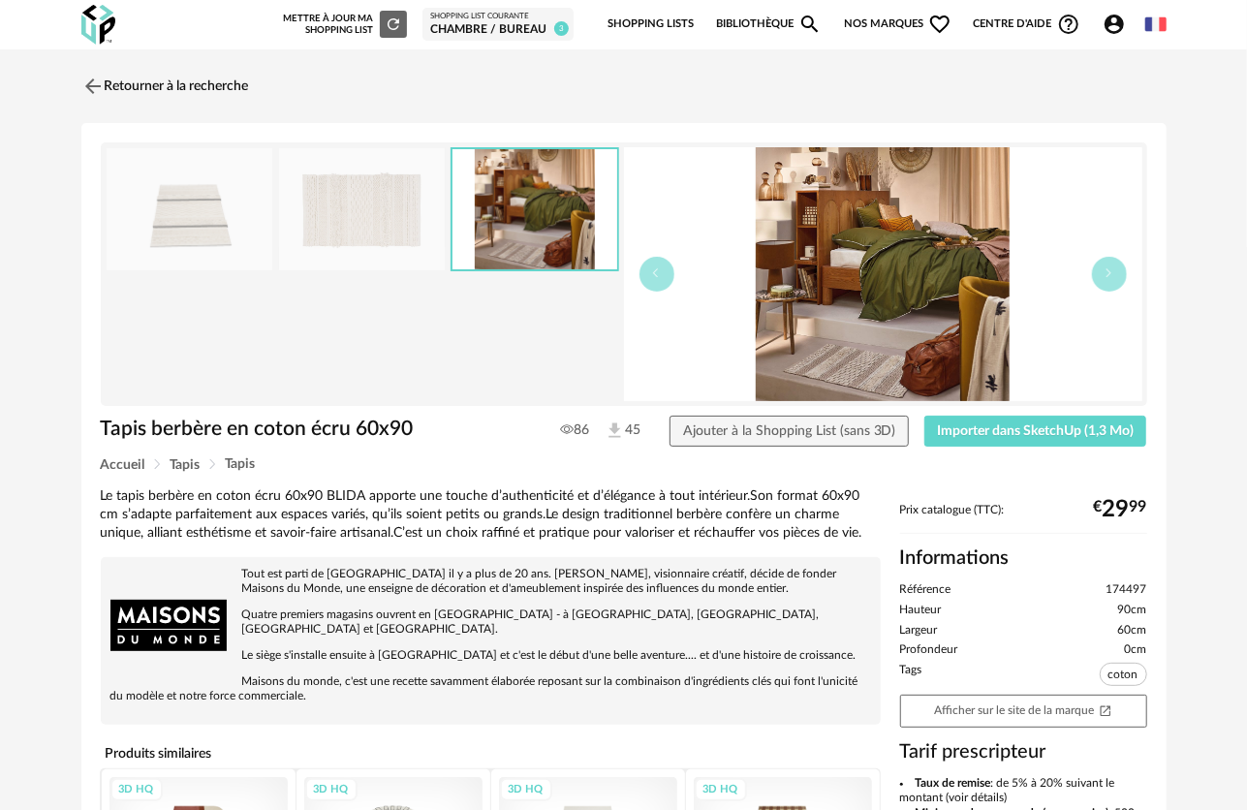
click at [226, 202] on img at bounding box center [190, 209] width 167 height 123
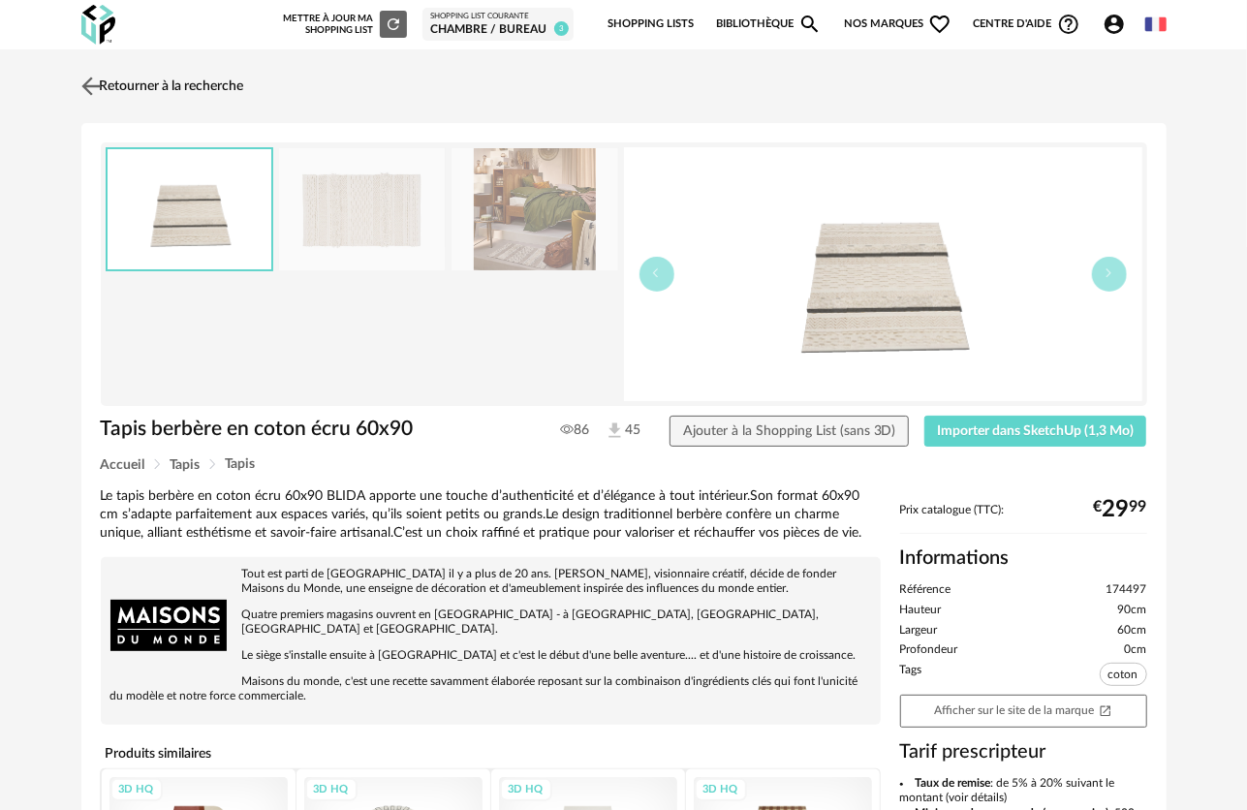
click at [87, 87] on img at bounding box center [91, 86] width 28 height 28
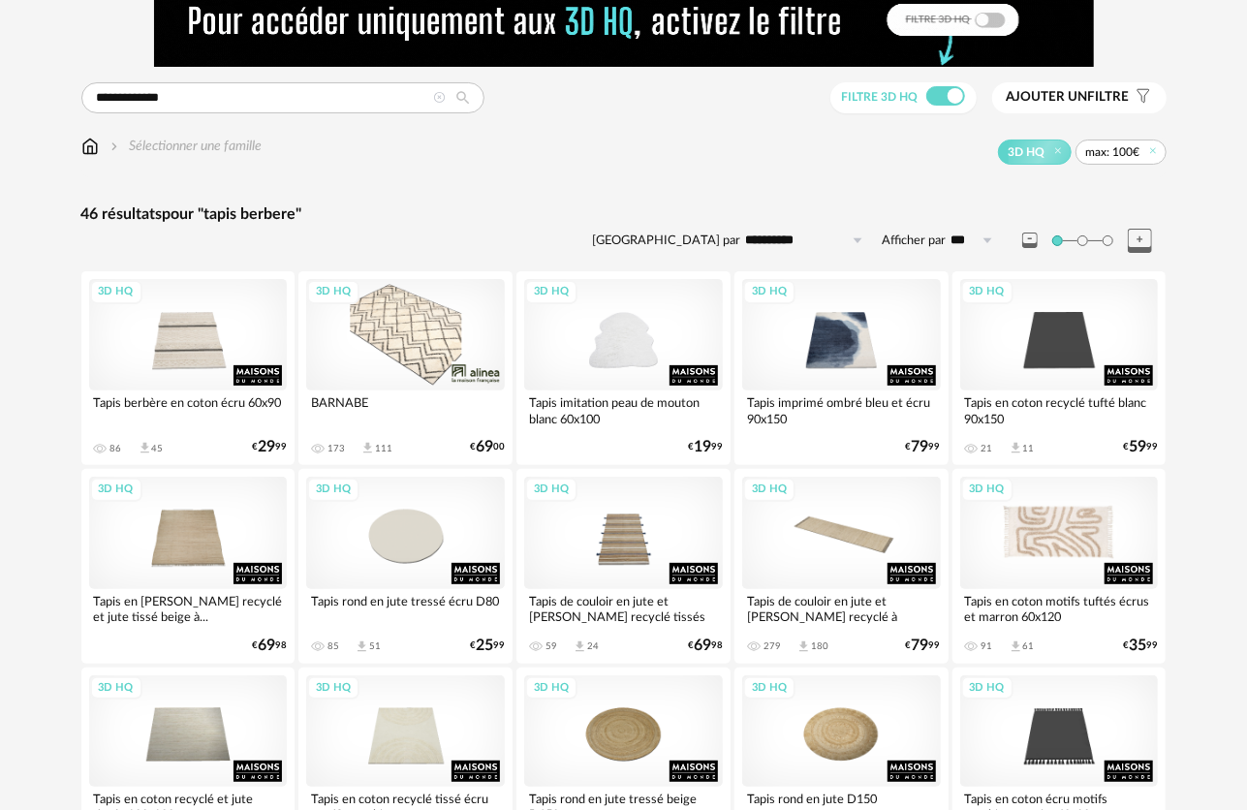
scroll to position [304, 0]
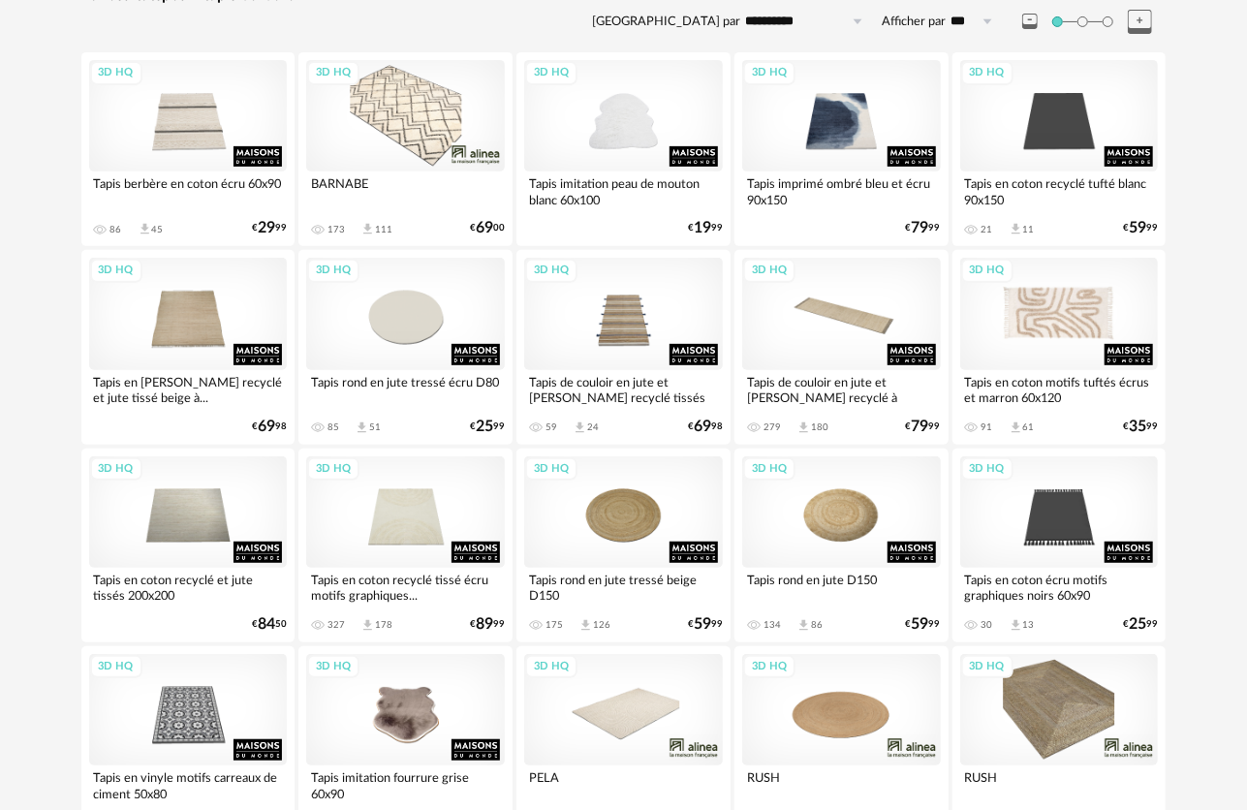
click at [1045, 337] on div "3D HQ" at bounding box center [1059, 313] width 199 height 111
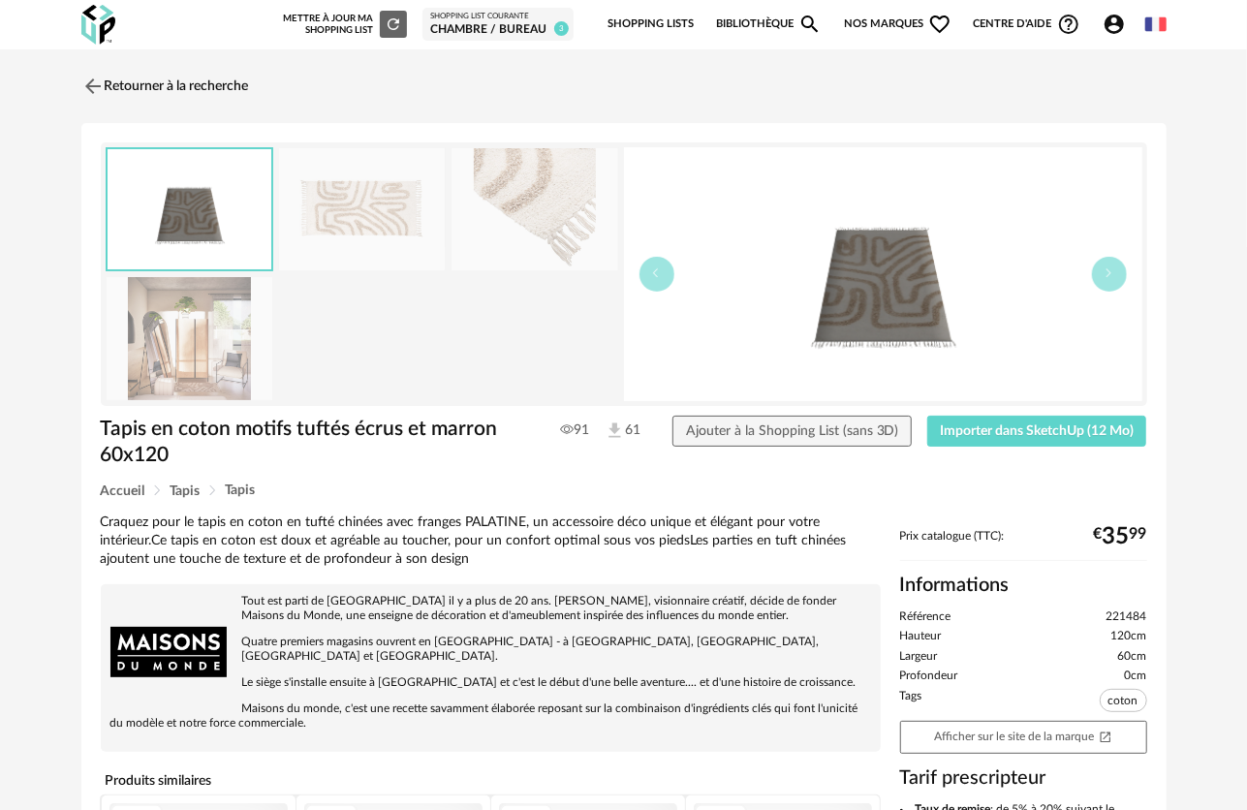
click at [266, 215] on img at bounding box center [190, 209] width 165 height 121
click at [310, 198] on img at bounding box center [362, 209] width 167 height 123
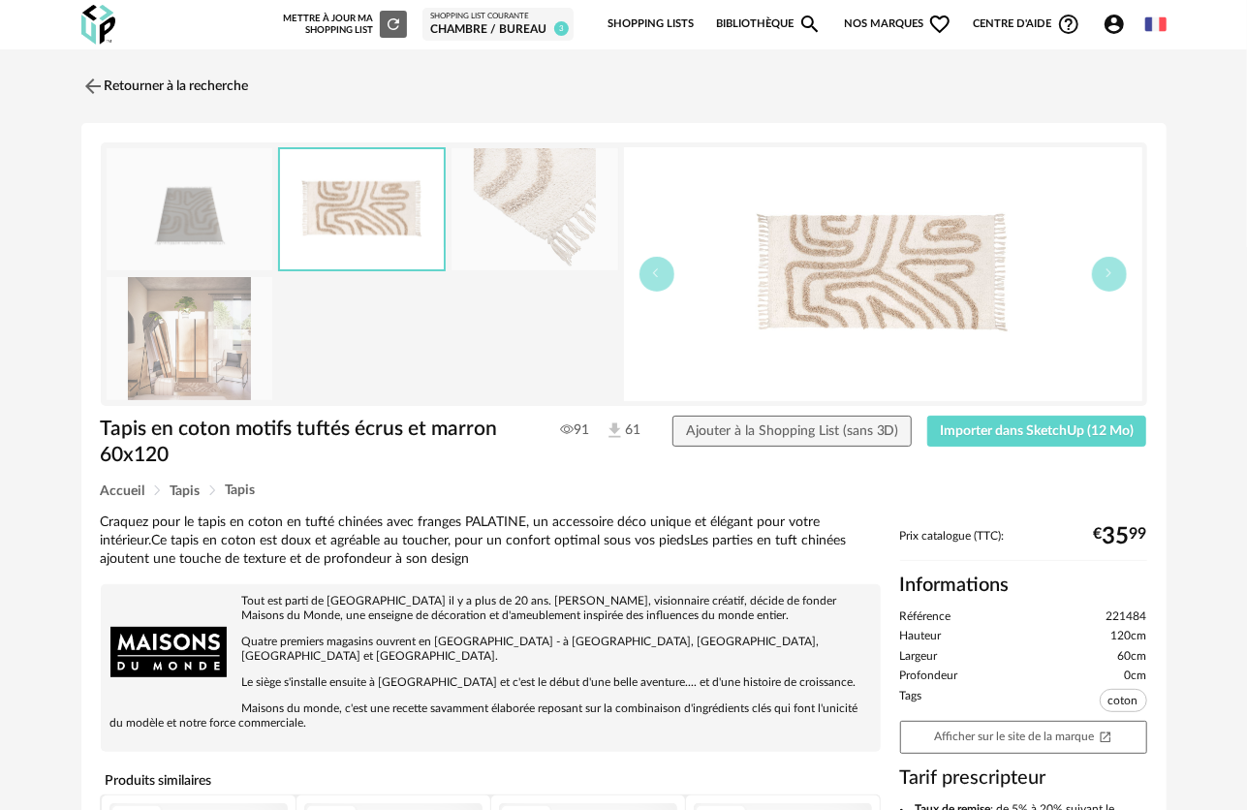
click at [493, 200] on img at bounding box center [535, 209] width 167 height 123
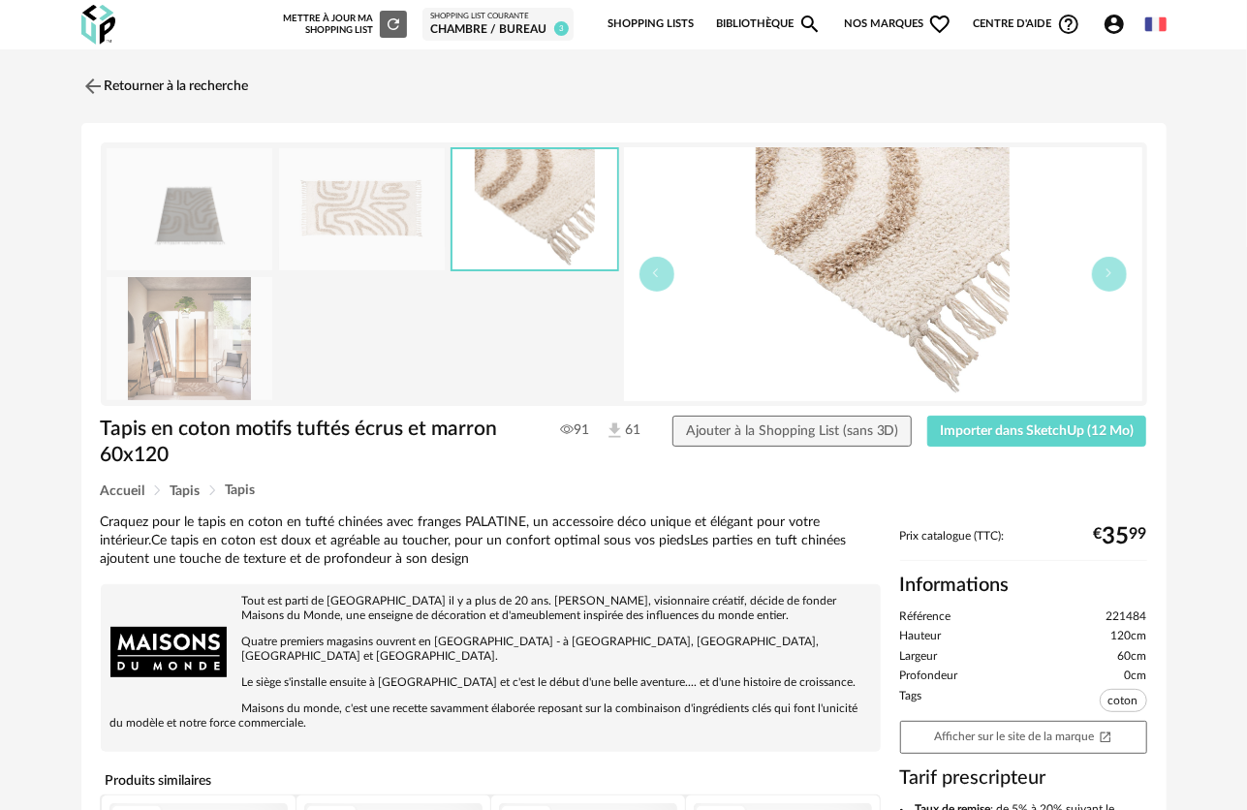
click at [219, 345] on img at bounding box center [190, 338] width 167 height 123
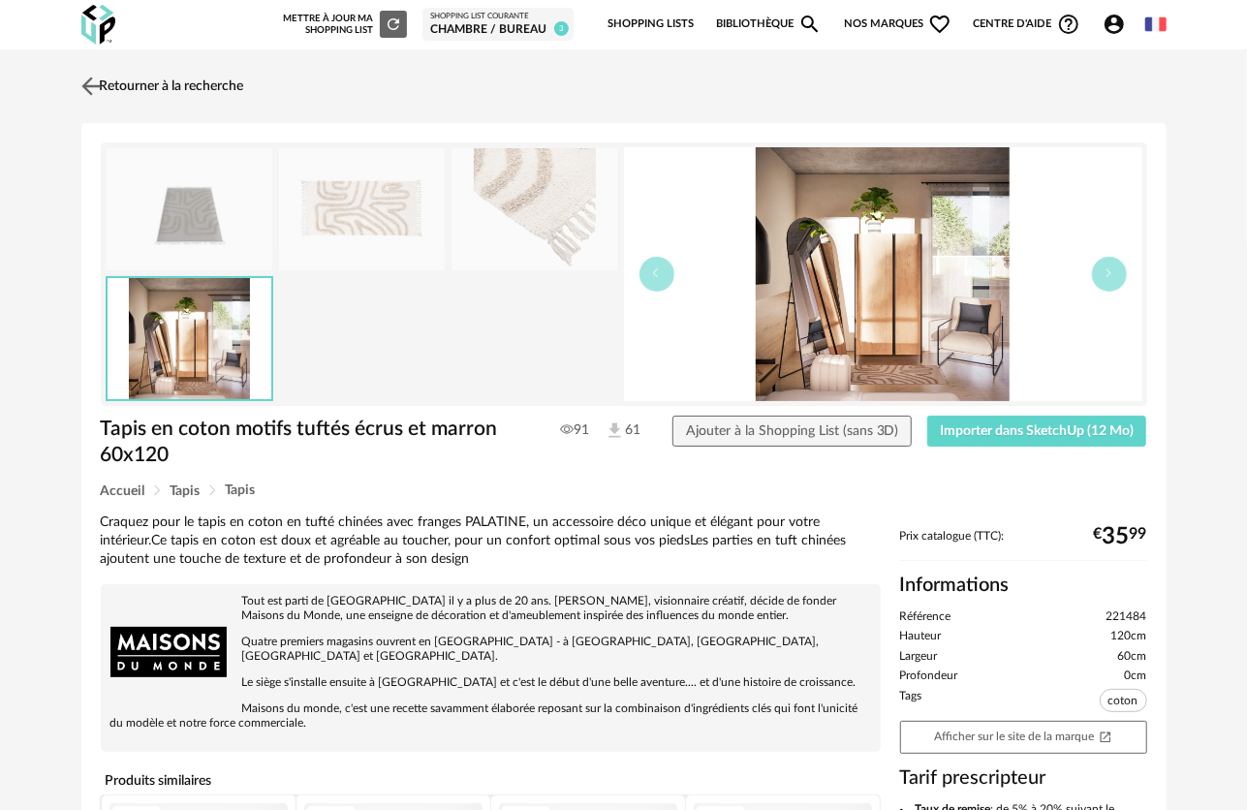
click at [95, 77] on img at bounding box center [91, 86] width 28 height 28
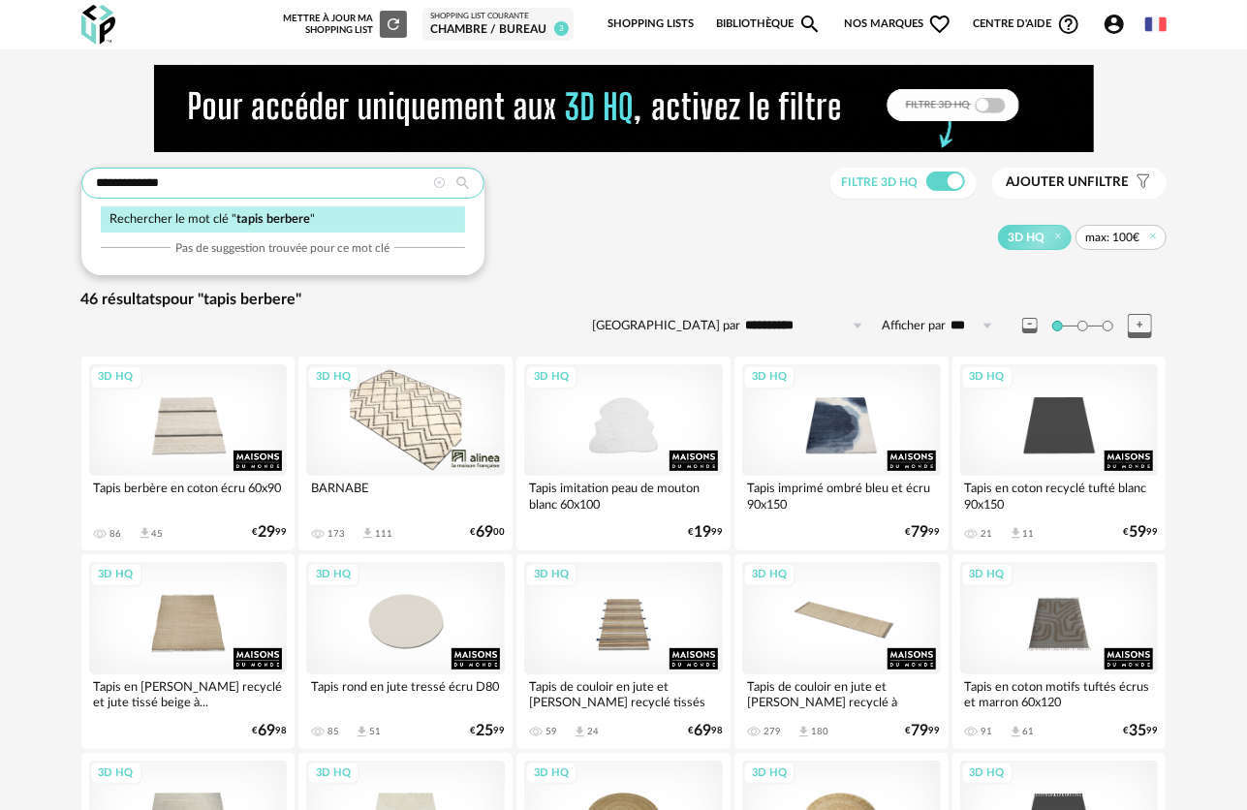
drag, startPoint x: 266, startPoint y: 184, endPoint x: 122, endPoint y: 162, distance: 145.1
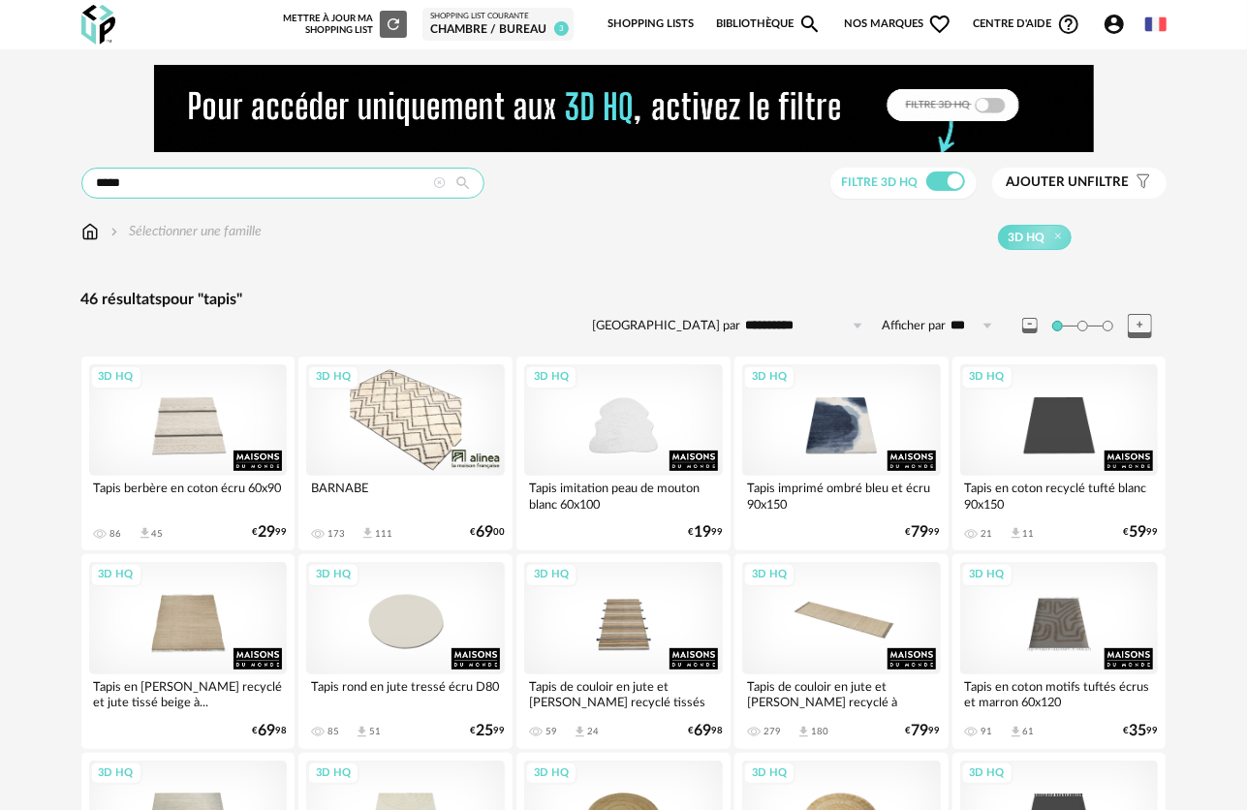
type input "*****"
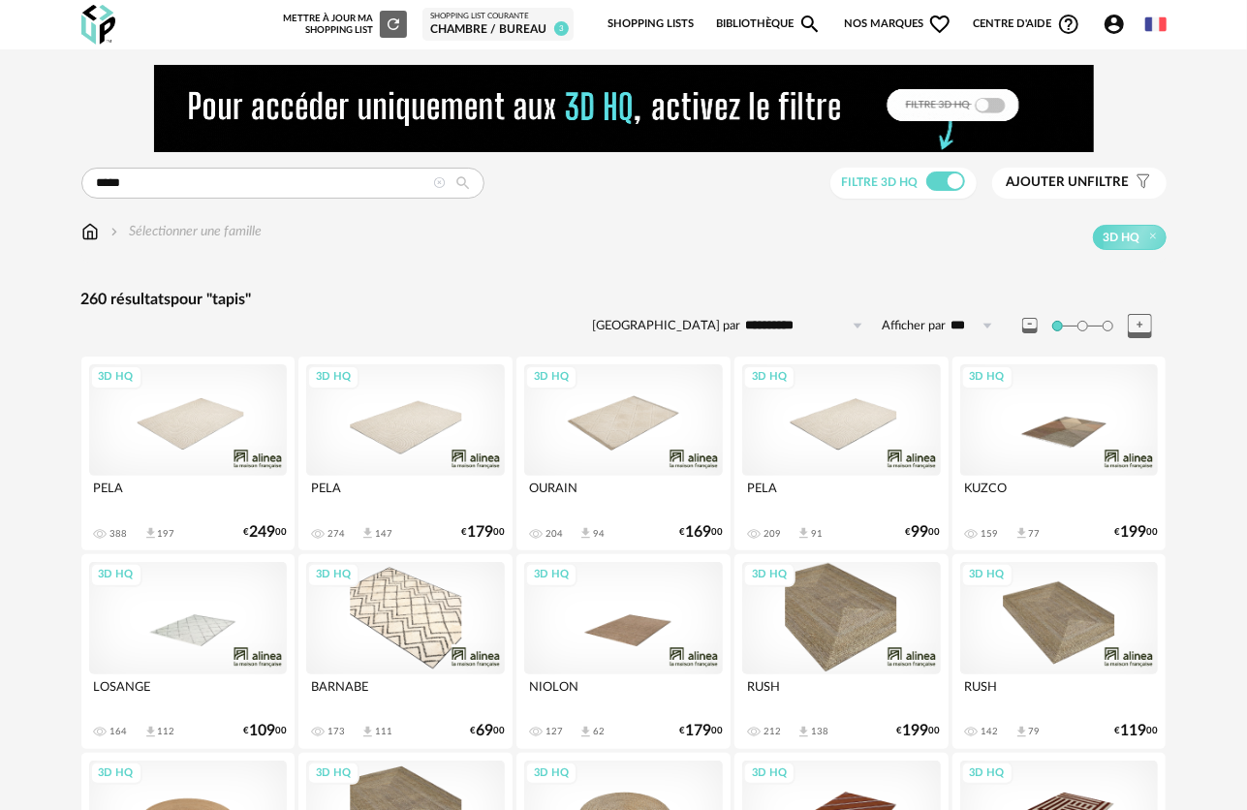
click at [1104, 172] on button "Ajouter un filtre s Filter icon" at bounding box center [1079, 183] width 174 height 31
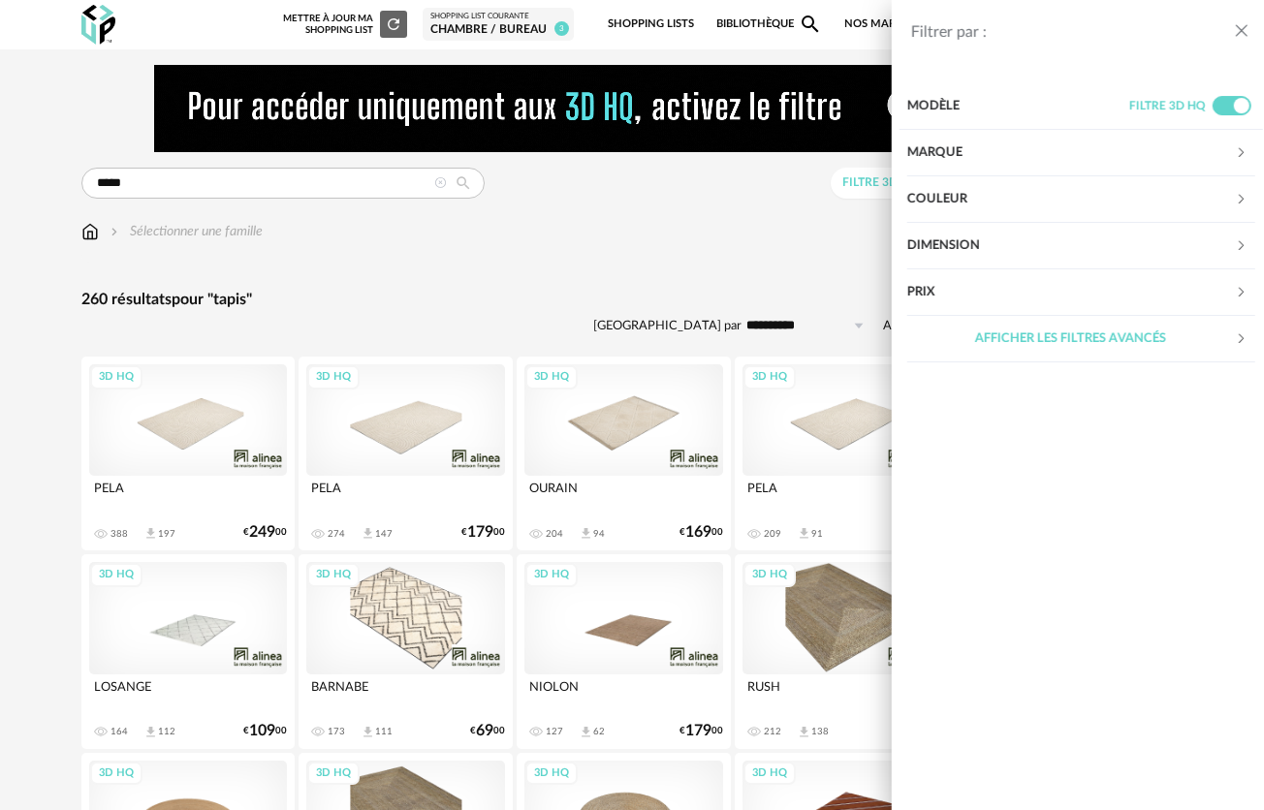
click at [1047, 293] on div "Prix" at bounding box center [1064, 292] width 328 height 47
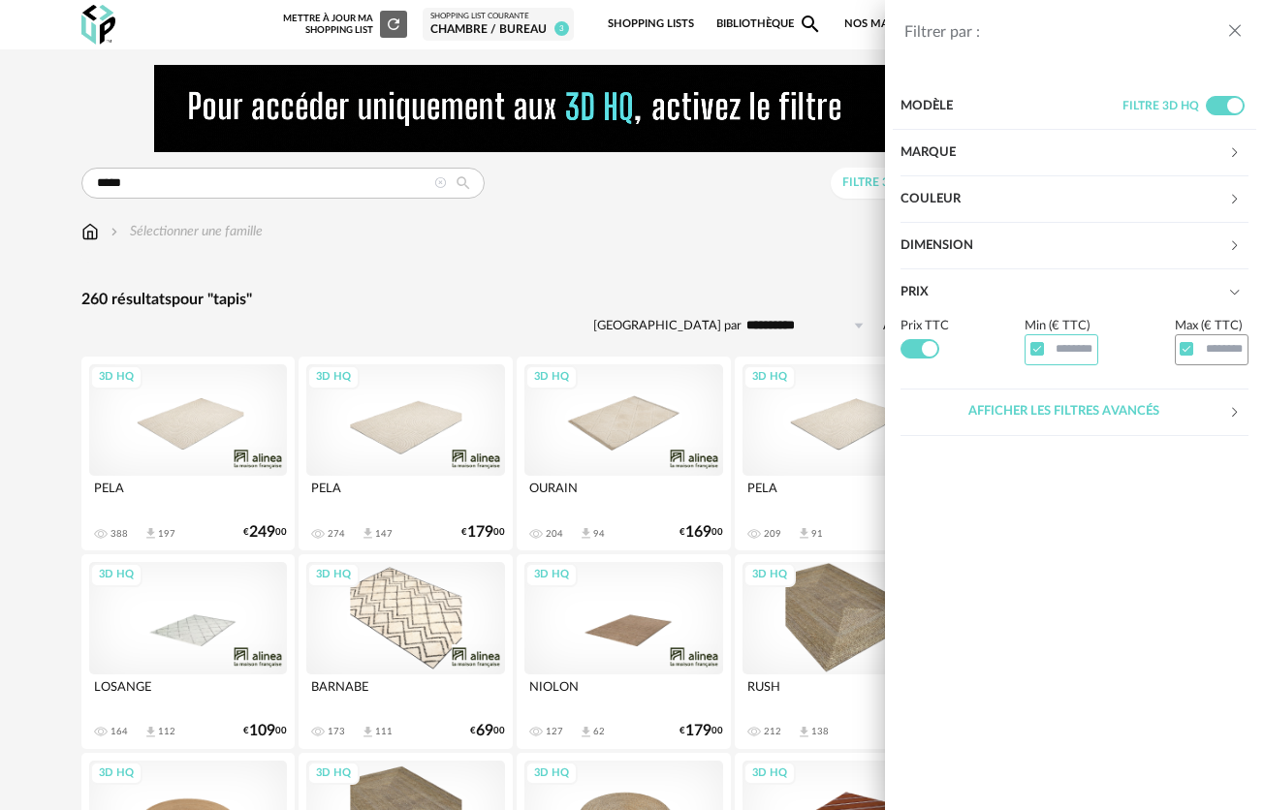
click at [1083, 351] on input "text" at bounding box center [1061, 349] width 74 height 30
click at [1217, 355] on input "text" at bounding box center [1211, 349] width 74 height 30
type input "***"
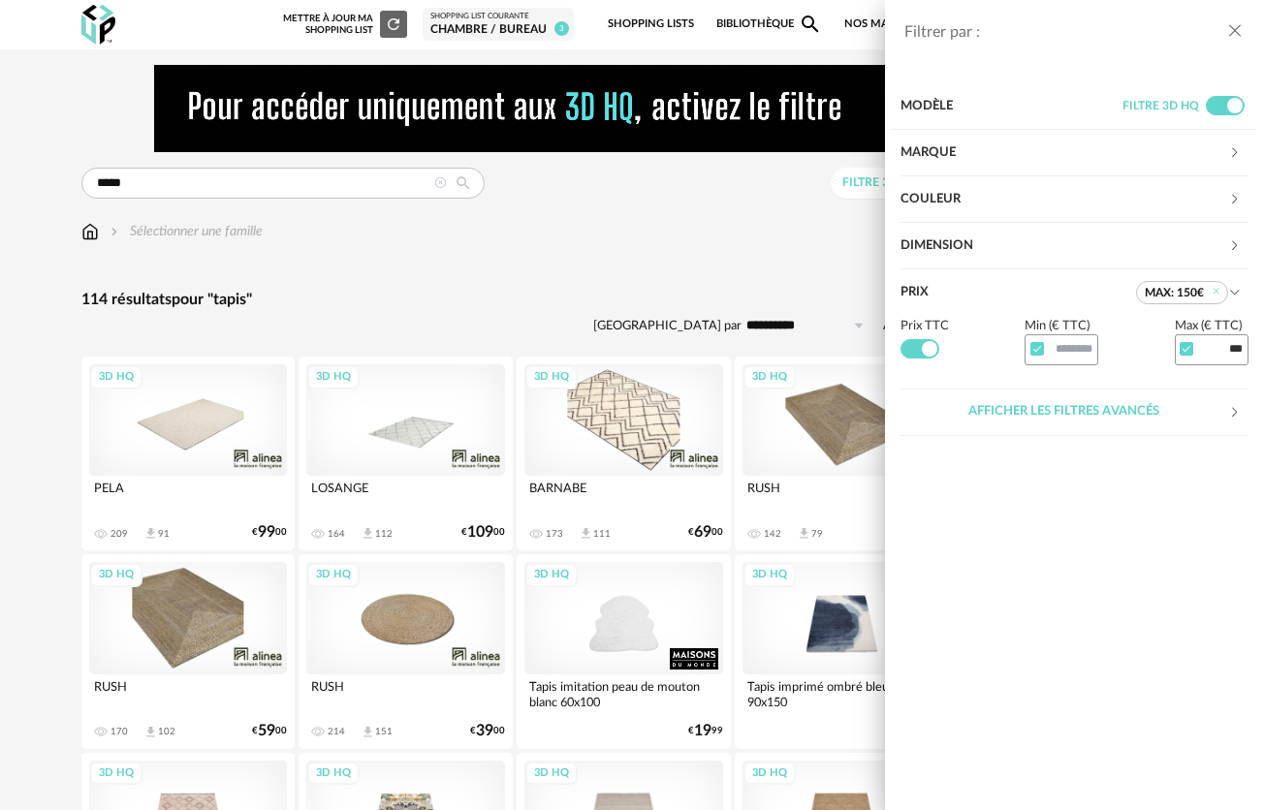
click at [495, 256] on div "Filtrer par : Modèle Filtre 3D HQ Marque &tradition 0 101 Copenhagen 0 366 Conc…" at bounding box center [632, 405] width 1264 height 810
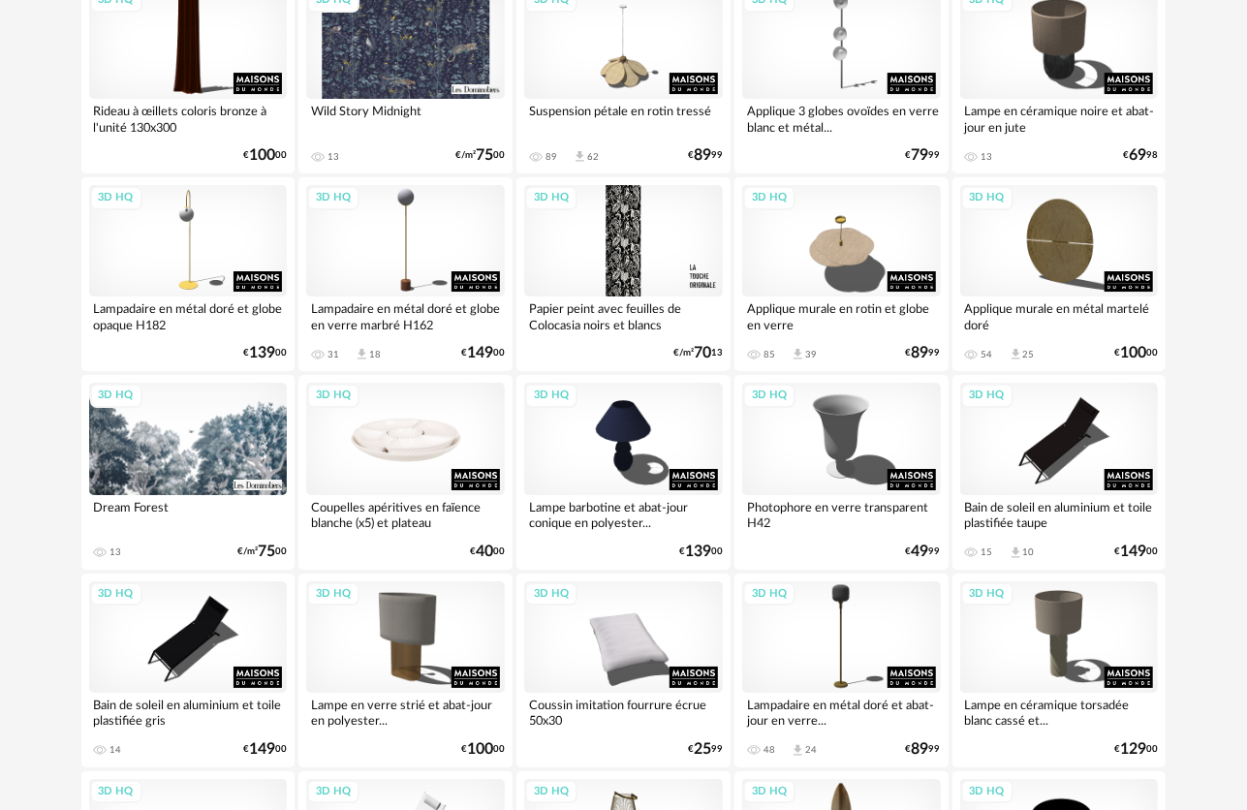
scroll to position [3624, 0]
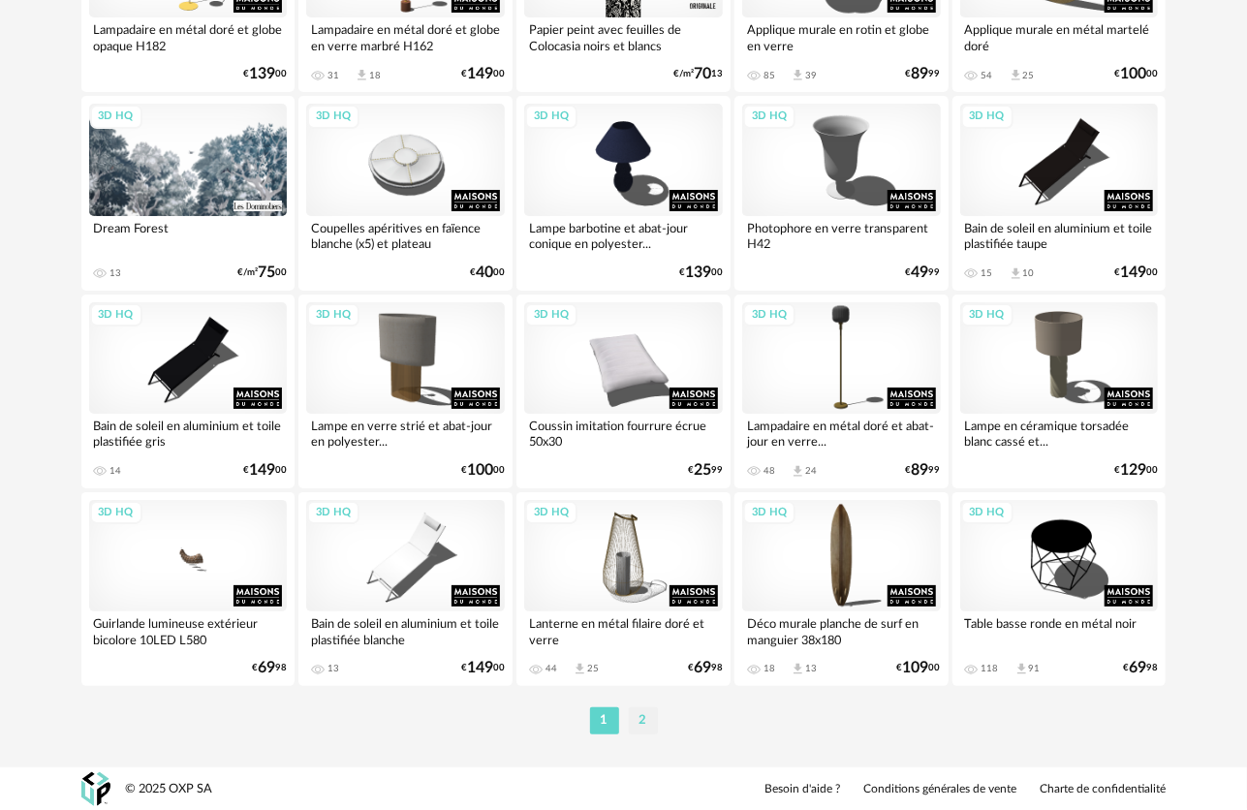
click at [638, 725] on li "2" at bounding box center [643, 720] width 29 height 27
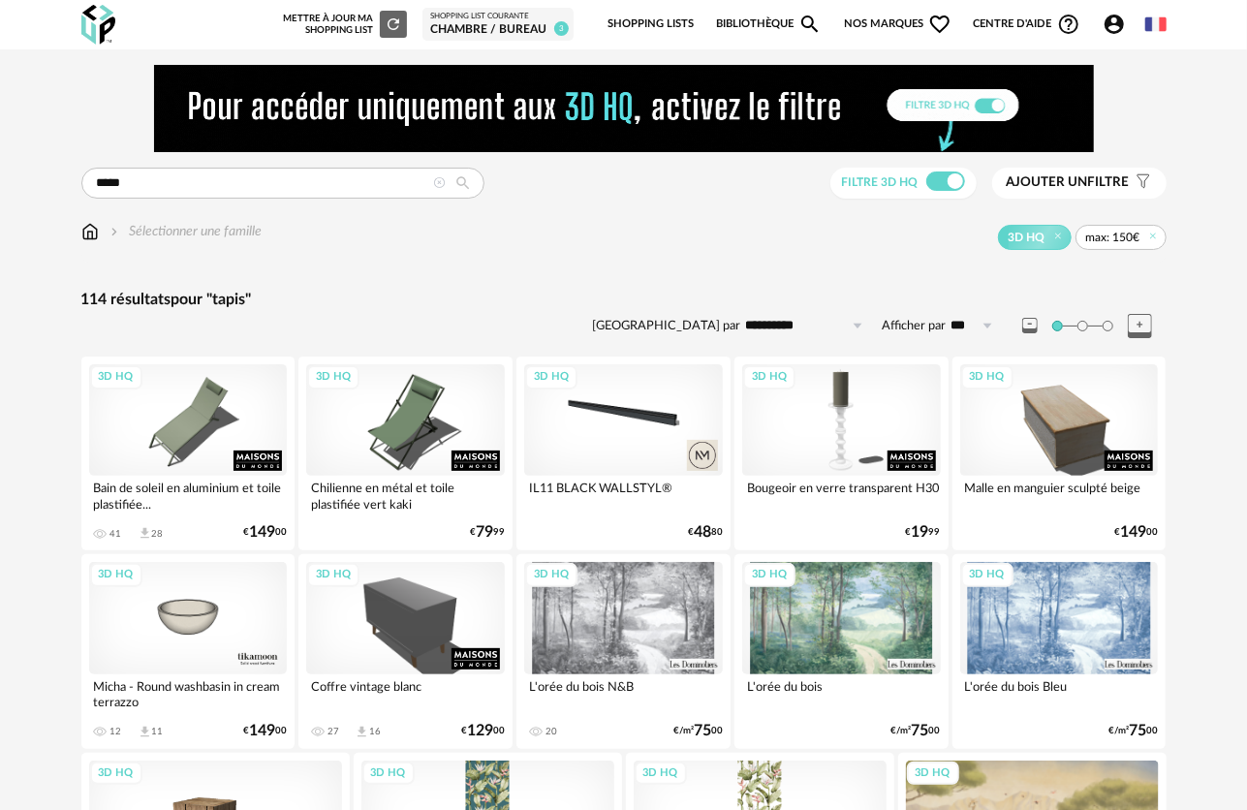
scroll to position [291, 0]
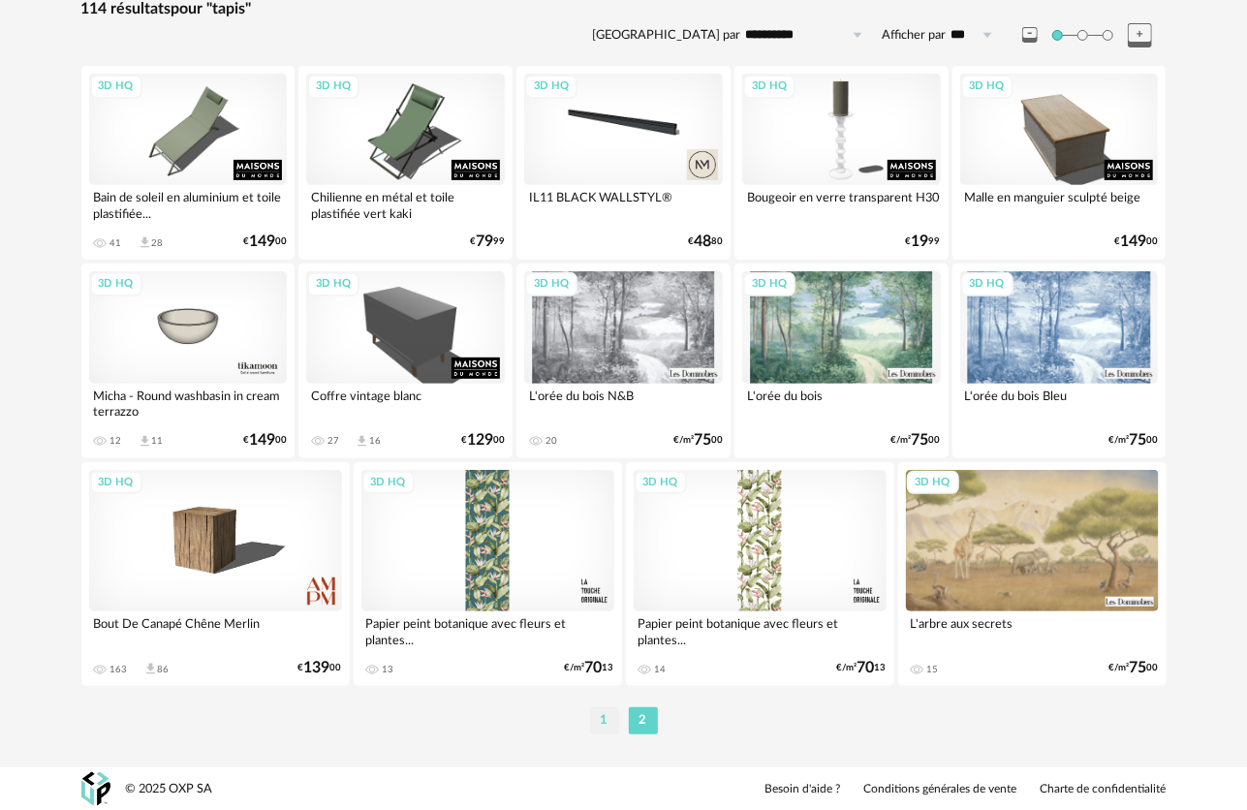
click at [613, 719] on li "1" at bounding box center [604, 720] width 29 height 27
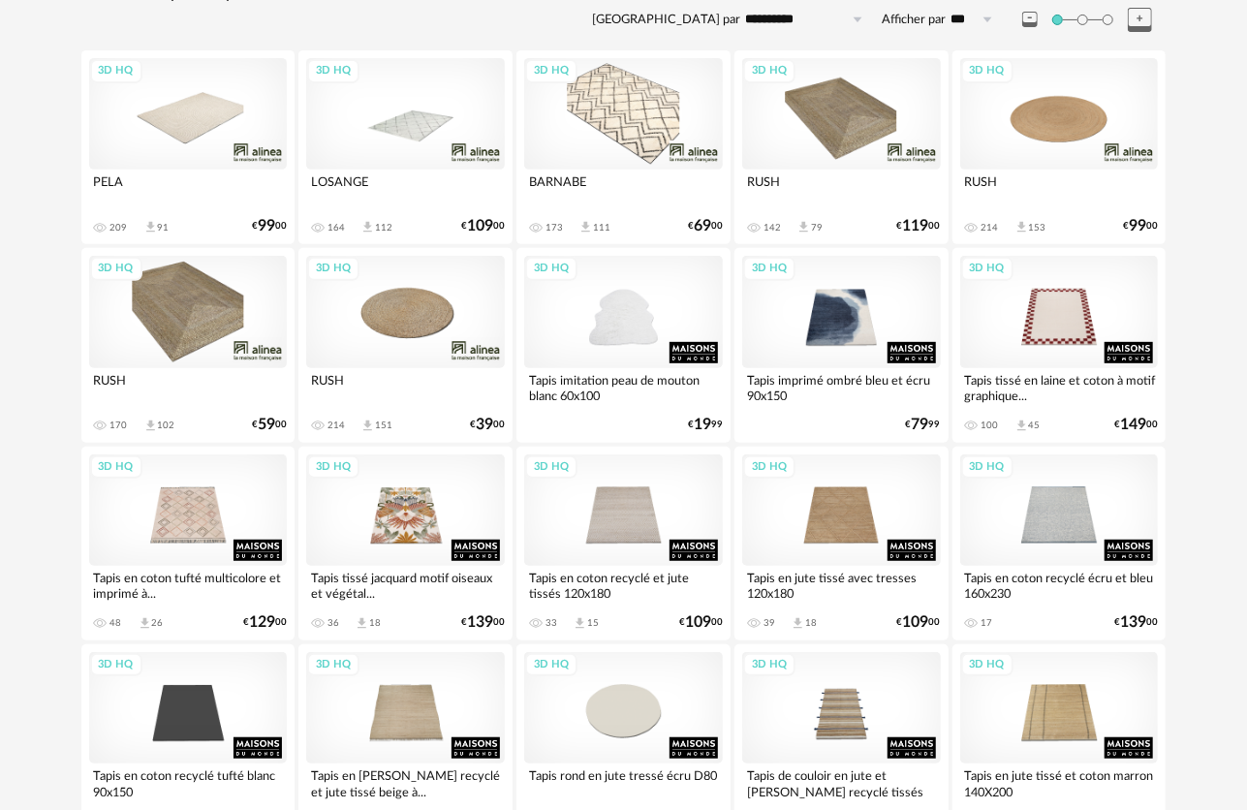
scroll to position [291, 0]
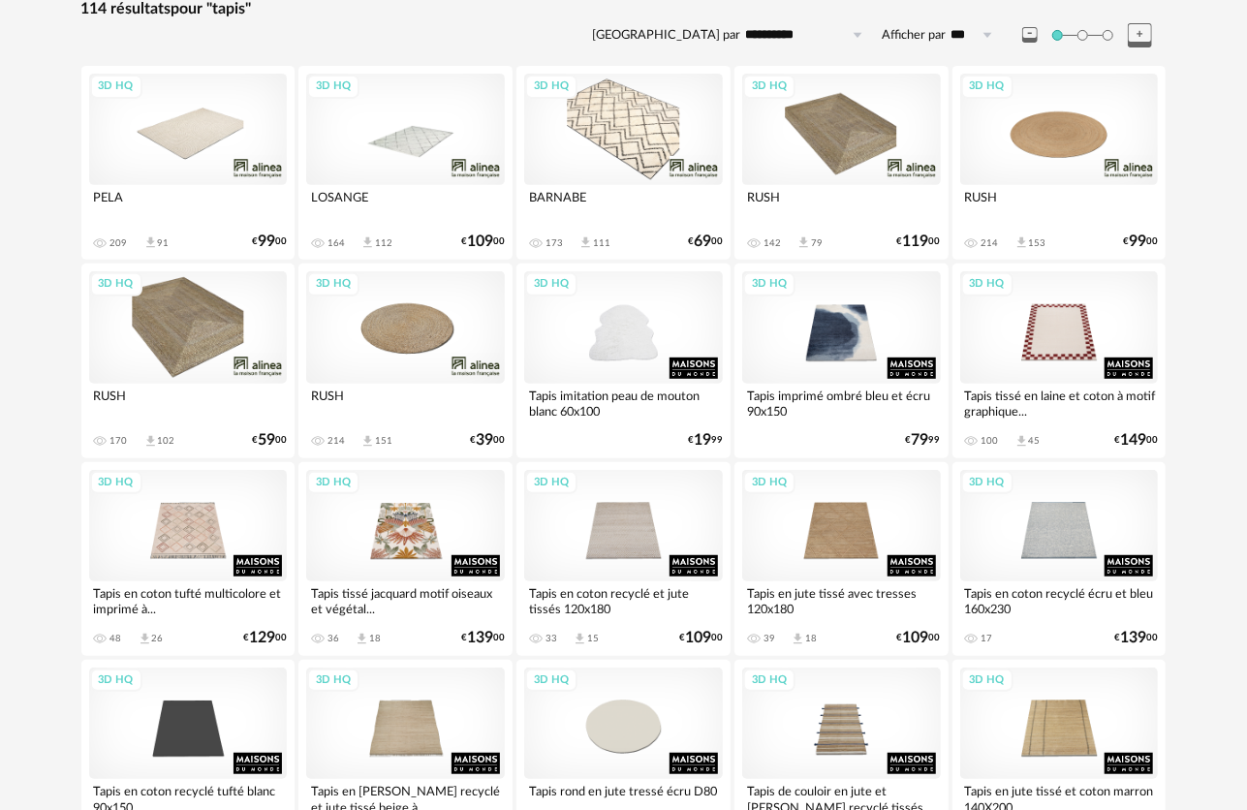
click at [243, 141] on div "3D HQ" at bounding box center [188, 129] width 199 height 111
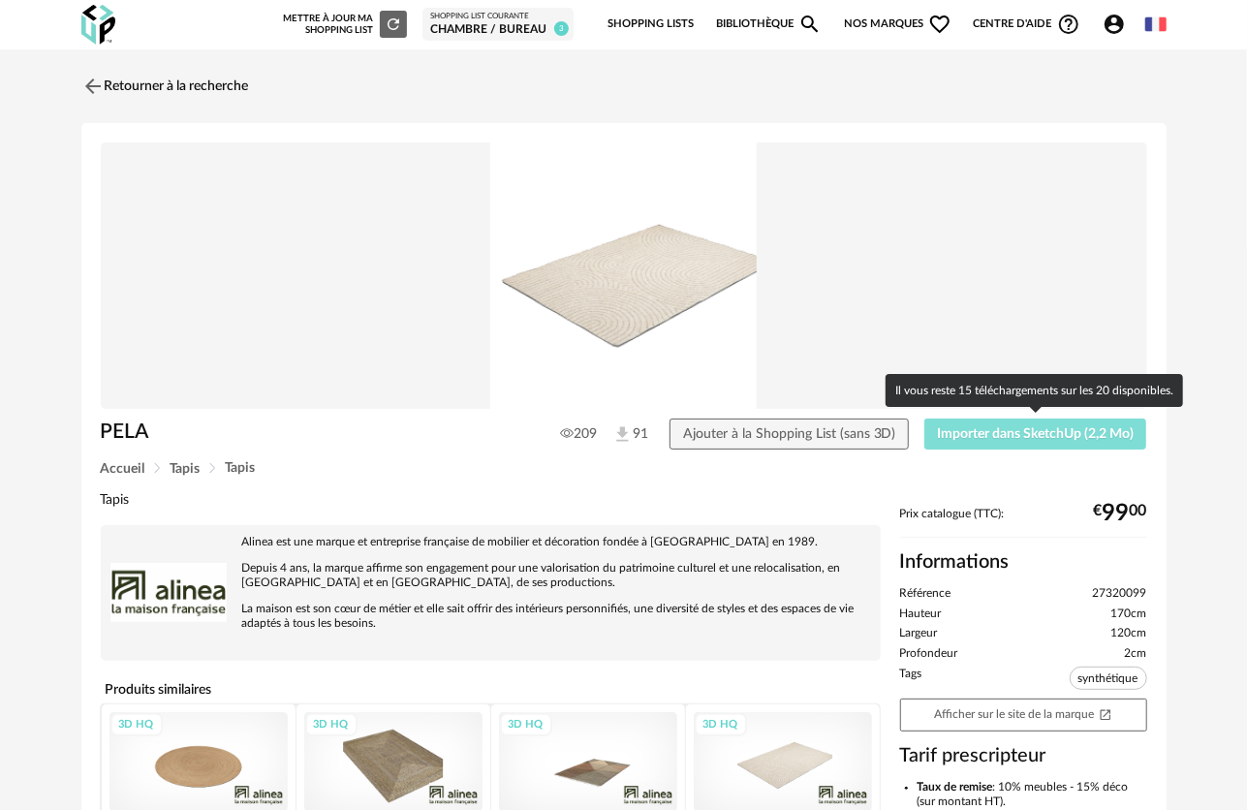
click at [977, 425] on button "Importer dans SketchUp (2,2 Mo)" at bounding box center [1035, 434] width 223 height 31
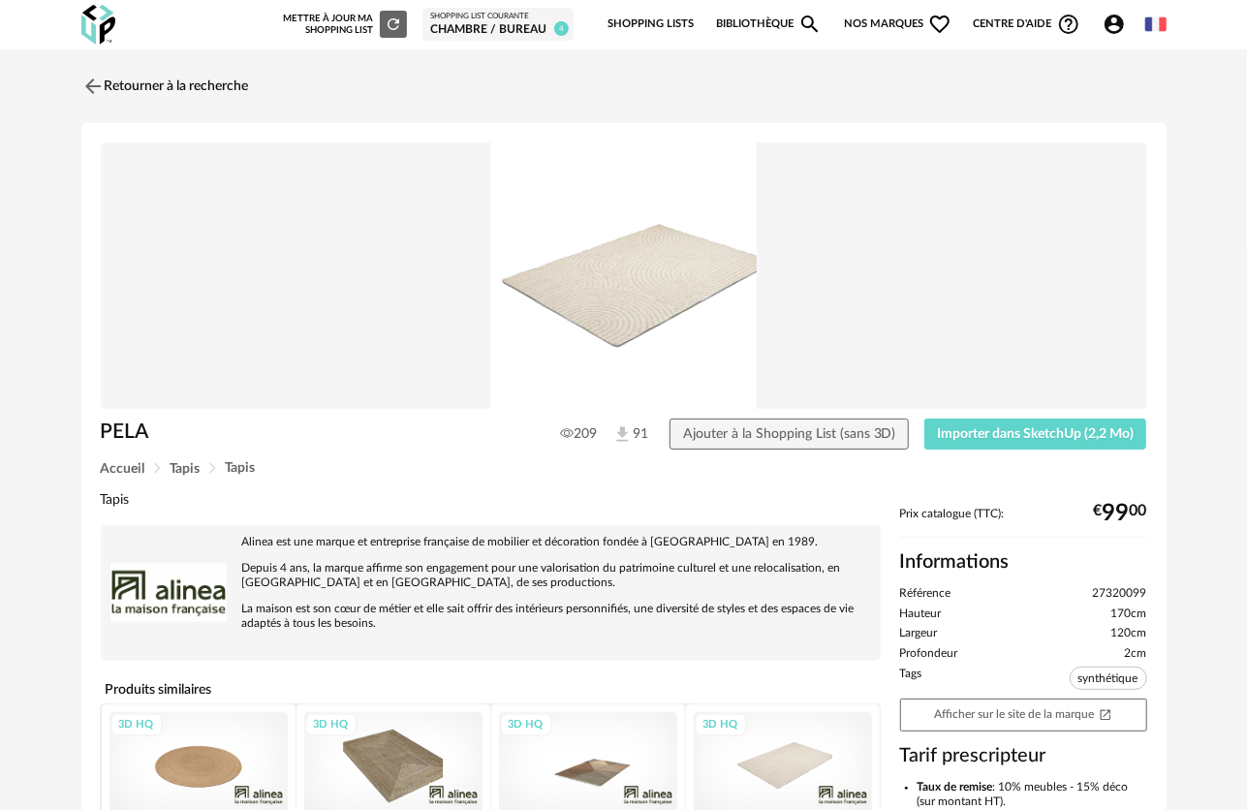
click at [76, 78] on div "Retourner à la recherche PELA 209 91 Ajouter à la Shopping List (sans 3D) Impor…" at bounding box center [624, 595] width 1116 height 1061
click at [87, 86] on img at bounding box center [91, 86] width 28 height 28
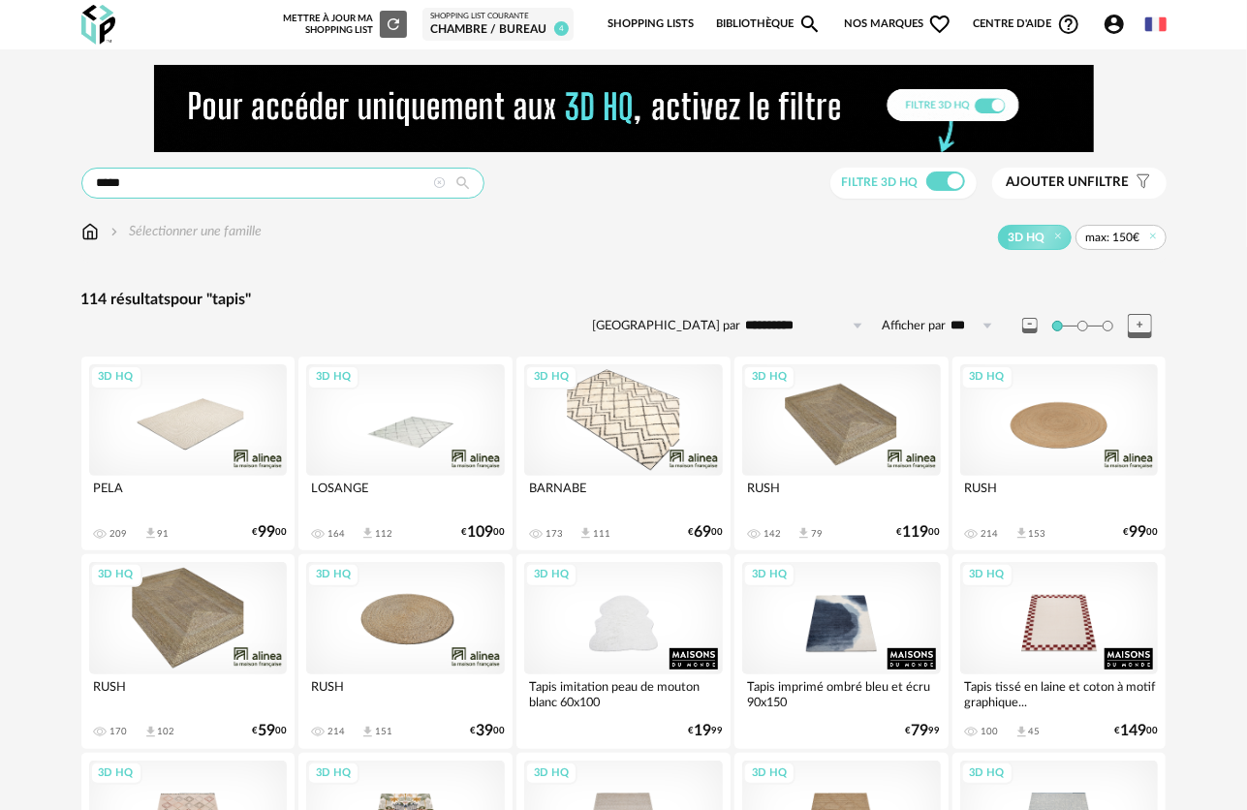
click at [155, 187] on input "*****" at bounding box center [282, 183] width 403 height 31
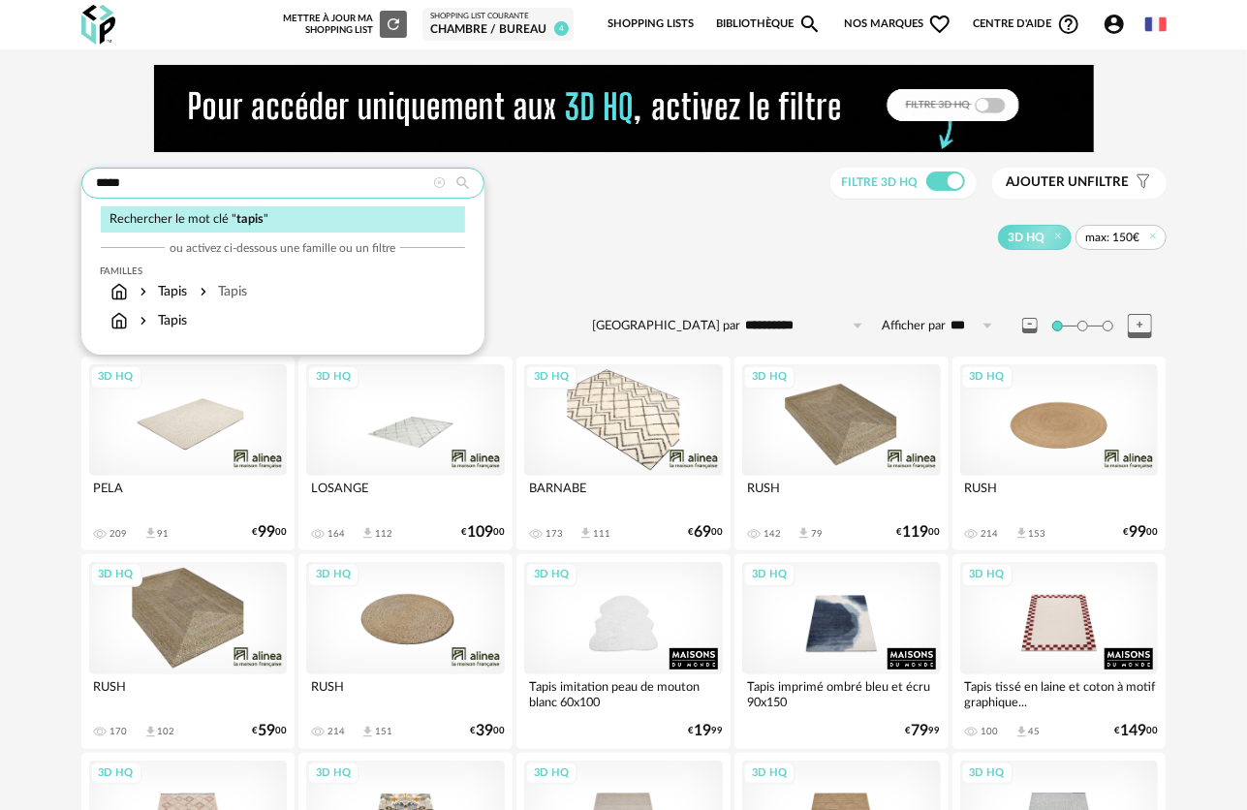
drag, startPoint x: 120, startPoint y: 182, endPoint x: 15, endPoint y: 161, distance: 107.8
type input "*******"
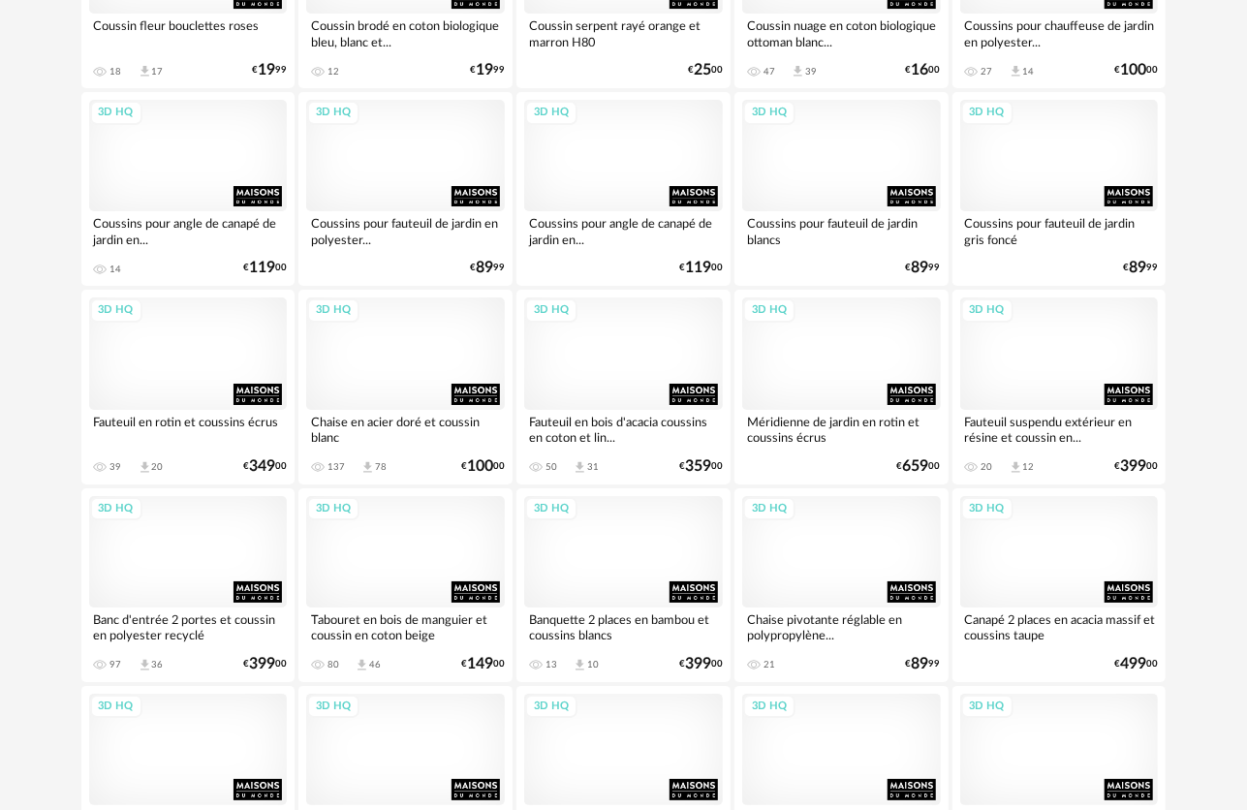
scroll to position [3624, 0]
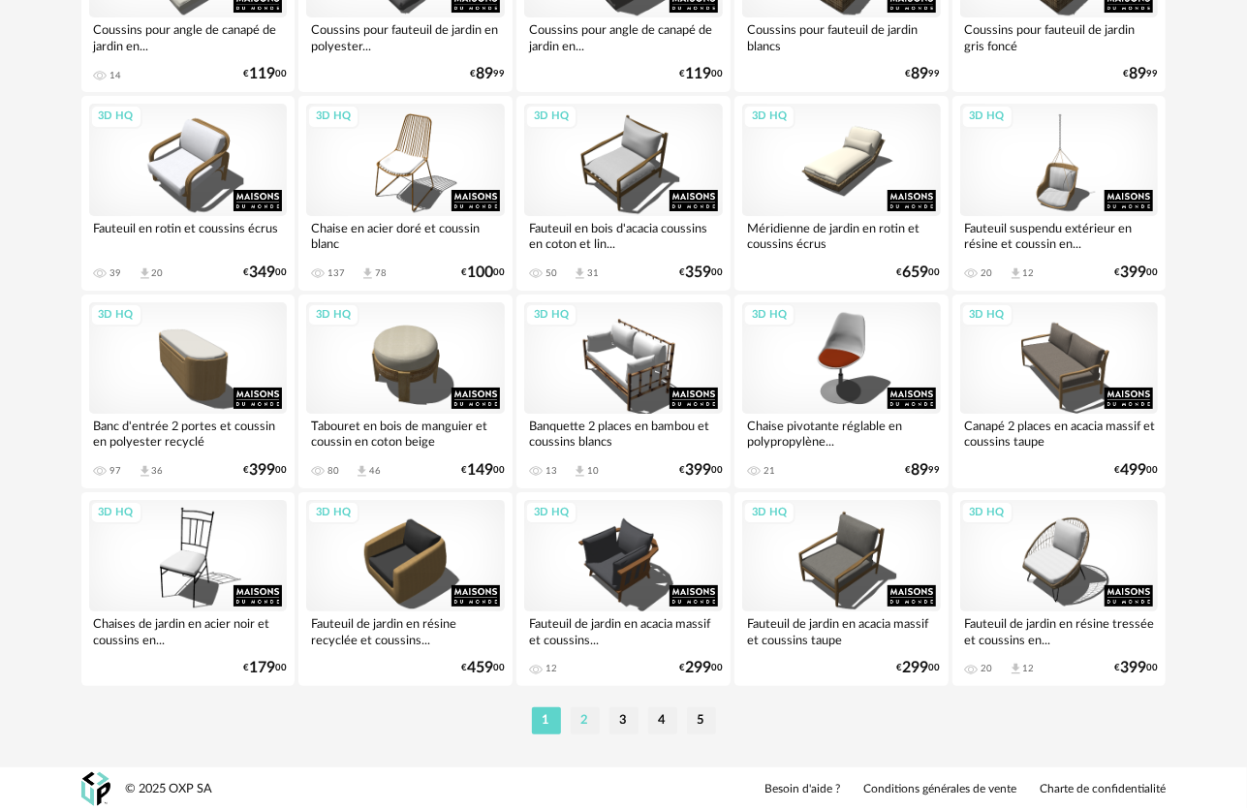
click at [583, 722] on li "2" at bounding box center [585, 720] width 29 height 27
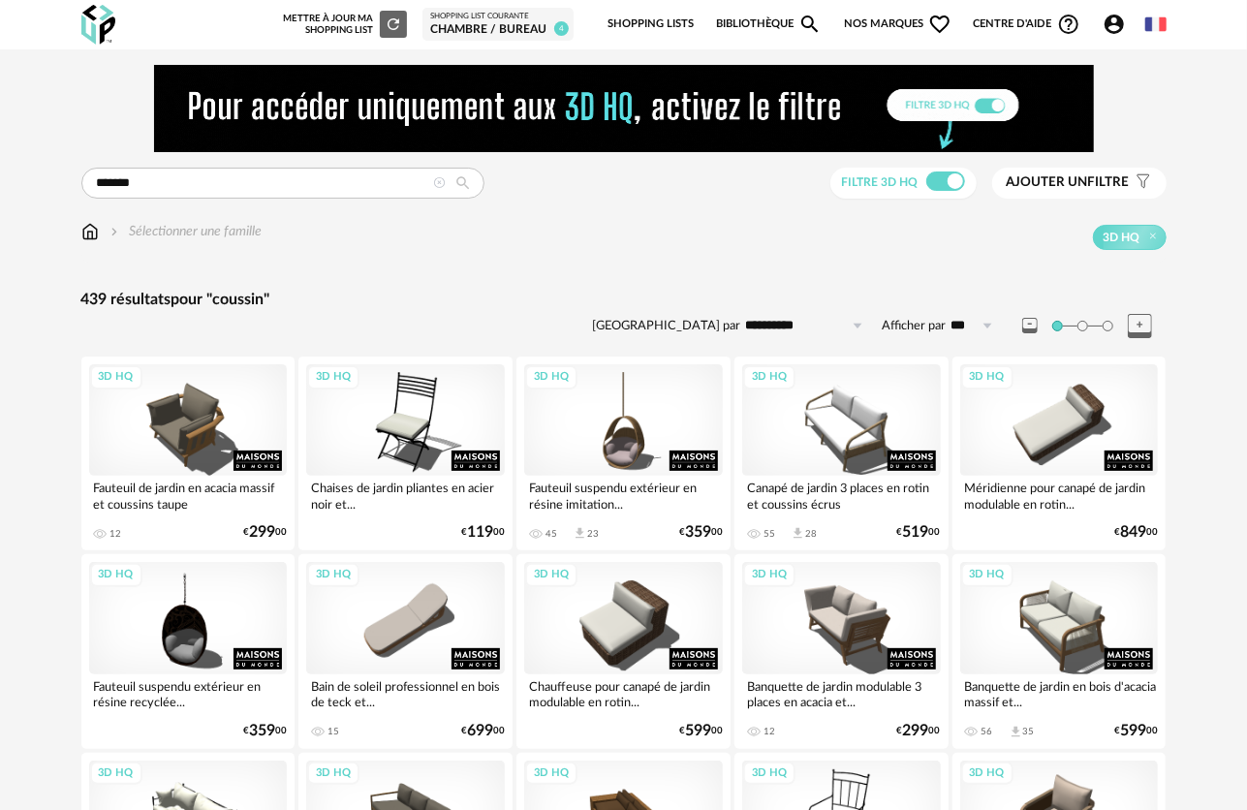
click at [114, 19] on img at bounding box center [98, 25] width 34 height 40
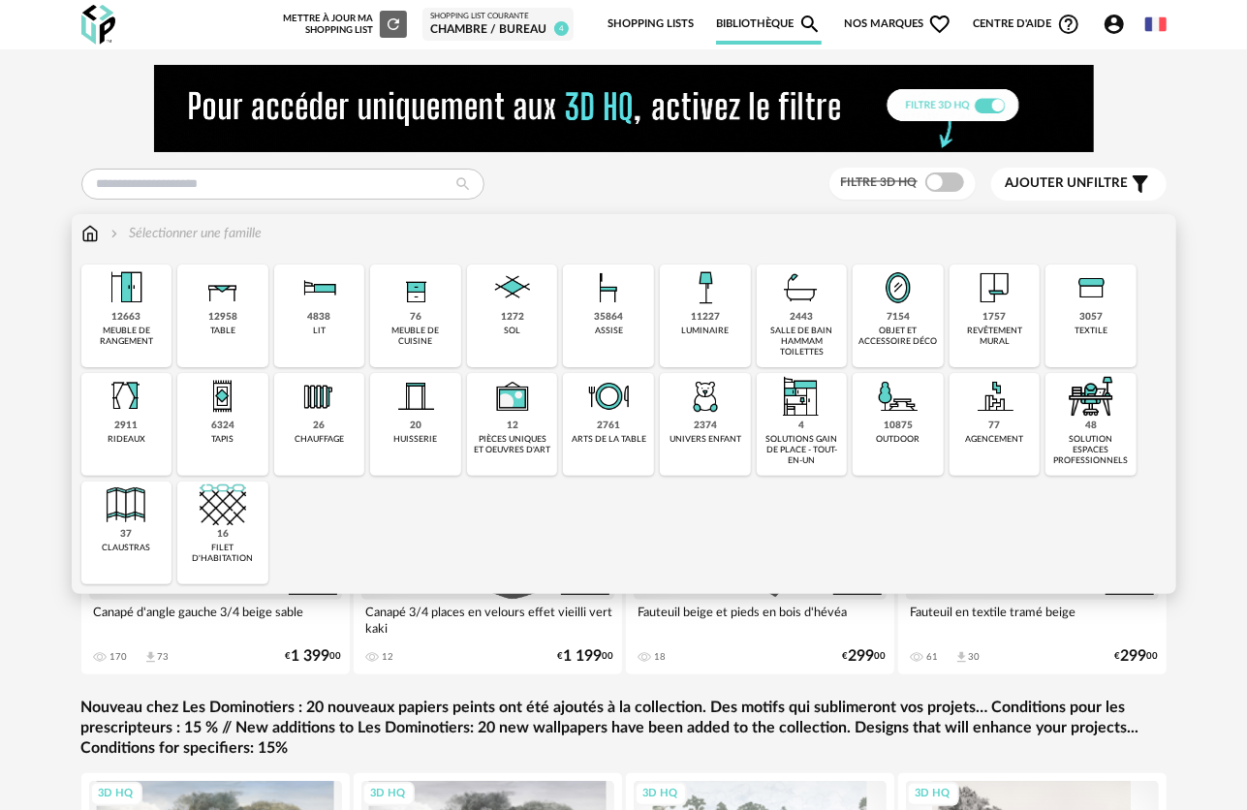
click at [697, 326] on div "luminaire" at bounding box center [704, 331] width 47 height 11
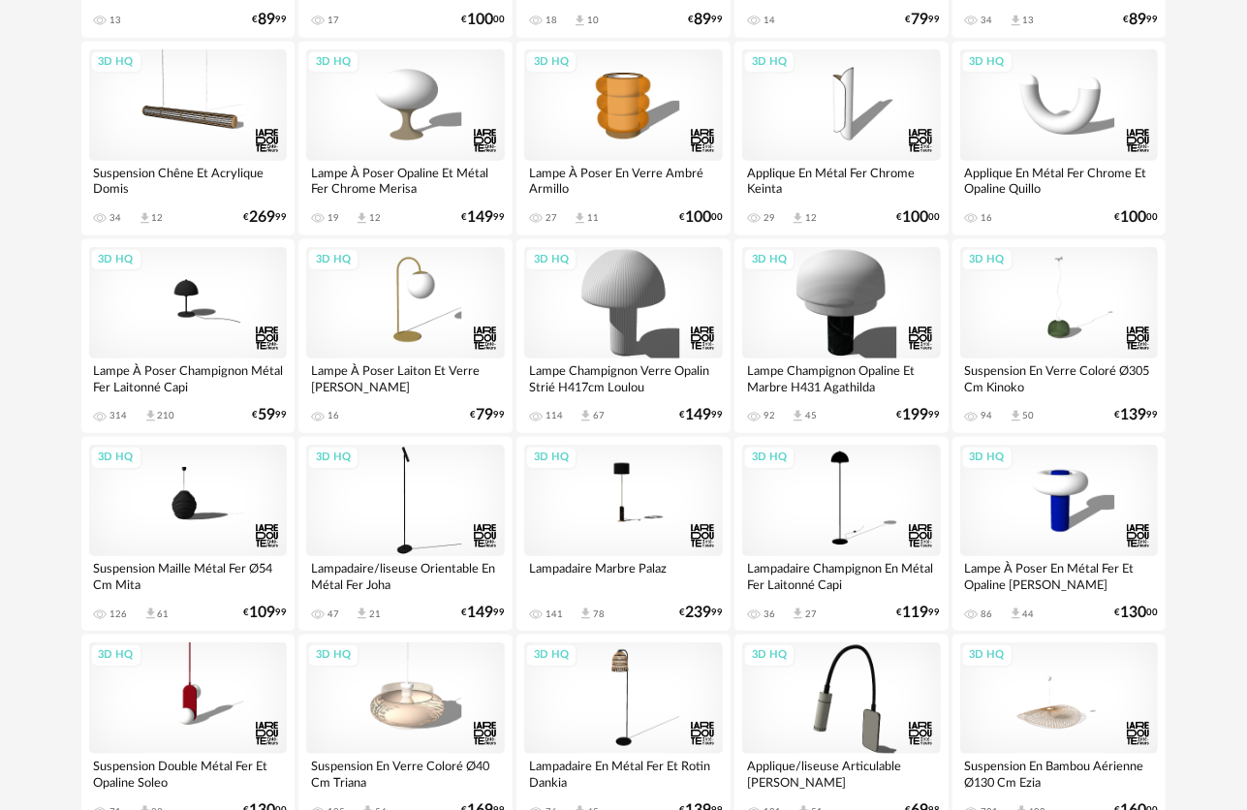
scroll to position [775, 0]
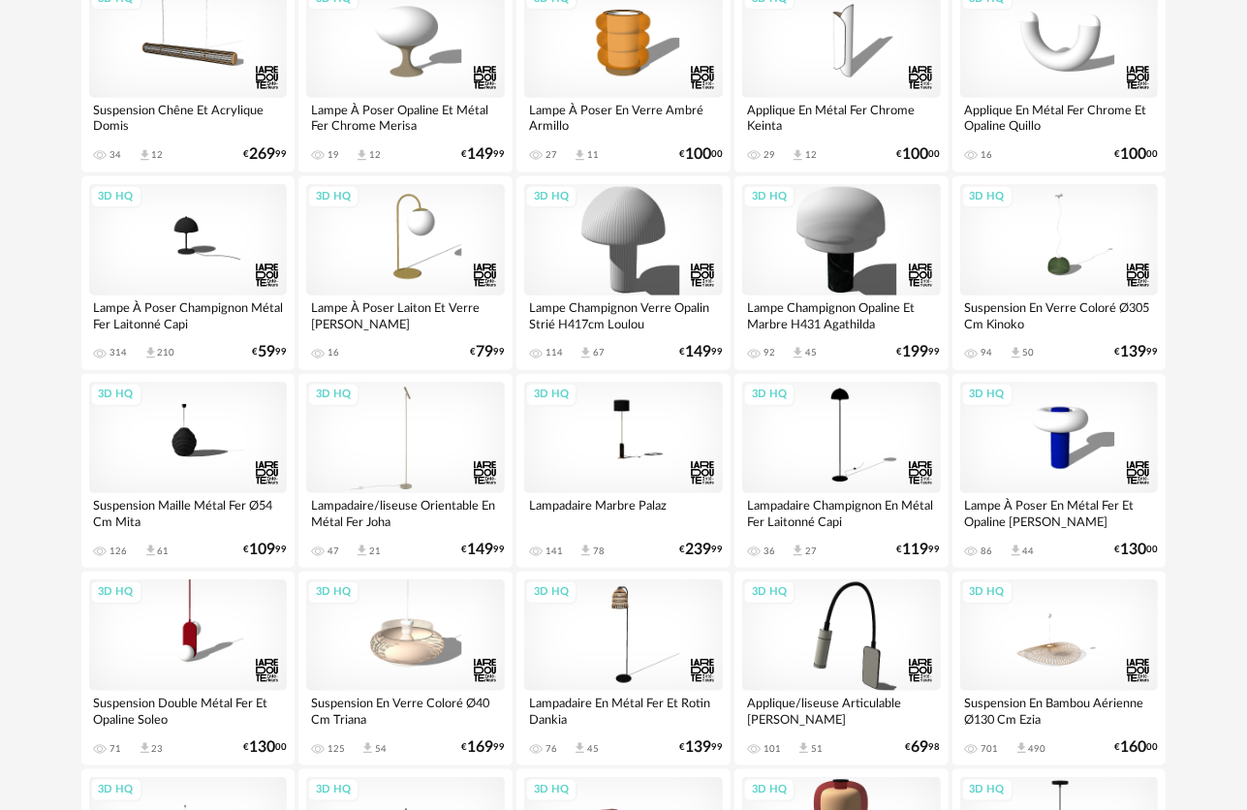
click at [419, 453] on div "3D HQ" at bounding box center [405, 437] width 199 height 111
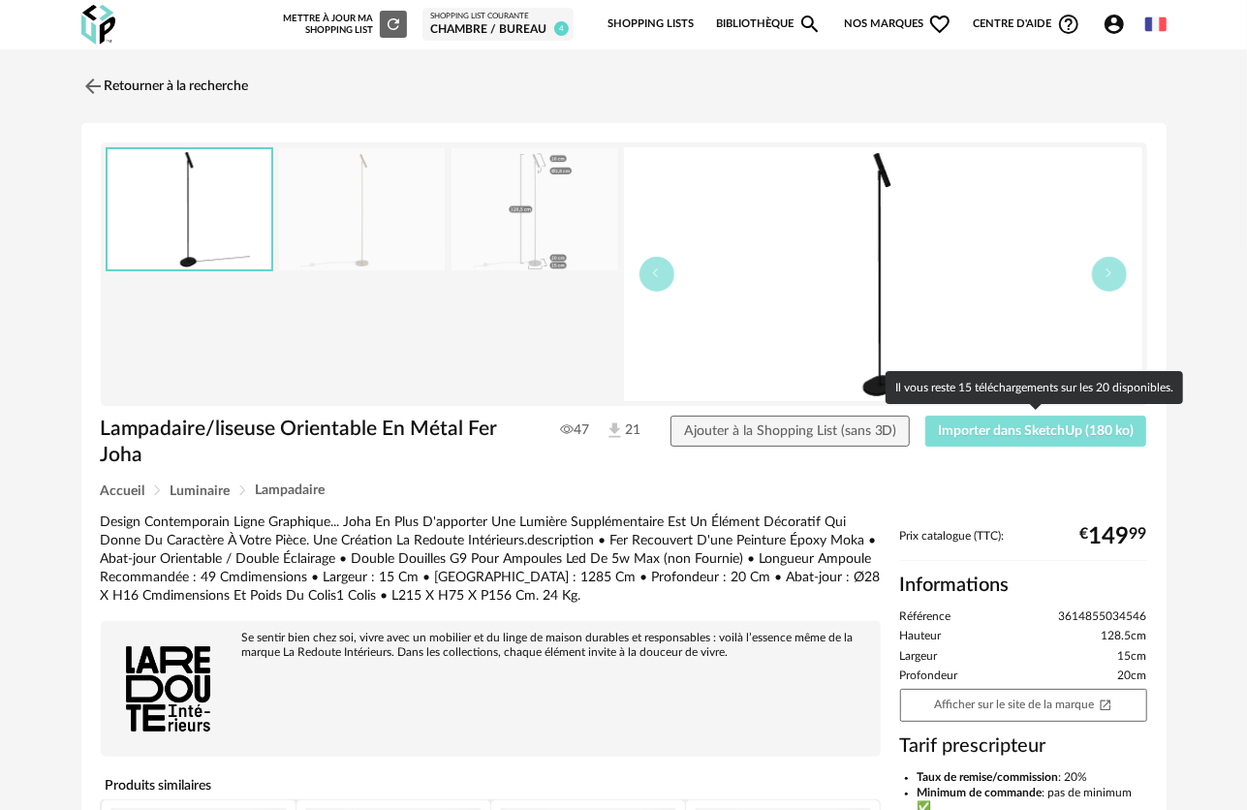
click at [1003, 422] on button "Importer dans SketchUp (180 ko)" at bounding box center [1036, 431] width 222 height 31
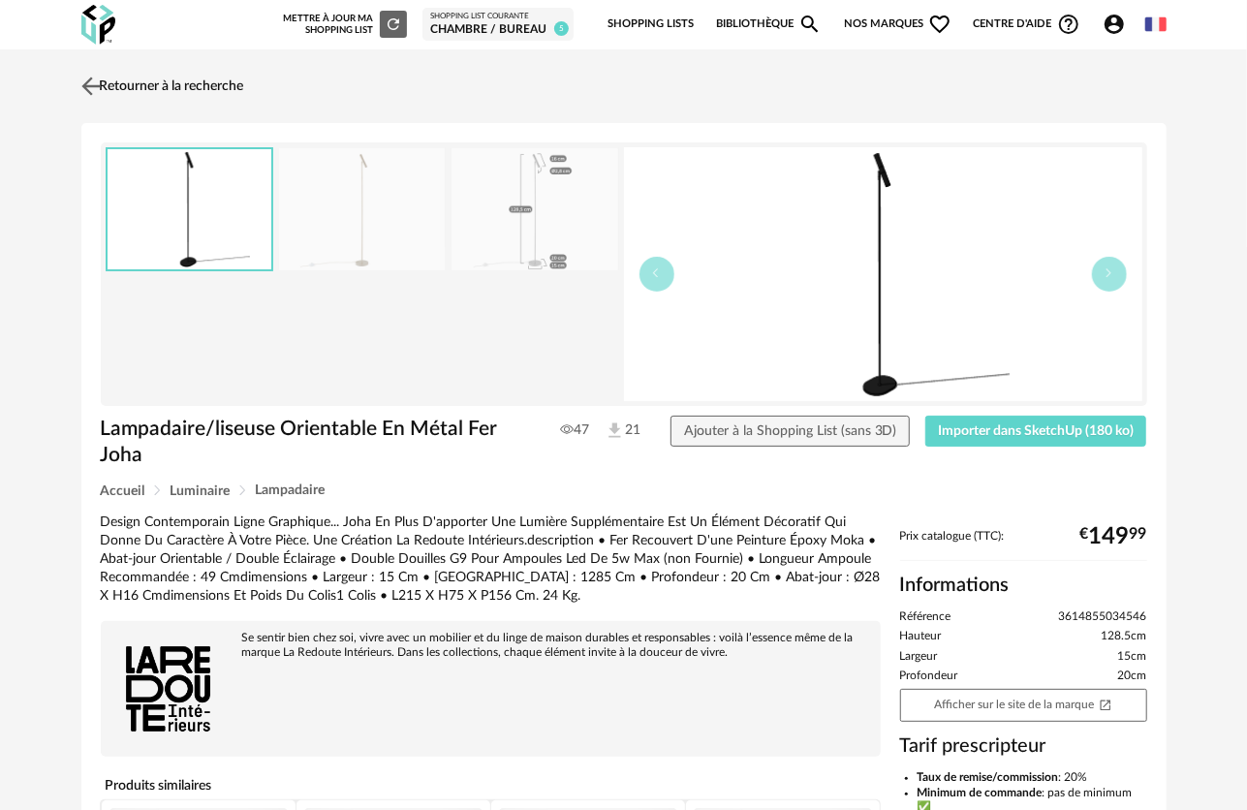
click at [90, 81] on img at bounding box center [91, 86] width 28 height 28
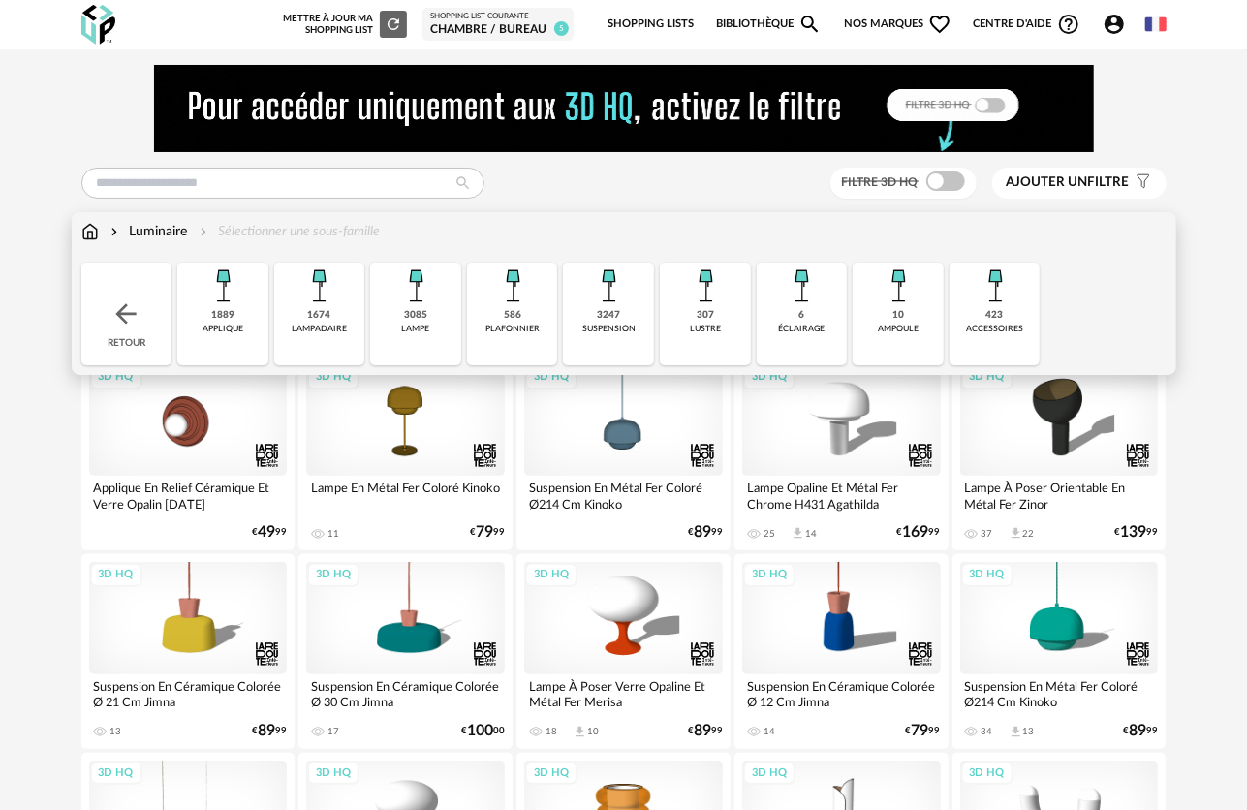
click at [128, 300] on img at bounding box center [125, 313] width 31 height 31
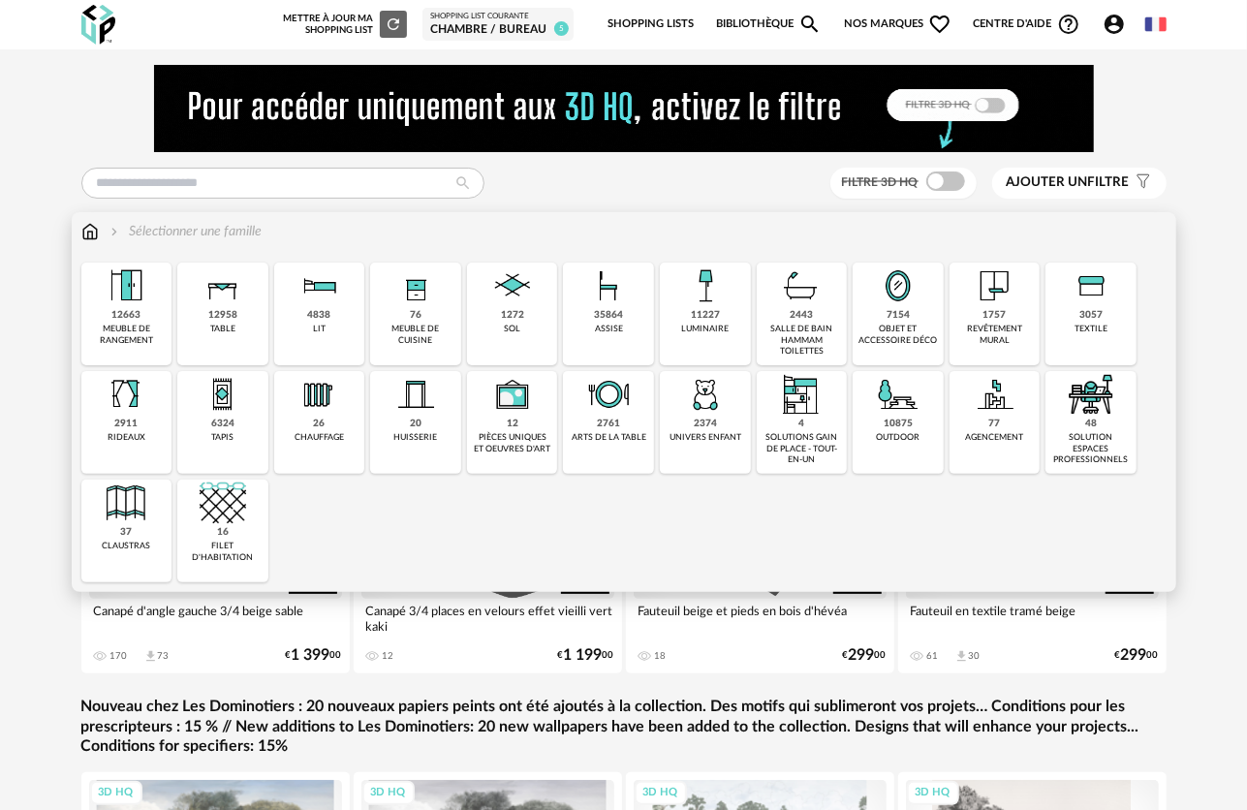
click at [929, 346] on div "7154 objet et accessoire déco" at bounding box center [898, 314] width 91 height 103
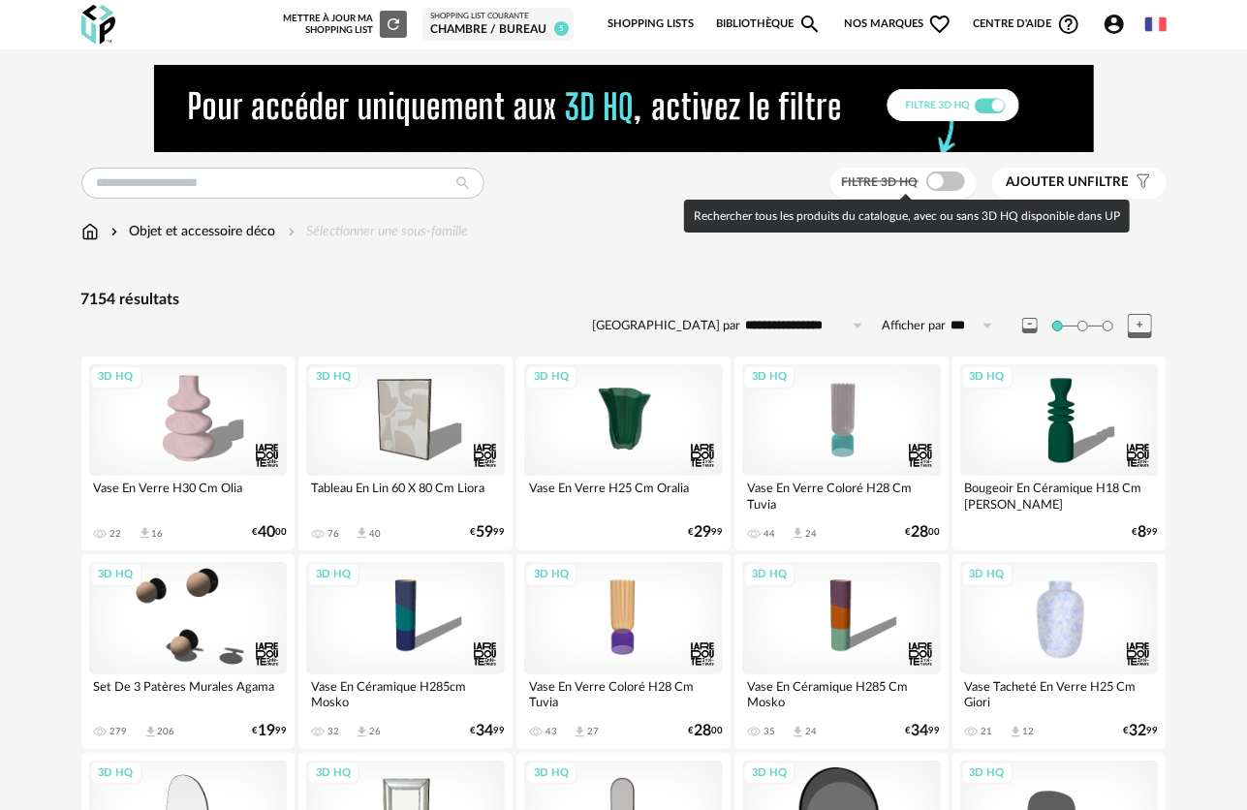
click at [946, 181] on span at bounding box center [945, 181] width 39 height 19
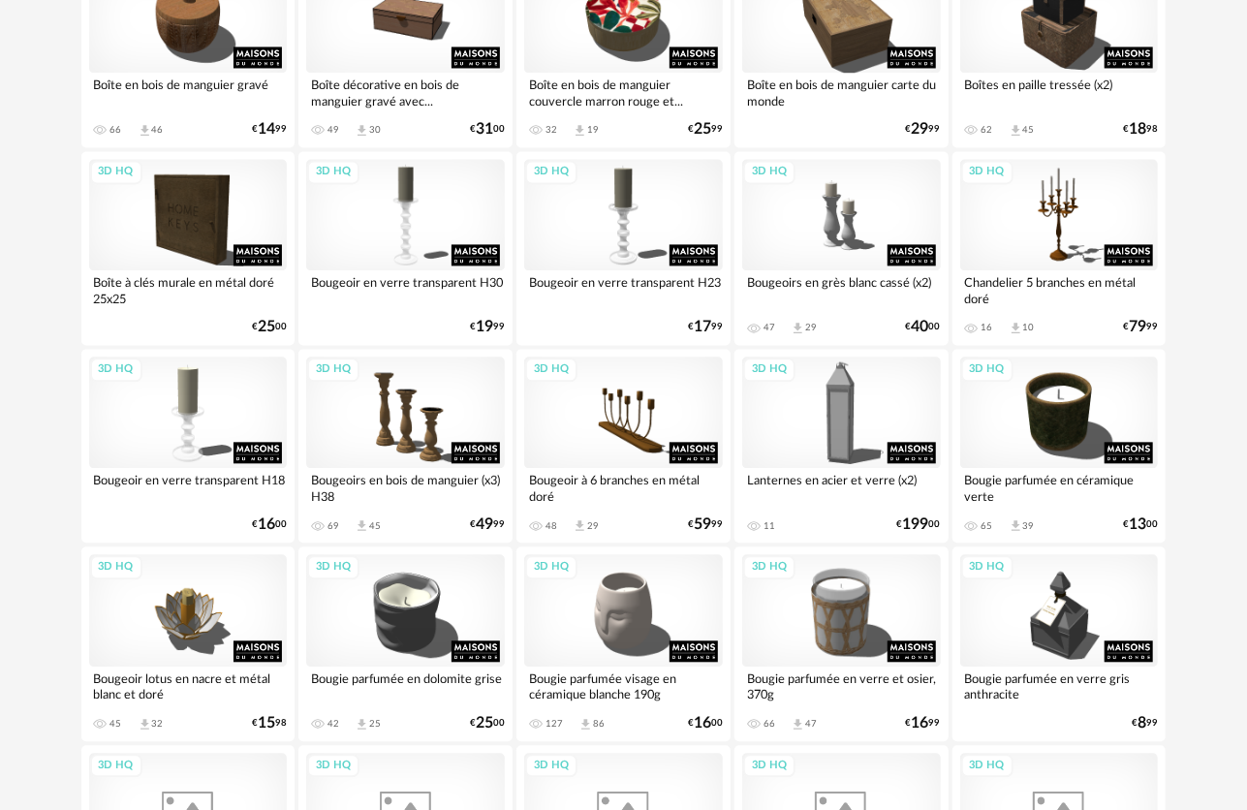
scroll to position [2132, 0]
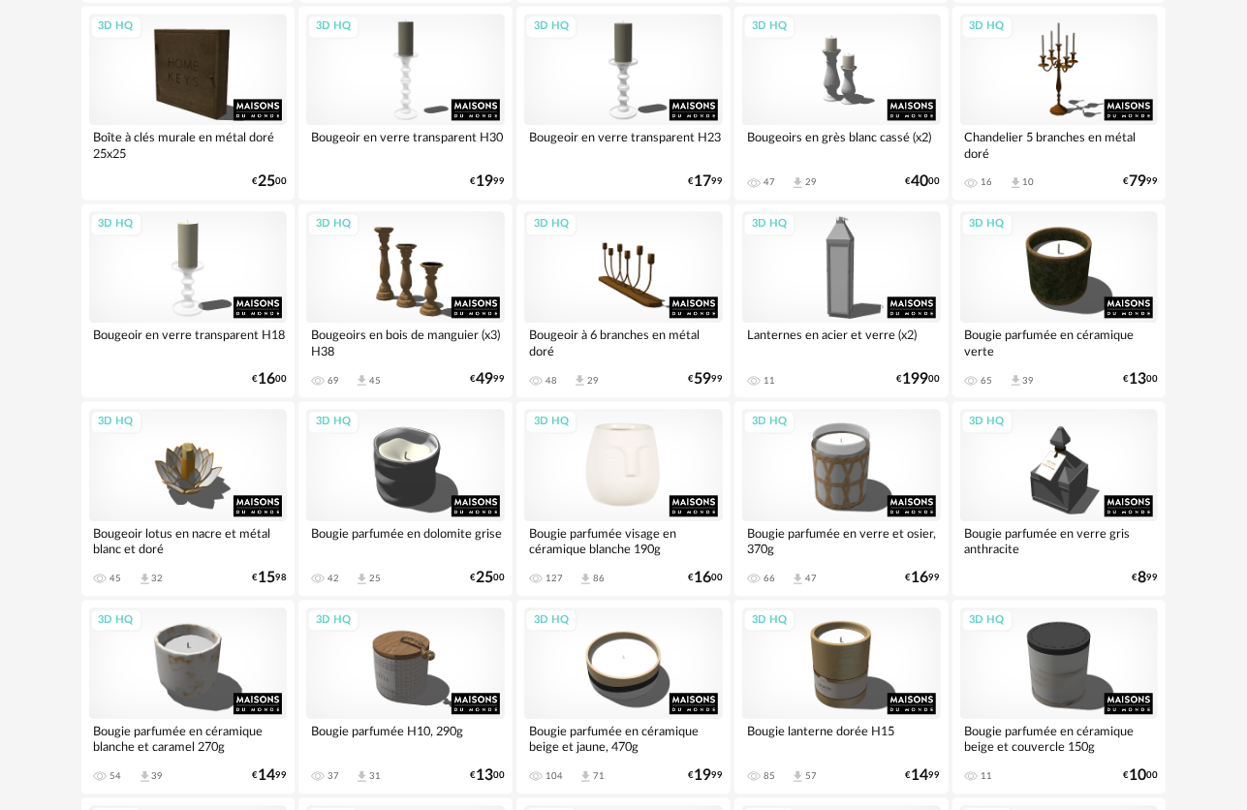
click at [626, 451] on div "3D HQ" at bounding box center [623, 464] width 199 height 111
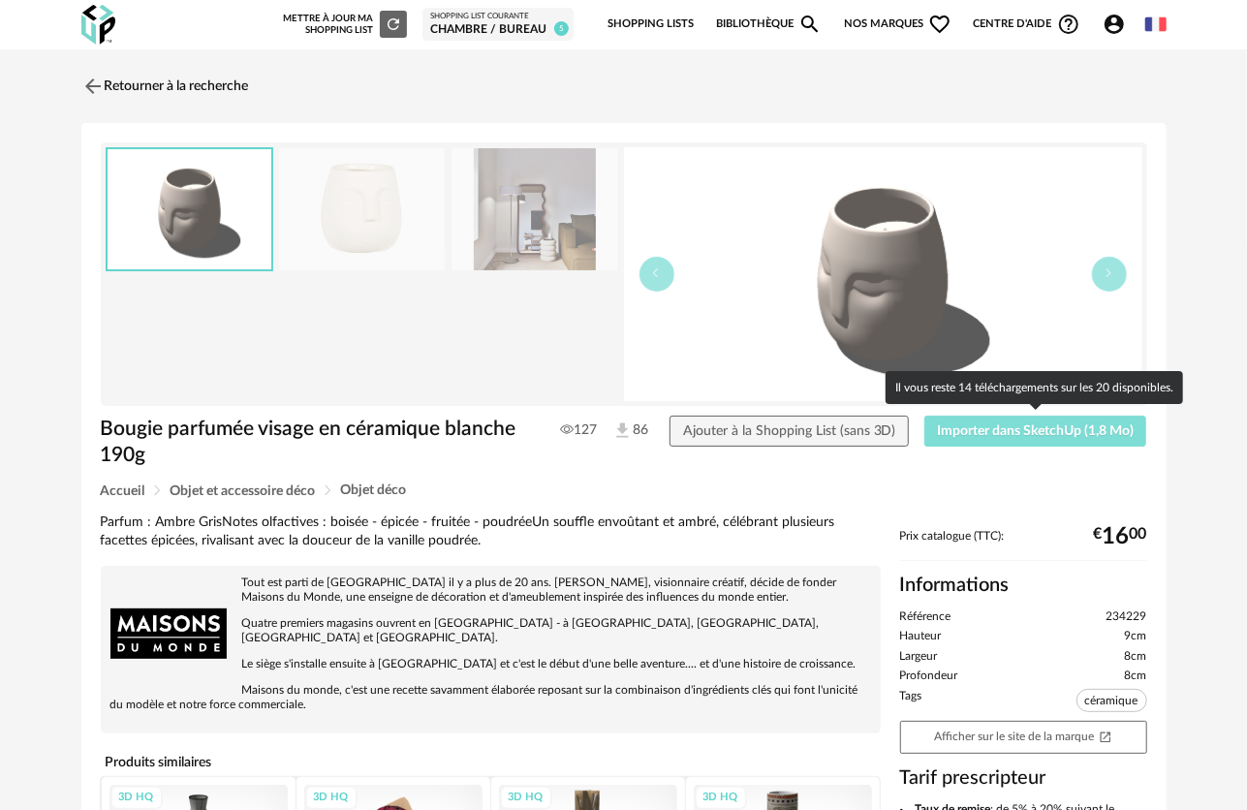
click at [1032, 434] on span "Importer dans SketchUp (1,8 Mo)" at bounding box center [1035, 431] width 197 height 14
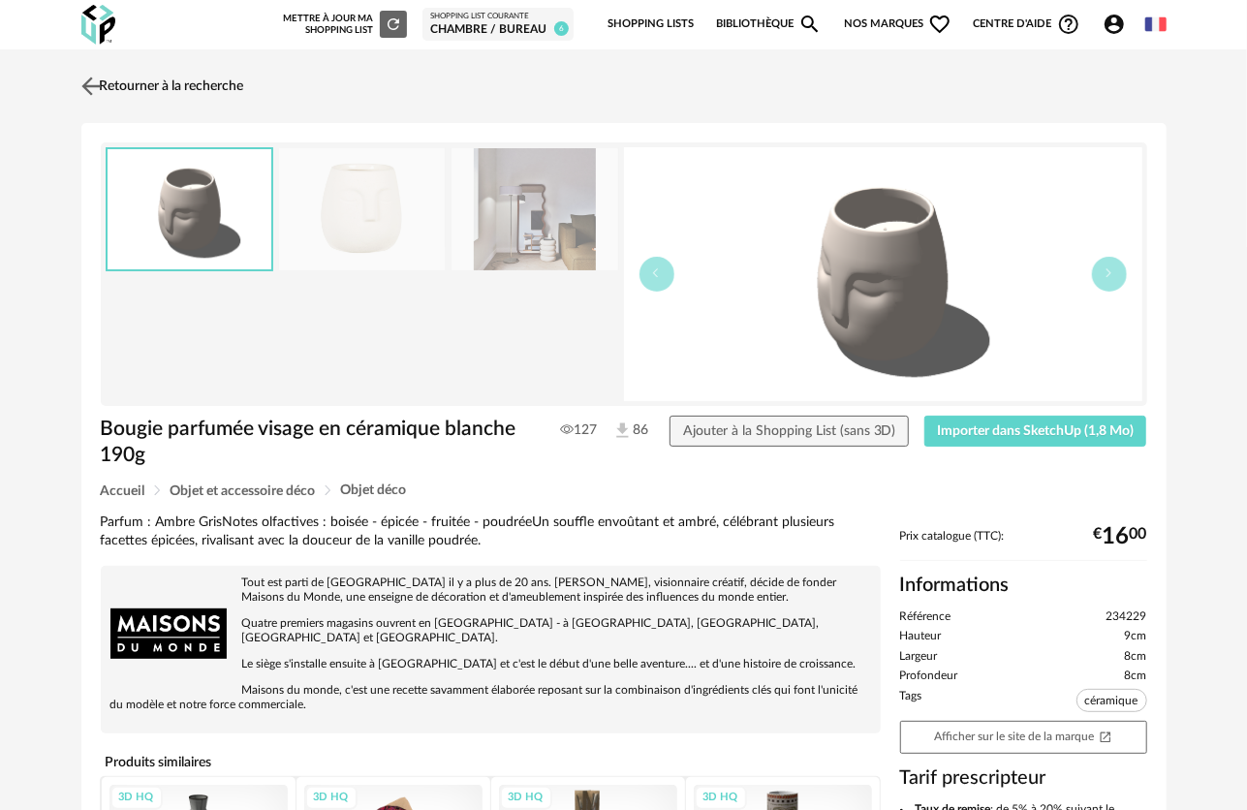
click at [80, 68] on link "Retourner à la recherche" at bounding box center [161, 86] width 168 height 43
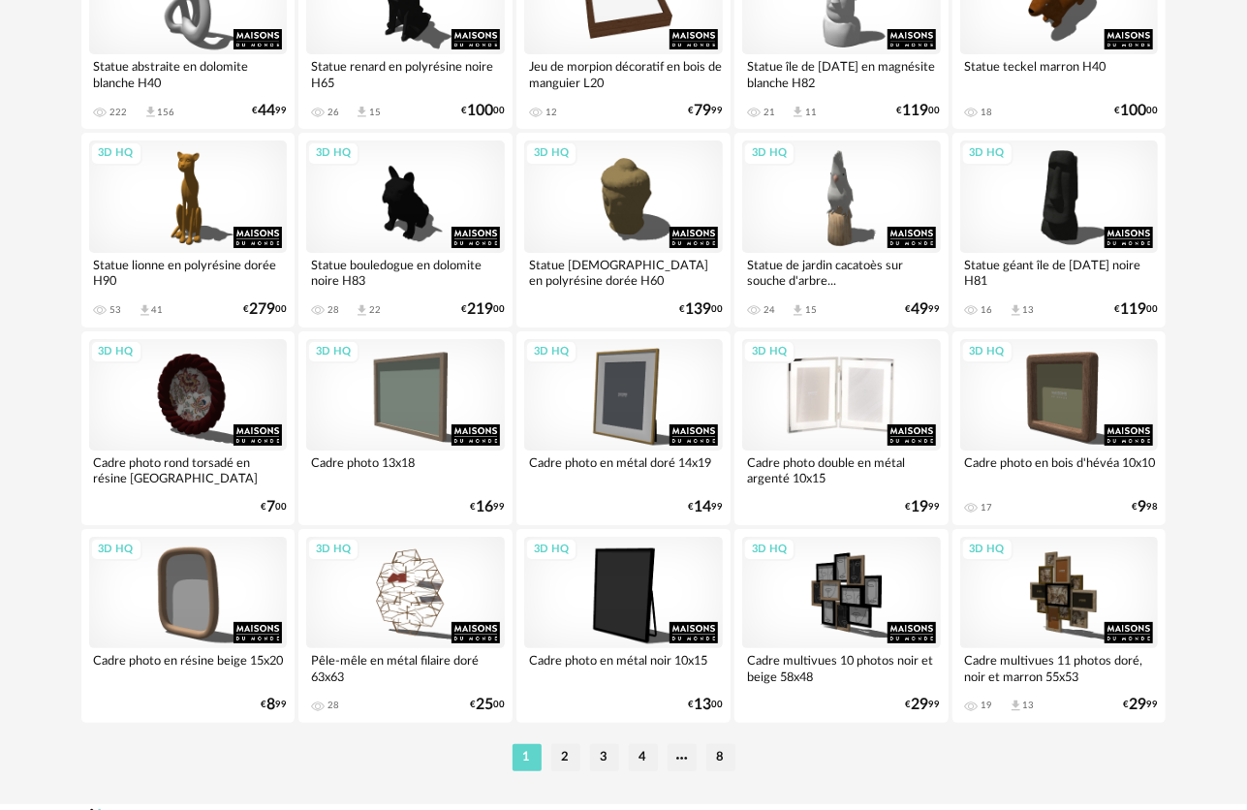
scroll to position [3624, 0]
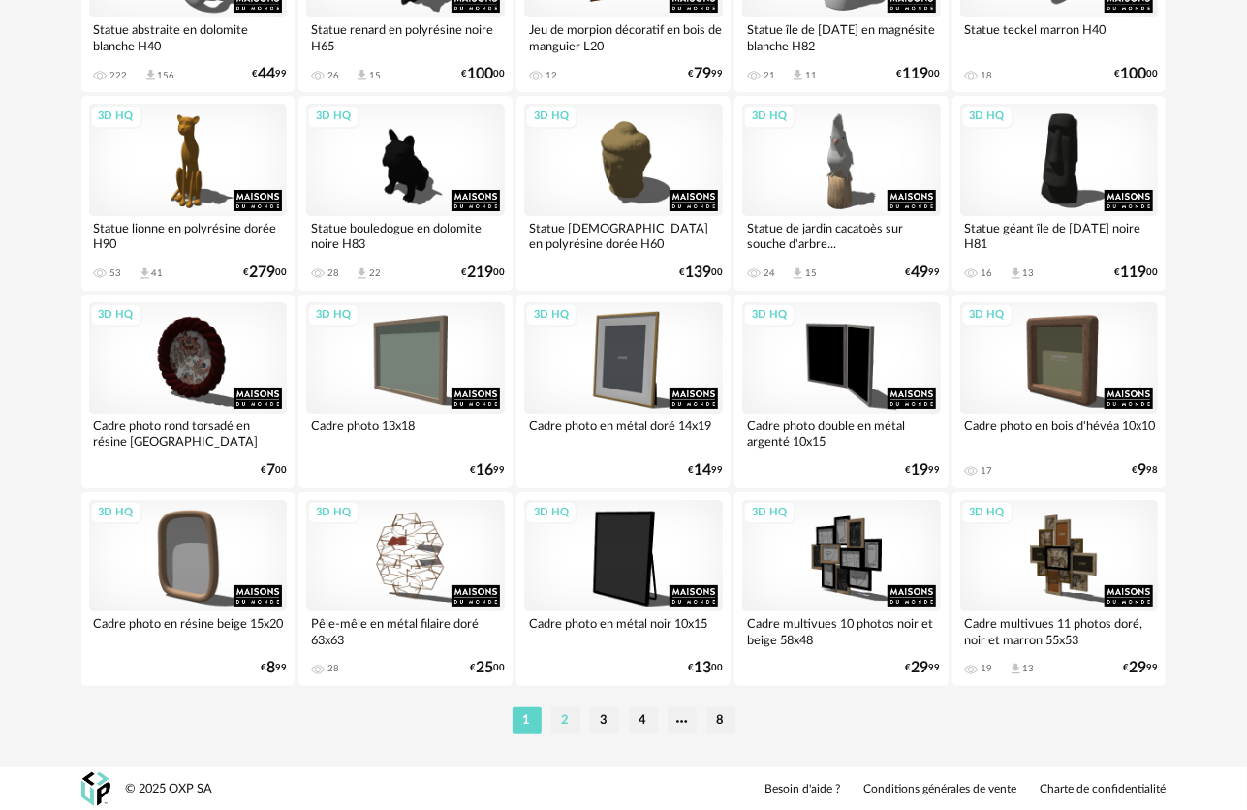
click at [568, 713] on li "2" at bounding box center [565, 720] width 29 height 27
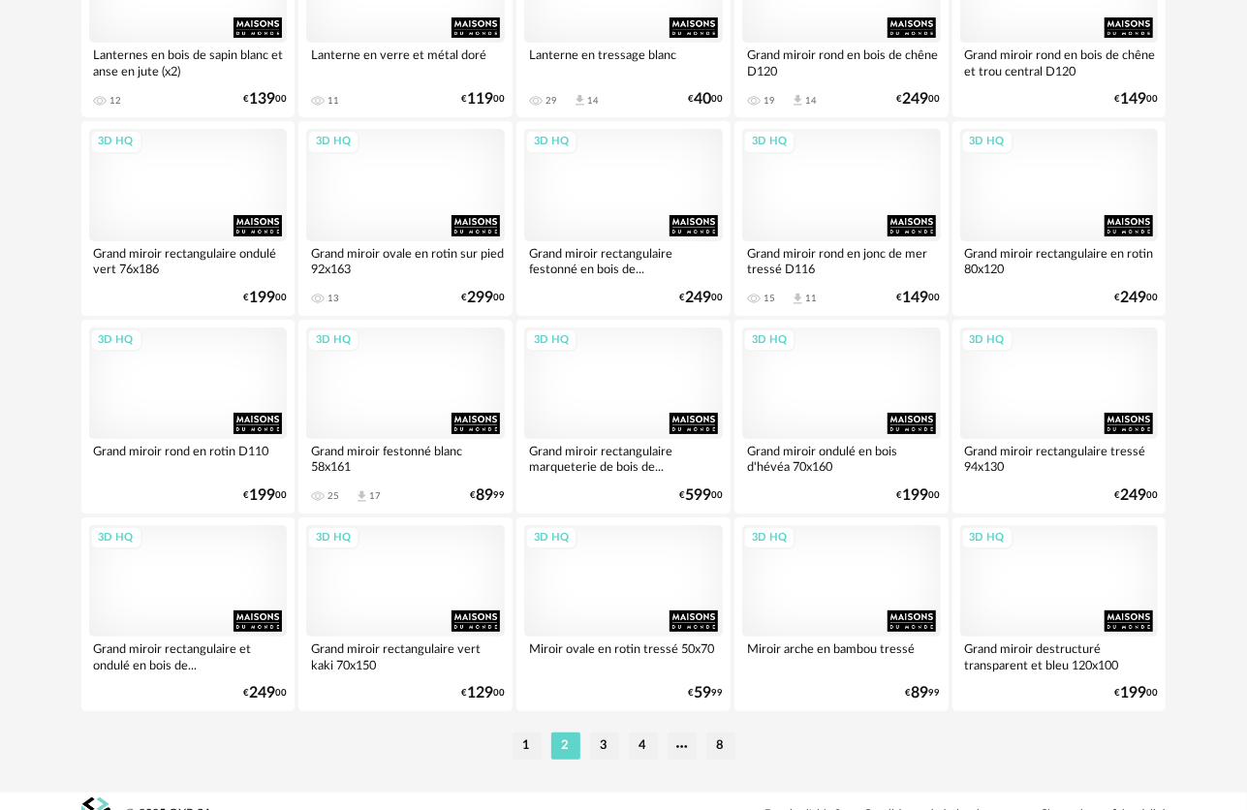
scroll to position [3624, 0]
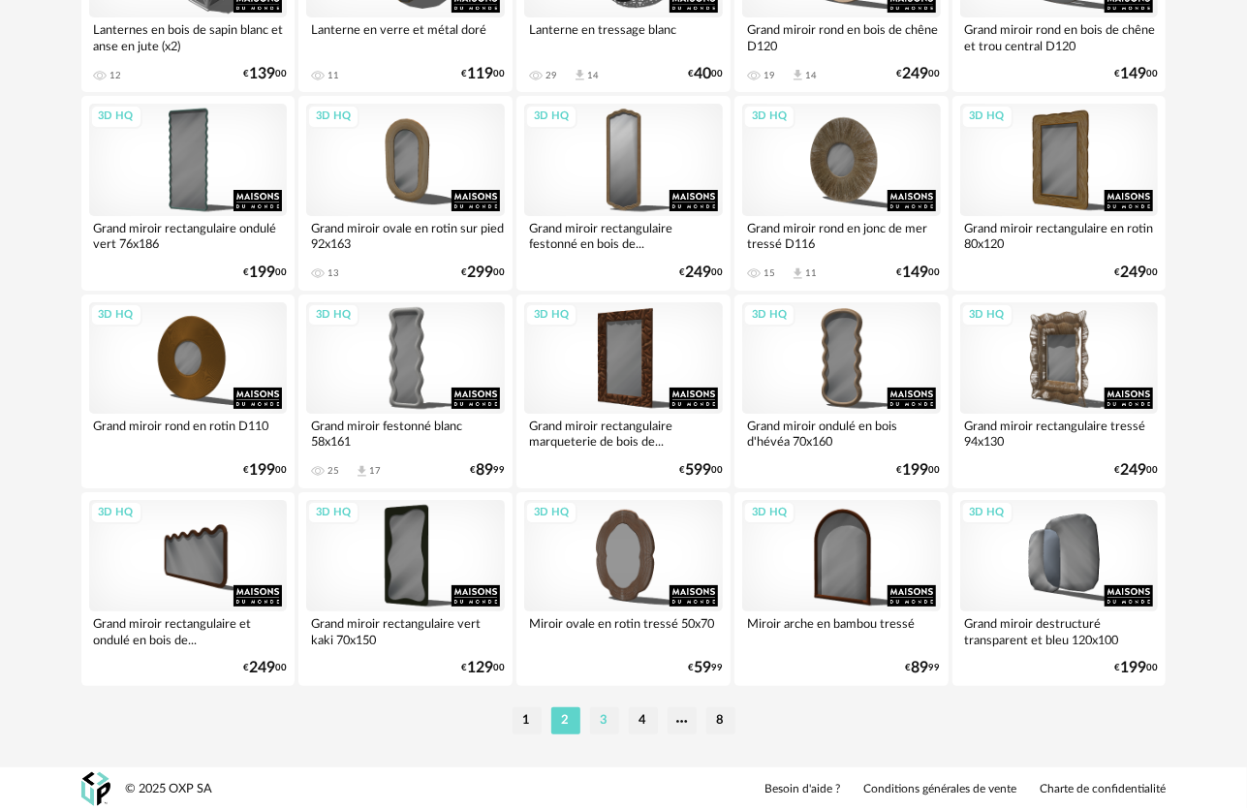
click at [608, 719] on li "3" at bounding box center [604, 720] width 29 height 27
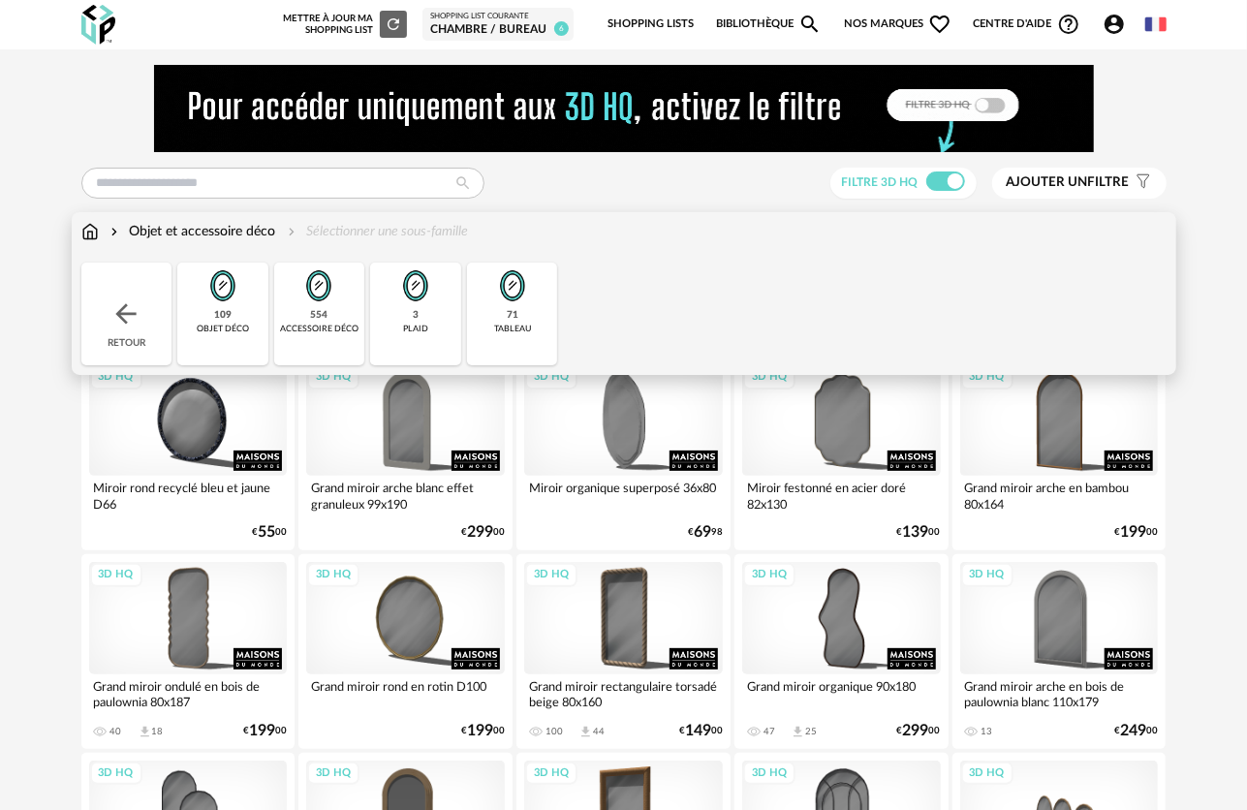
click at [91, 224] on img at bounding box center [89, 231] width 17 height 19
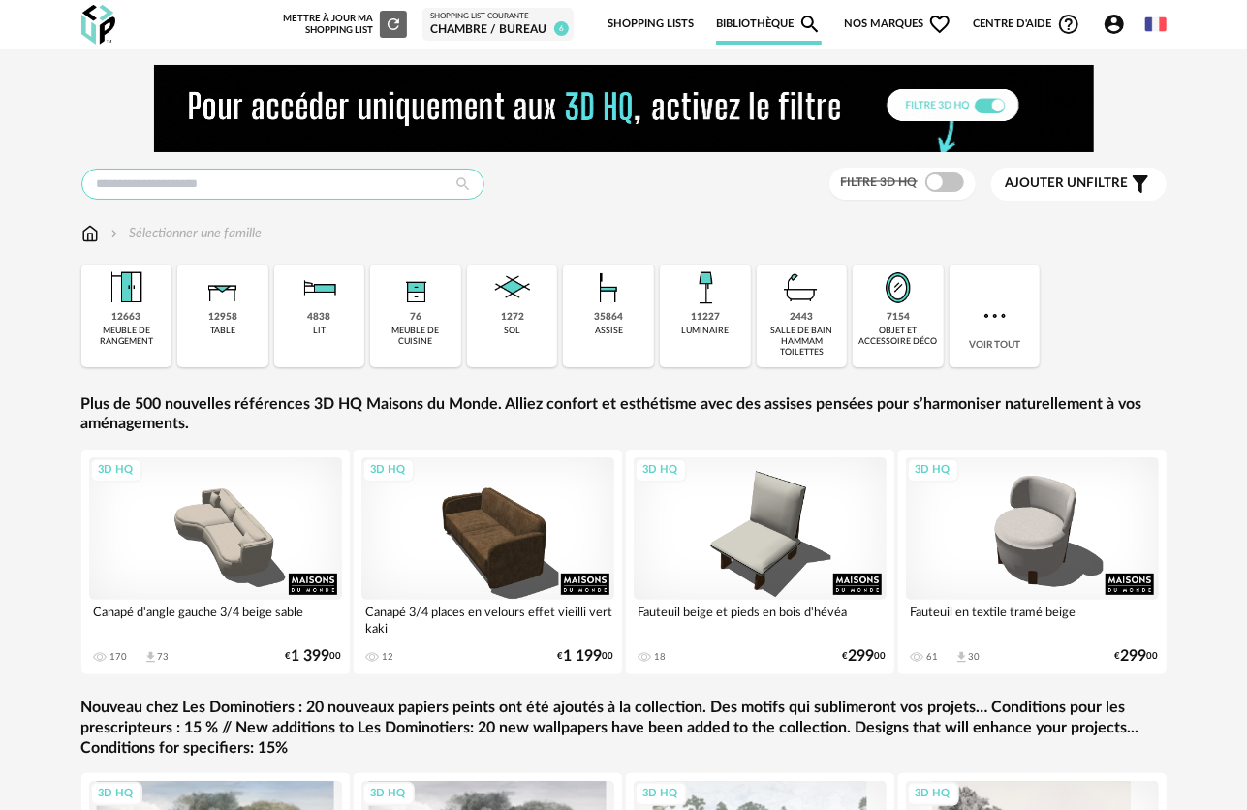
click at [161, 169] on input "text" at bounding box center [282, 184] width 403 height 31
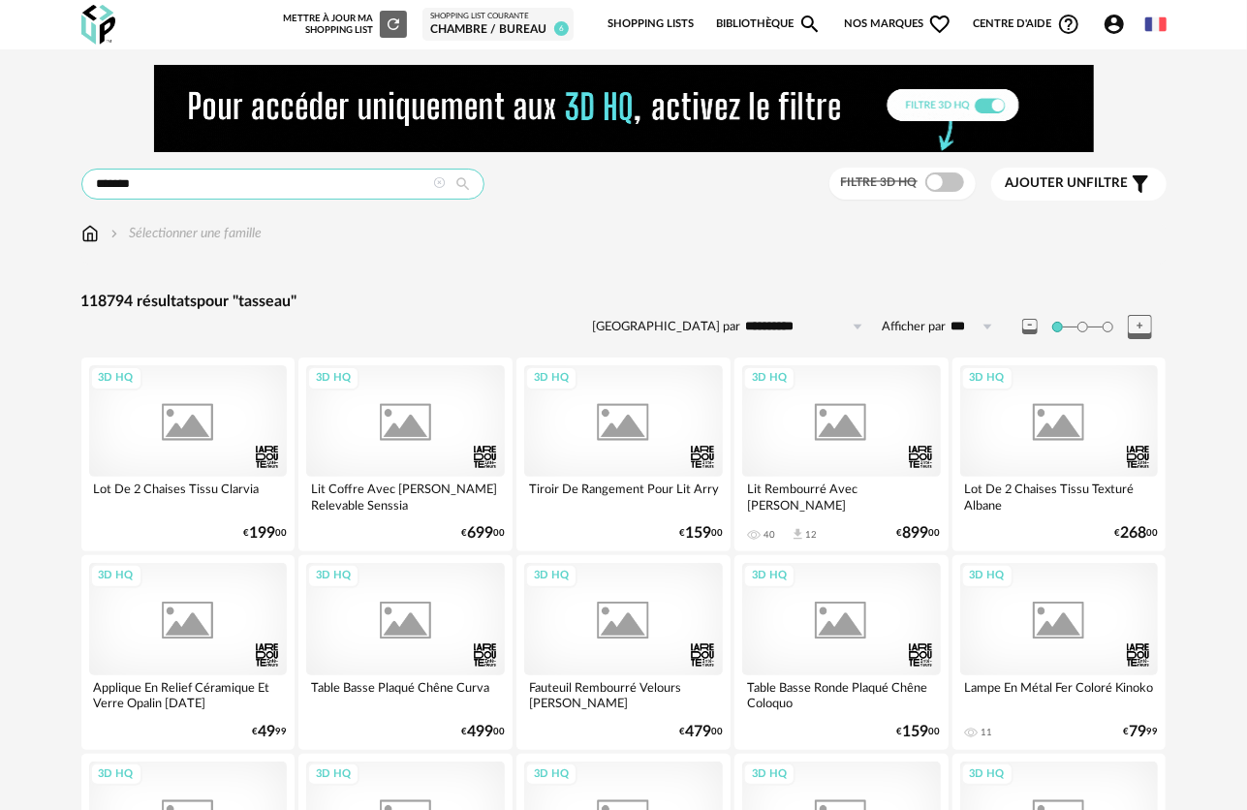
type input "*******"
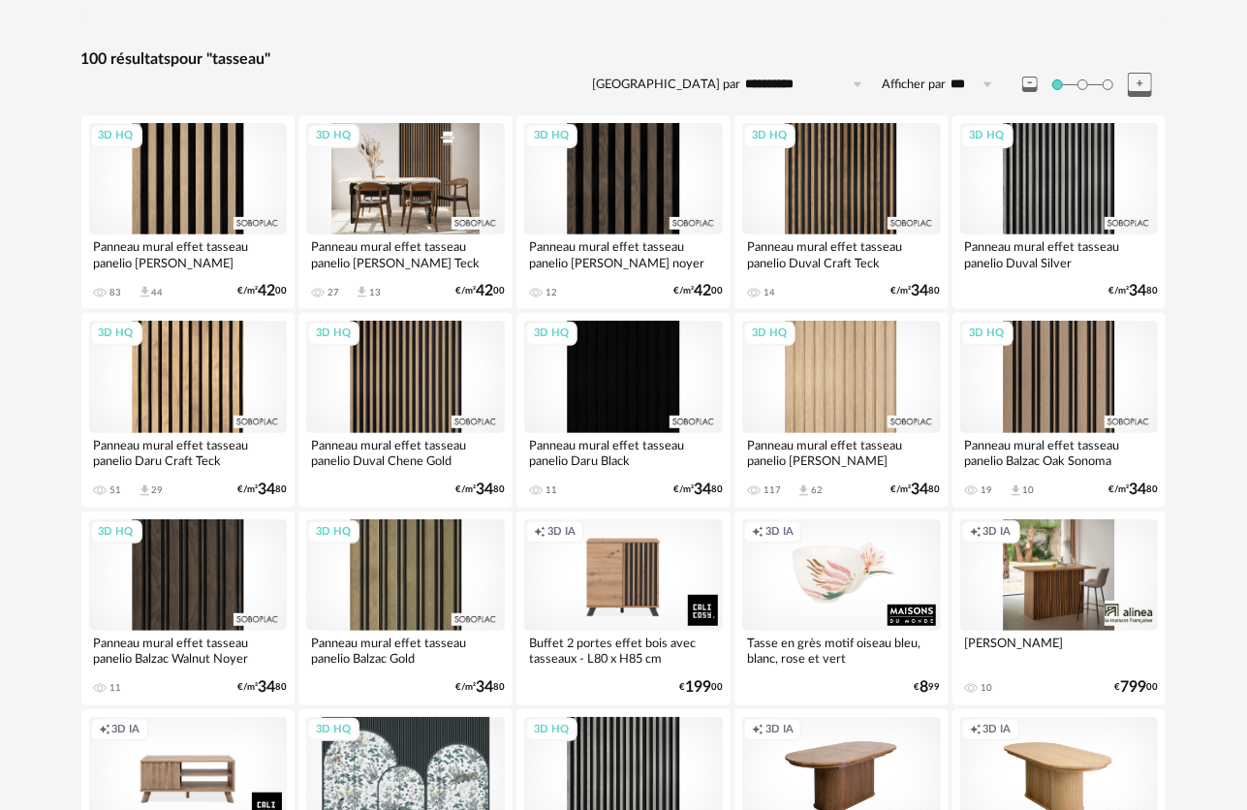
scroll to position [291, 0]
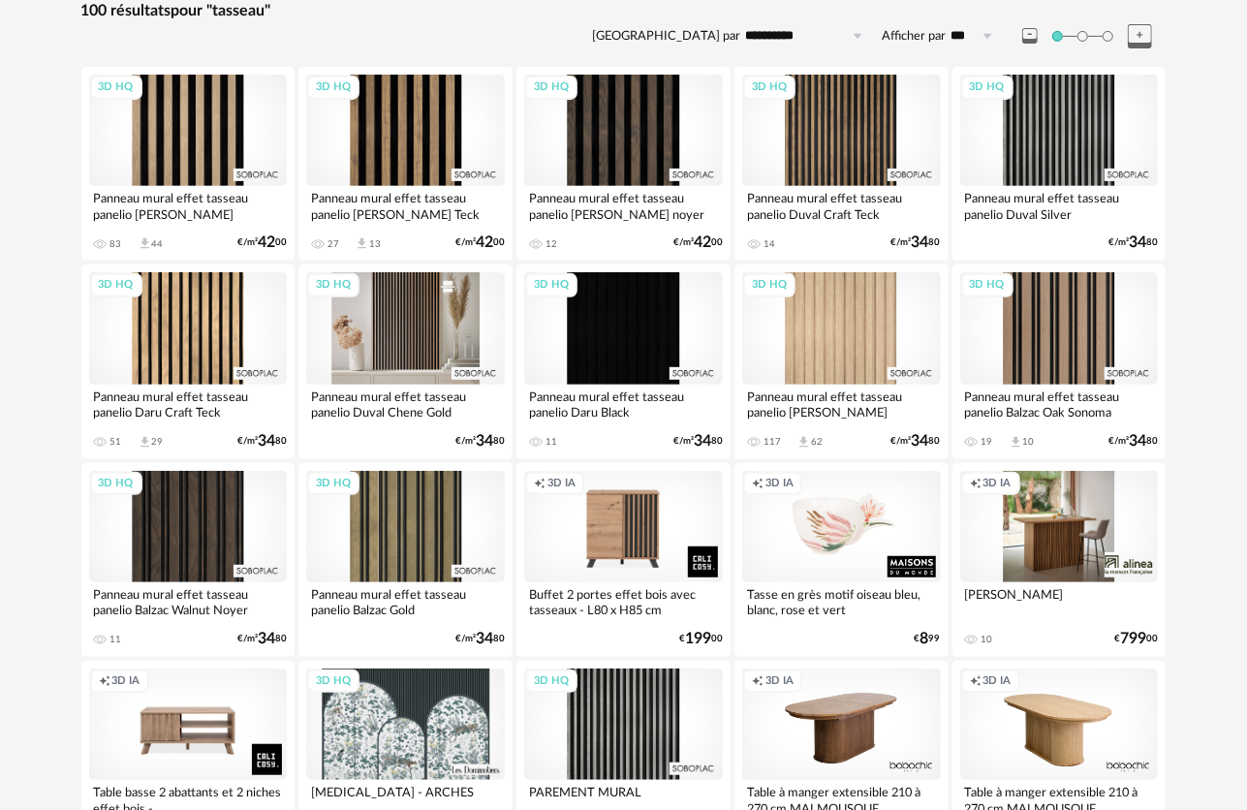
click at [383, 310] on div "3D HQ" at bounding box center [405, 327] width 199 height 111
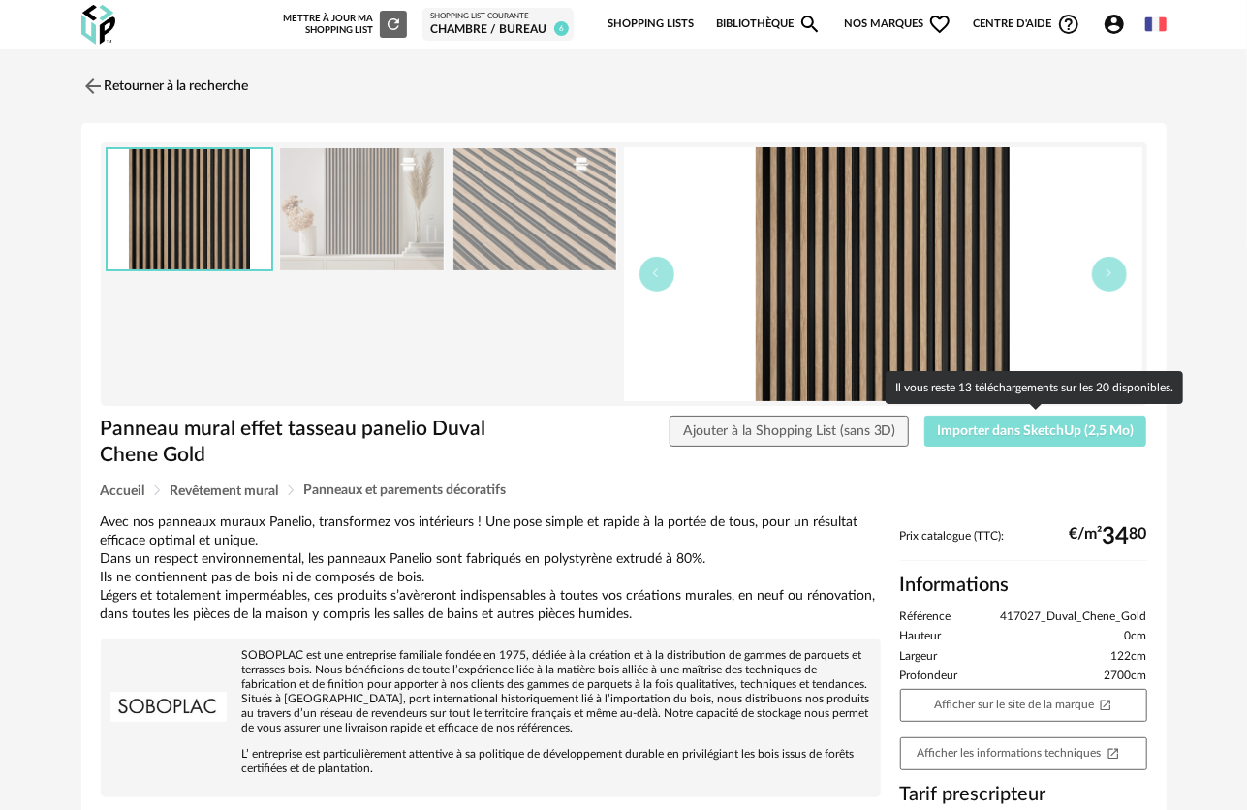
click at [1058, 437] on span "Importer dans SketchUp (2,5 Mo)" at bounding box center [1035, 431] width 197 height 14
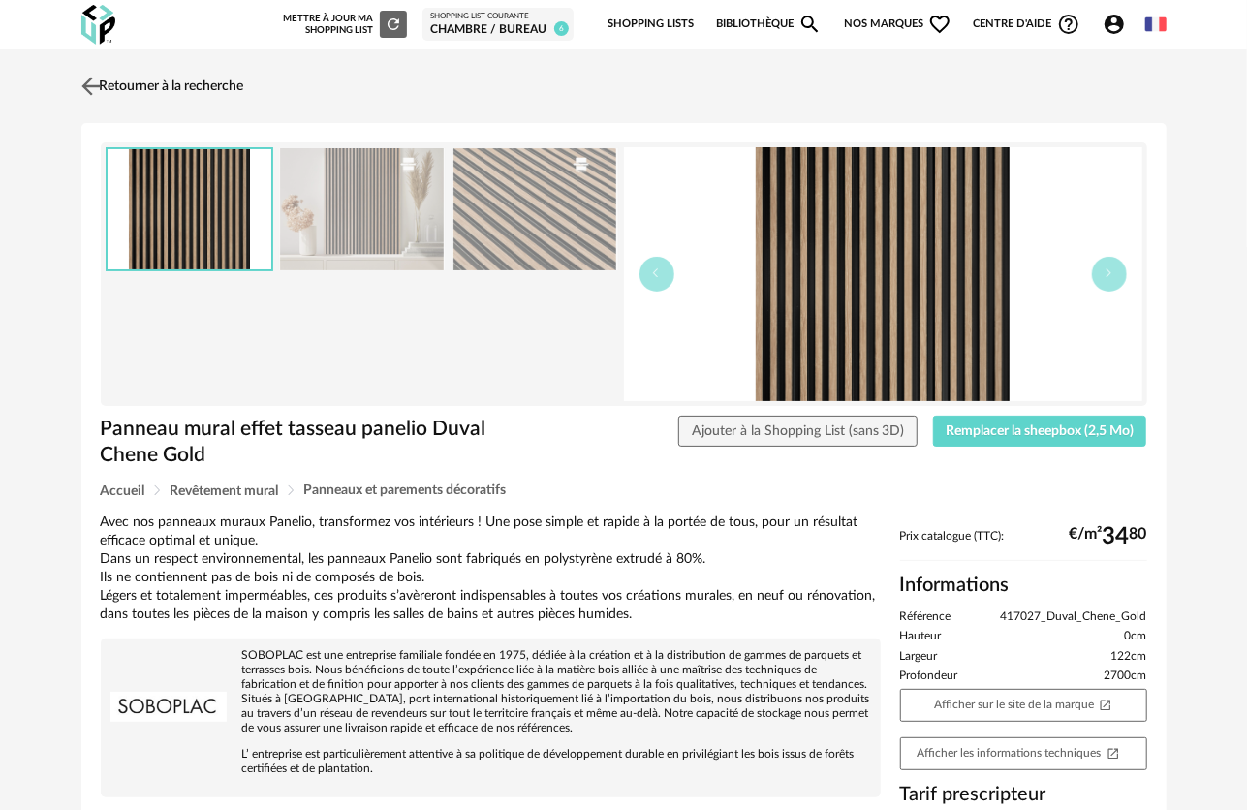
click at [87, 89] on img at bounding box center [91, 86] width 28 height 28
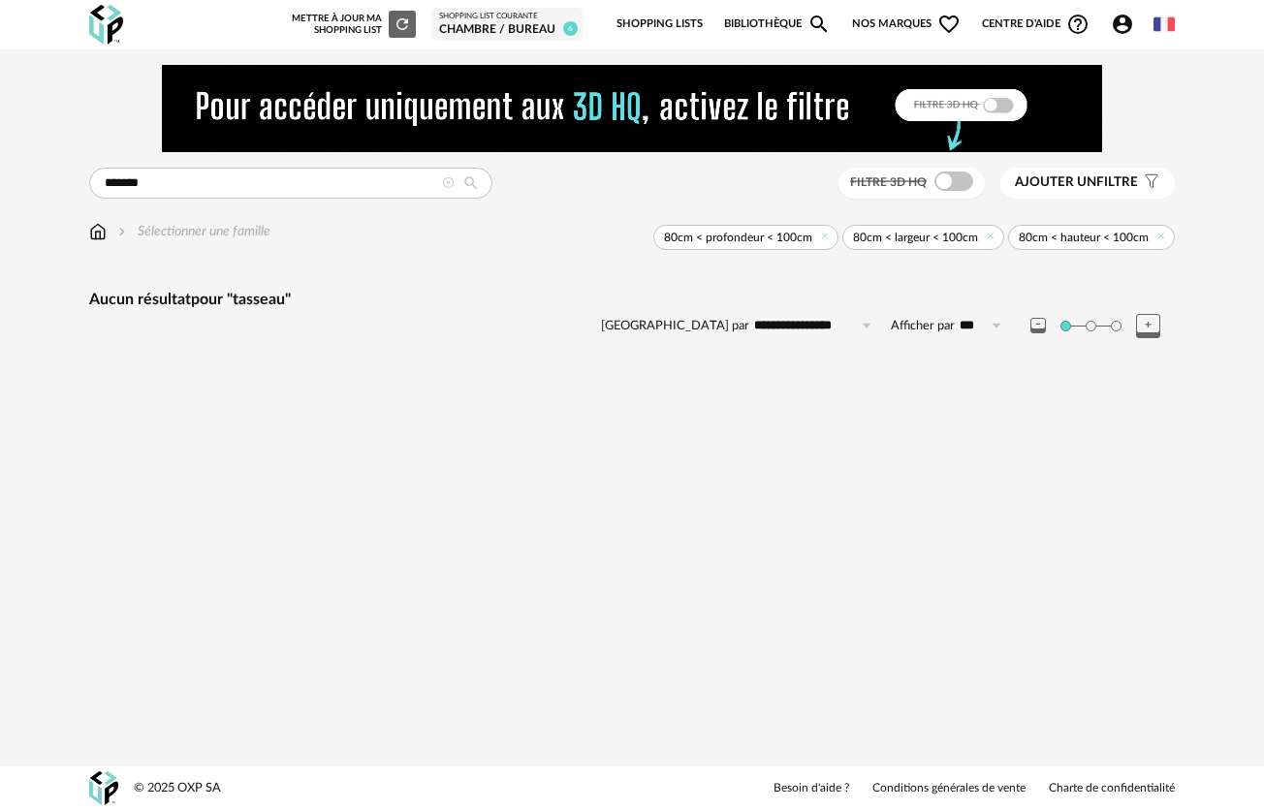
click at [544, 34] on div "Chambre / bureau" at bounding box center [507, 30] width 136 height 16
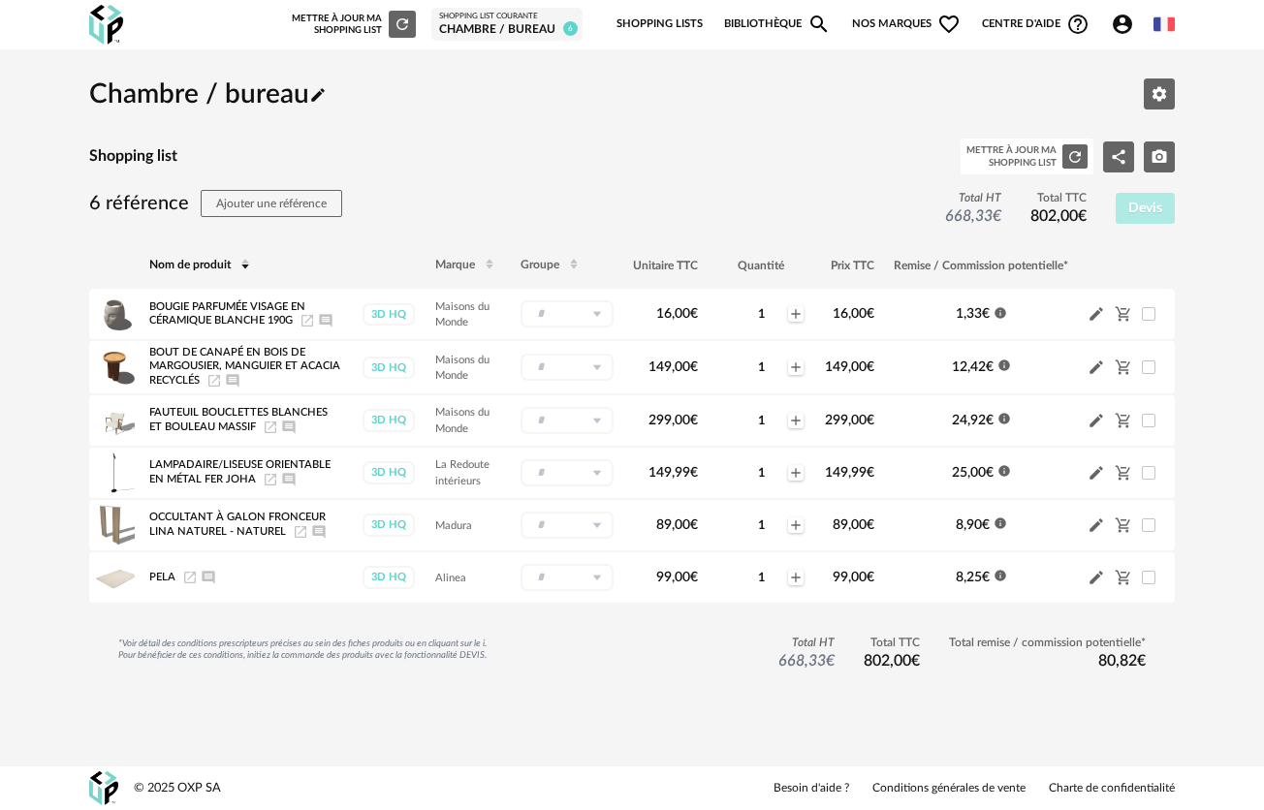
click at [399, 25] on icon "Refresh icon" at bounding box center [401, 24] width 17 height 17
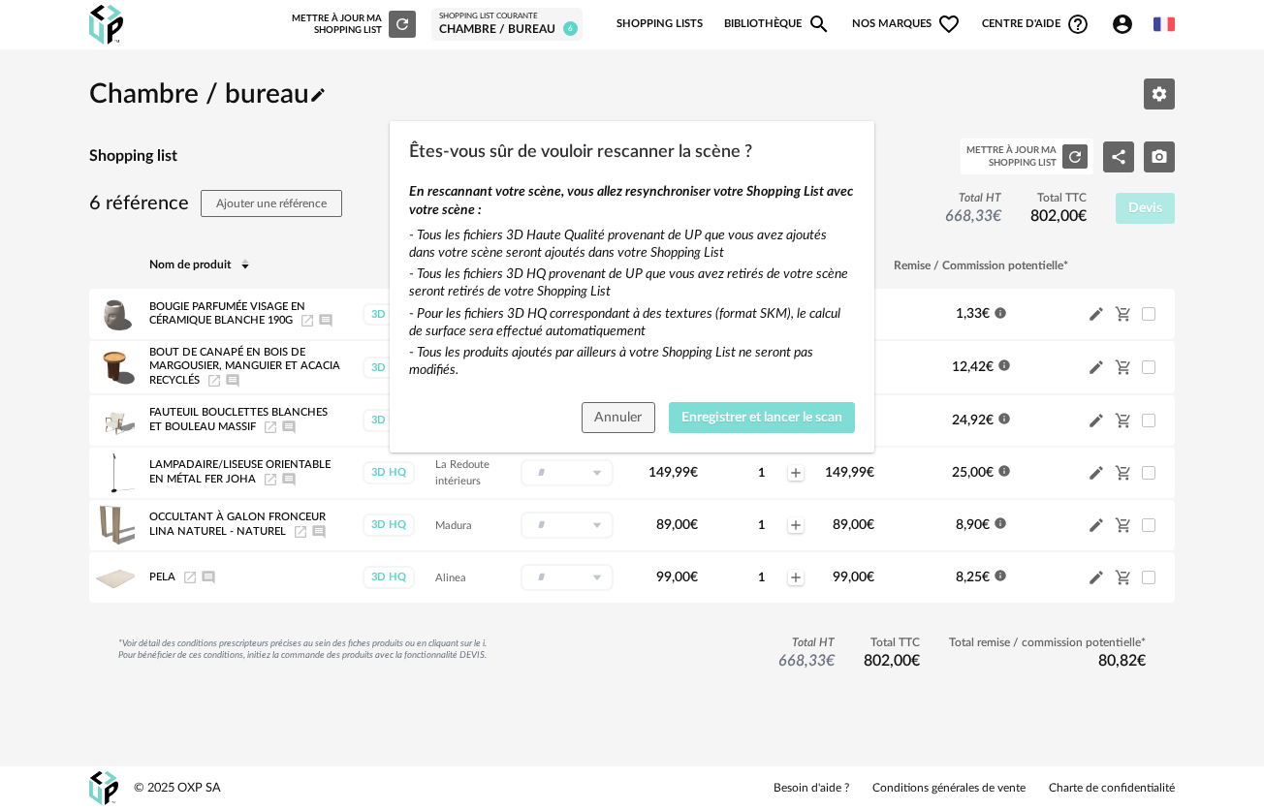
click at [809, 413] on span "Enregistrer et lancer le scan" at bounding box center [761, 418] width 161 height 14
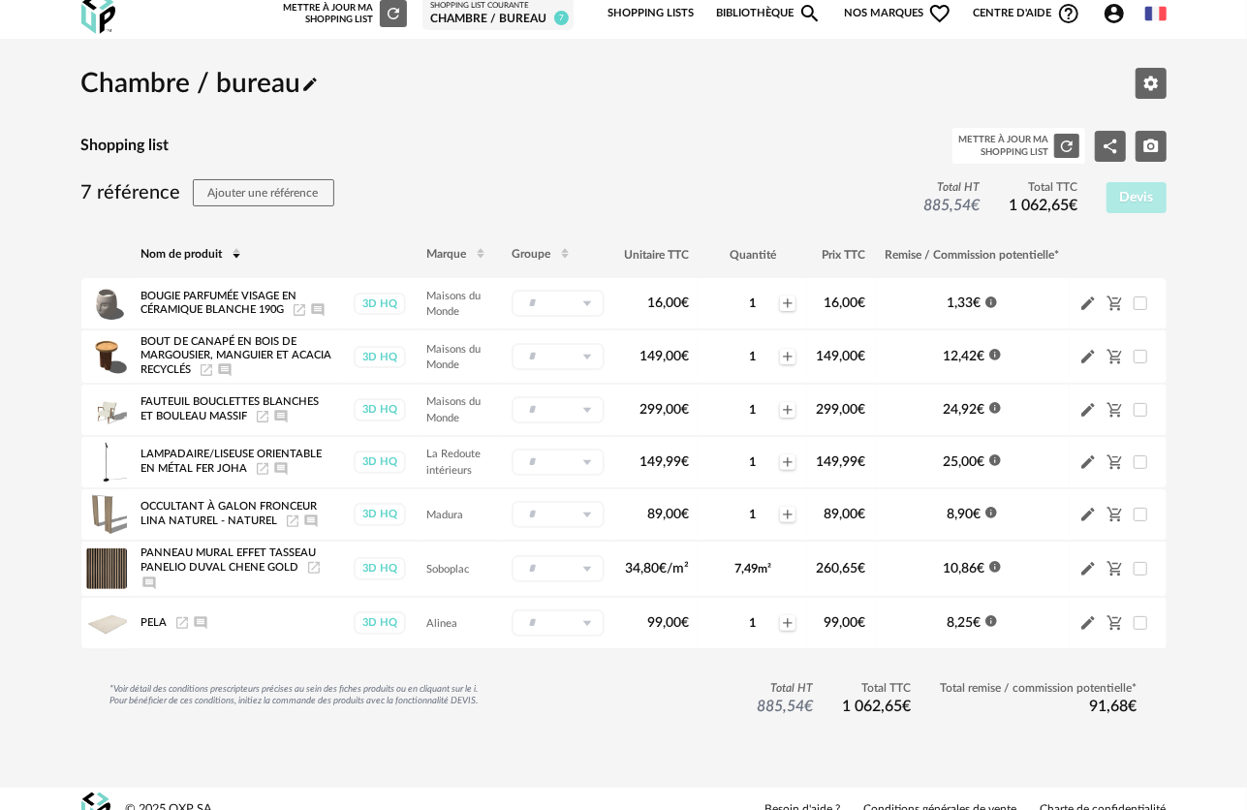
scroll to position [21, 0]
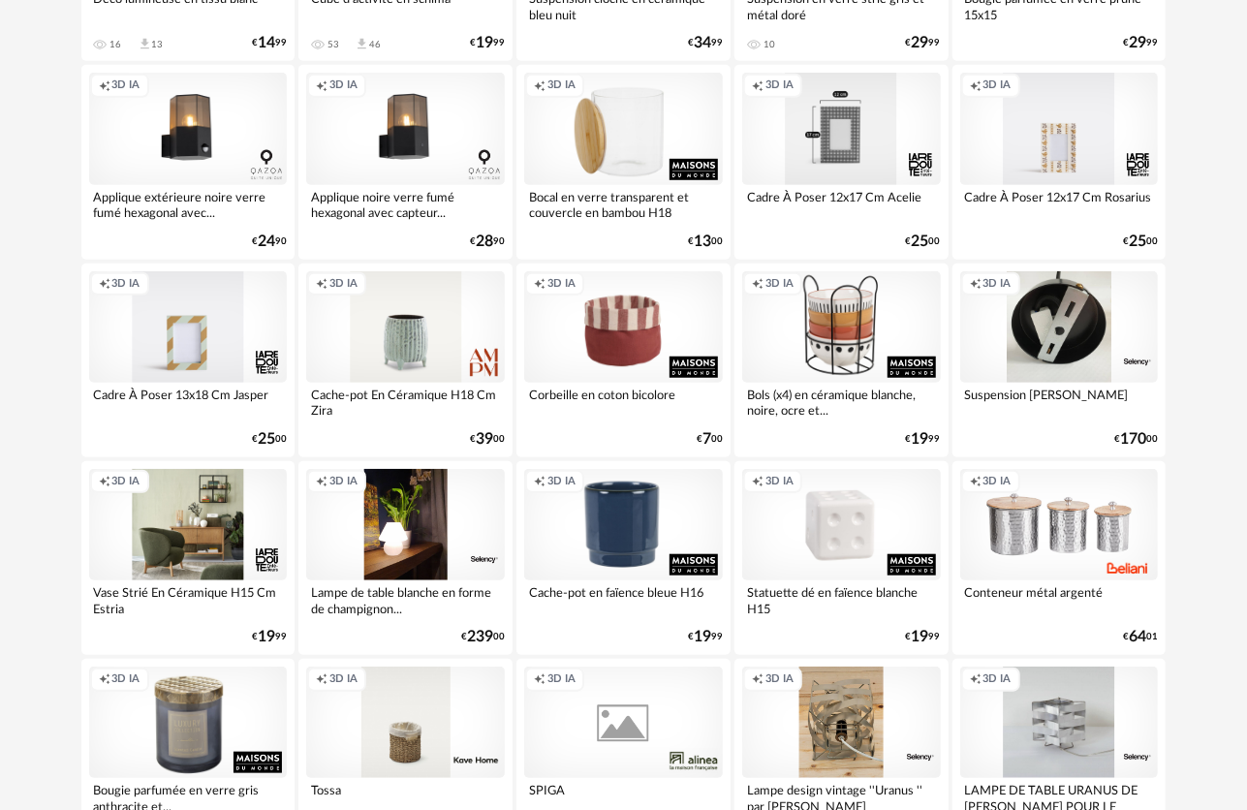
scroll to position [678, 0]
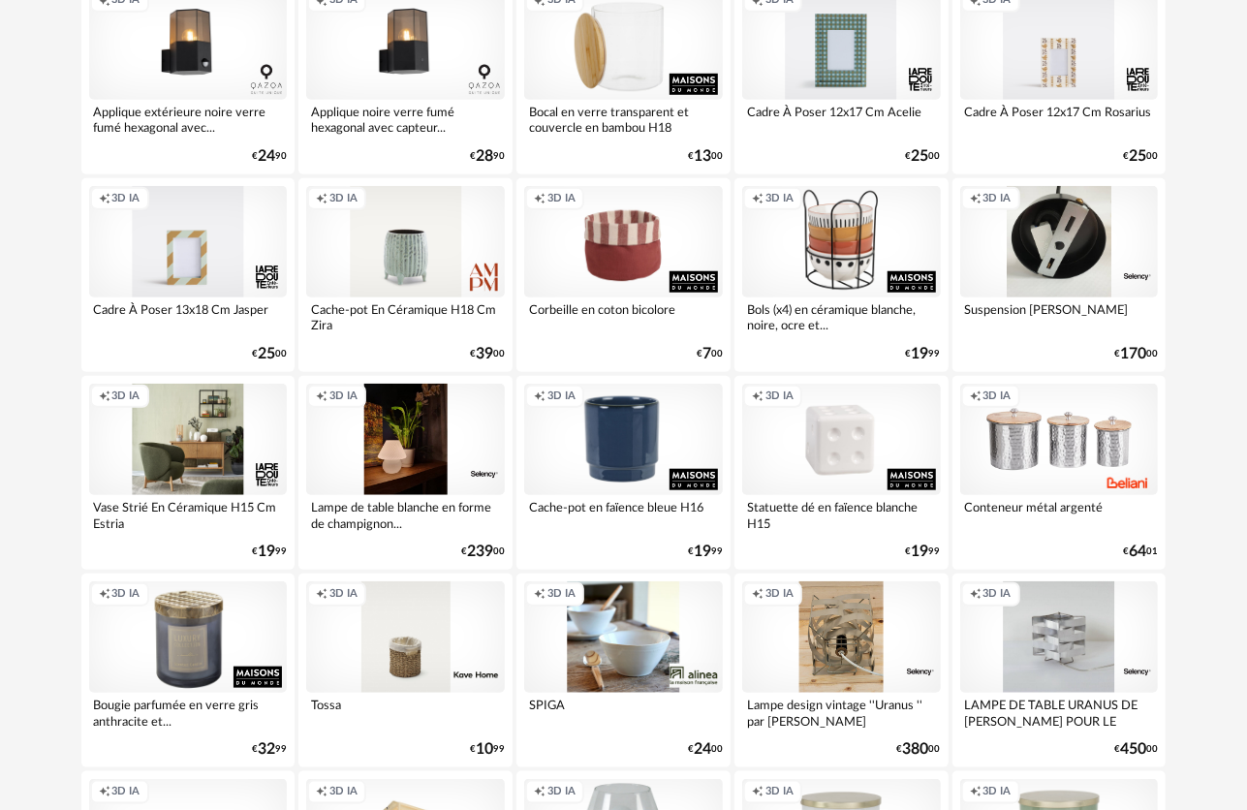
click at [479, 426] on div "Creation icon 3D IA" at bounding box center [405, 439] width 199 height 111
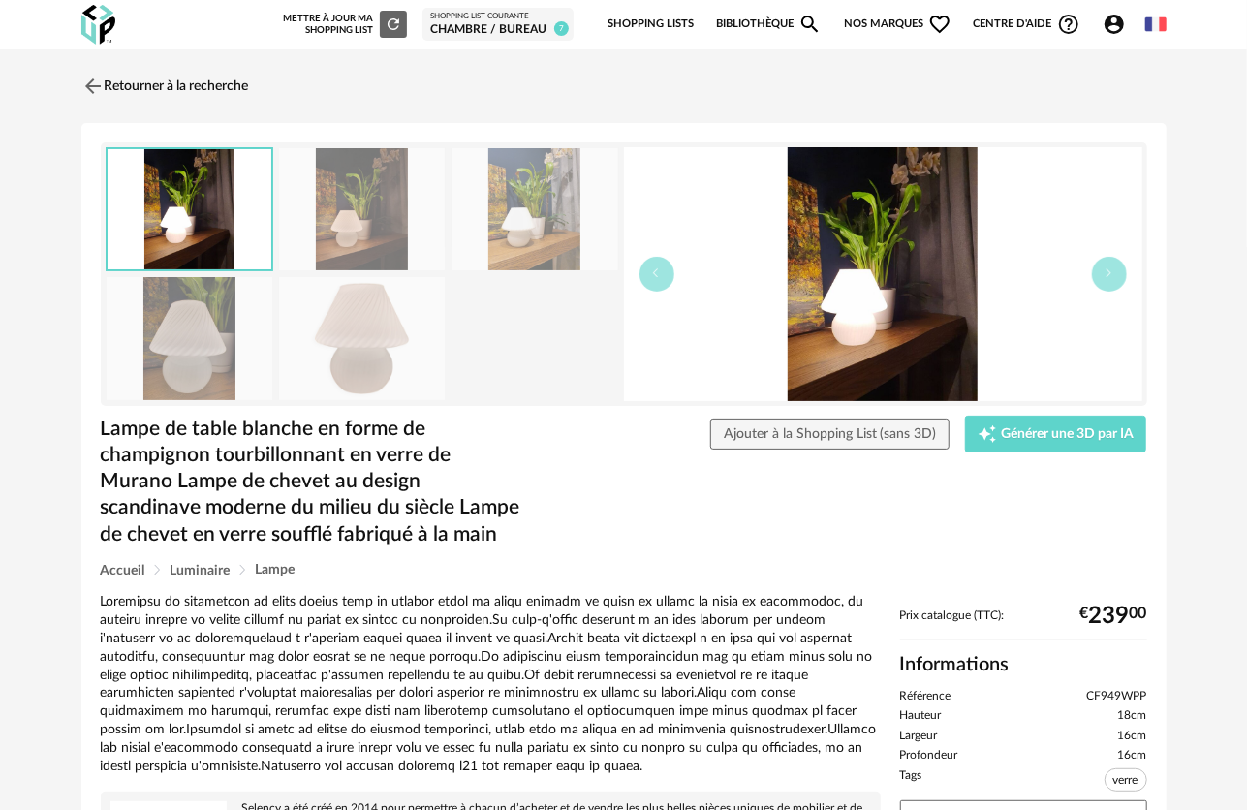
click at [1023, 289] on img at bounding box center [883, 274] width 518 height 254
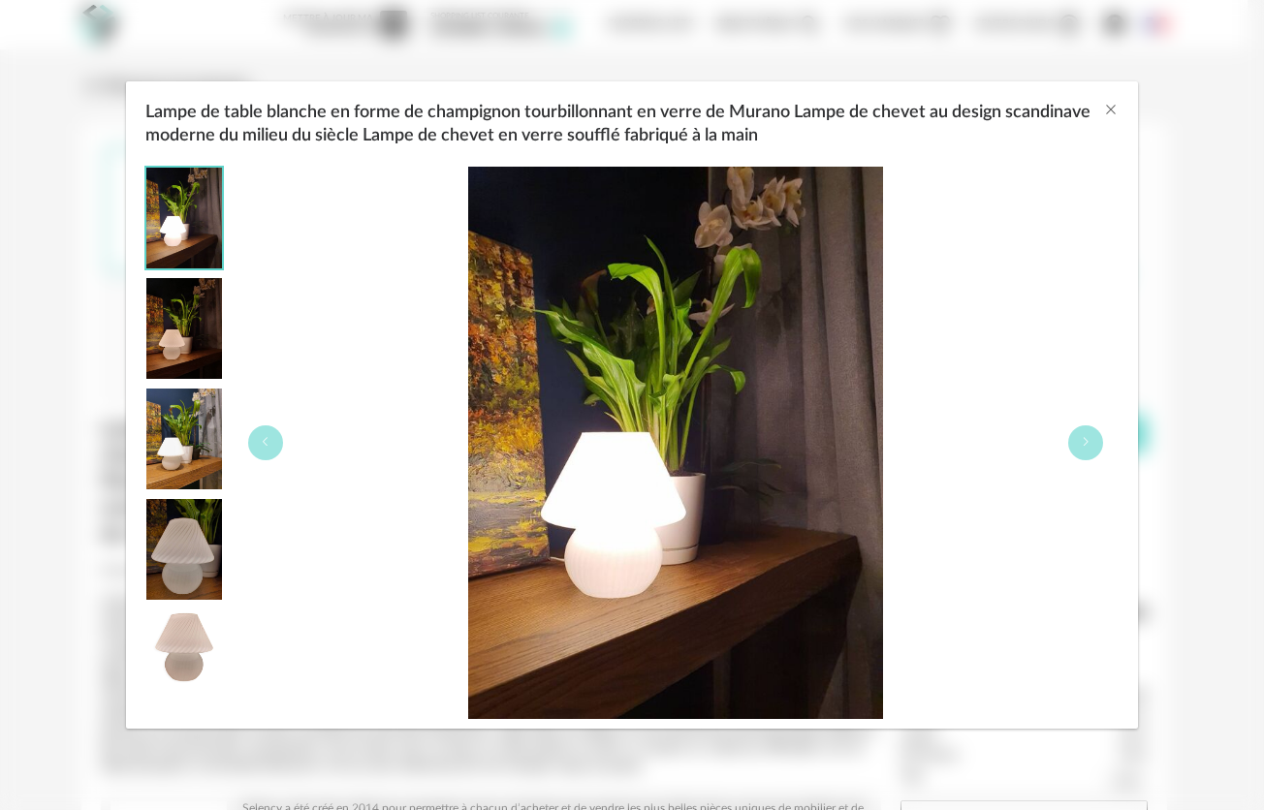
click at [940, 289] on div "Lampe de table blanche en forme de champignon tourbillonnant en verre de Murano…" at bounding box center [675, 443] width 885 height 553
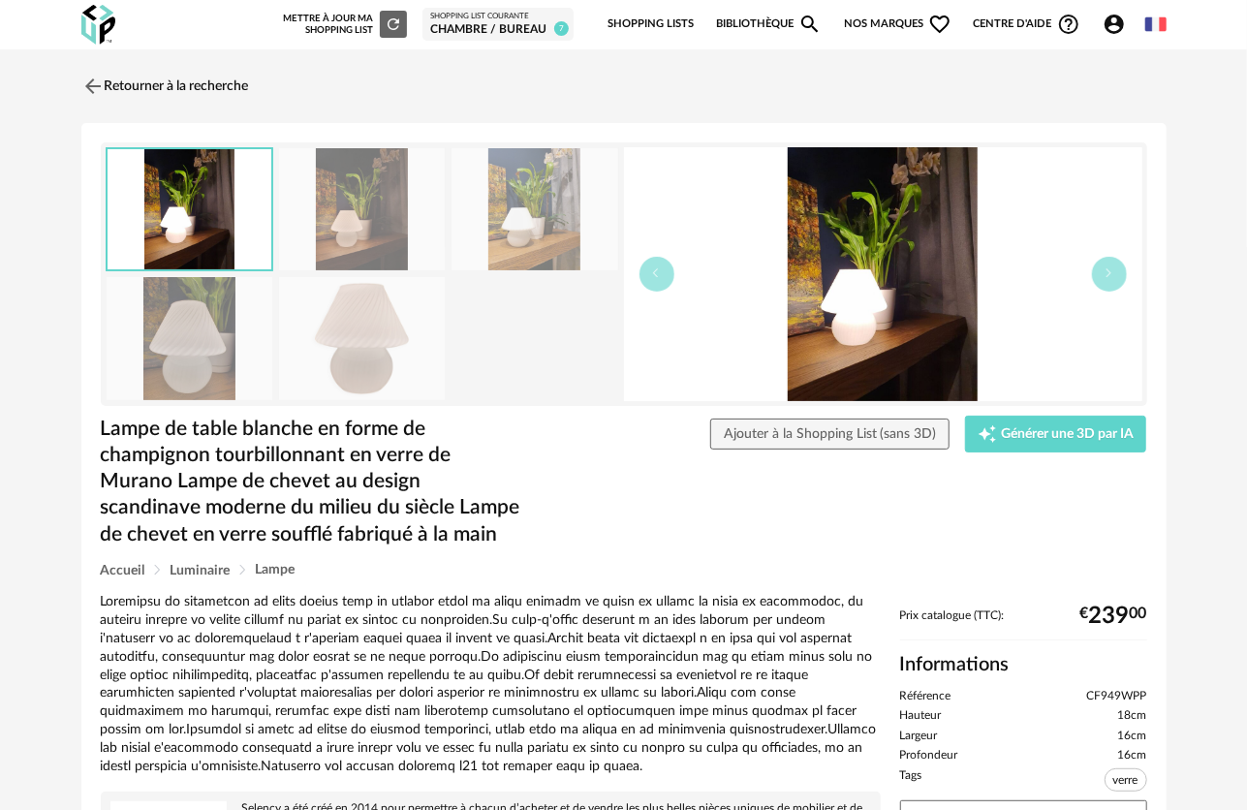
click at [1087, 293] on img at bounding box center [883, 274] width 518 height 254
click at [87, 80] on img at bounding box center [91, 86] width 28 height 28
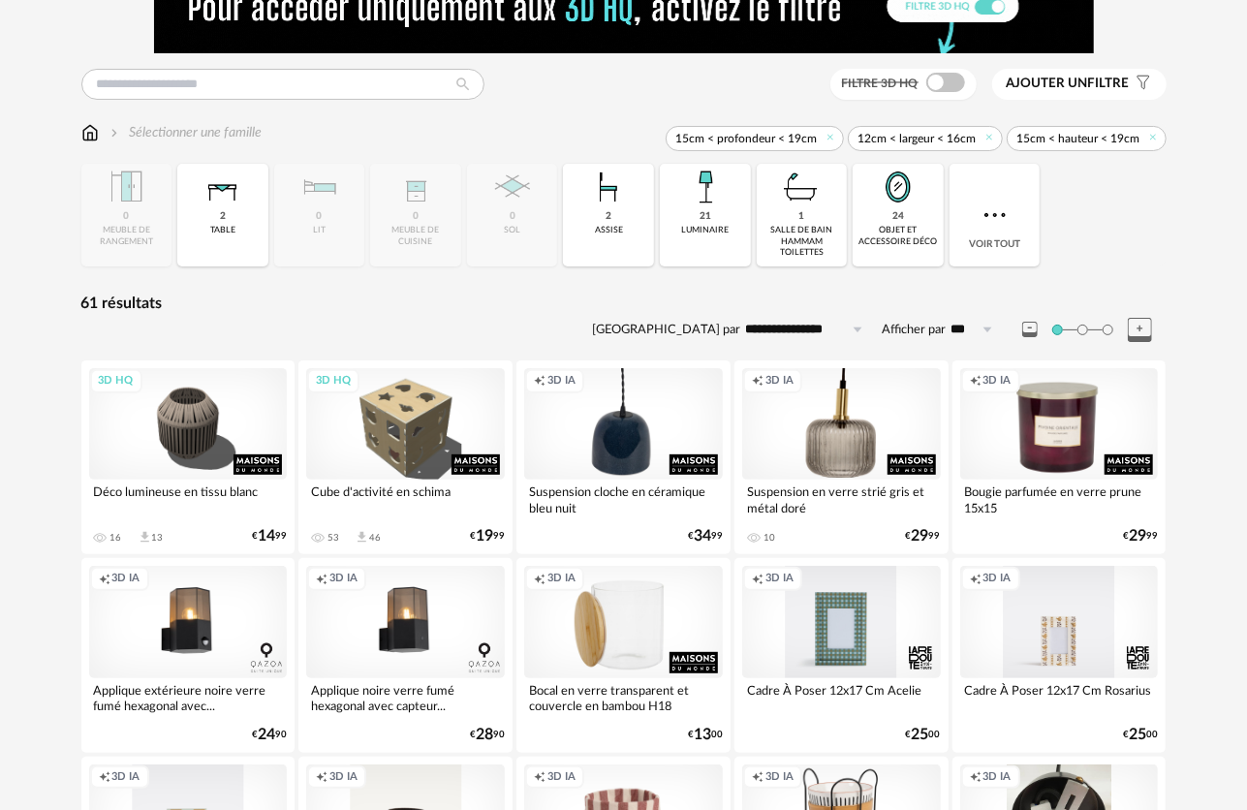
scroll to position [97, 0]
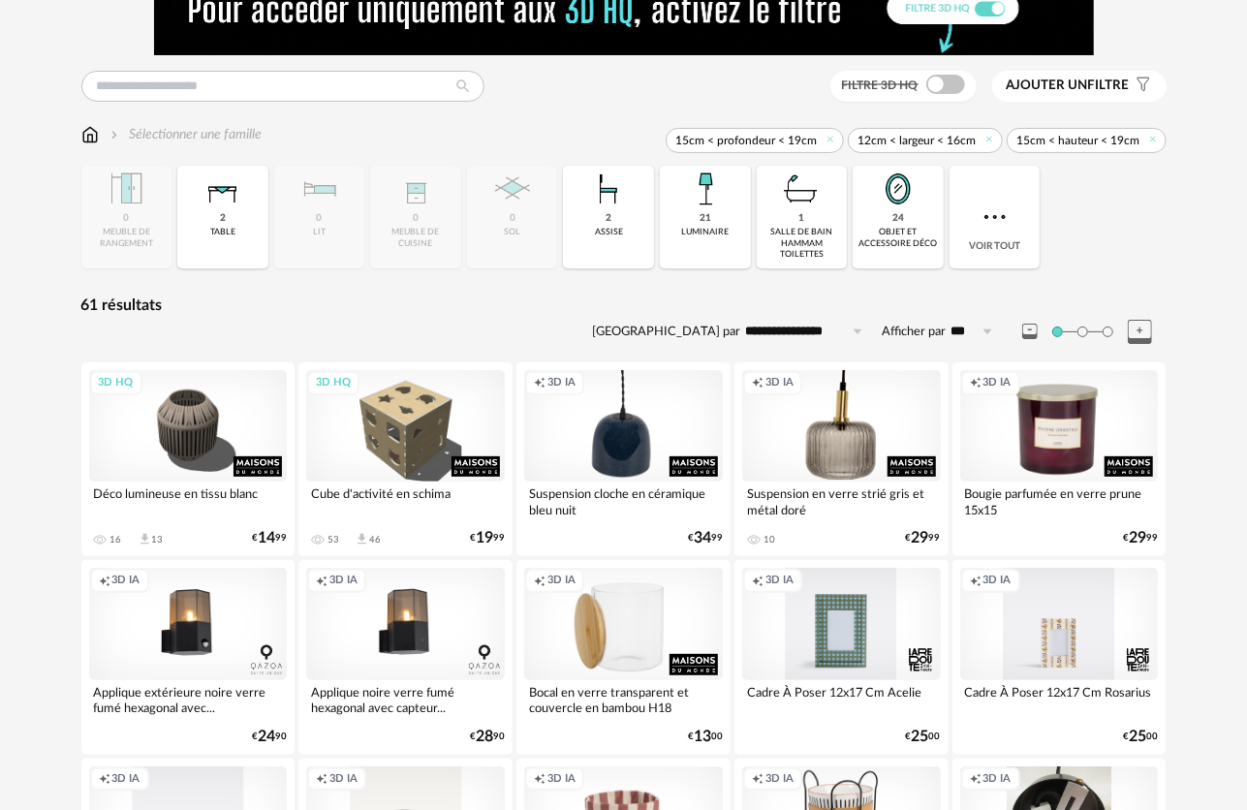
click at [927, 95] on div "Filtre 3D HQ" at bounding box center [903, 87] width 146 height 32
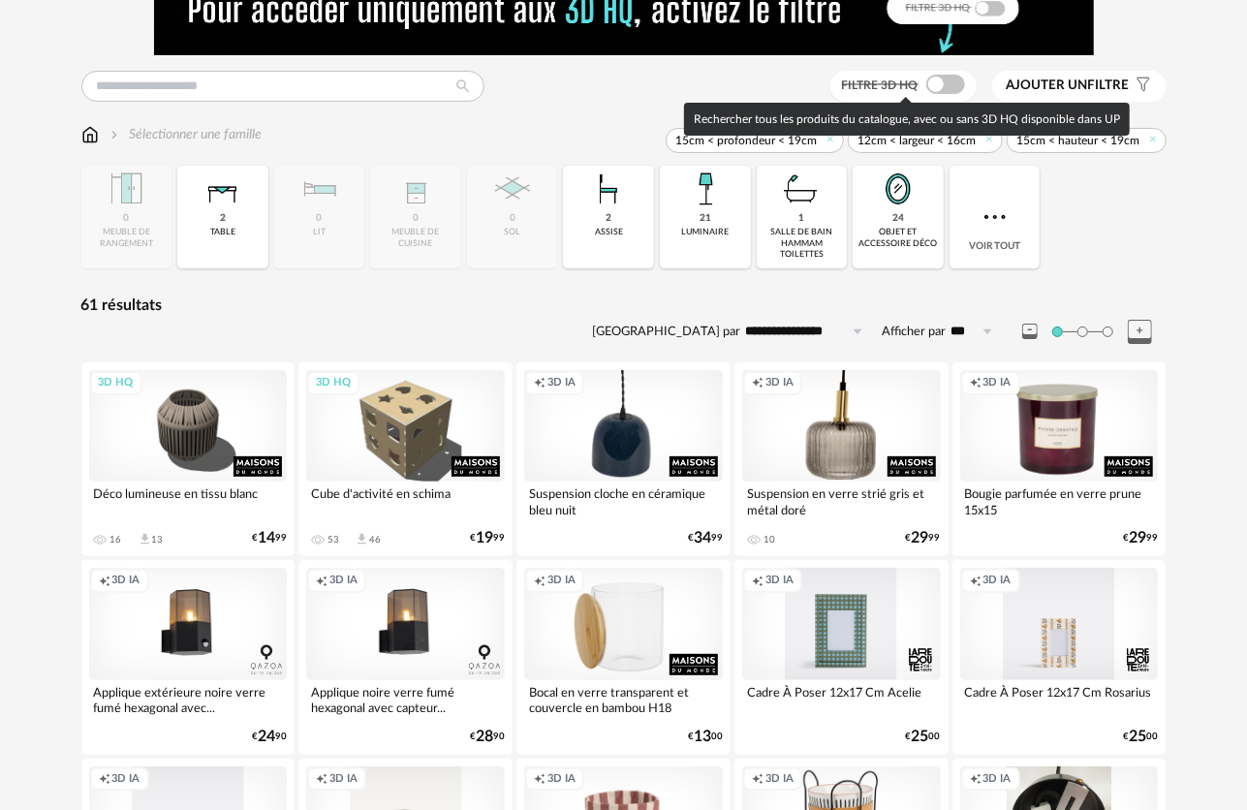
click at [957, 79] on span at bounding box center [945, 84] width 39 height 19
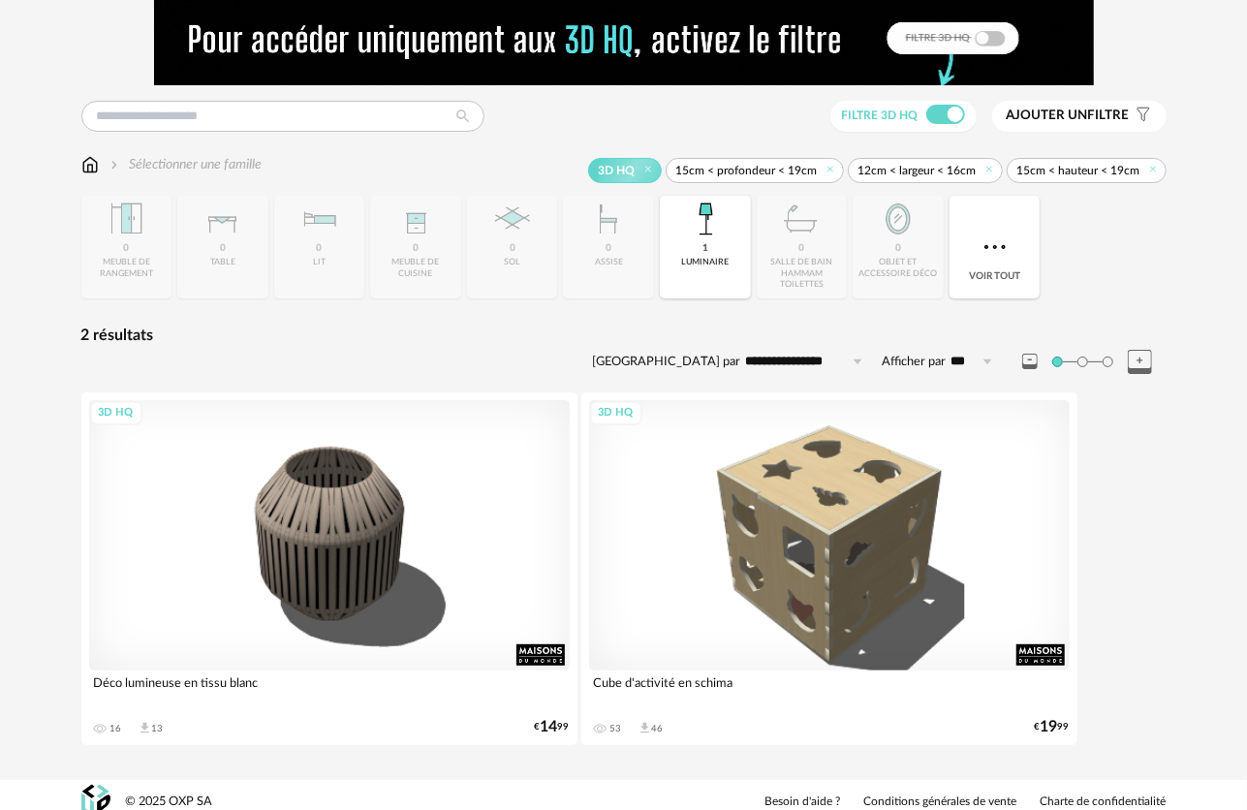
scroll to position [79, 0]
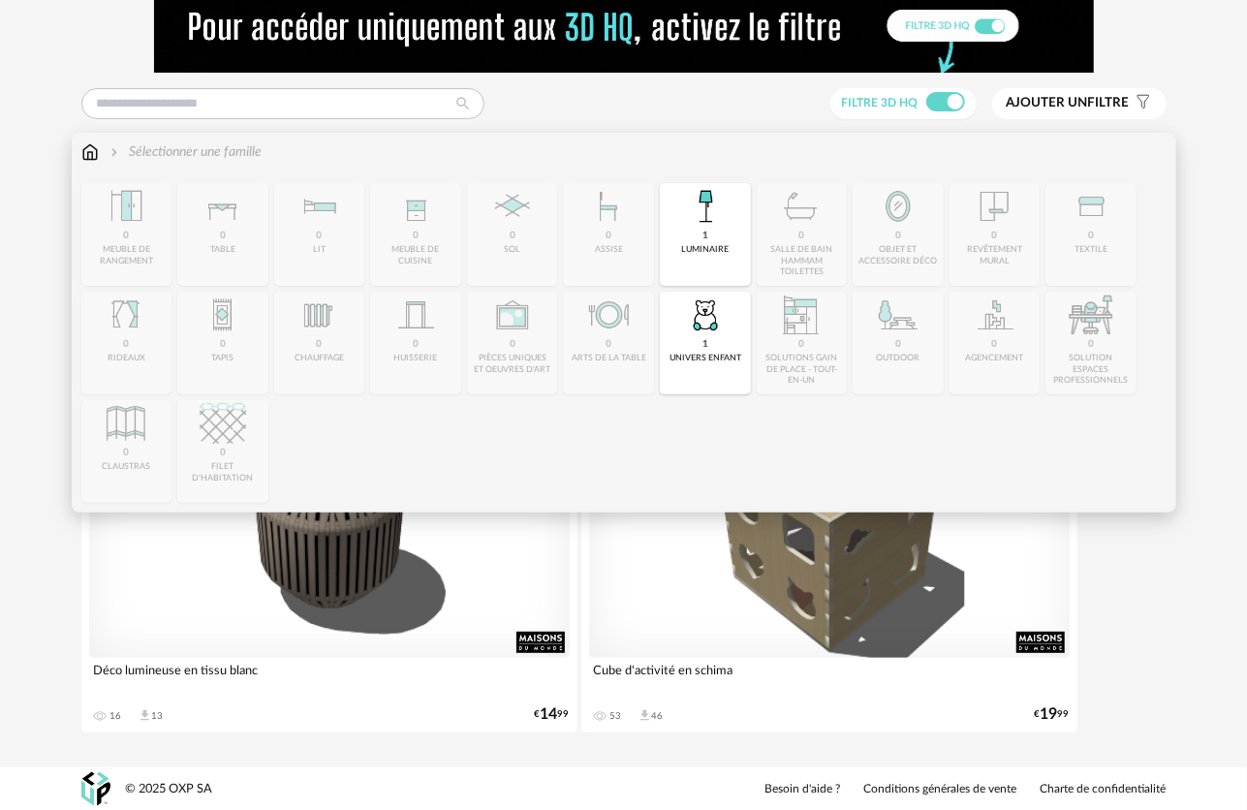
click at [94, 149] on img at bounding box center [89, 151] width 17 height 19
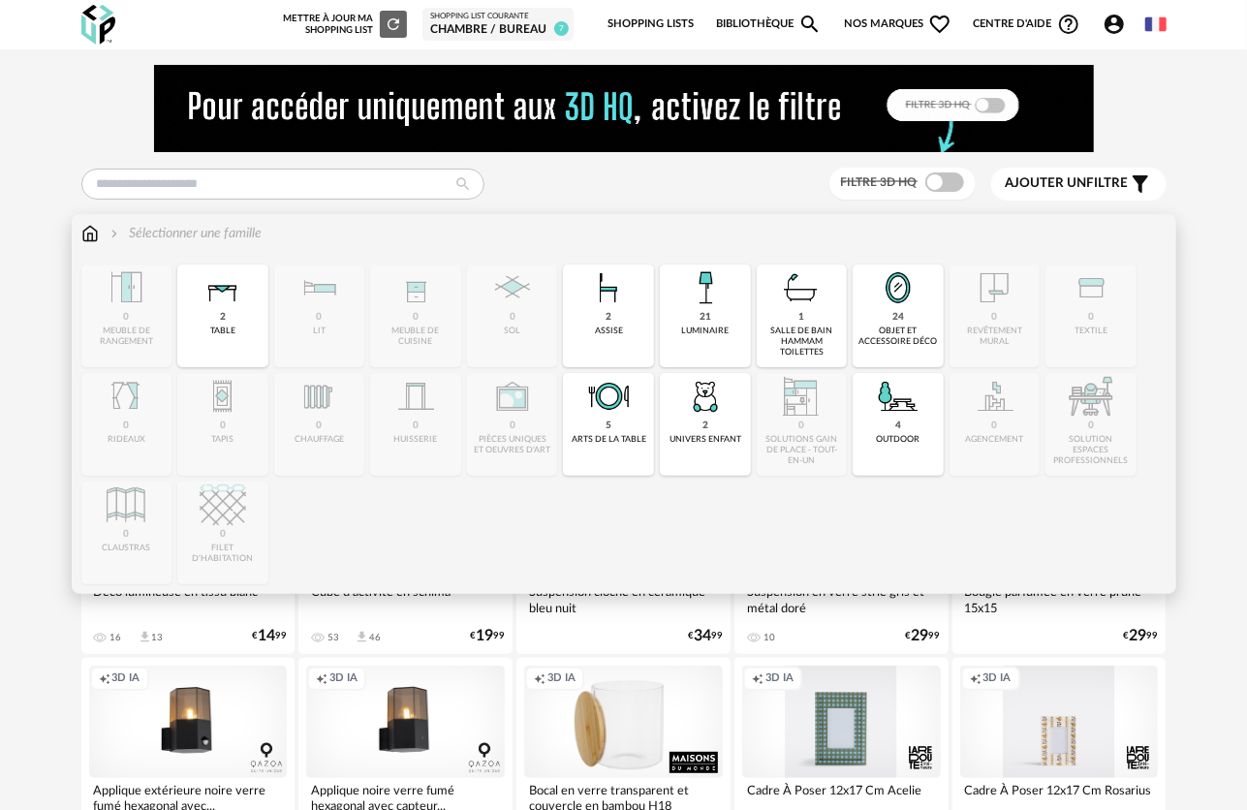
click at [232, 300] on img at bounding box center [223, 288] width 47 height 47
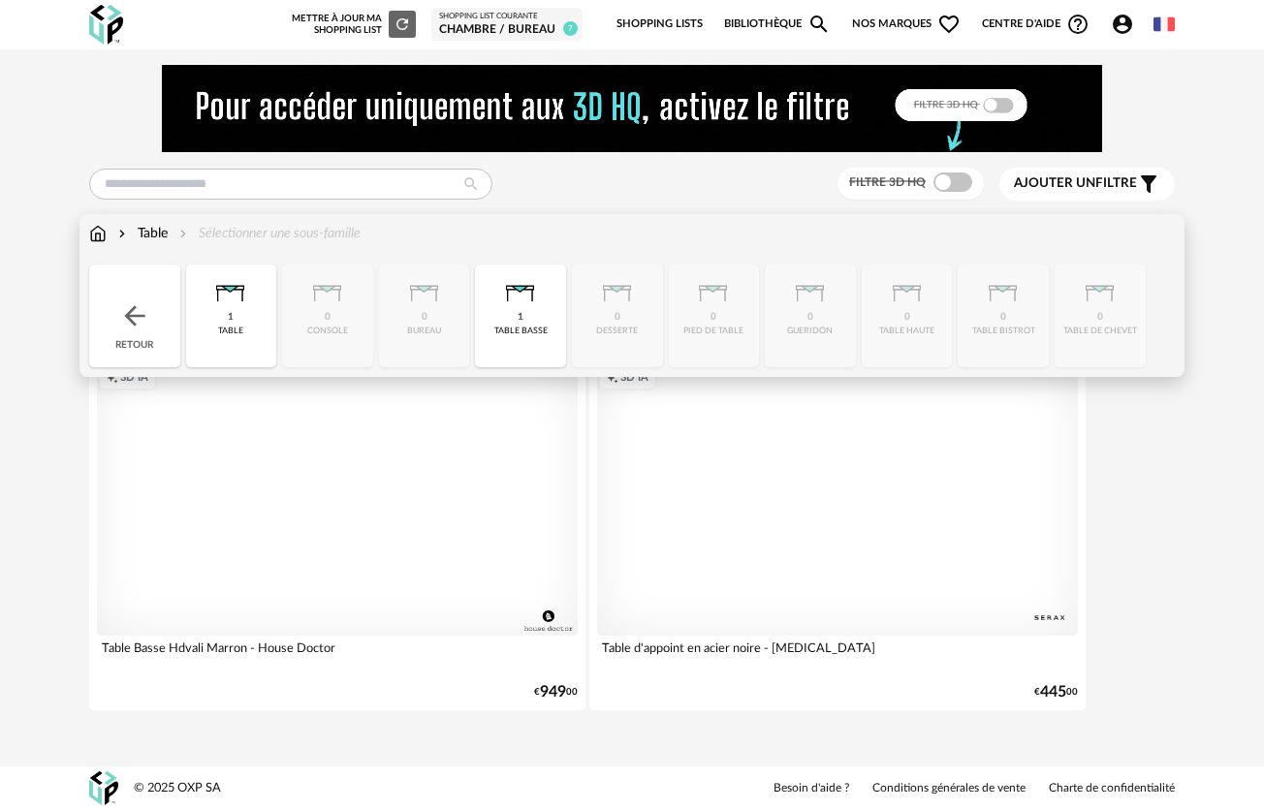
click at [145, 316] on img at bounding box center [134, 315] width 31 height 31
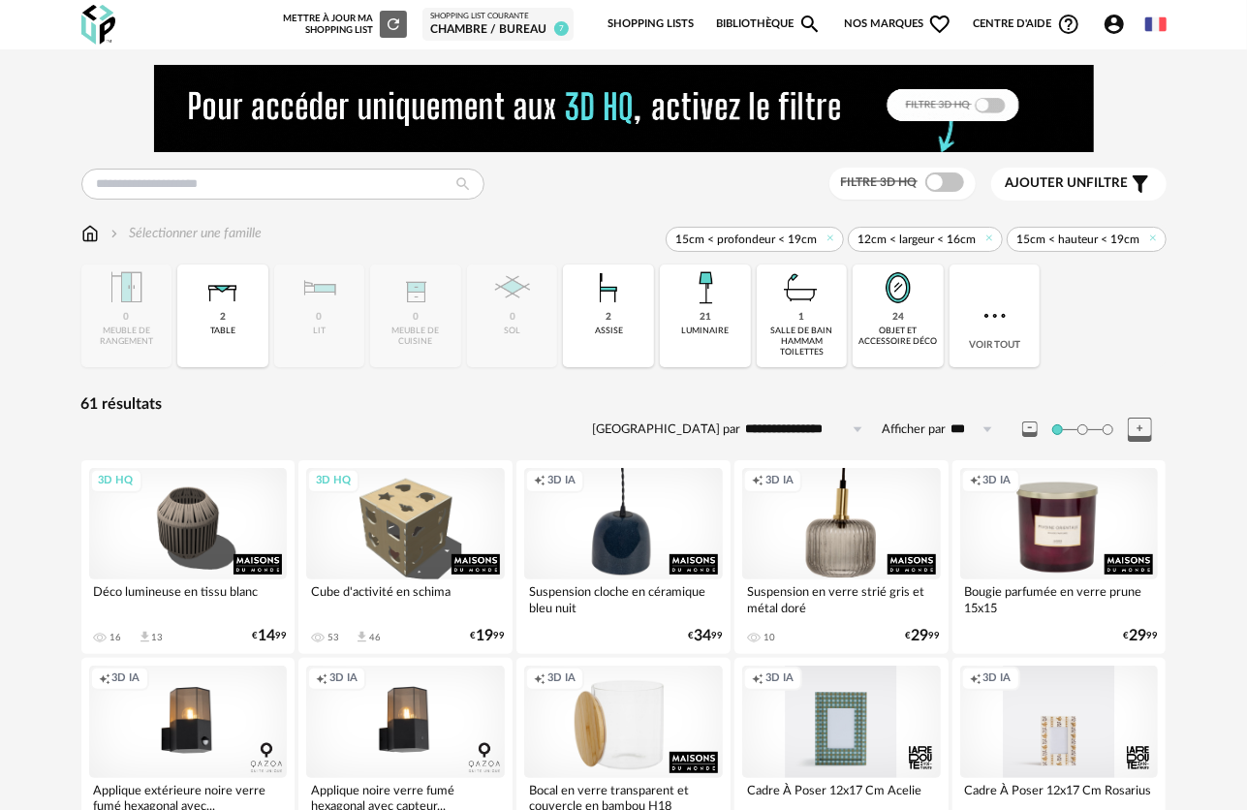
click at [94, 10] on img at bounding box center [98, 25] width 34 height 40
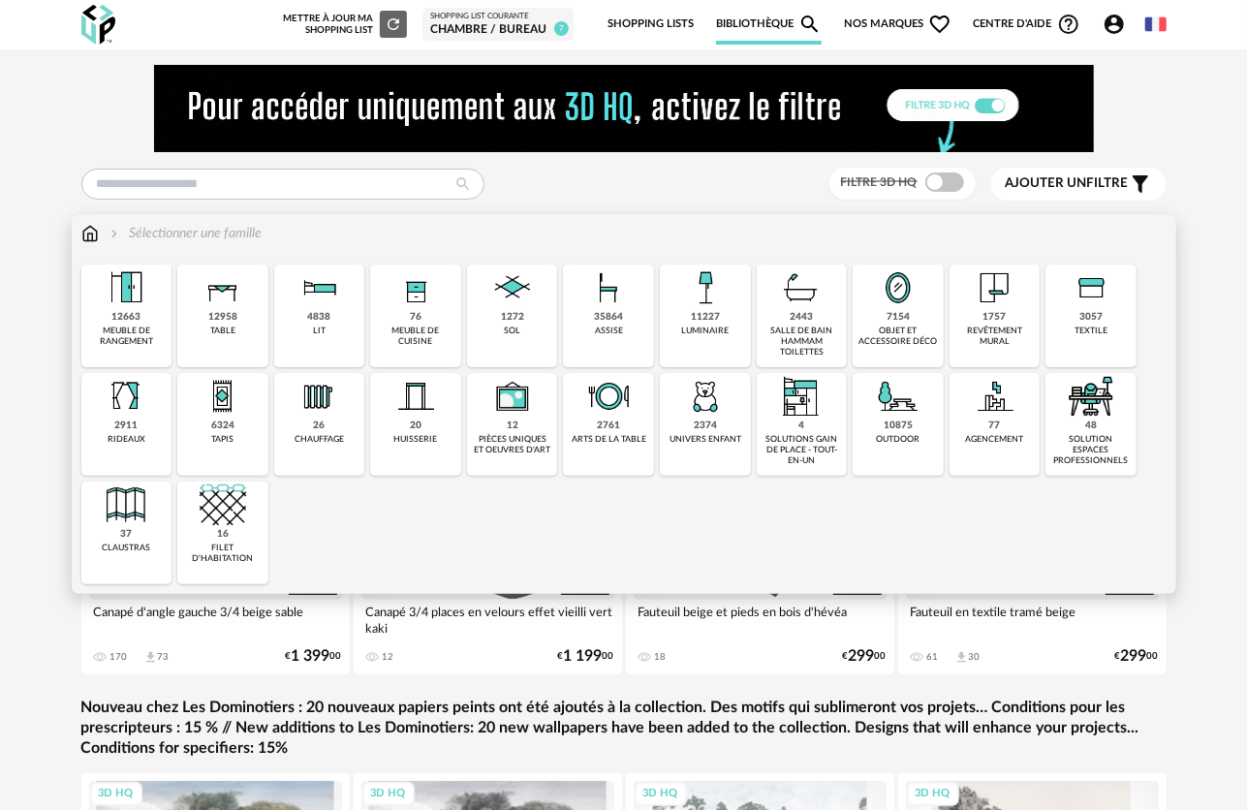
click at [878, 329] on div "objet et accessoire déco" at bounding box center [898, 337] width 79 height 22
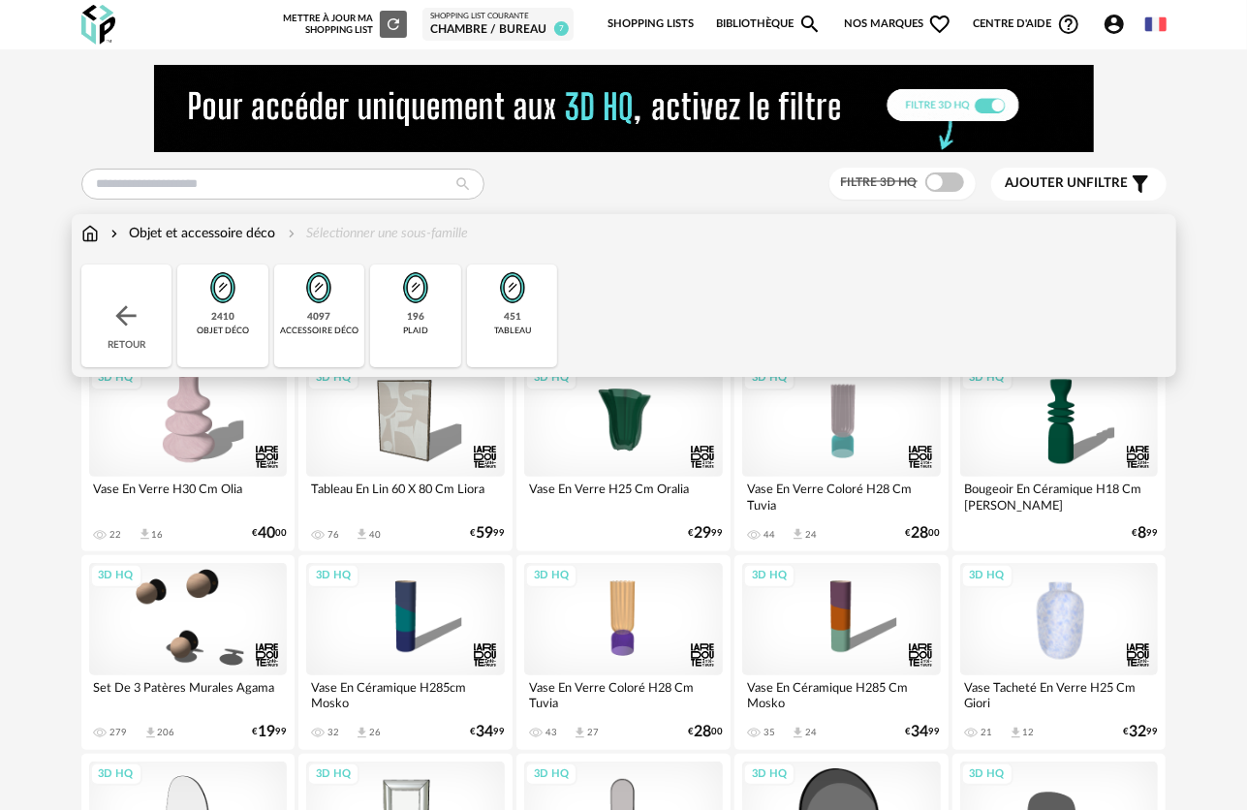
click at [388, 319] on div "196 plaid" at bounding box center [415, 316] width 91 height 103
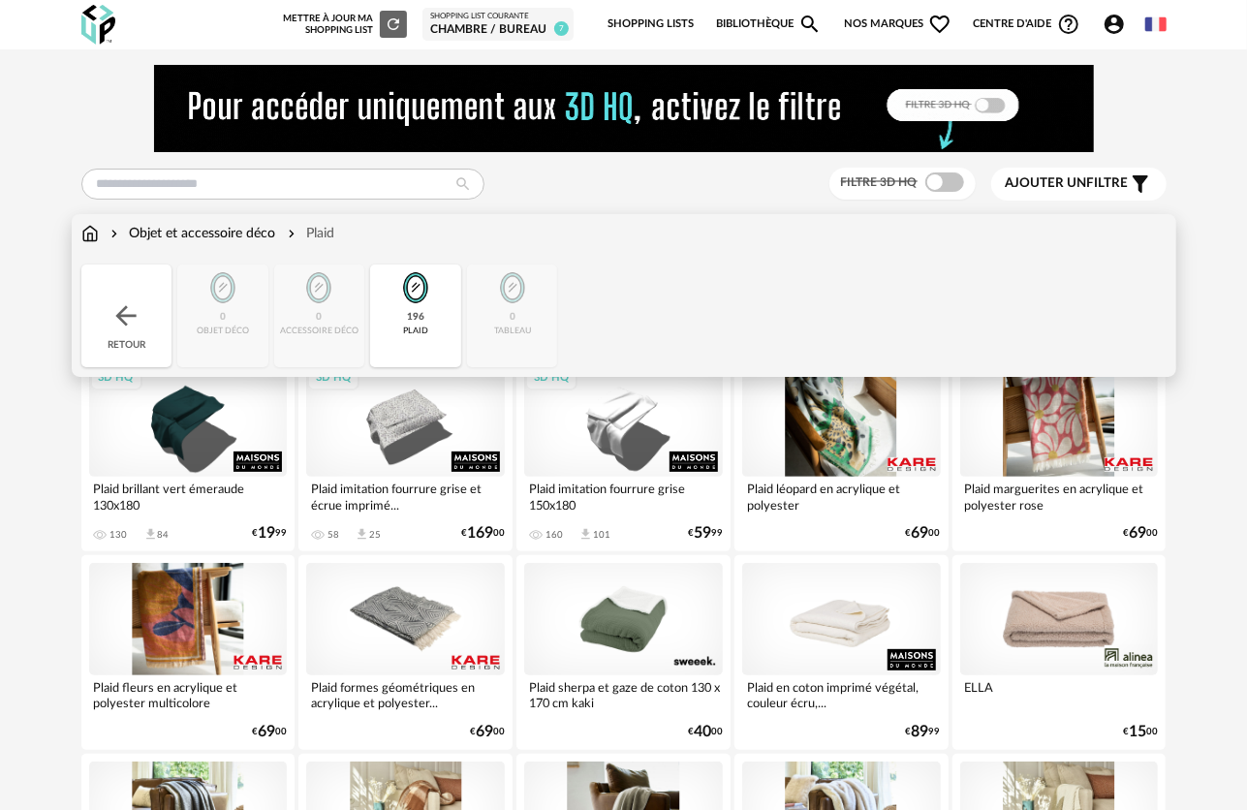
click at [149, 295] on div "Retour" at bounding box center [126, 316] width 91 height 103
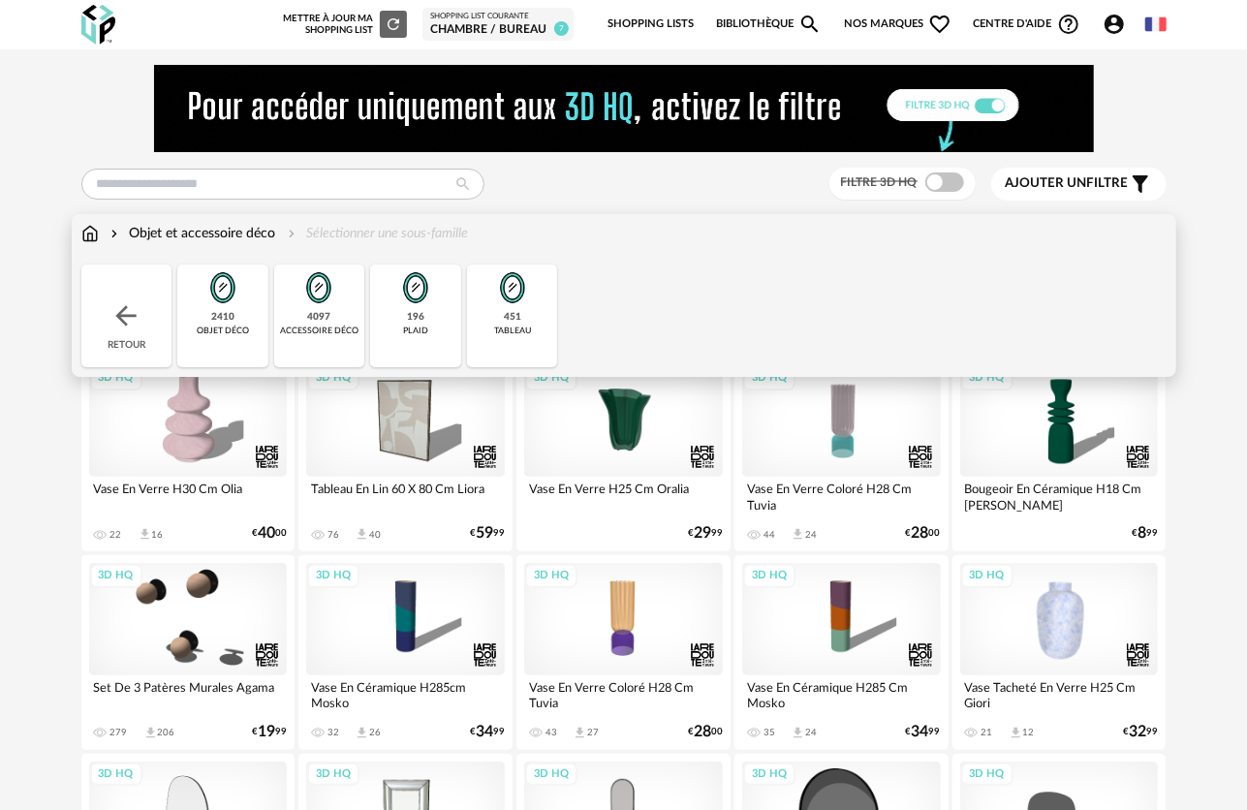
click at [104, 314] on div "Retour" at bounding box center [126, 316] width 91 height 103
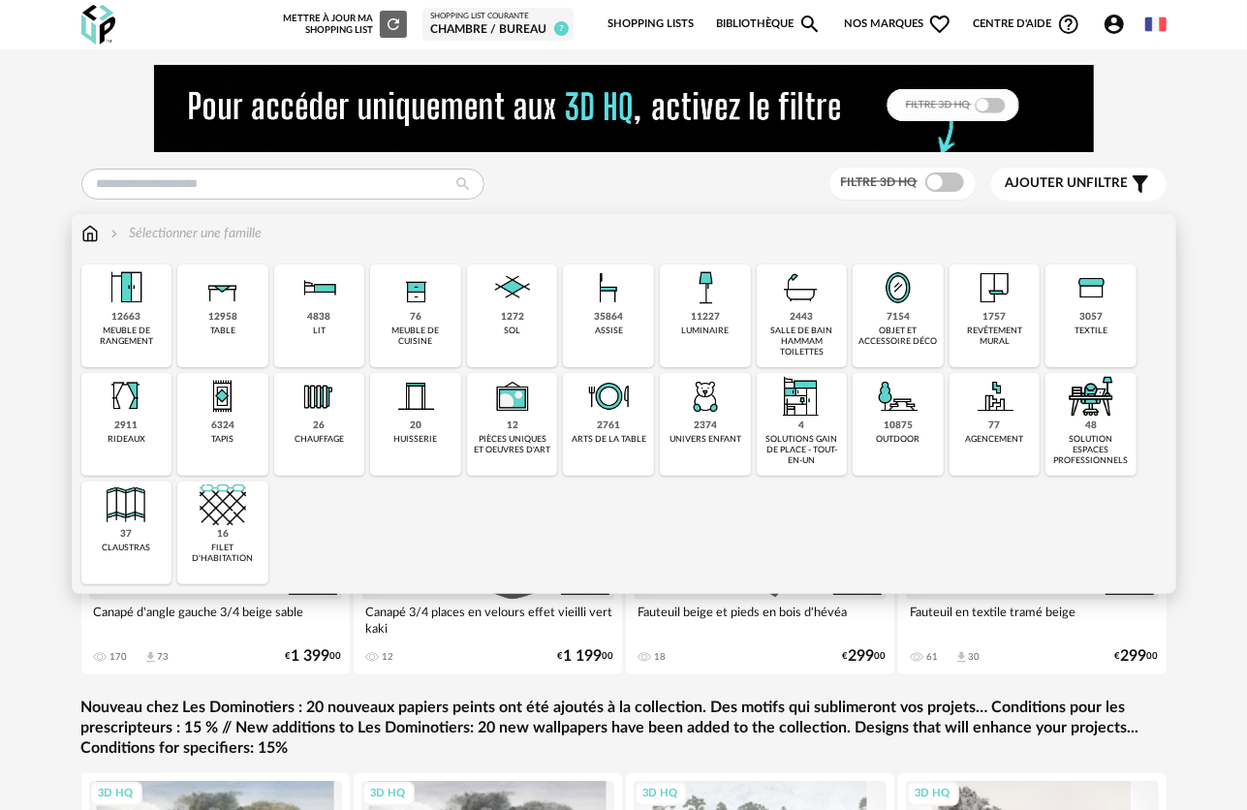
click at [1099, 331] on div "textile" at bounding box center [1091, 331] width 33 height 11
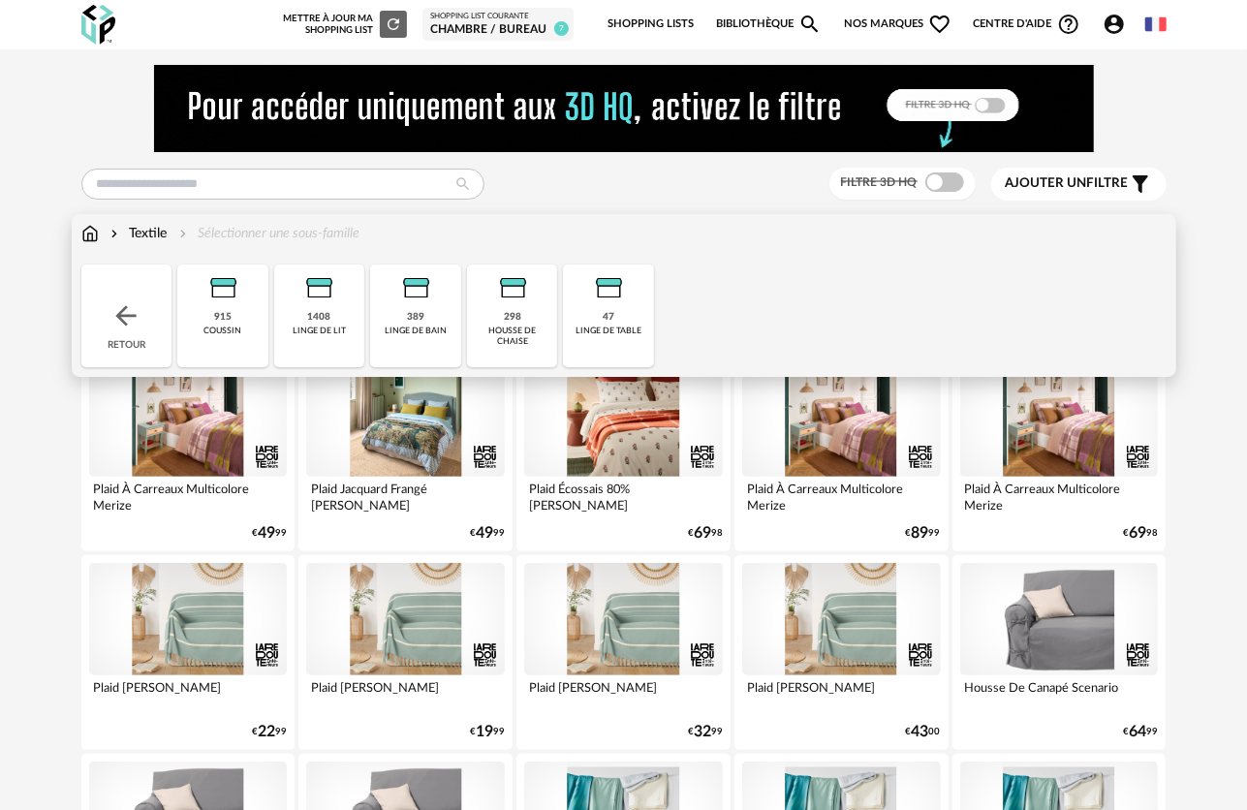
click at [240, 337] on div "915 coussin" at bounding box center [222, 316] width 91 height 103
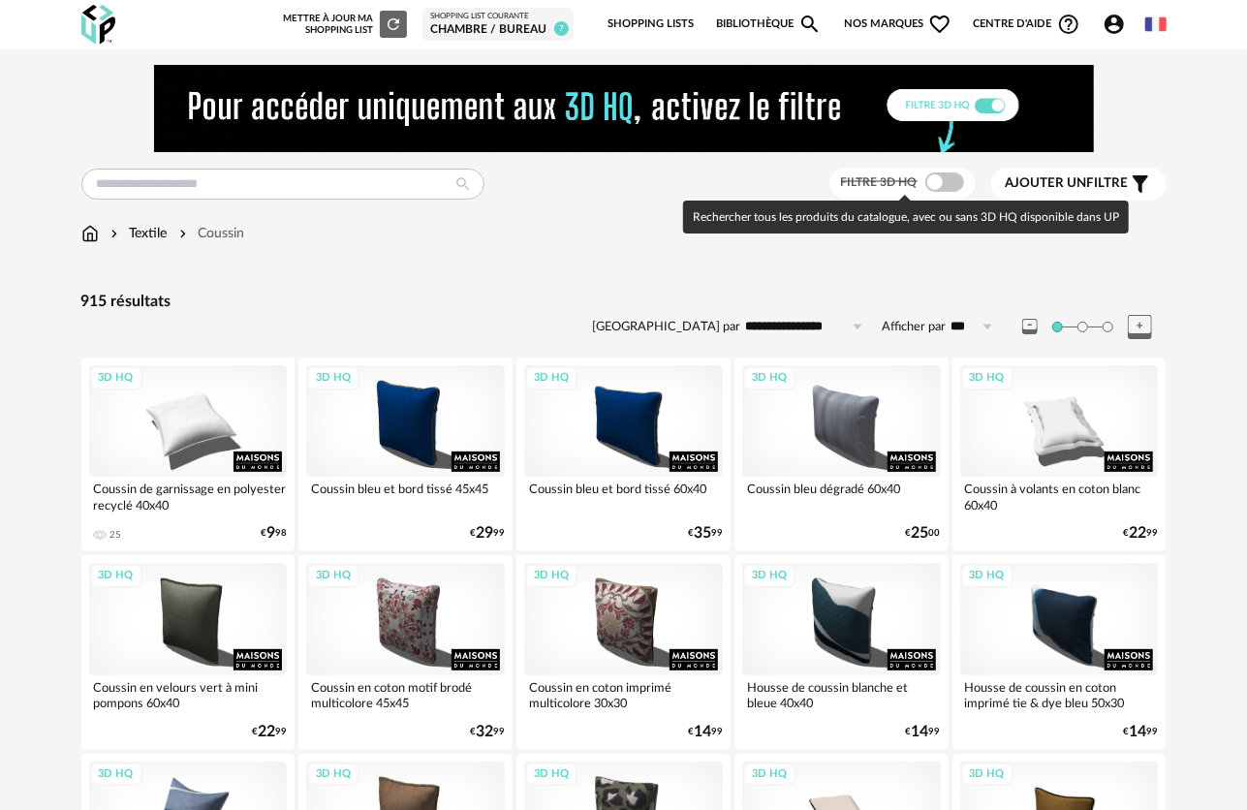
click at [936, 175] on span at bounding box center [944, 181] width 39 height 19
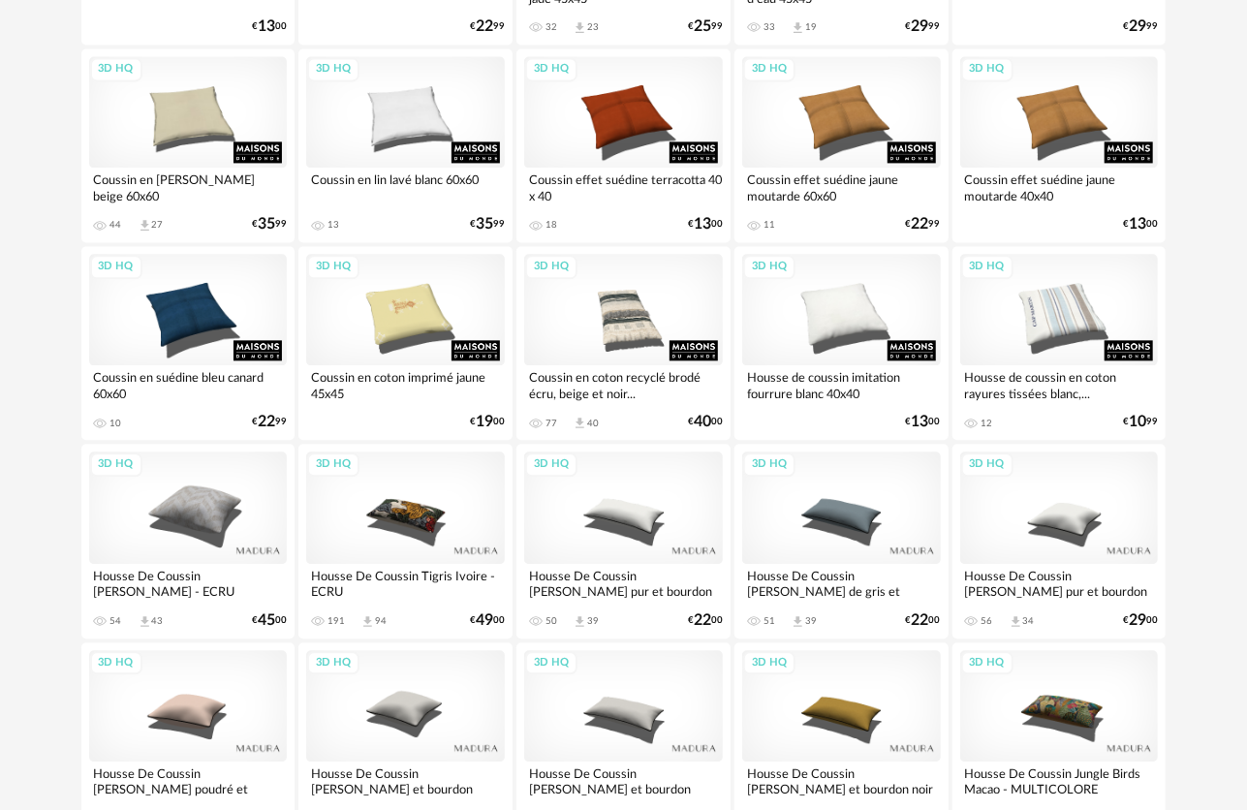
scroll to position [2381, 0]
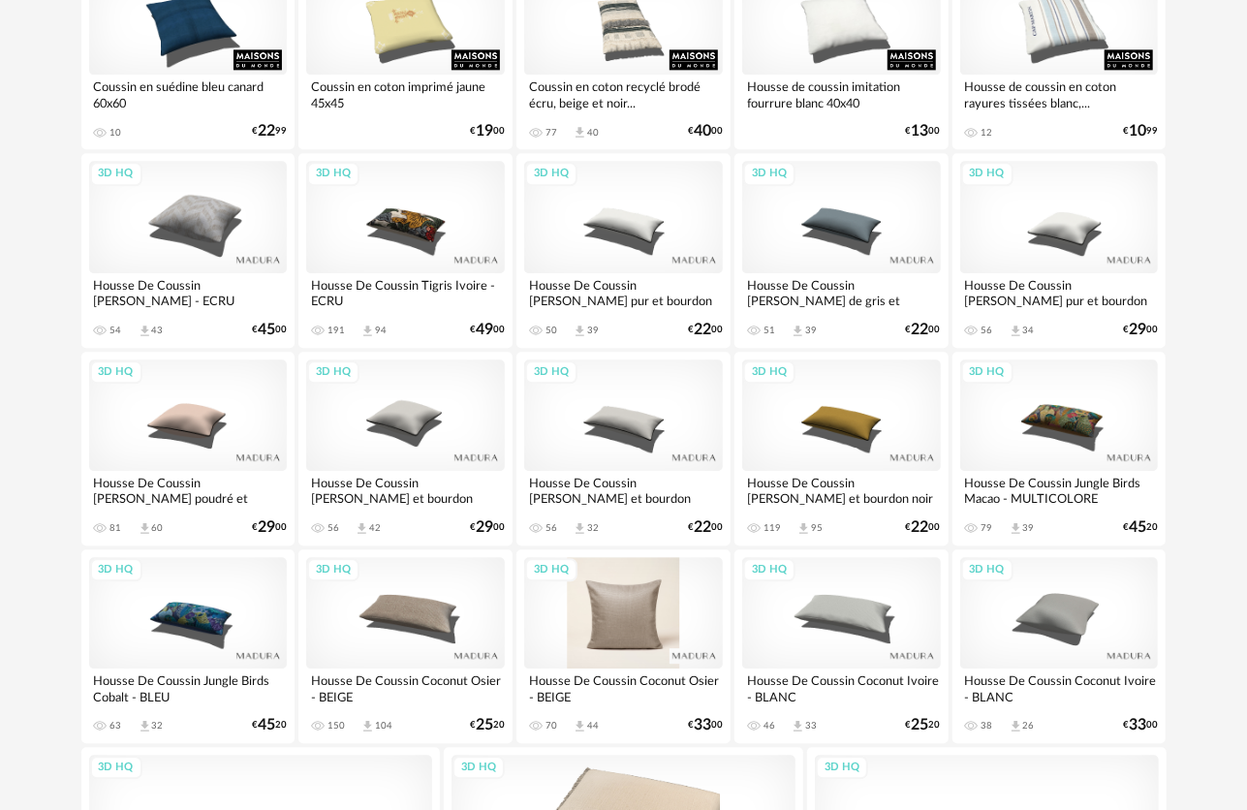
click at [646, 618] on div "3D HQ" at bounding box center [623, 612] width 199 height 111
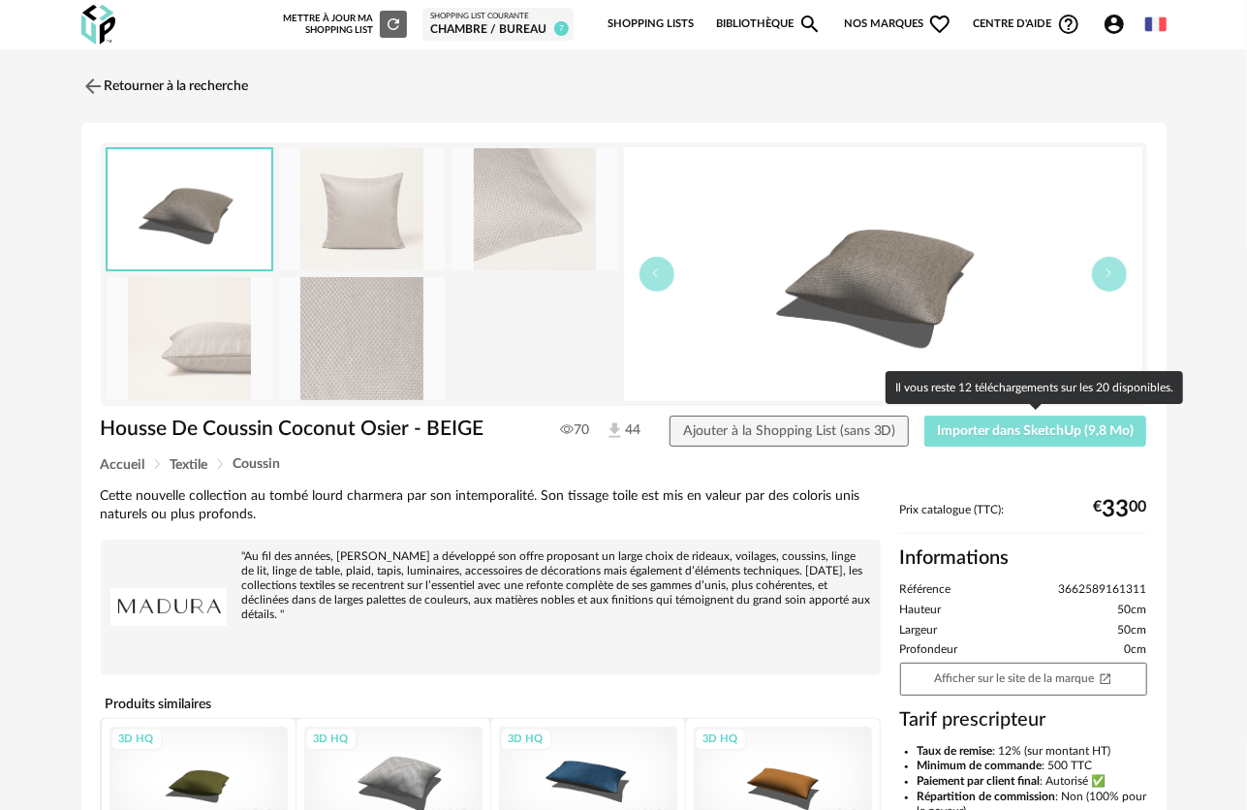
click at [1074, 426] on span "Importer dans SketchUp (9,8 Mo)" at bounding box center [1035, 431] width 197 height 14
